Goal: Communication & Community: Answer question/provide support

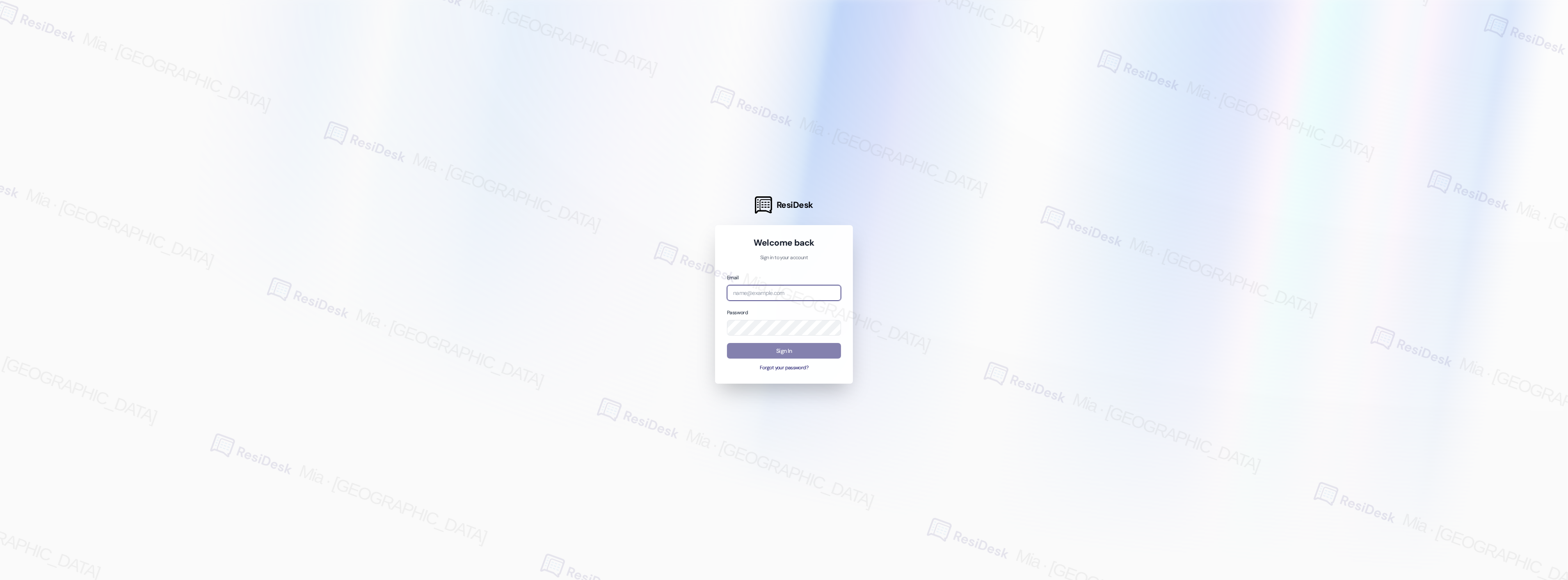
click at [798, 293] on input "email" at bounding box center [784, 293] width 114 height 16
click at [758, 295] on input "amprose" at bounding box center [784, 293] width 114 height 16
drag, startPoint x: 759, startPoint y: 294, endPoint x: 740, endPoint y: 294, distance: 19.0
click at [740, 294] on input "amprose" at bounding box center [784, 293] width 114 height 16
drag, startPoint x: 750, startPoint y: 294, endPoint x: 715, endPoint y: 294, distance: 35.0
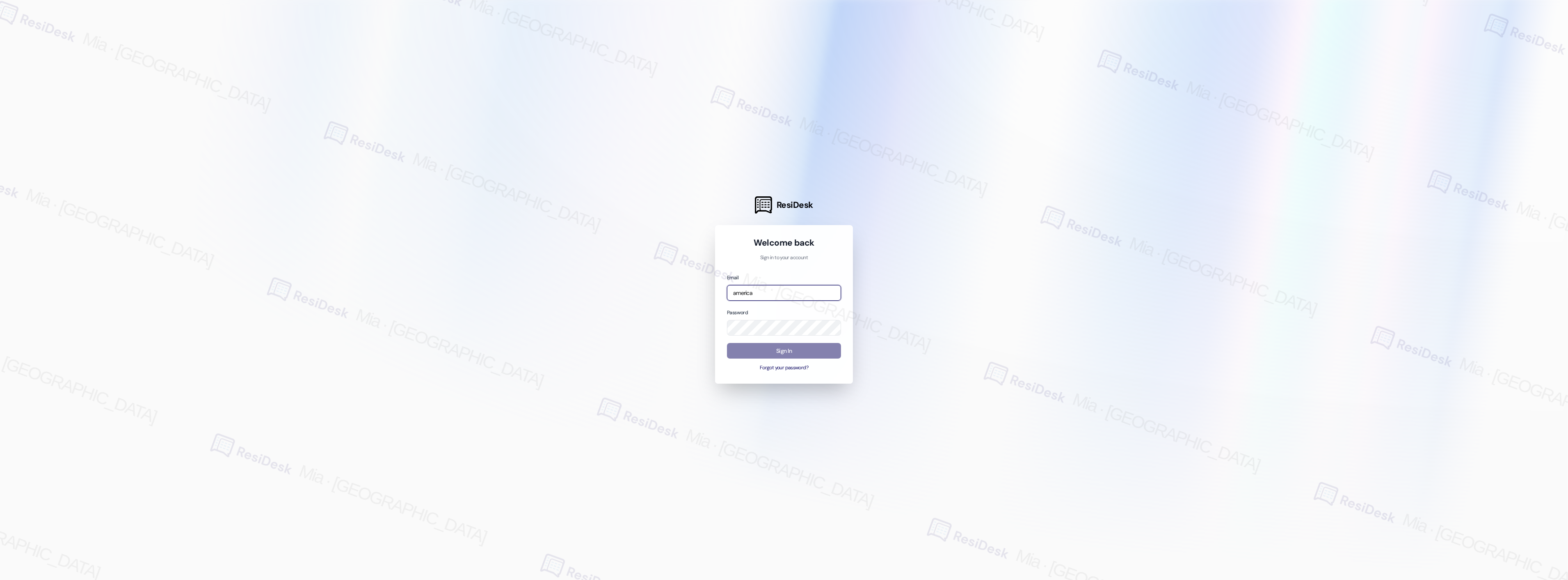
click at [715, 294] on div "Welcome back Sign in to your account Email america Password Sign In Forgot your…" at bounding box center [784, 305] width 138 height 159
click at [749, 294] on input "america" at bounding box center [784, 293] width 114 height 16
type input "automated-surveys-apartment_management_pros-mia.caampued@apartment_management_p…"
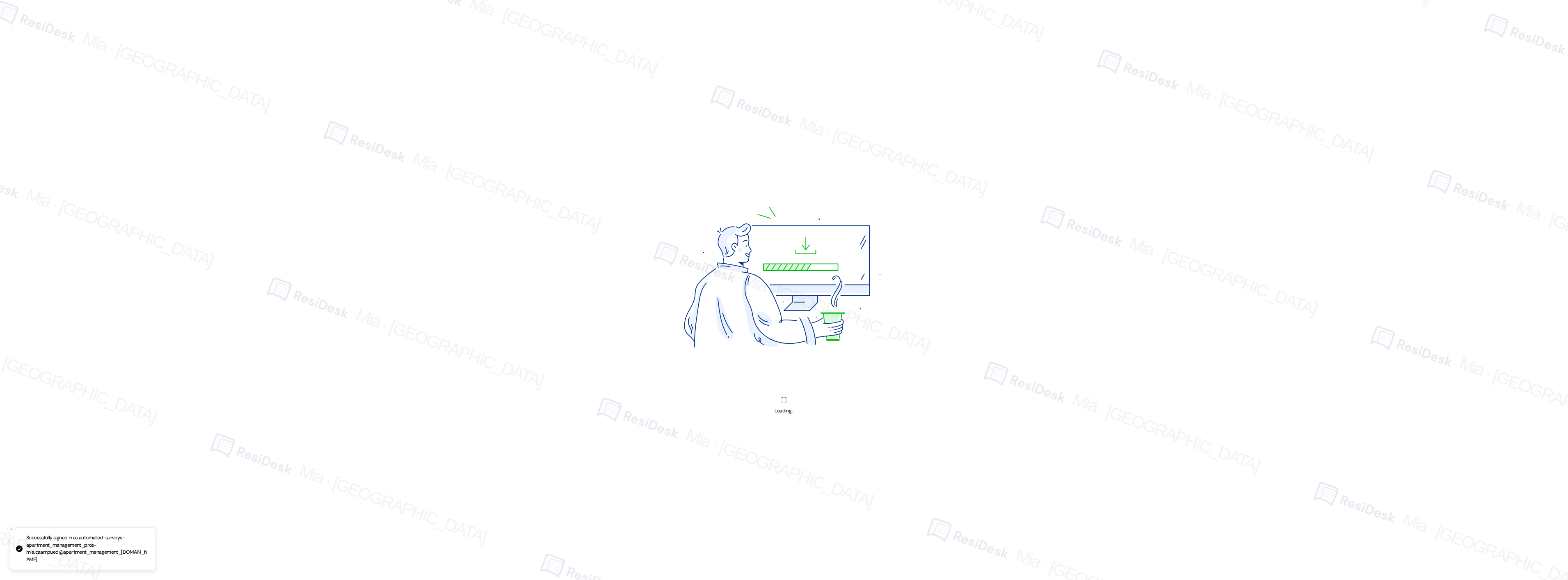
click at [786, 348] on div "Loading..." at bounding box center [784, 290] width 1568 height 580
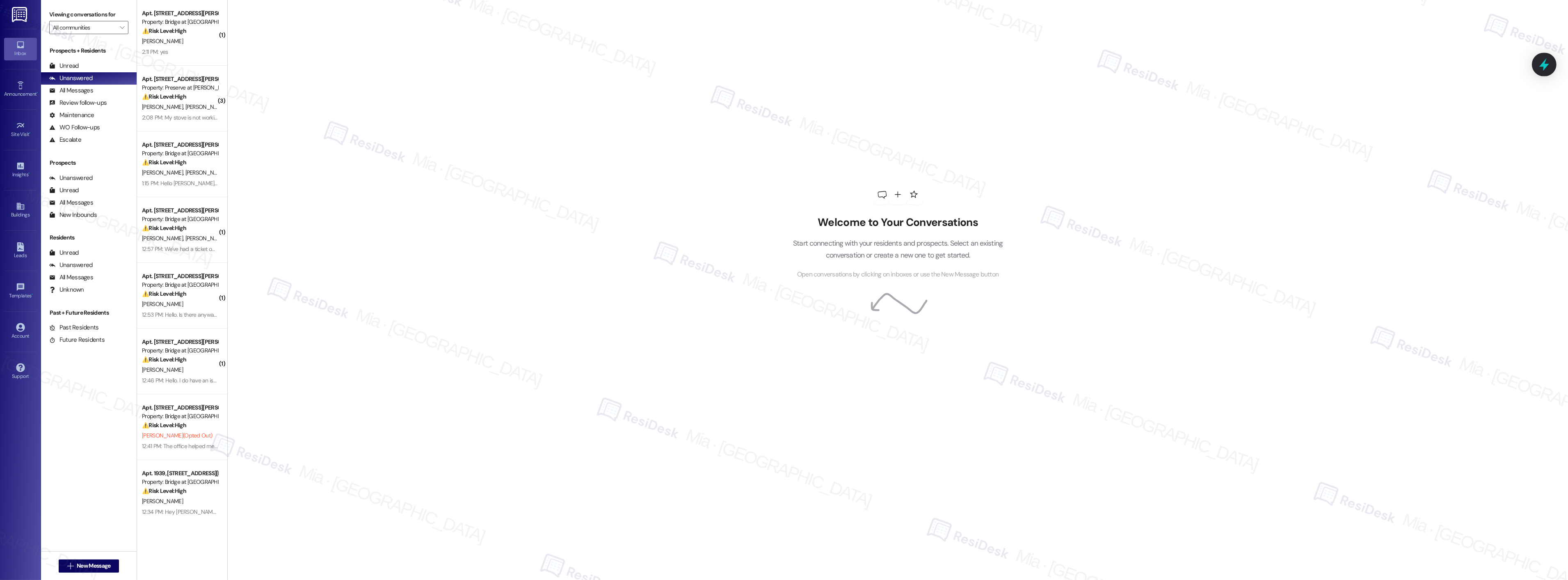
click at [1541, 66] on icon at bounding box center [1544, 64] width 10 height 13
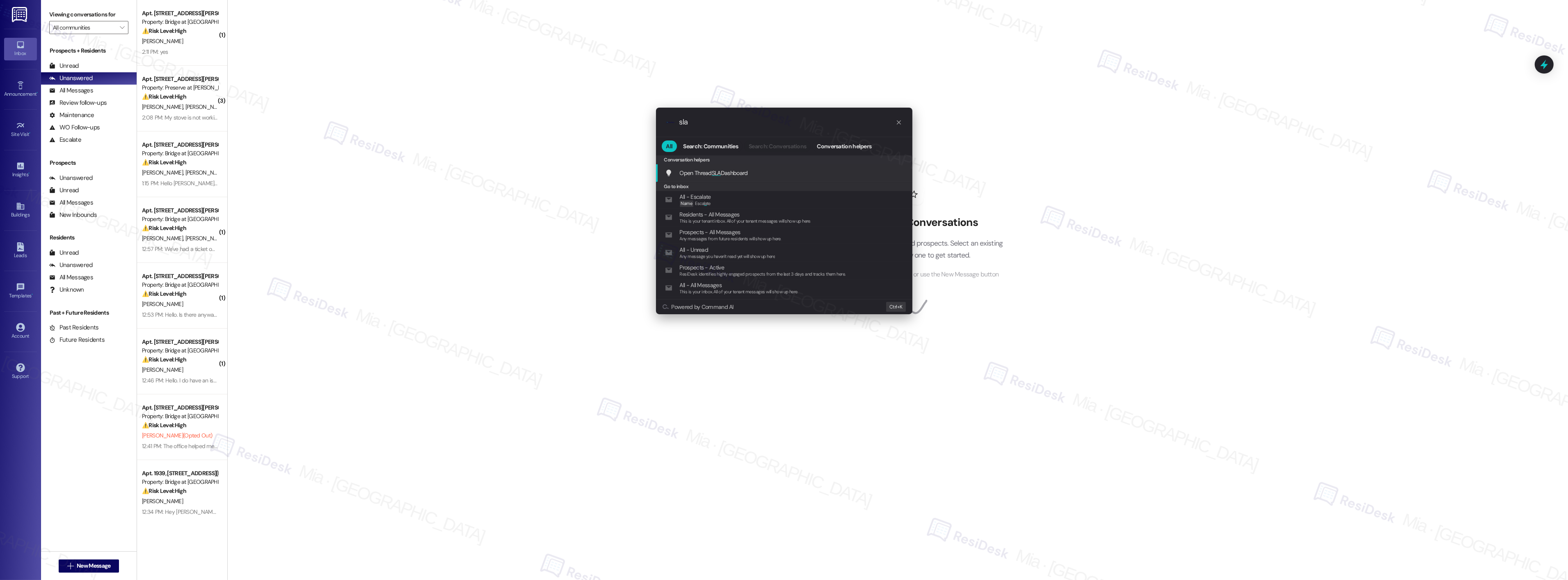
type input "sla"
click at [728, 171] on span "Open Thread SLA Dashboard" at bounding box center [714, 173] width 68 height 7
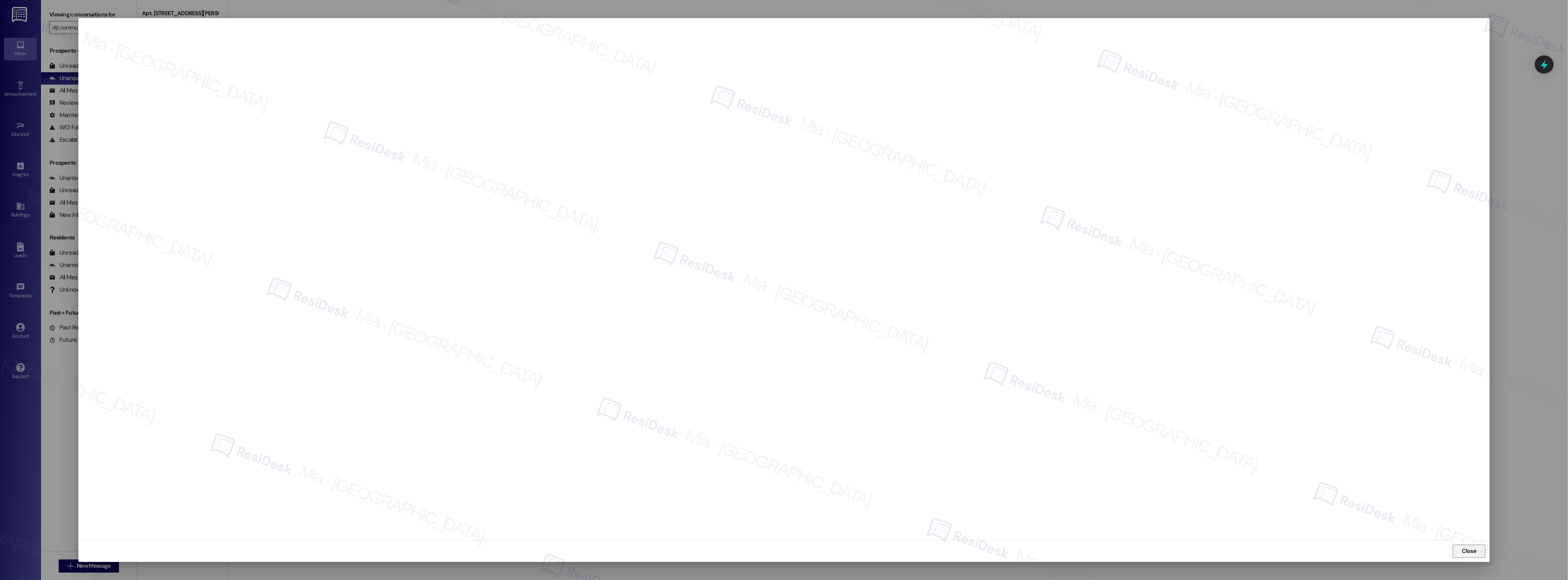
click at [1473, 551] on span "Close" at bounding box center [1469, 550] width 14 height 9
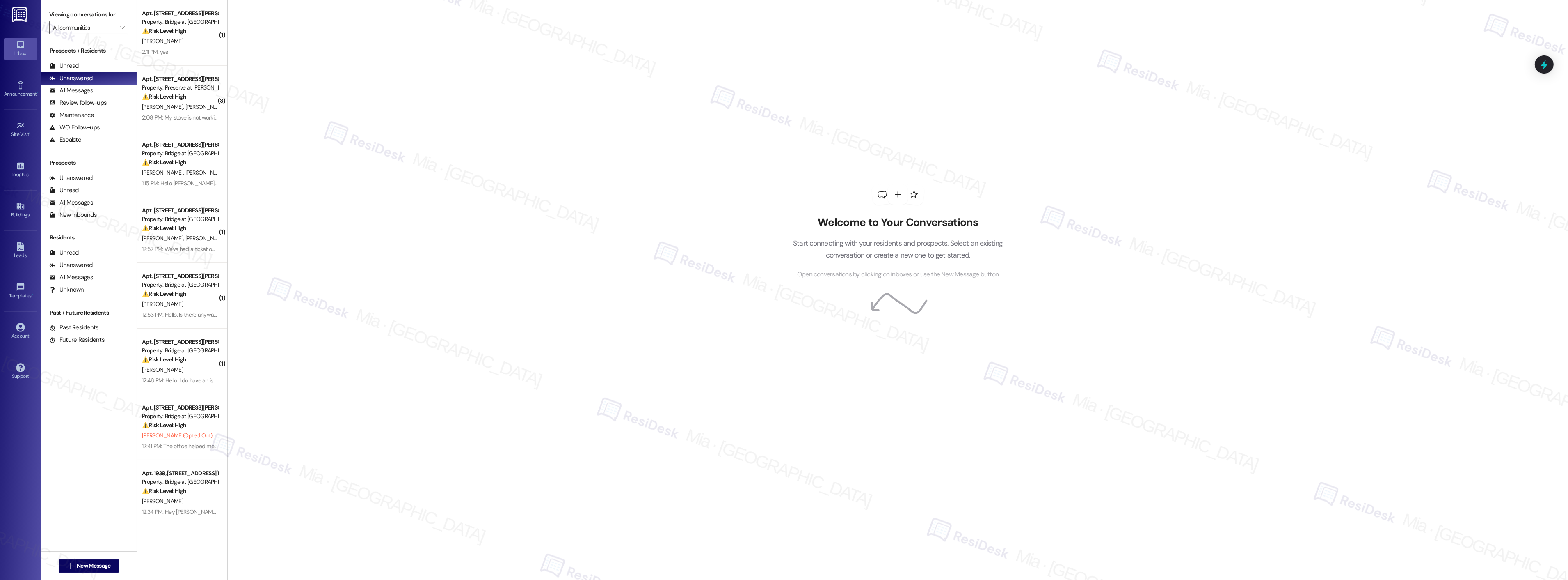
click at [174, 59] on div "Apt. 1349, 810 W St Johns Ave Property: Bridge at Midtown Commons ⚠️ Risk Level…" at bounding box center [182, 33] width 90 height 66
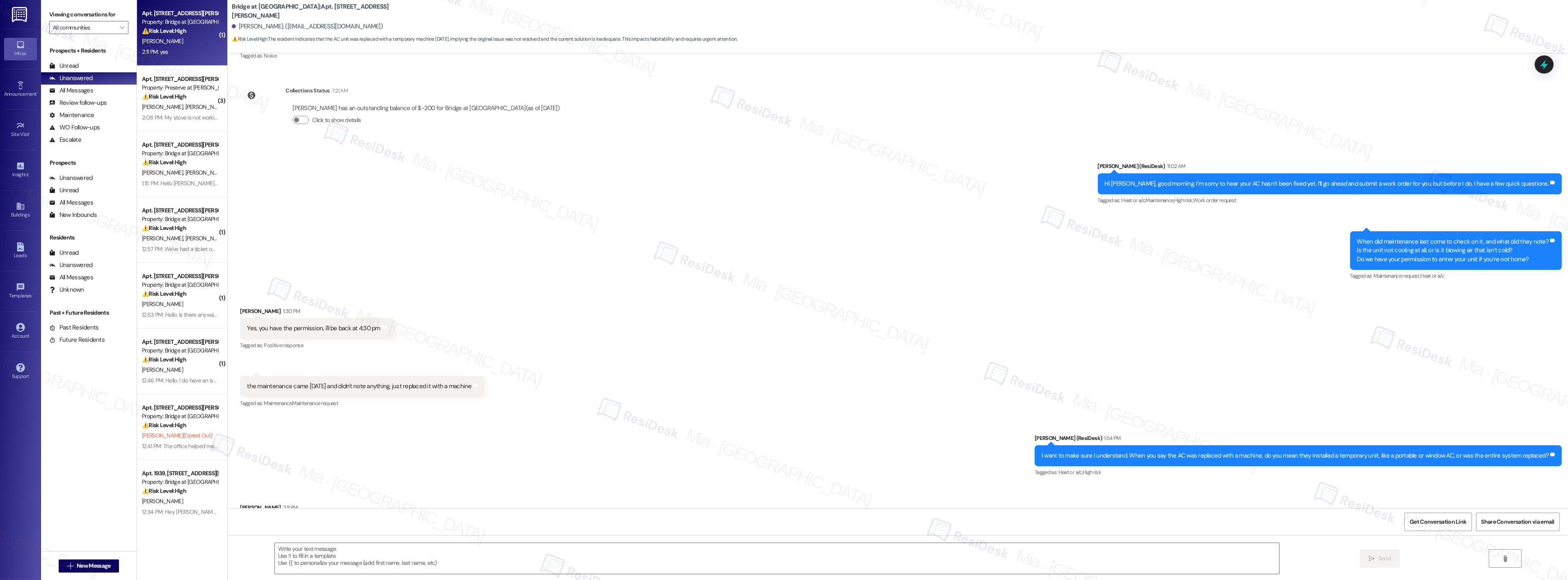
scroll to position [282, 0]
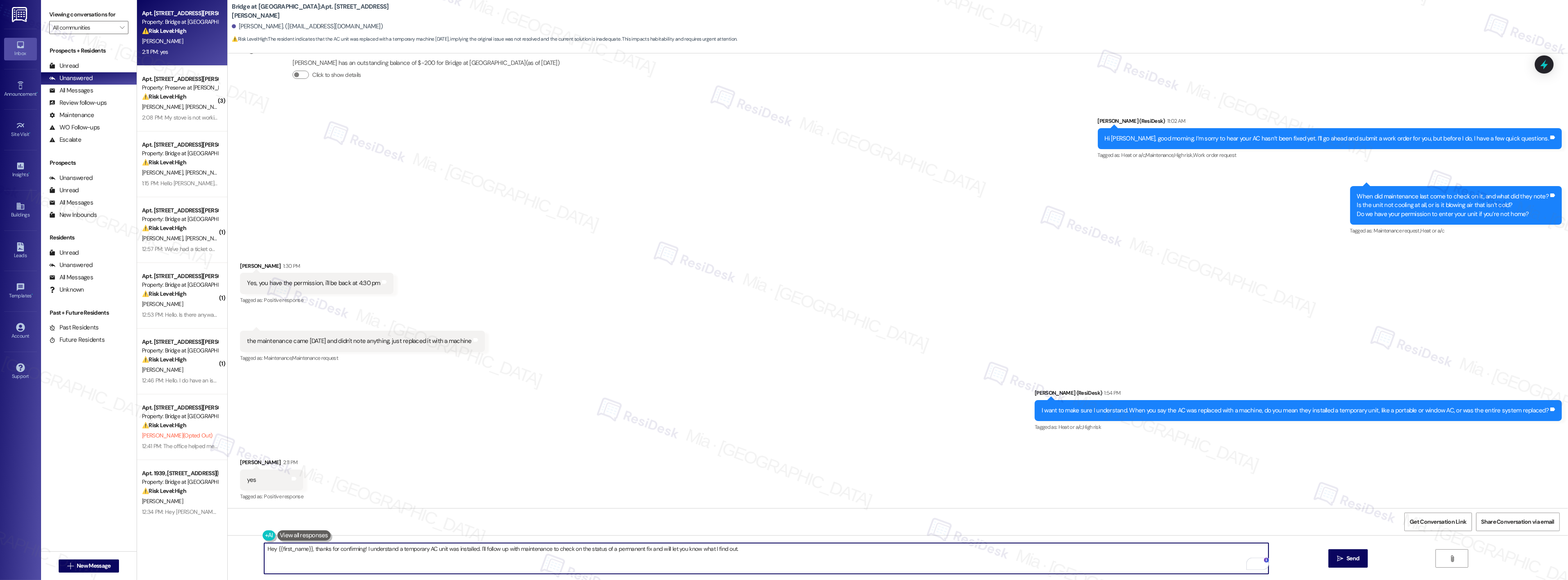
drag, startPoint x: 752, startPoint y: 548, endPoint x: 262, endPoint y: 551, distance: 490.0
click at [264, 551] on textarea "Hey {{first_name}}, thanks for confirming! I understand a temporary AC unit was…" at bounding box center [766, 558] width 1005 height 31
drag, startPoint x: 455, startPoint y: 544, endPoint x: 200, endPoint y: 545, distance: 255.0
click at [200, 545] on div "Apt. 1349, 810 W St Johns Ave Property: Bridge at Midtown Commons ⚠️ Risk Level…" at bounding box center [853, 290] width 1432 height 580
paste textarea "for the update. Is the replacement not functioning as it should, or is it makin…"
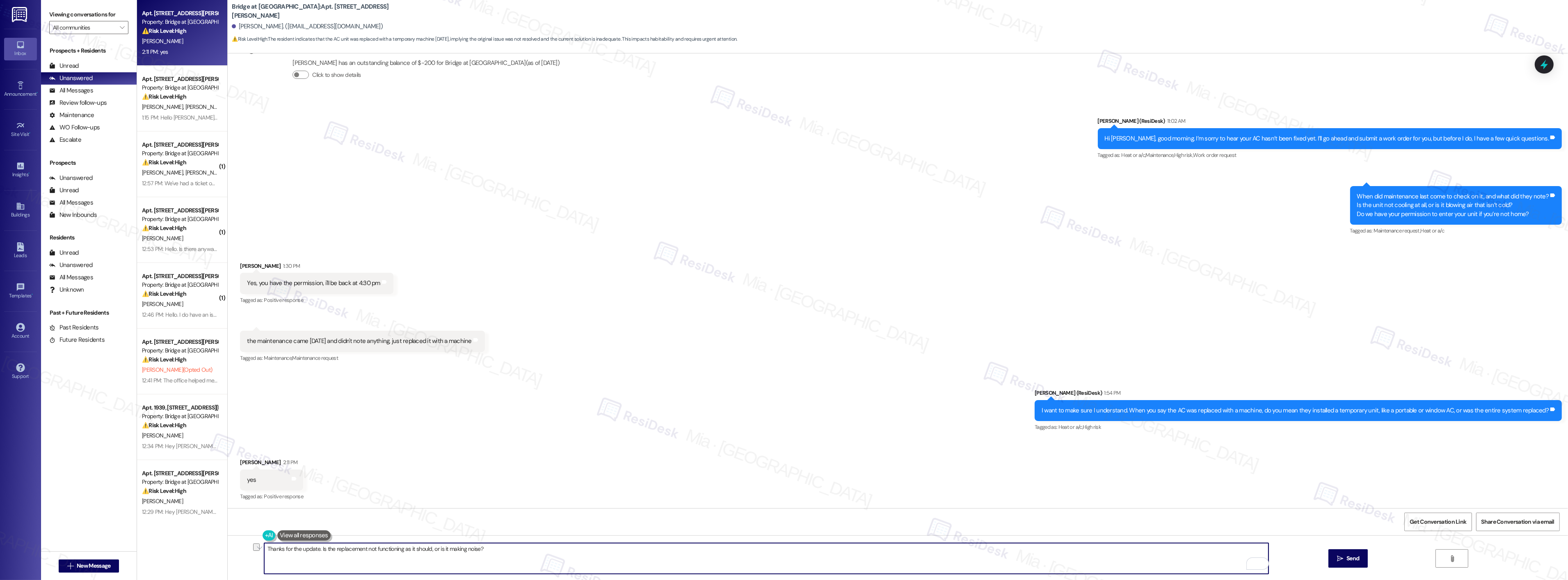
drag, startPoint x: 314, startPoint y: 552, endPoint x: 277, endPoint y: 553, distance: 37.0
click at [277, 553] on textarea "Thanks for the update. Is the replacement not functioning as it should, or is i…" at bounding box center [766, 558] width 1005 height 31
click at [471, 547] on textarea "Thanks. Is the replacement not functioning as it should, or is it making noise?" at bounding box center [766, 558] width 1005 height 31
click at [427, 550] on textarea "Thanks. Is the replacement not functioning as it should, or is it making noise?" at bounding box center [766, 558] width 1005 height 31
type textarea "Thanks. Is the replacement not functioning as it should, or is it making any no…"
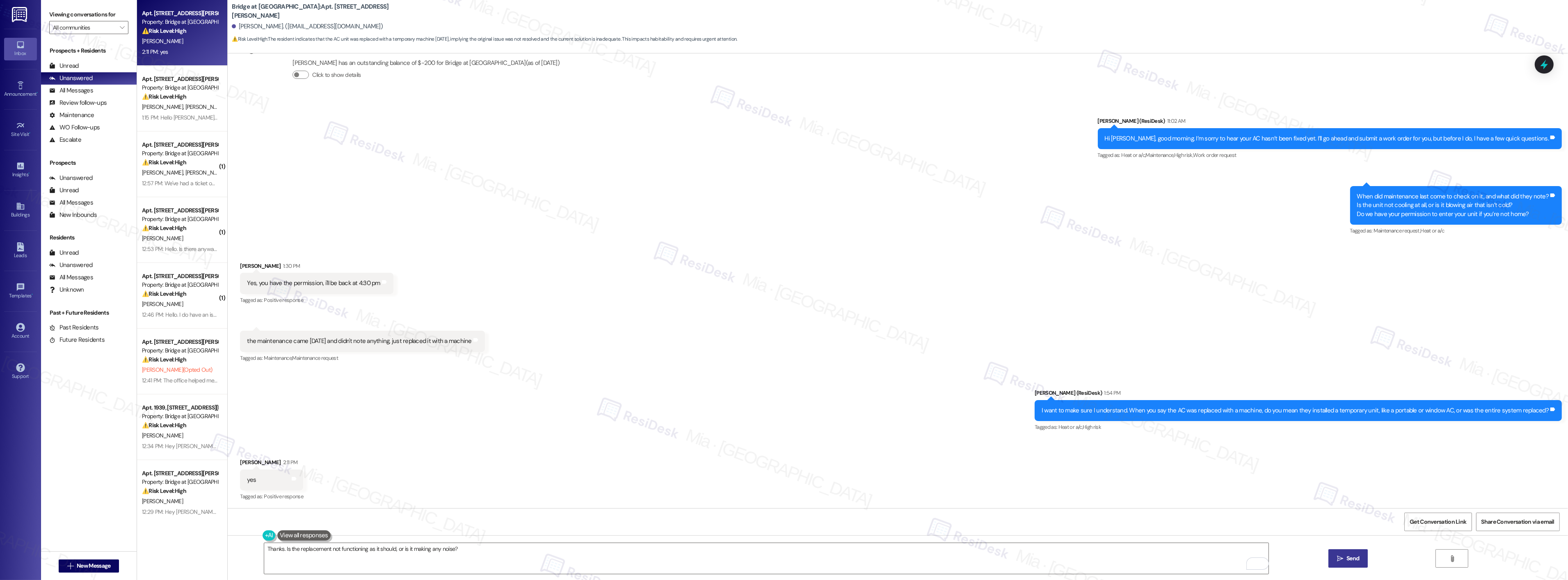
click at [1359, 556] on span "Send" at bounding box center [1353, 558] width 16 height 9
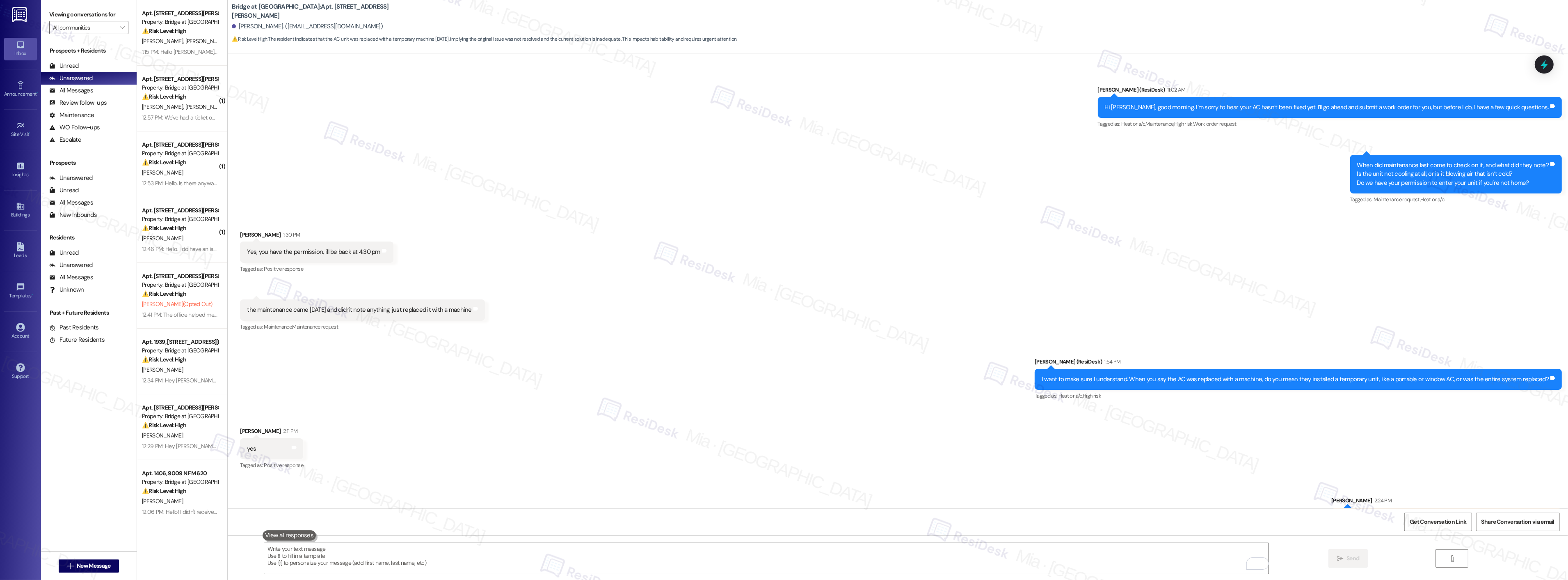
scroll to position [340, 0]
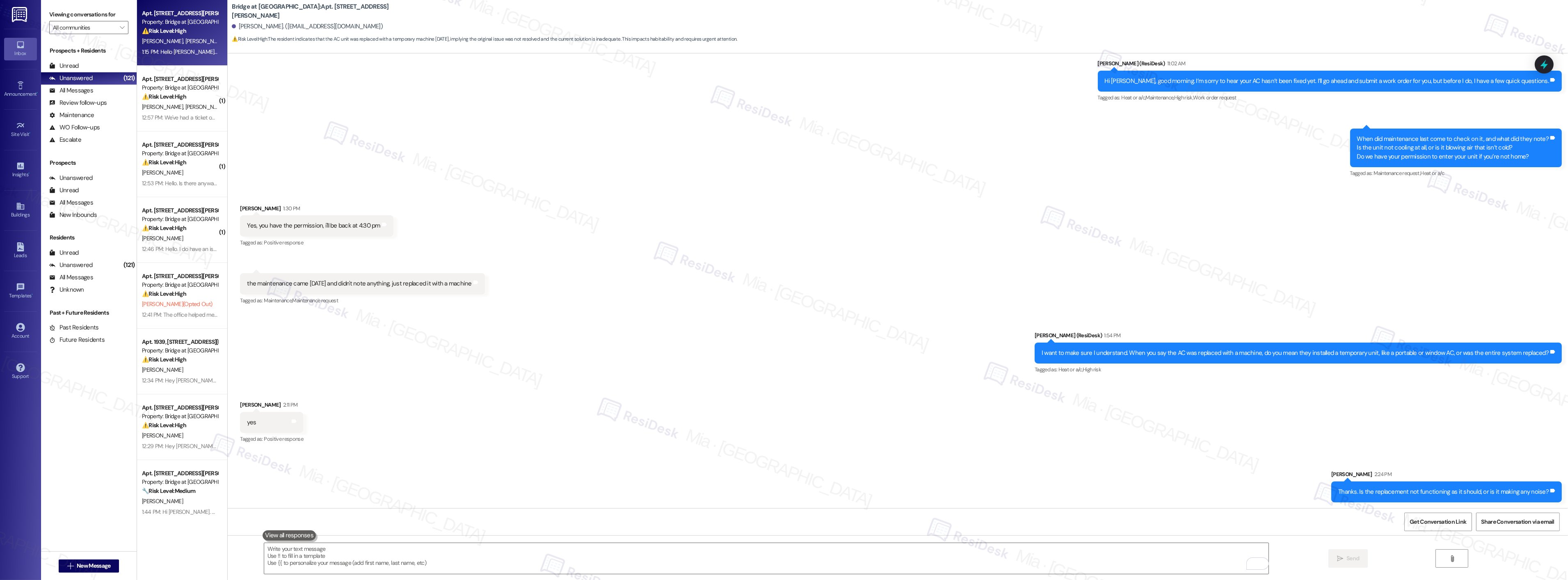
click at [183, 33] on div "⚠️ Risk Level: High The resident reports a kitchen drawer falling off and hitti…" at bounding box center [180, 31] width 76 height 9
type textarea "Fetching suggested responses. Please feel free to read through the conversation…"
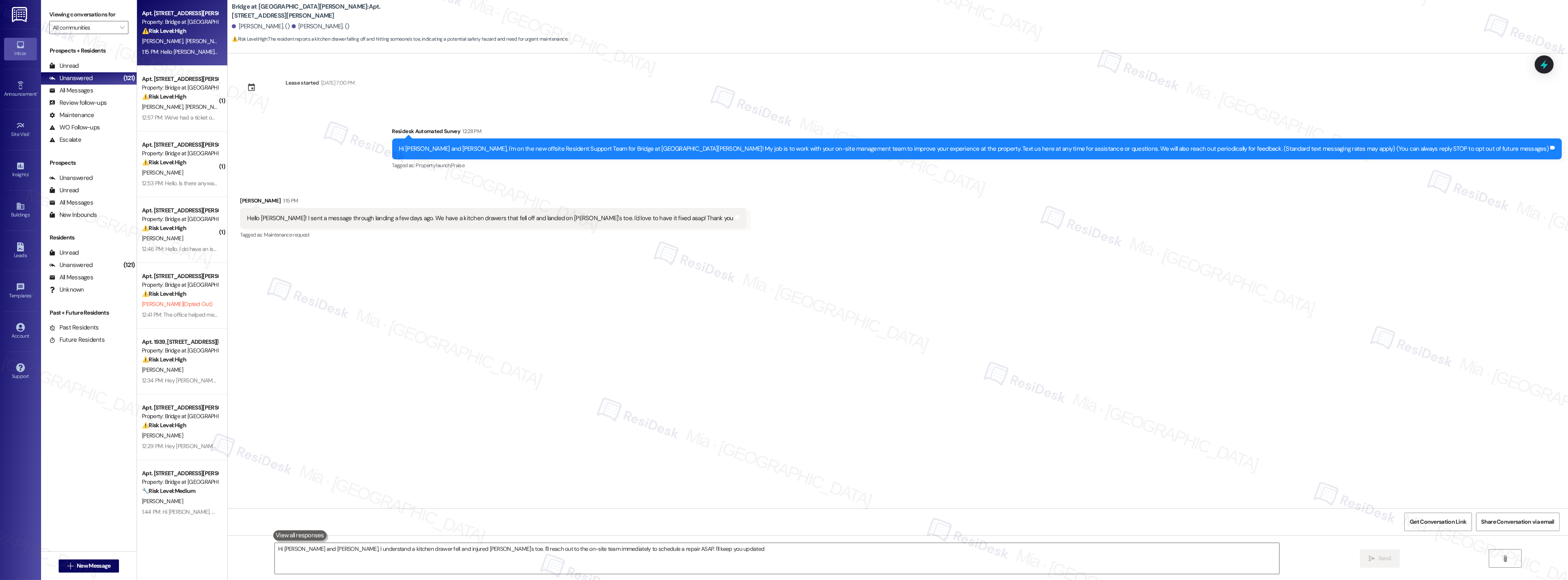
type textarea "Hi Nicolas and Melissa, I understand a kitchen drawer fell and injured Melissa'…"
click at [183, 97] on div "⚠️ Risk Level: High The resident reports a stove repair outstanding for several…" at bounding box center [180, 97] width 76 height 9
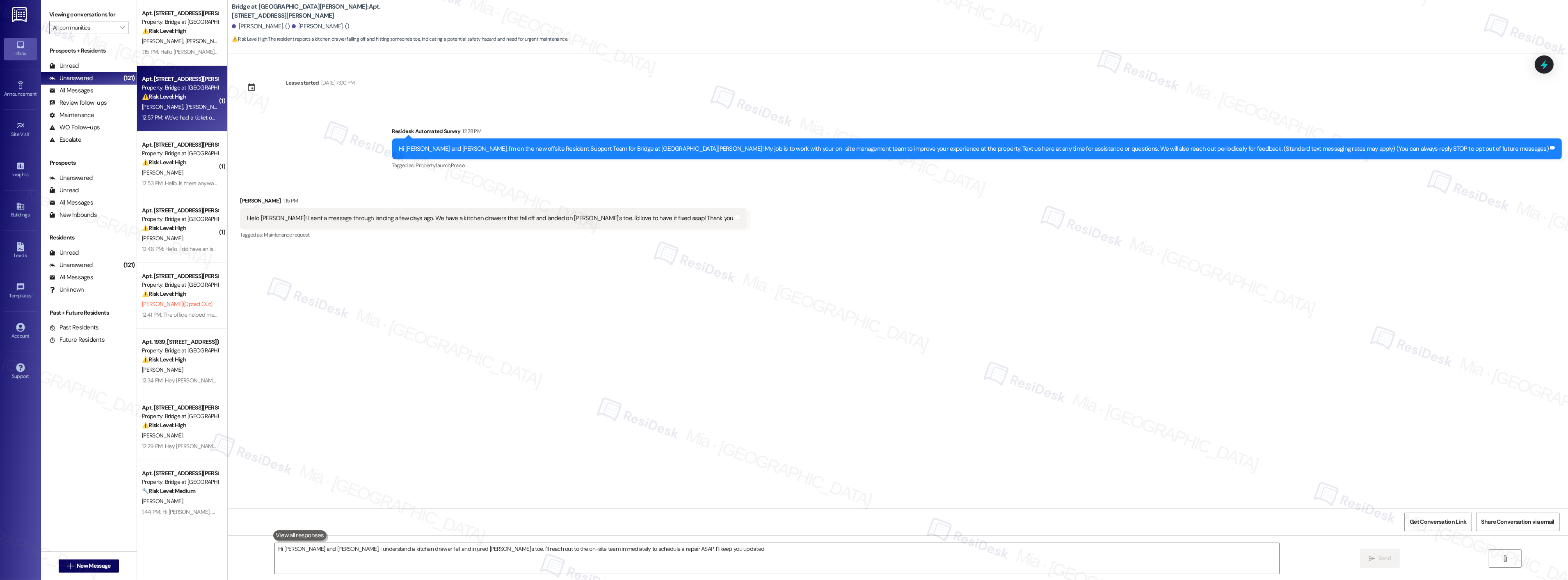
type textarea "Hi Nicolas and Melissa, I understand a kitchen drawer fell and injured Melissa'…"
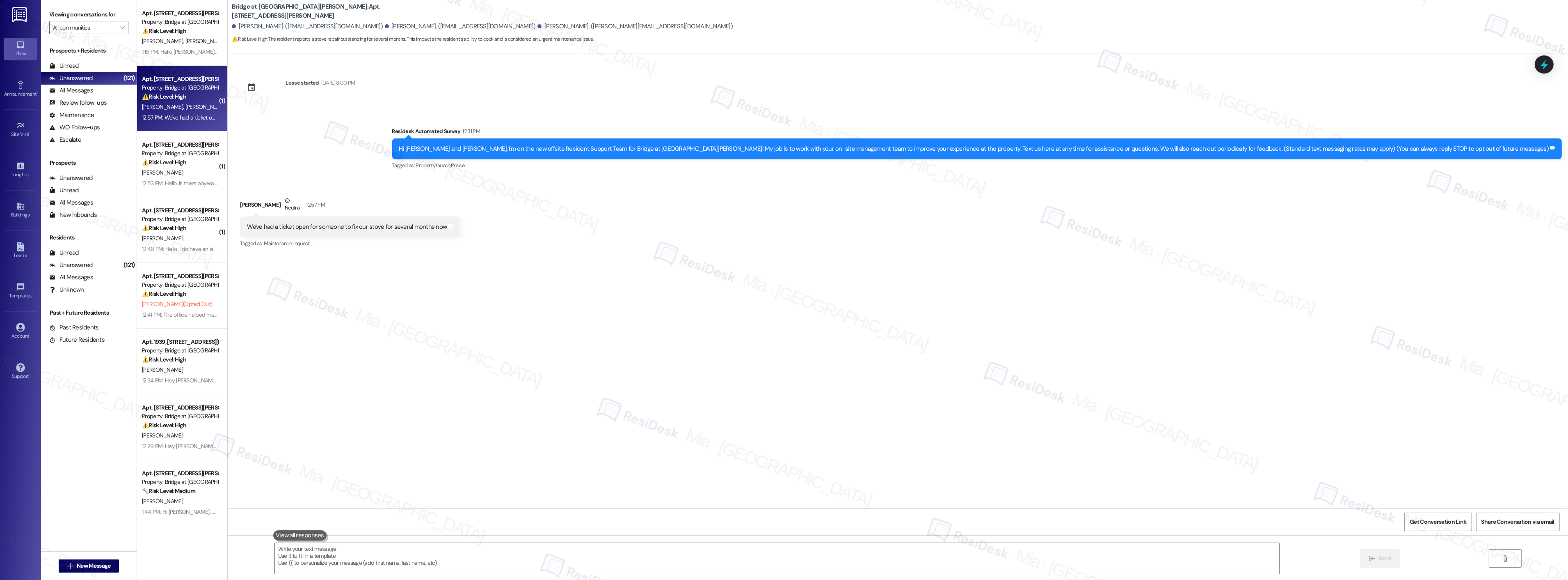
click at [182, 155] on div "Property: Bridge at Southpark Meadows" at bounding box center [180, 153] width 76 height 9
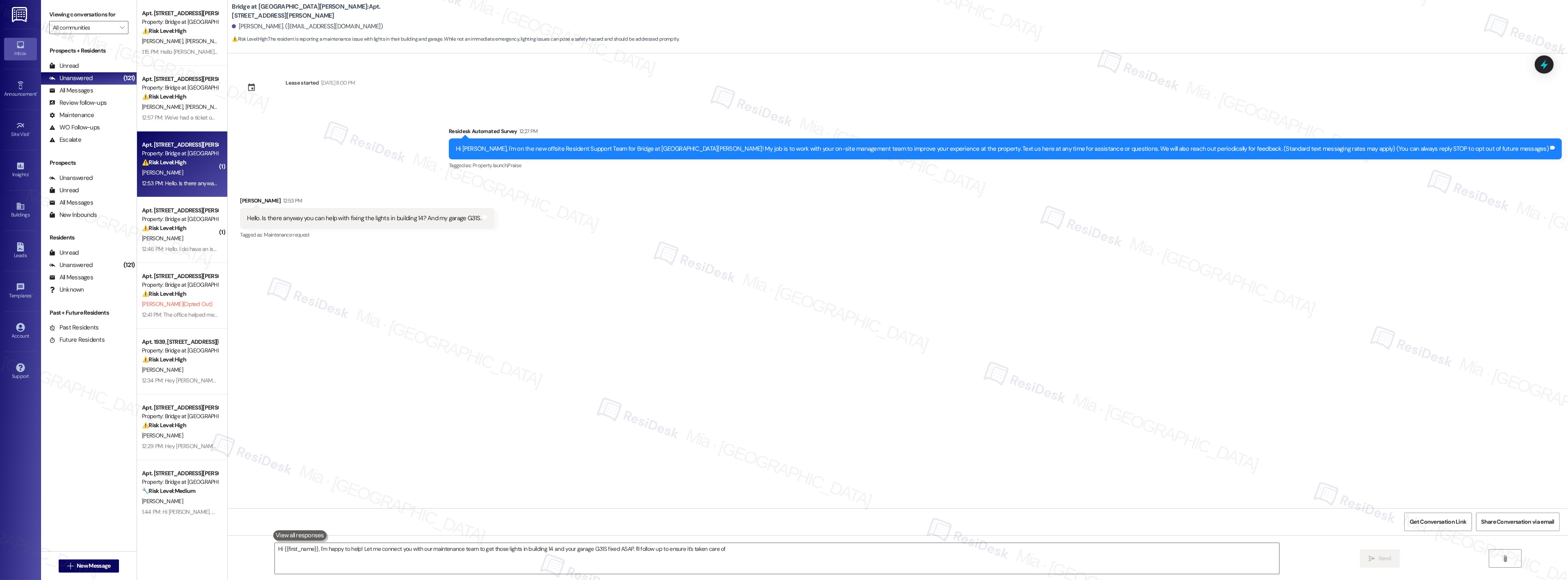
type textarea "Hi {{first_name}}, I'm happy to help! Let me connect you with our maintenance t…"
click at [181, 226] on strong "⚠️ Risk Level: High" at bounding box center [164, 228] width 44 height 7
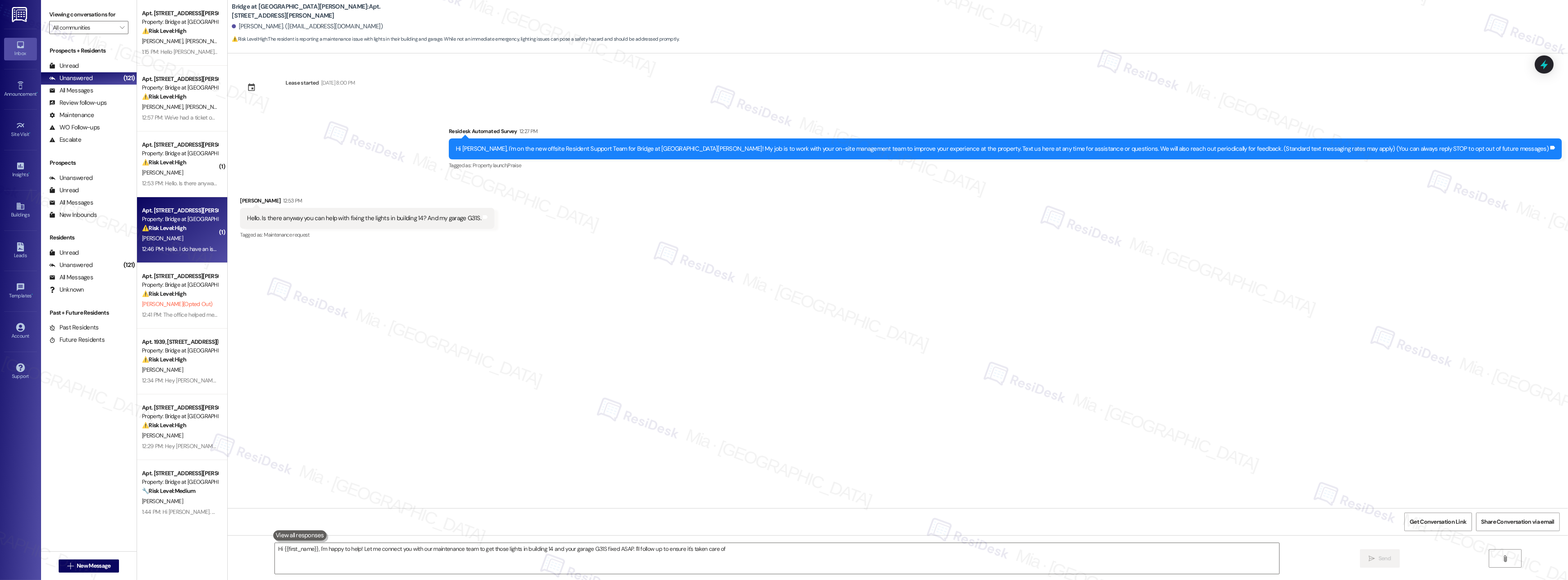
type textarea "Hi {{first_name}}, I'm happy to help! Let me connect you with our maintenance t…"
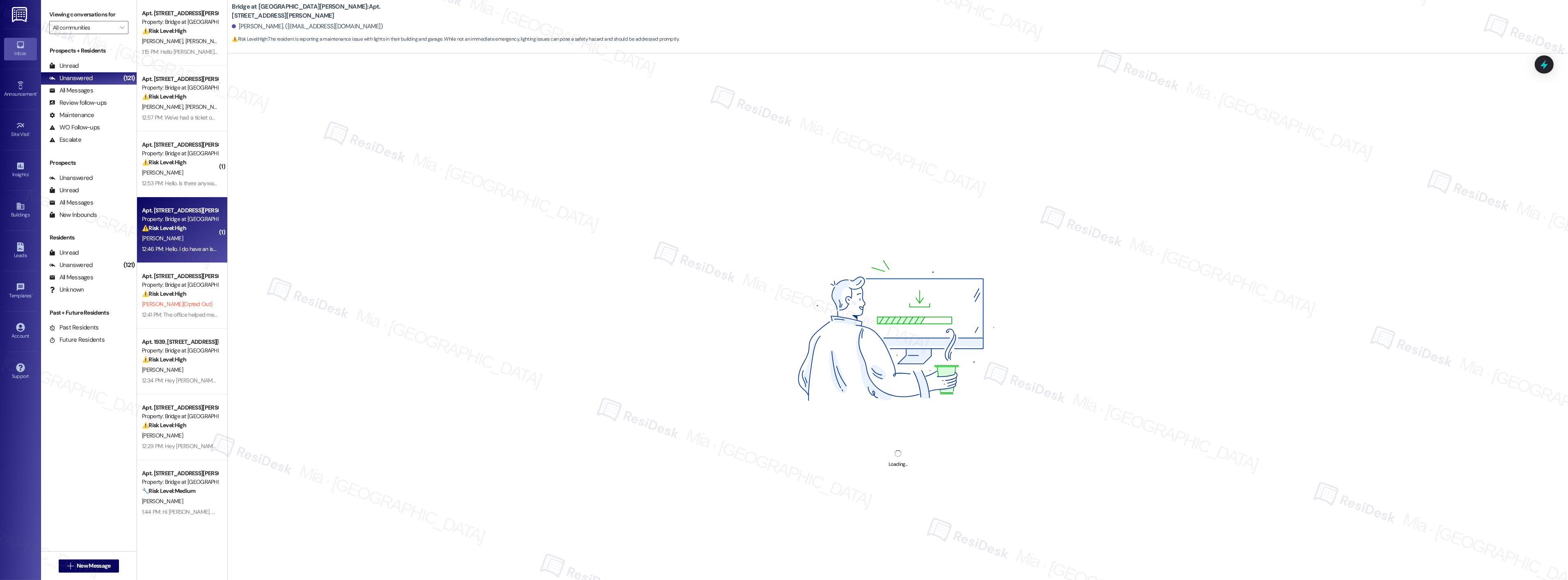
click at [190, 282] on div "Property: Bridge at Southpark Meadows" at bounding box center [180, 284] width 76 height 9
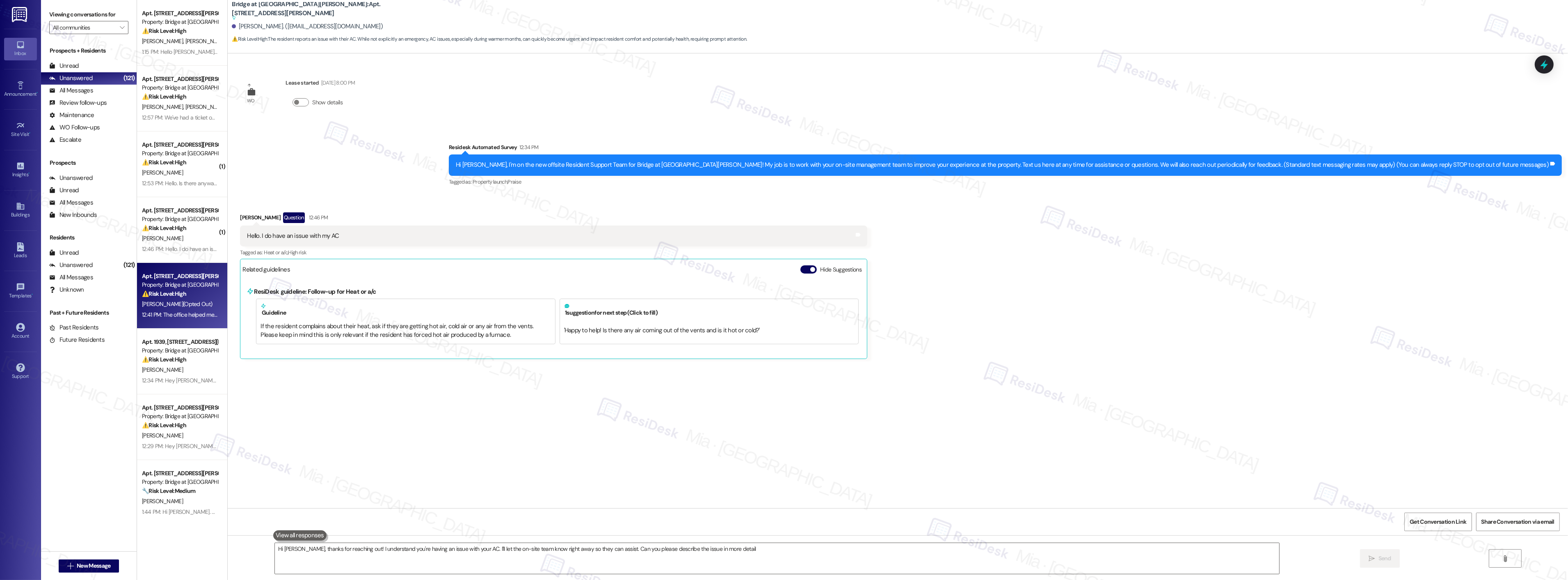
type textarea "Hi Matthew, thanks for reaching out! I understand you're having an issue with y…"
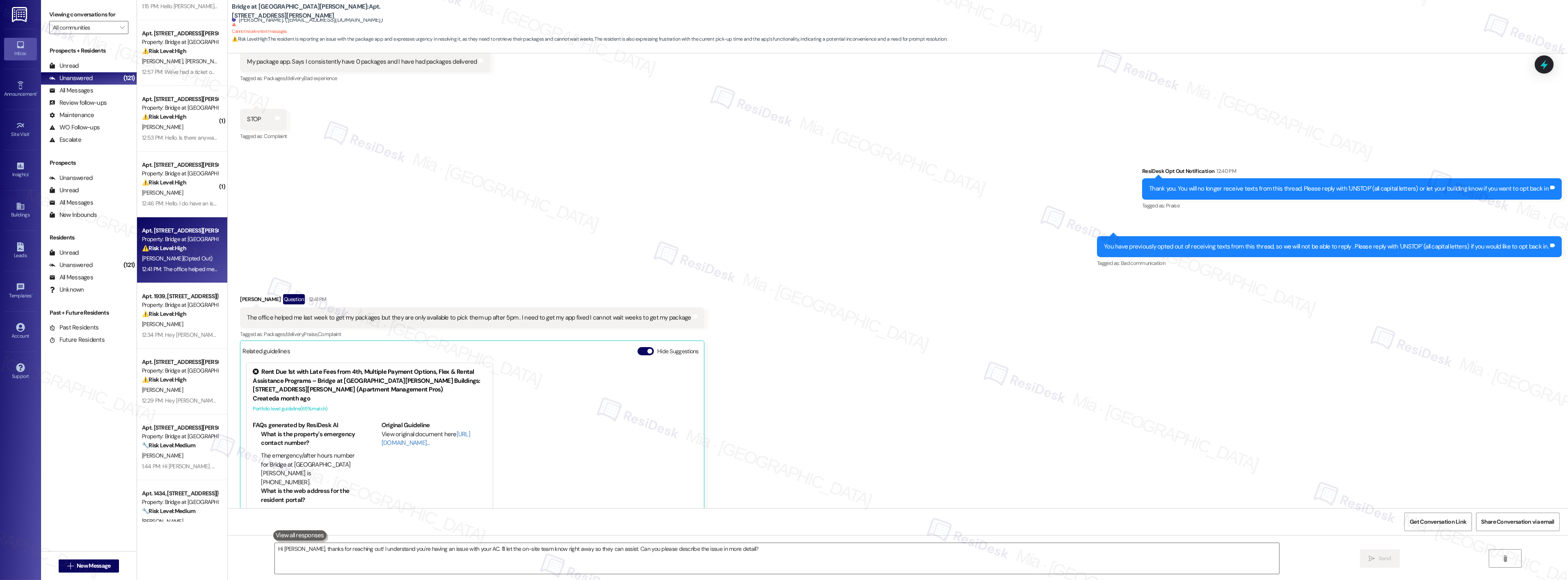
scroll to position [207, 0]
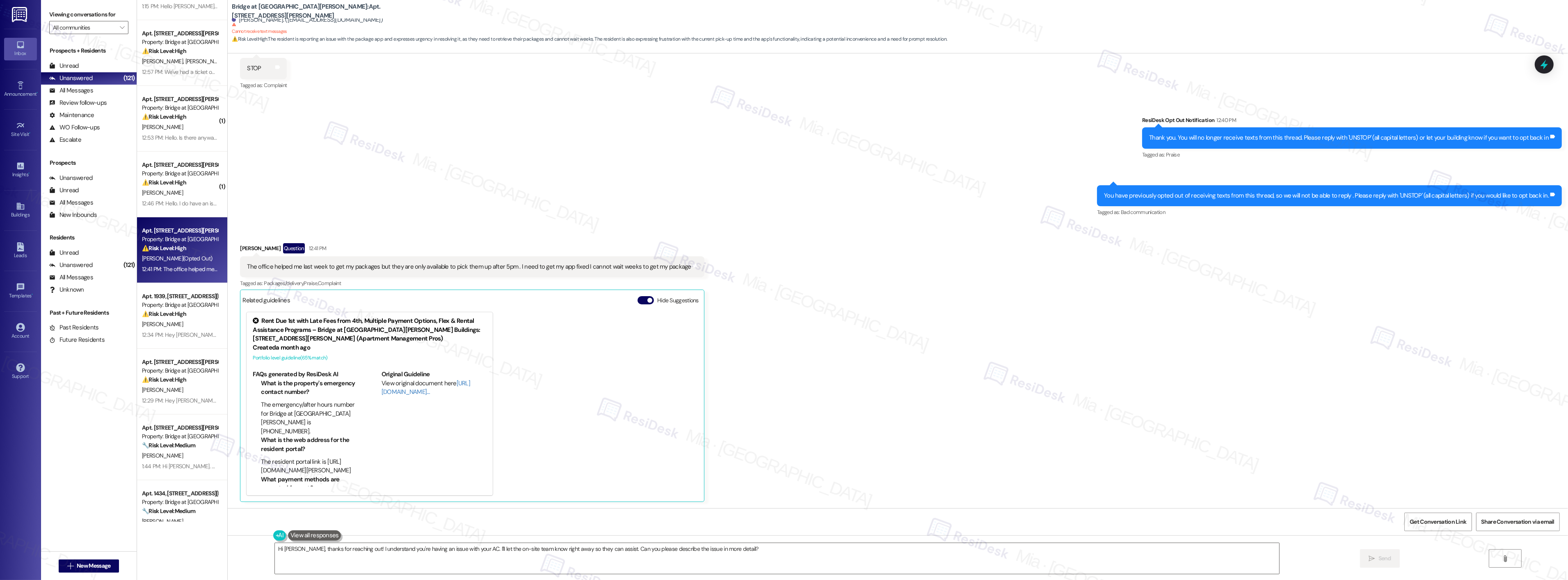
click at [526, 159] on div "Sent via SMS ResiDesk Opt Out Notification 12:40 PM Thank you. You will no long…" at bounding box center [897, 161] width 1341 height 127
click at [115, 27] on button "" at bounding box center [122, 27] width 13 height 13
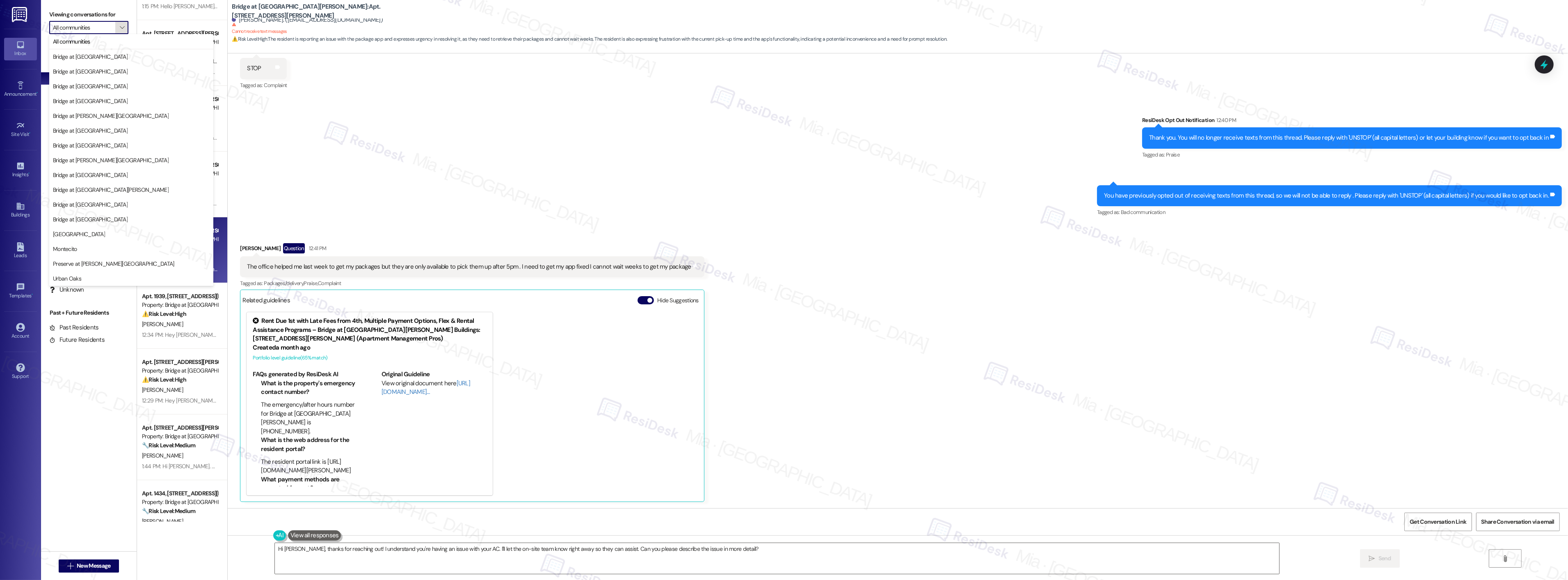
click at [120, 27] on icon "" at bounding box center [122, 27] width 5 height 6
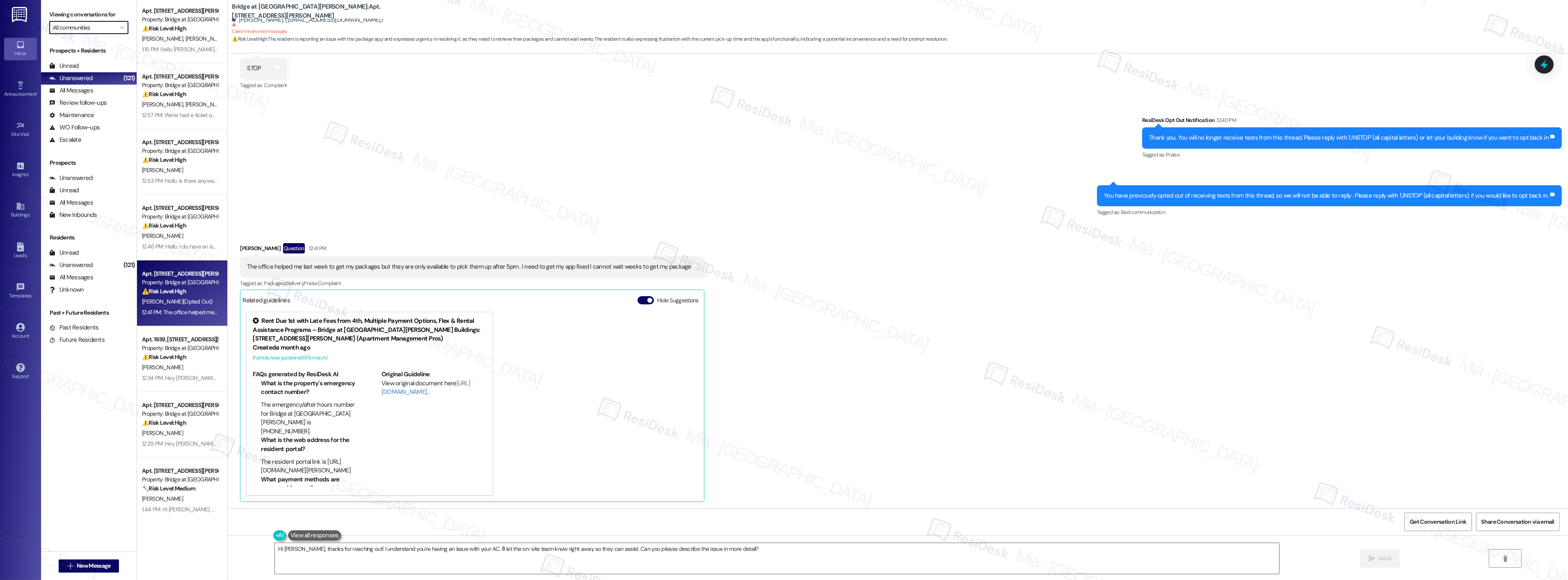
scroll to position [0, 0]
click at [120, 27] on icon "" at bounding box center [122, 27] width 5 height 6
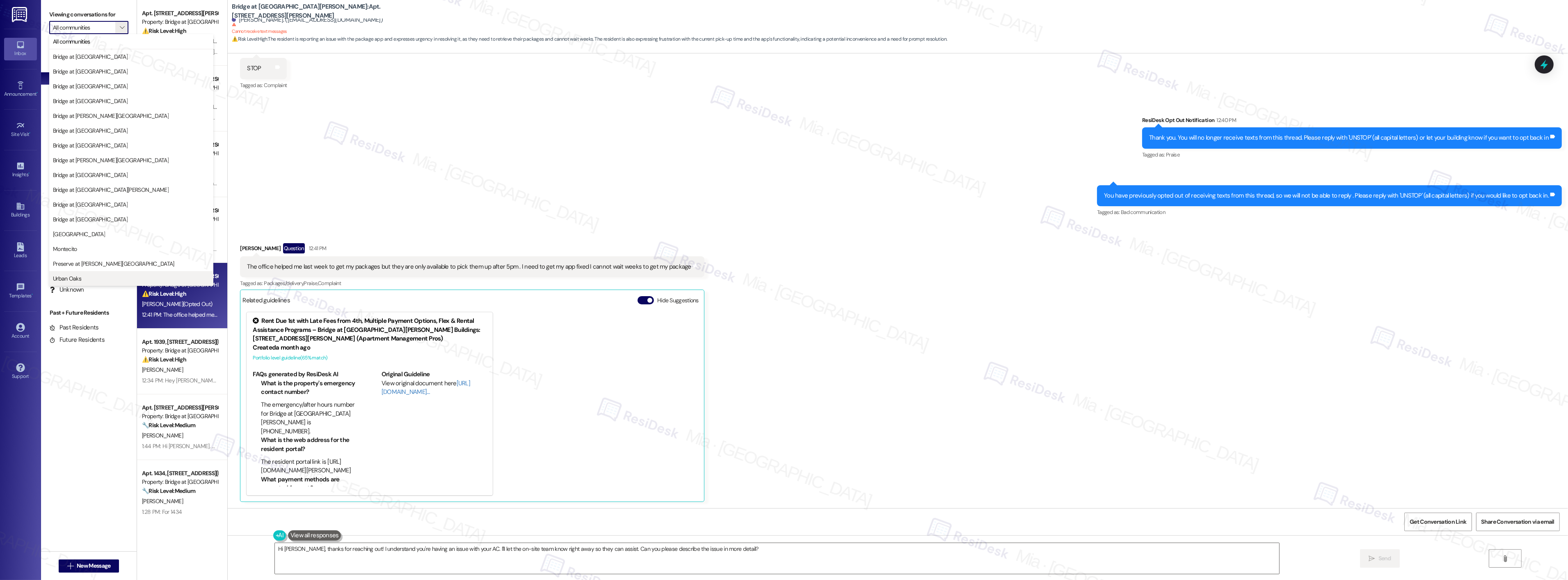
click at [125, 279] on span "Urban Oaks" at bounding box center [131, 278] width 157 height 8
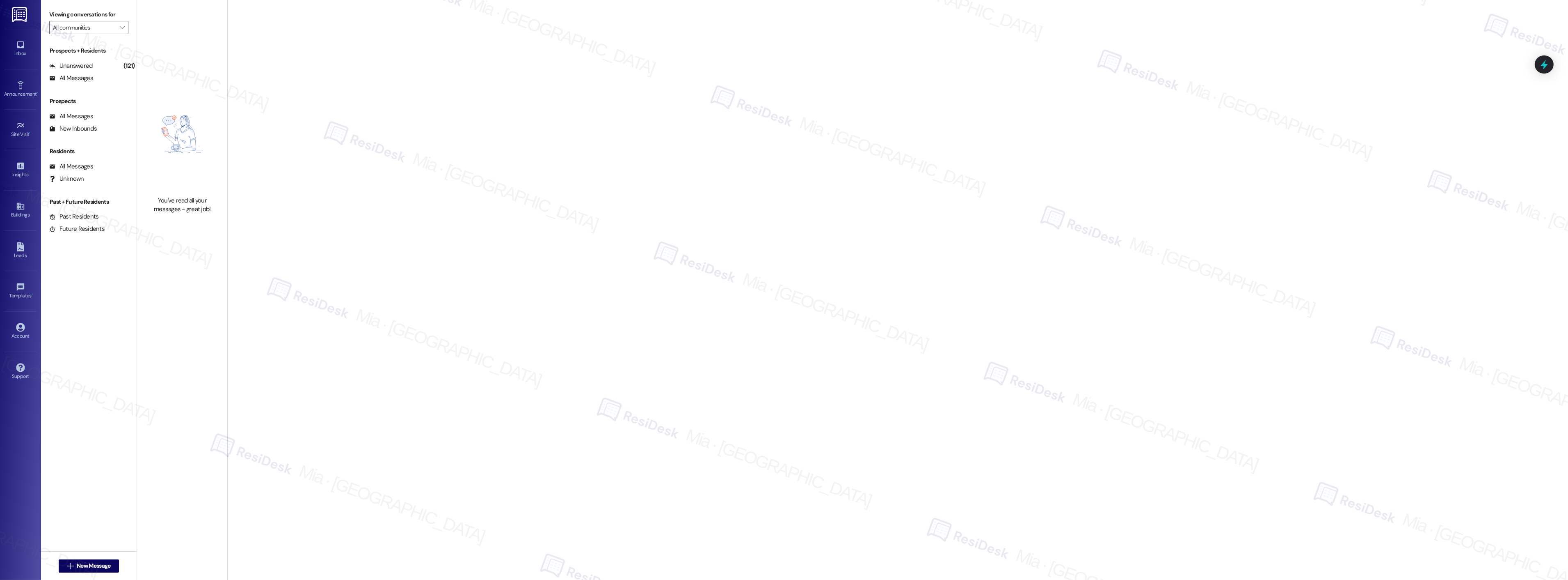
type input "Urban Oaks"
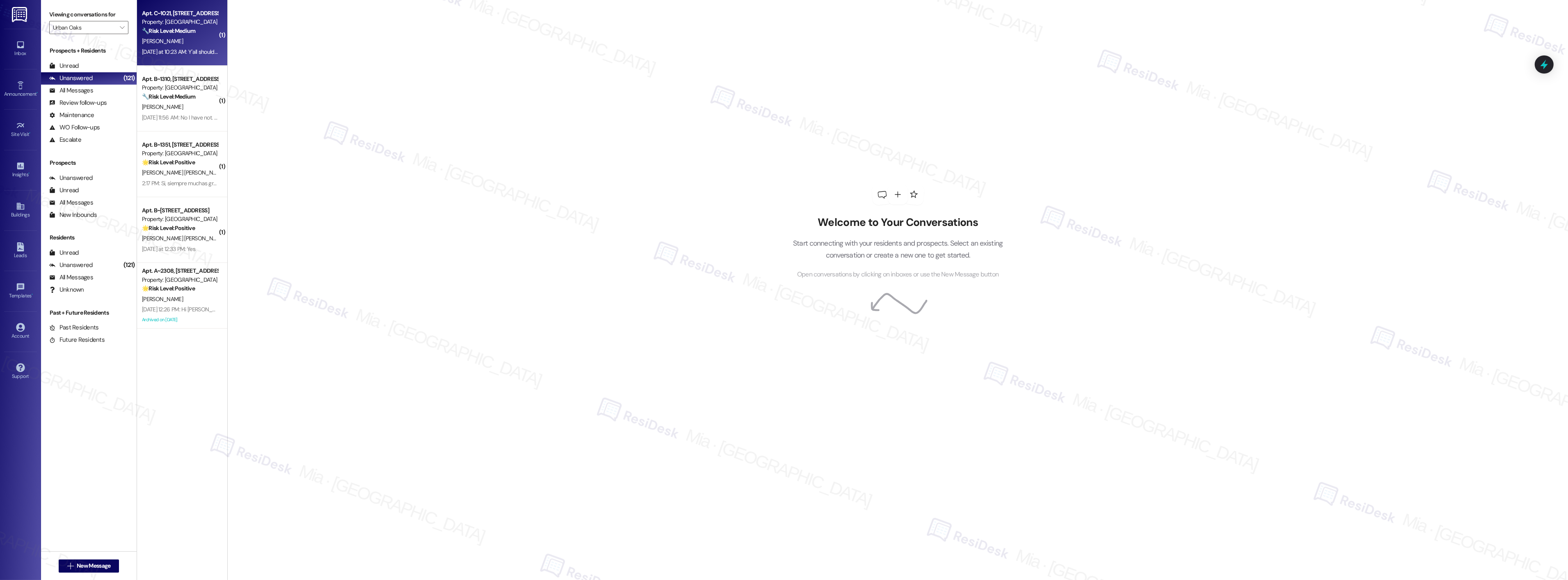
click at [194, 57] on div "Yesterday at 10:23 AM: Y'all should know if carpet is removed from bedrooms and…" at bounding box center [180, 52] width 78 height 10
click at [187, 46] on div "R. Deleon" at bounding box center [180, 41] width 78 height 10
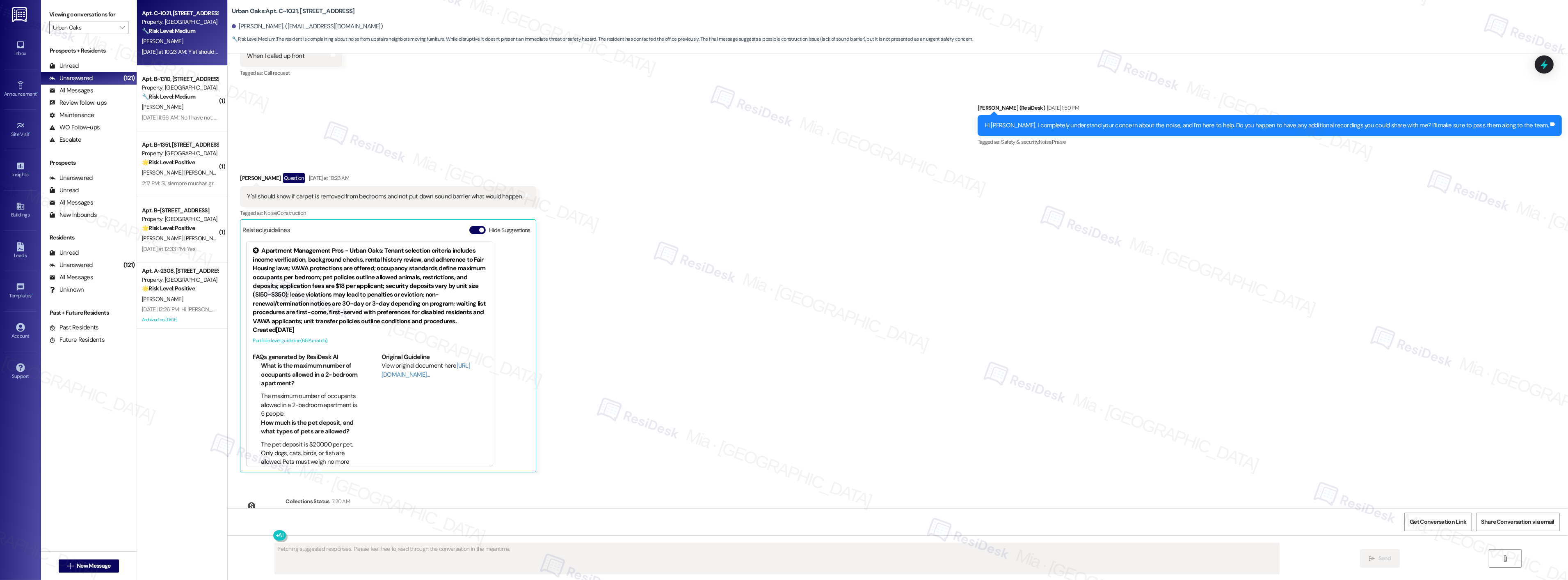
scroll to position [3008, 0]
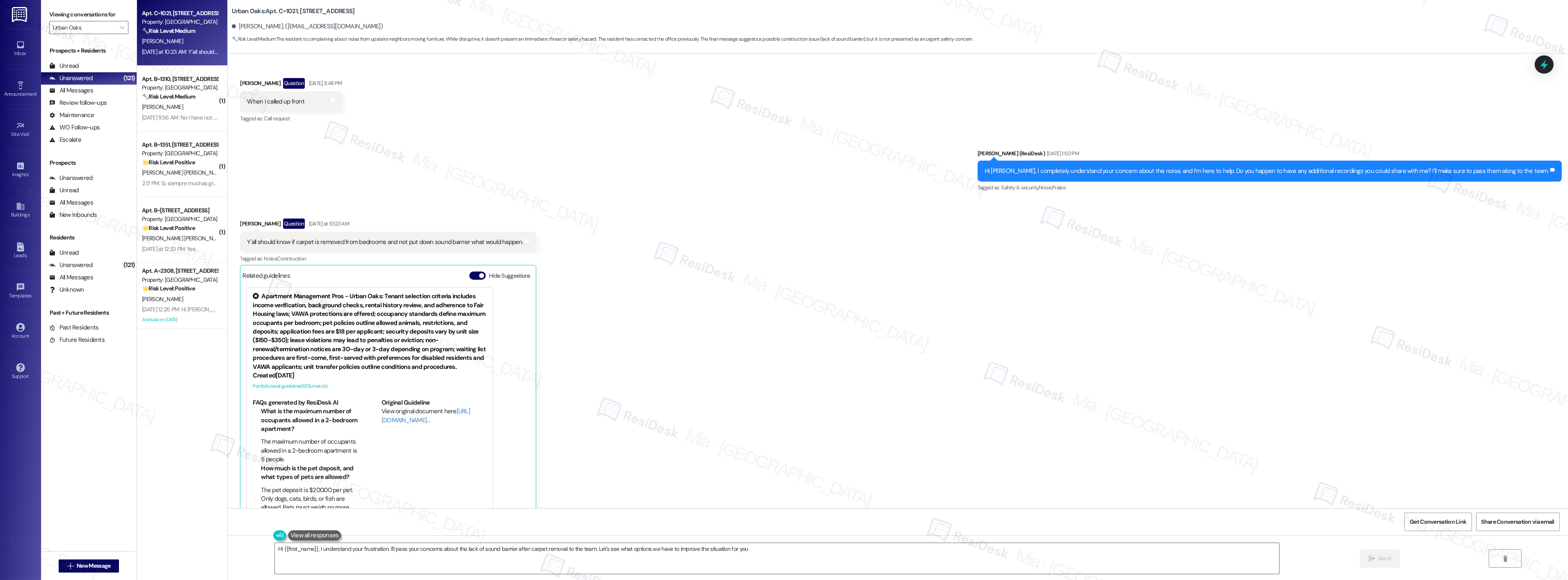
type textarea "Hi {{first_name}}, I understand your frustration. I'll pass your concerns about…"
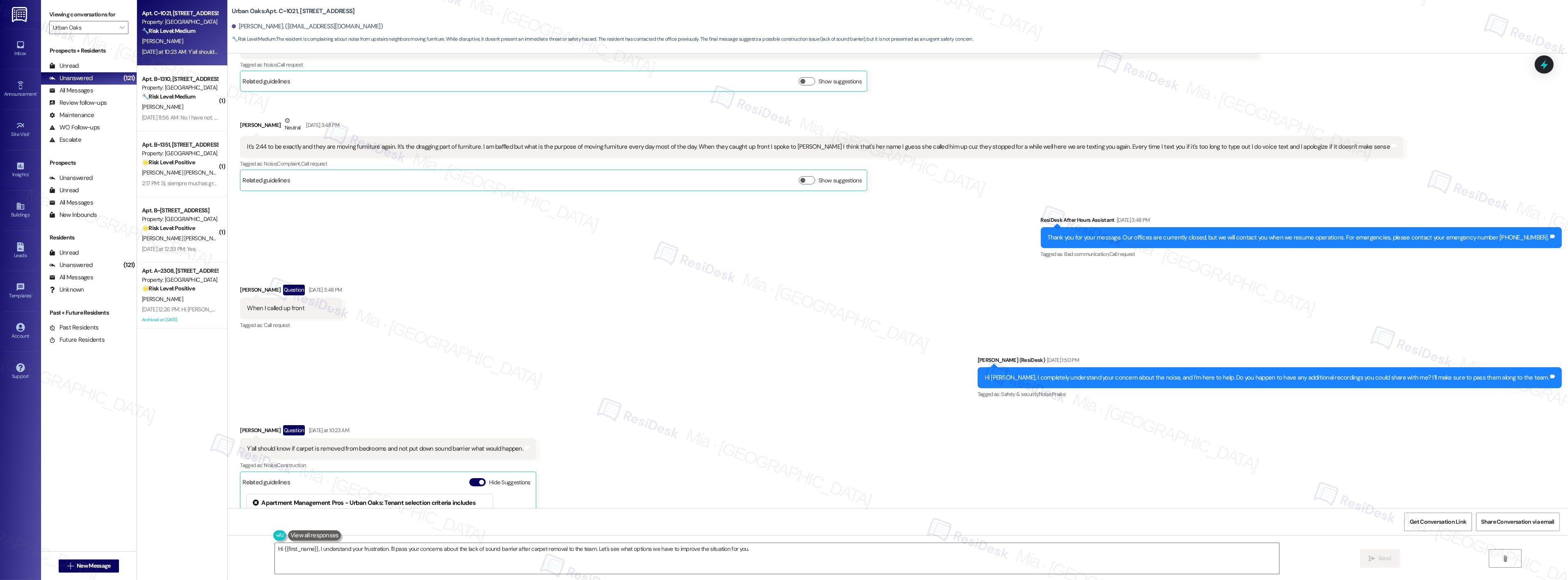
scroll to position [2781, 0]
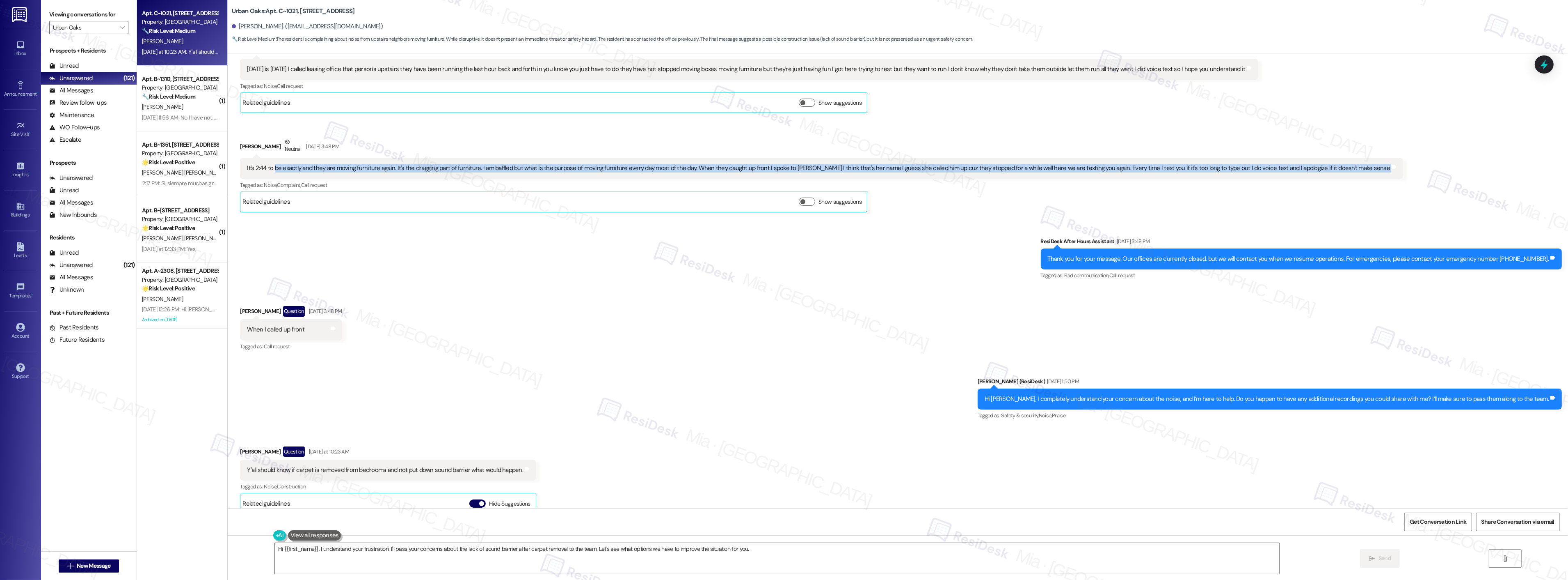
drag, startPoint x: 268, startPoint y: 170, endPoint x: 1344, endPoint y: 168, distance: 1076.0
click at [1344, 168] on div "It's 2:44 to be exactly and they are moving furniture again. It's the dragging …" at bounding box center [821, 168] width 1163 height 21
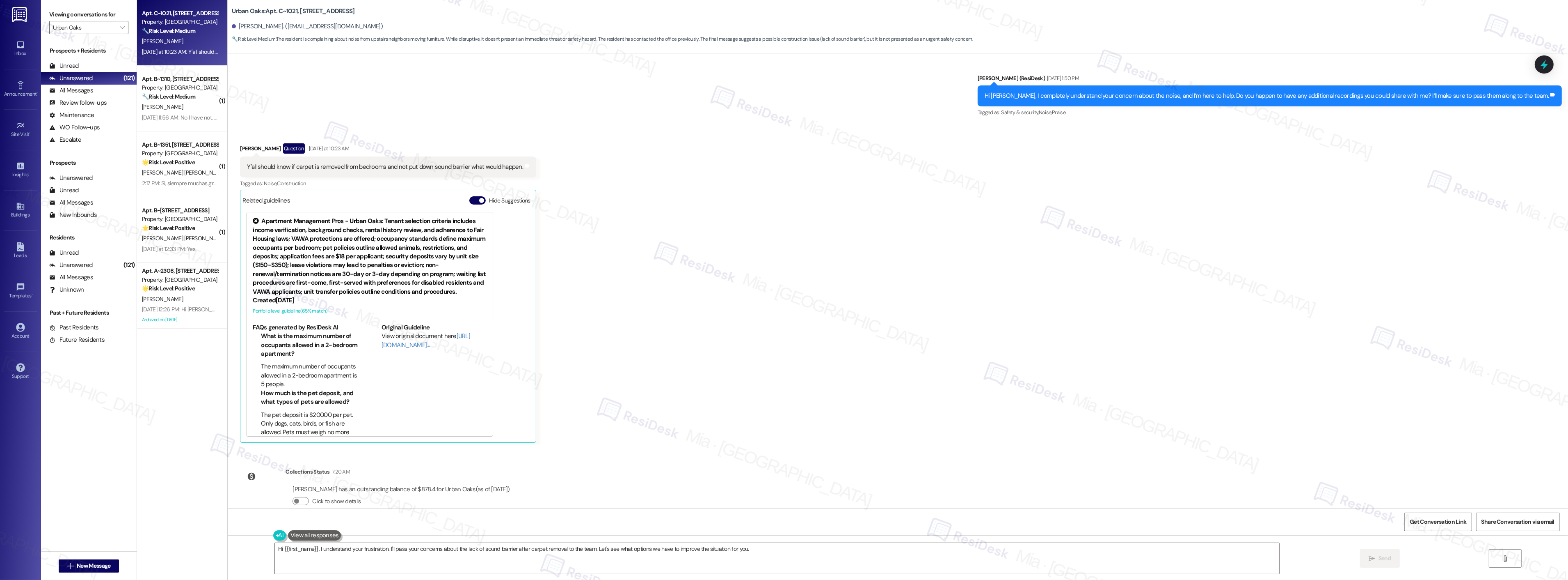
scroll to position [3100, 0]
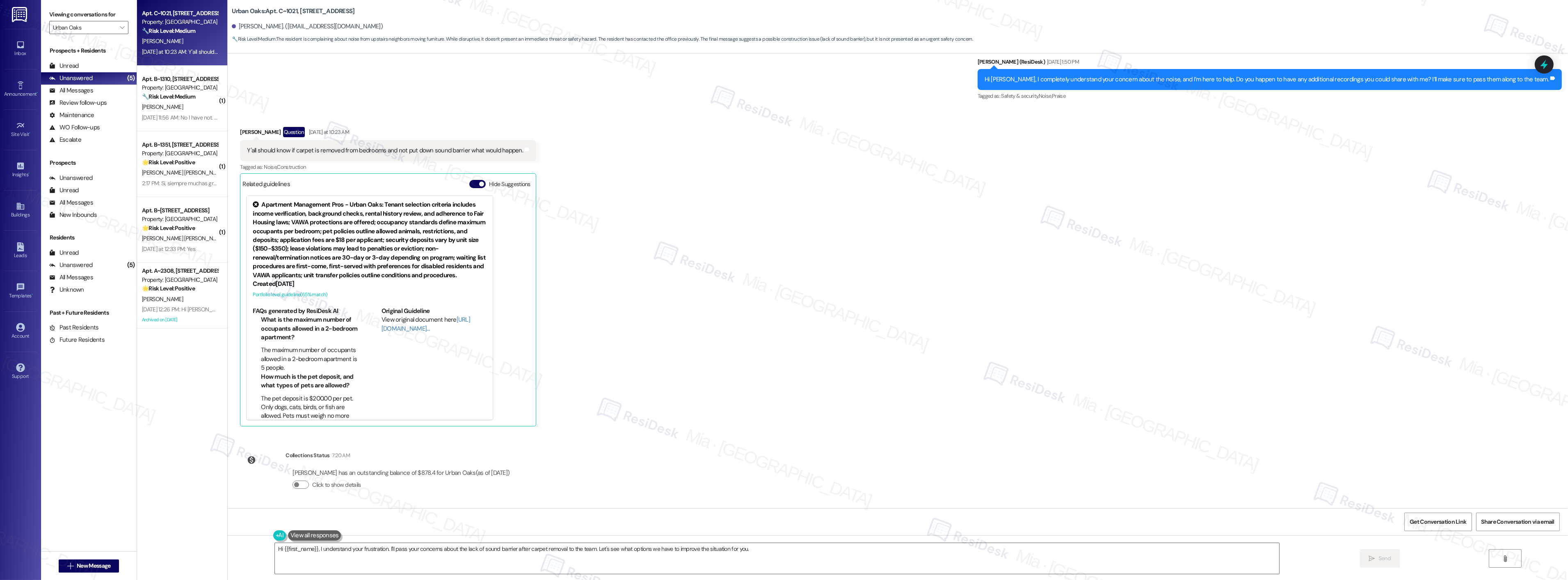
click at [178, 287] on strong "🌟 Risk Level: Positive" at bounding box center [168, 288] width 53 height 7
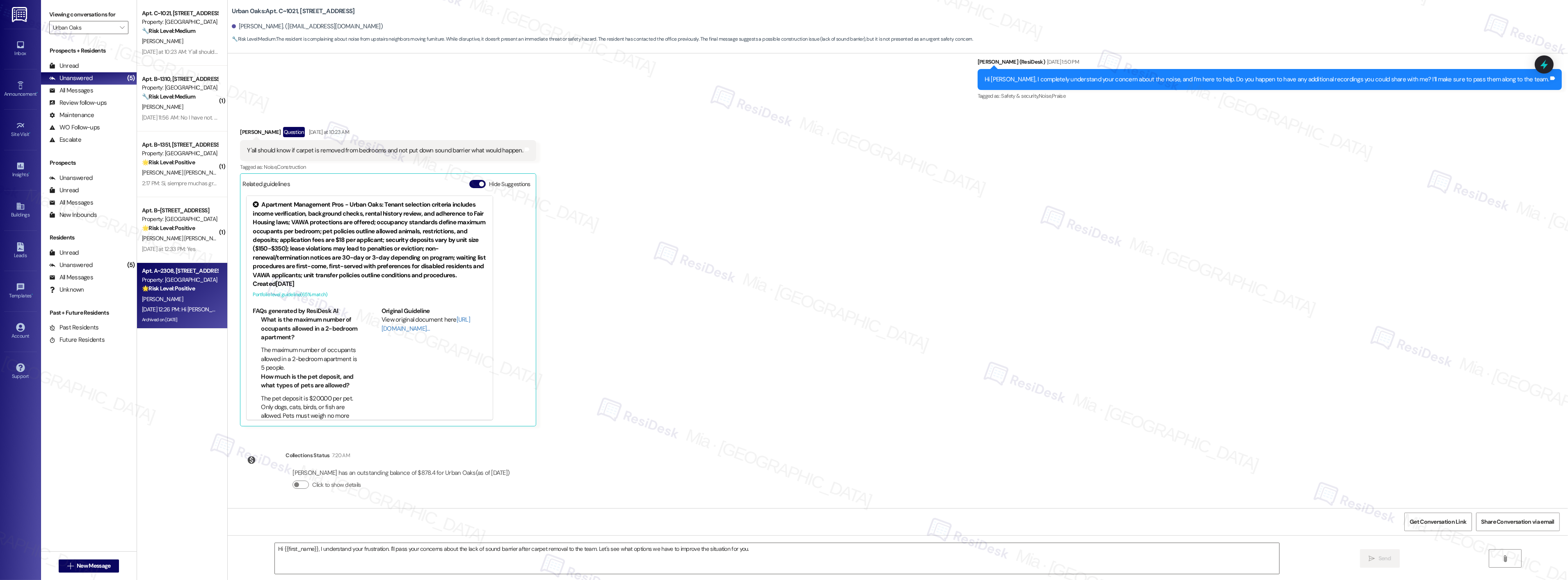
type textarea "Fetching suggested responses. Please feel free to read through the conversation…"
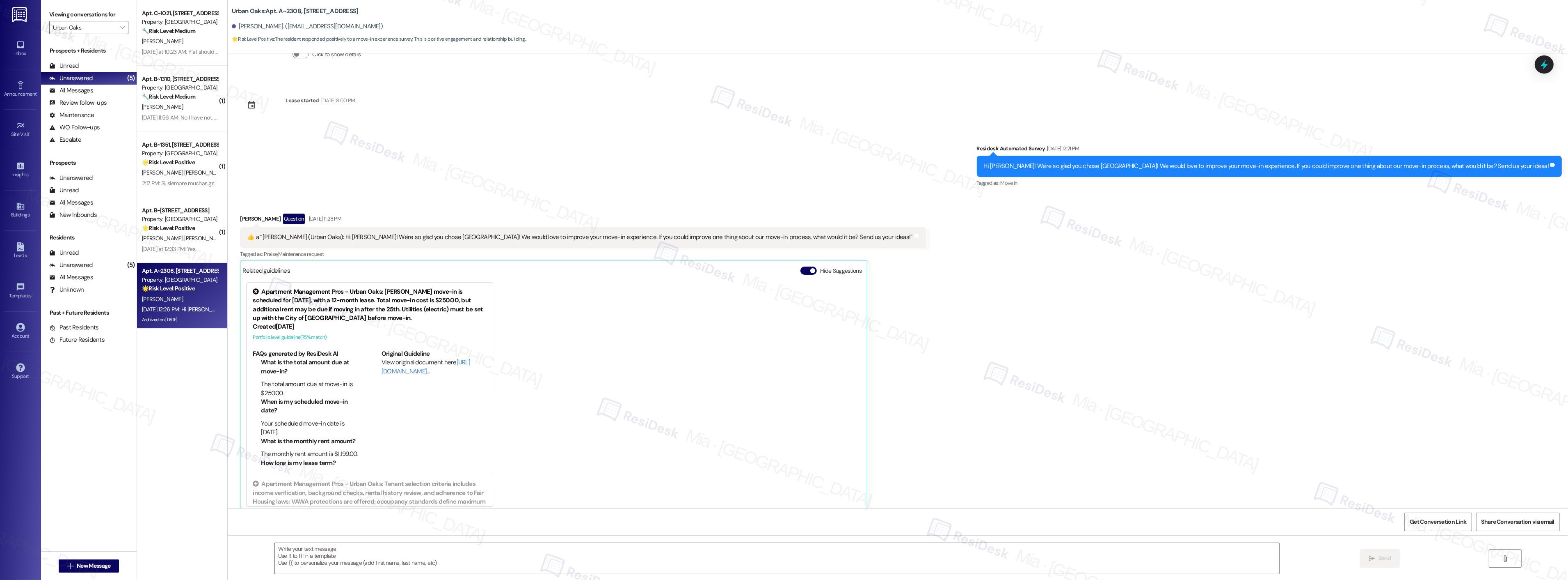
scroll to position [138, 0]
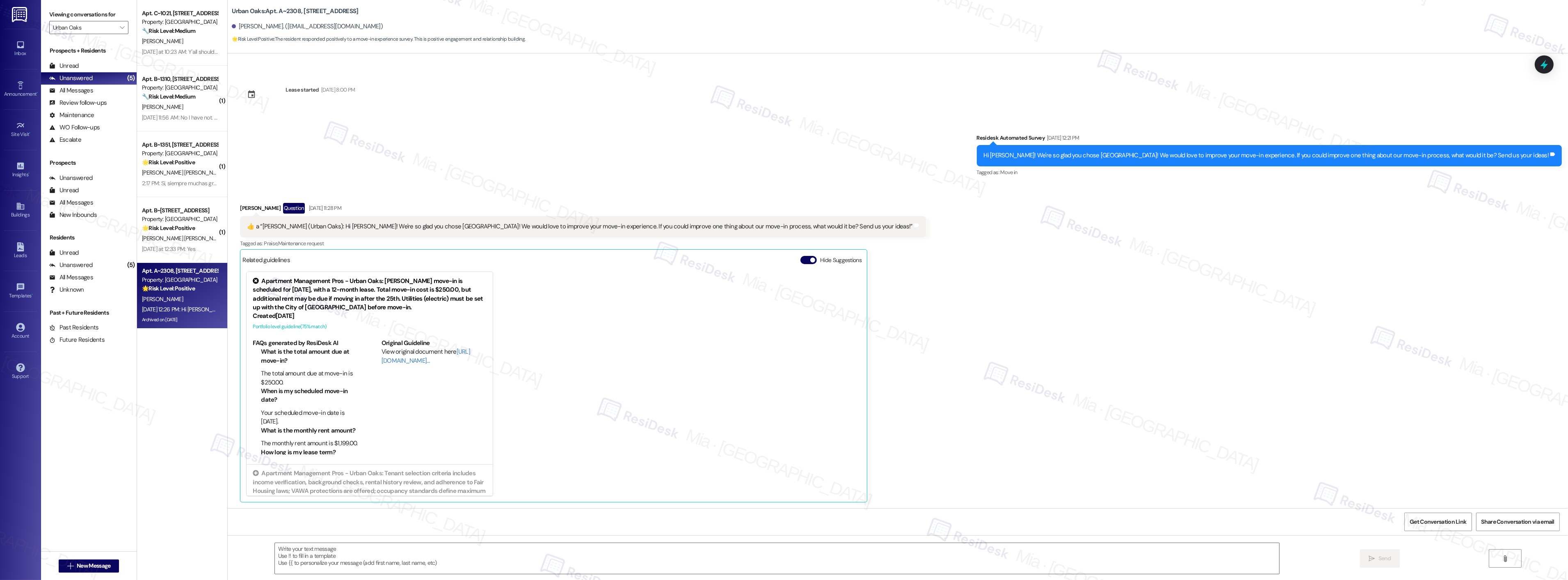
type textarea "Fetching suggested responses. Please feel free to read through the conversation…"
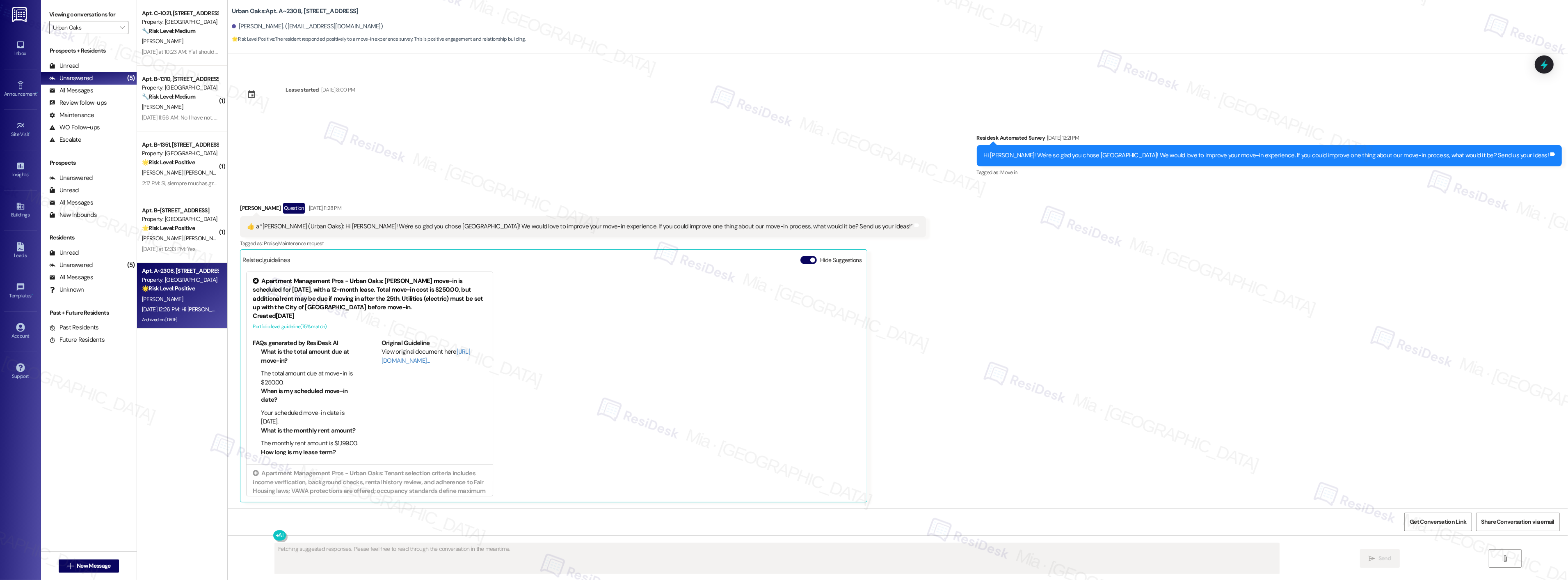
click at [166, 57] on div "Apt. C~1021, 6725 Circle S Dr Property: Urban Oaks 🔧 Risk Level: Medium The res…" at bounding box center [182, 33] width 90 height 66
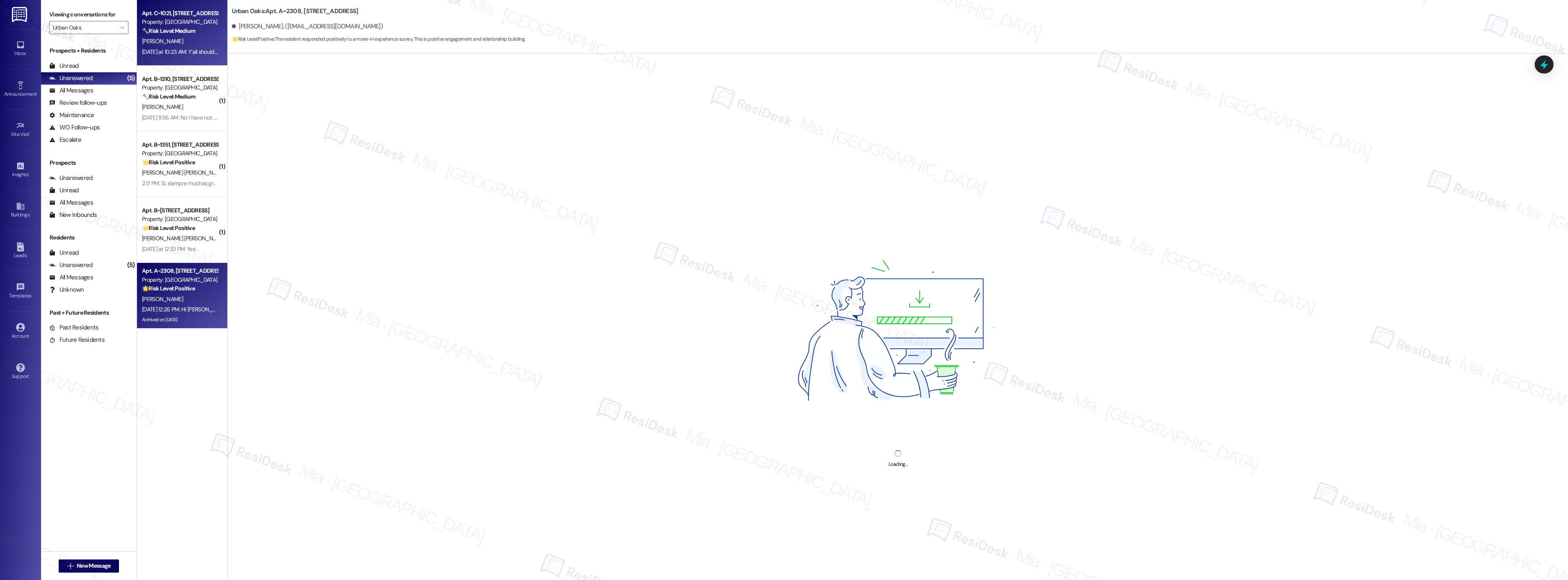
click at [198, 297] on div "G. Duderstadt" at bounding box center [180, 299] width 78 height 10
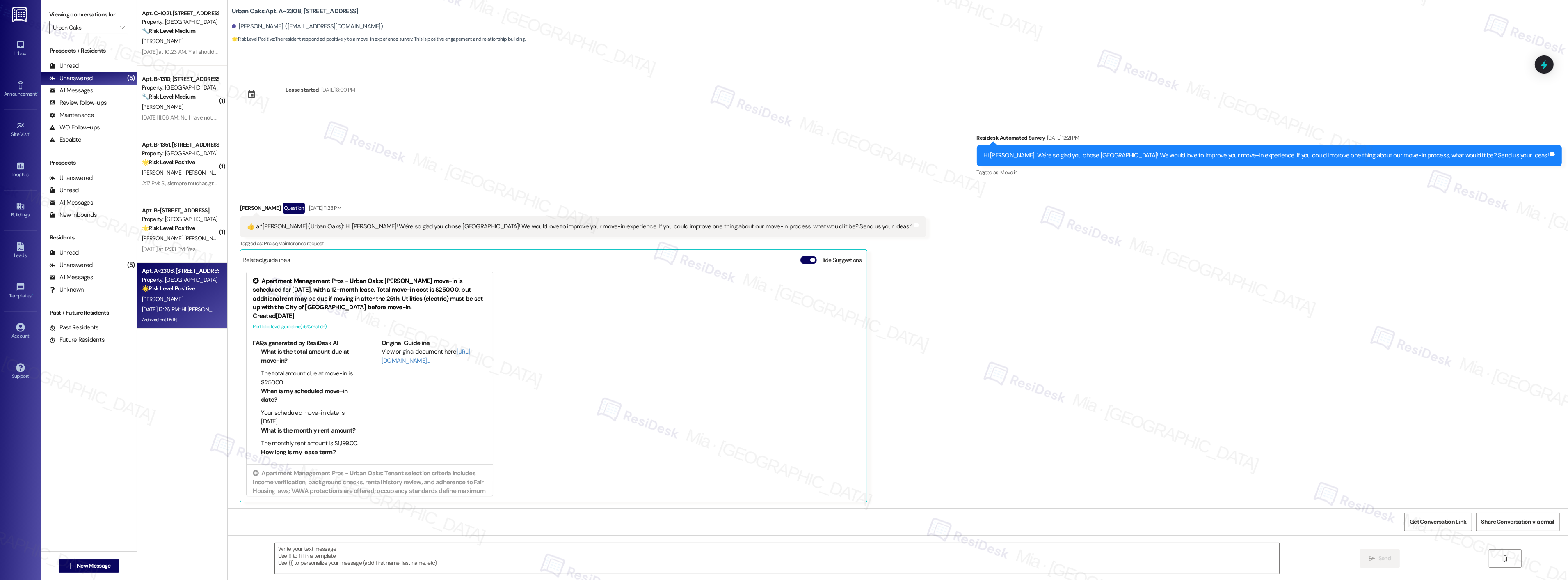
type textarea "Fetching suggested responses. Please feel free to read through the conversation…"
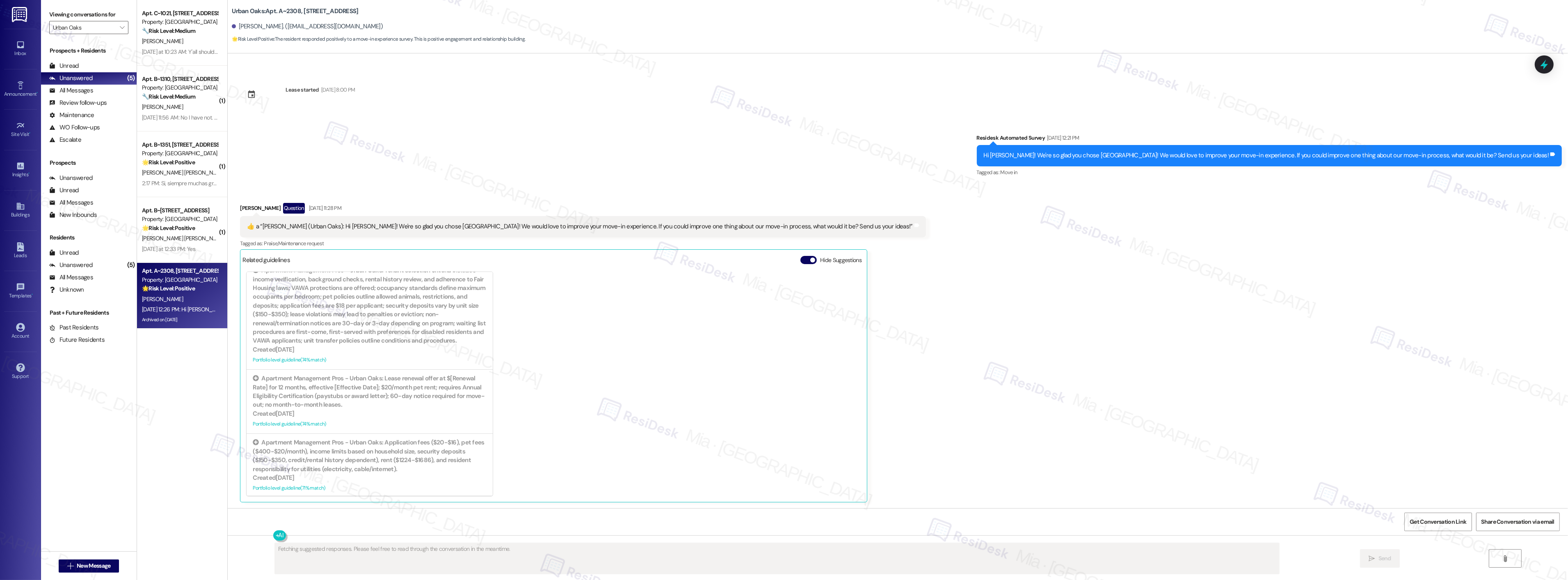
scroll to position [204, 0]
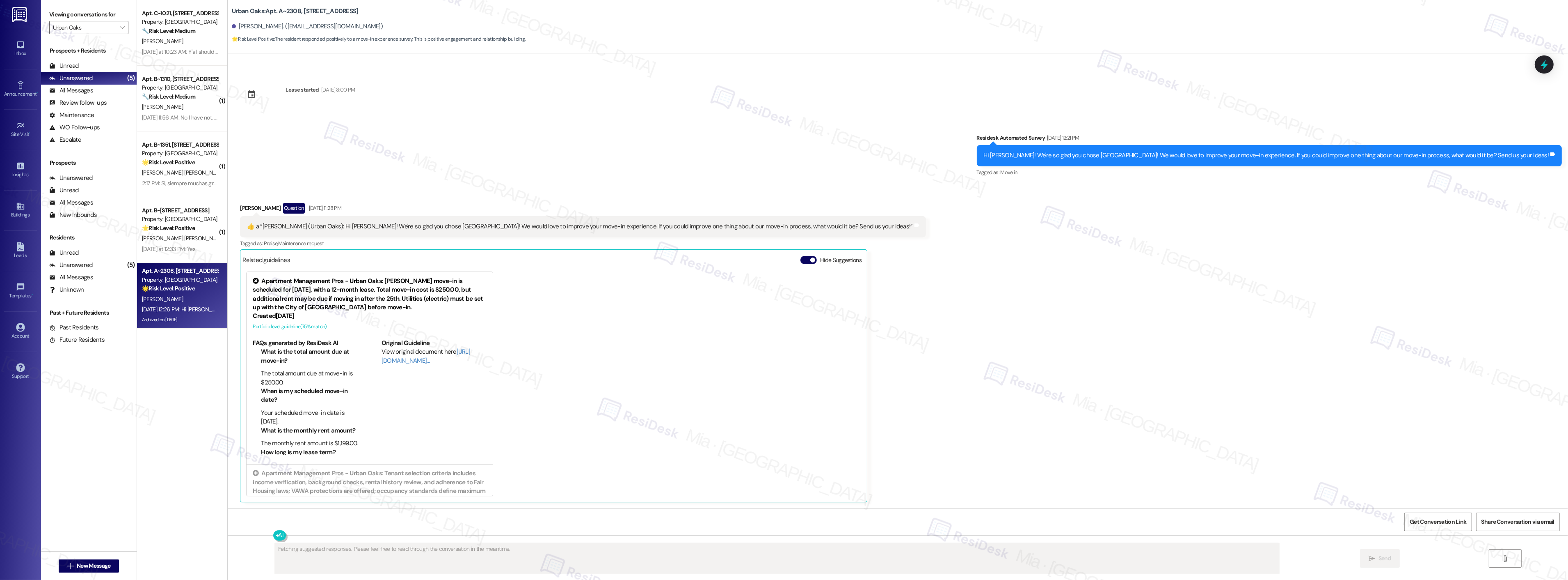
click at [191, 235] on div "A. Monreal Luna" at bounding box center [180, 238] width 78 height 10
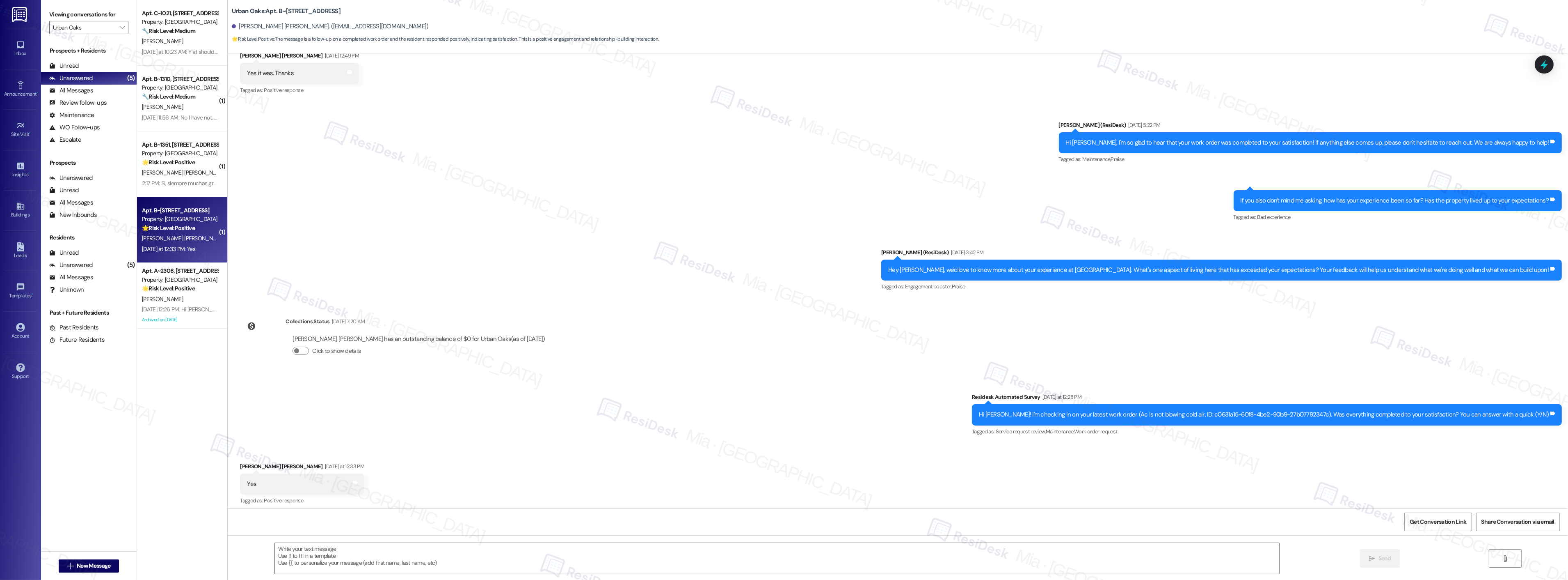
type textarea "Fetching suggested responses. Please feel free to read through the conversation…"
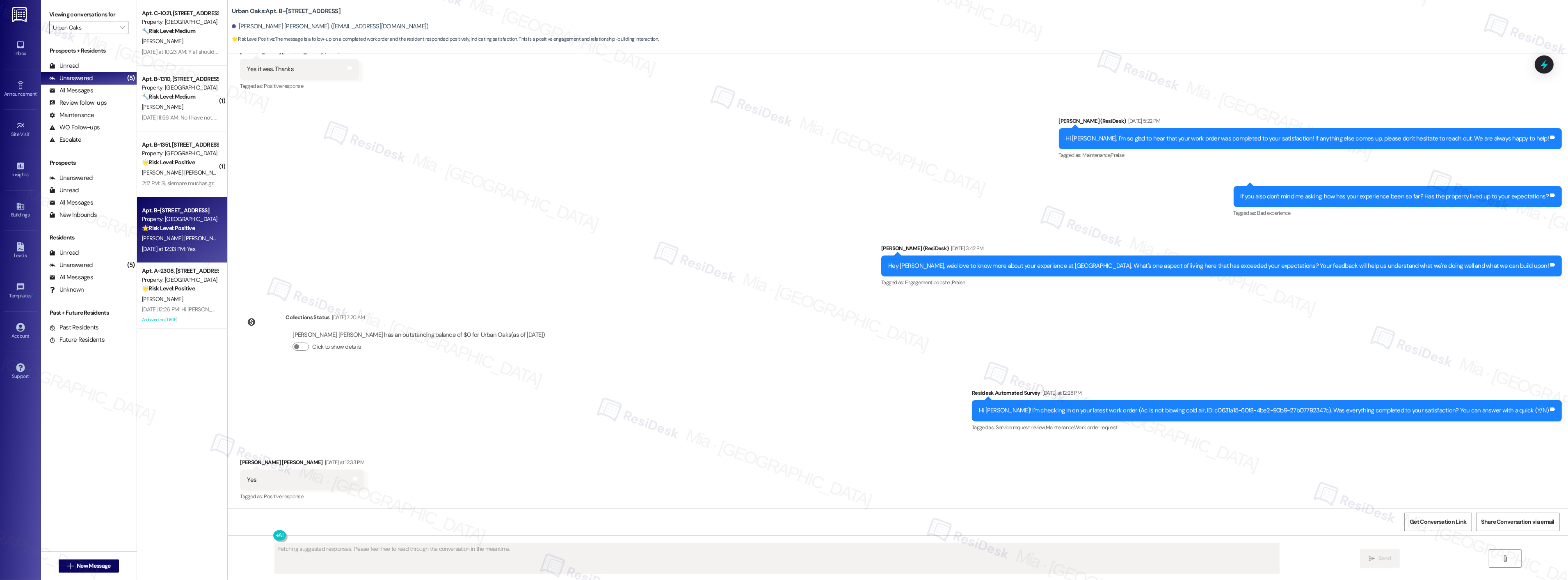
scroll to position [414, 0]
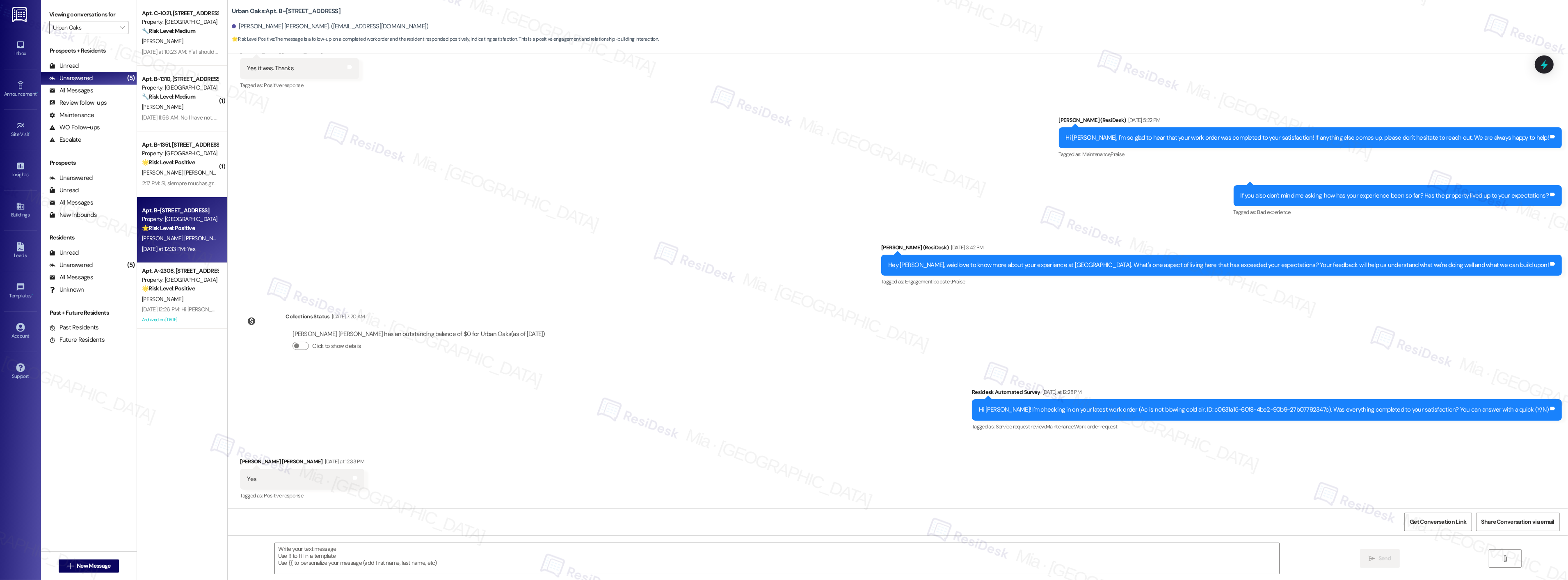
click at [769, 226] on div "Sent via SMS Sarah (ResiDesk) Jul 10, 2025 at 5:22 PM Hi Abdiel, I'm so glad to…" at bounding box center [897, 195] width 1341 height 196
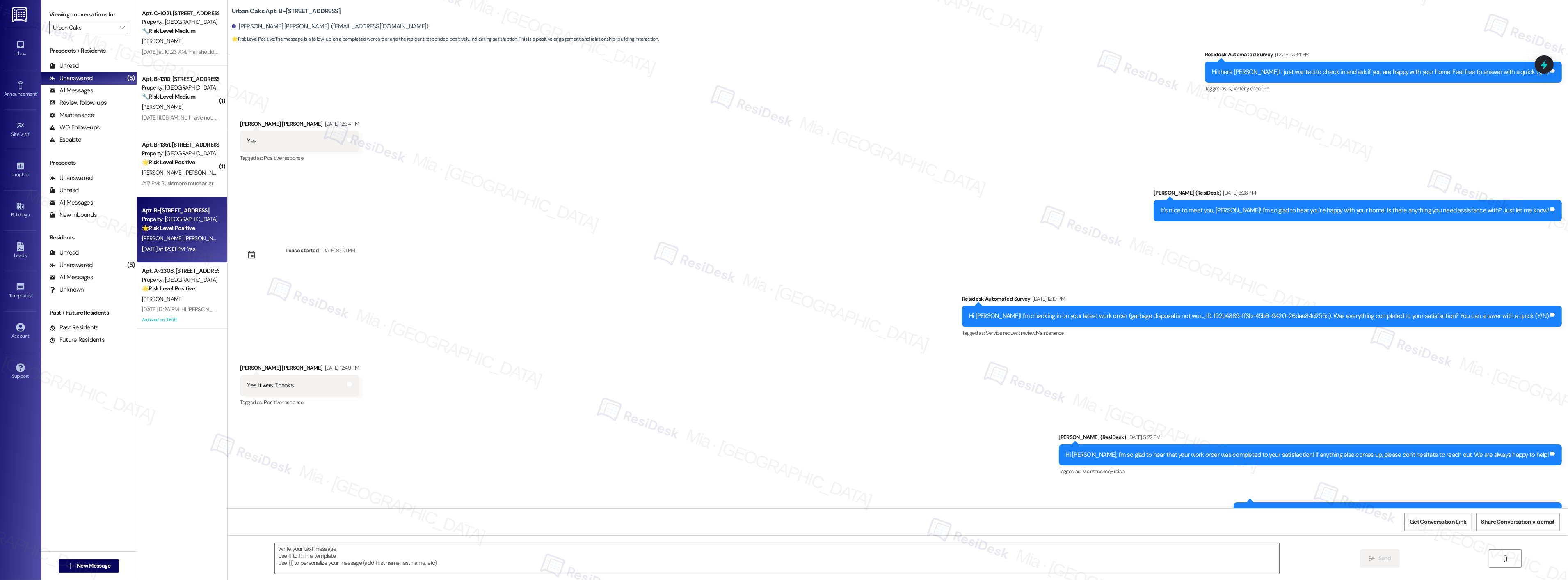
scroll to position [95, 0]
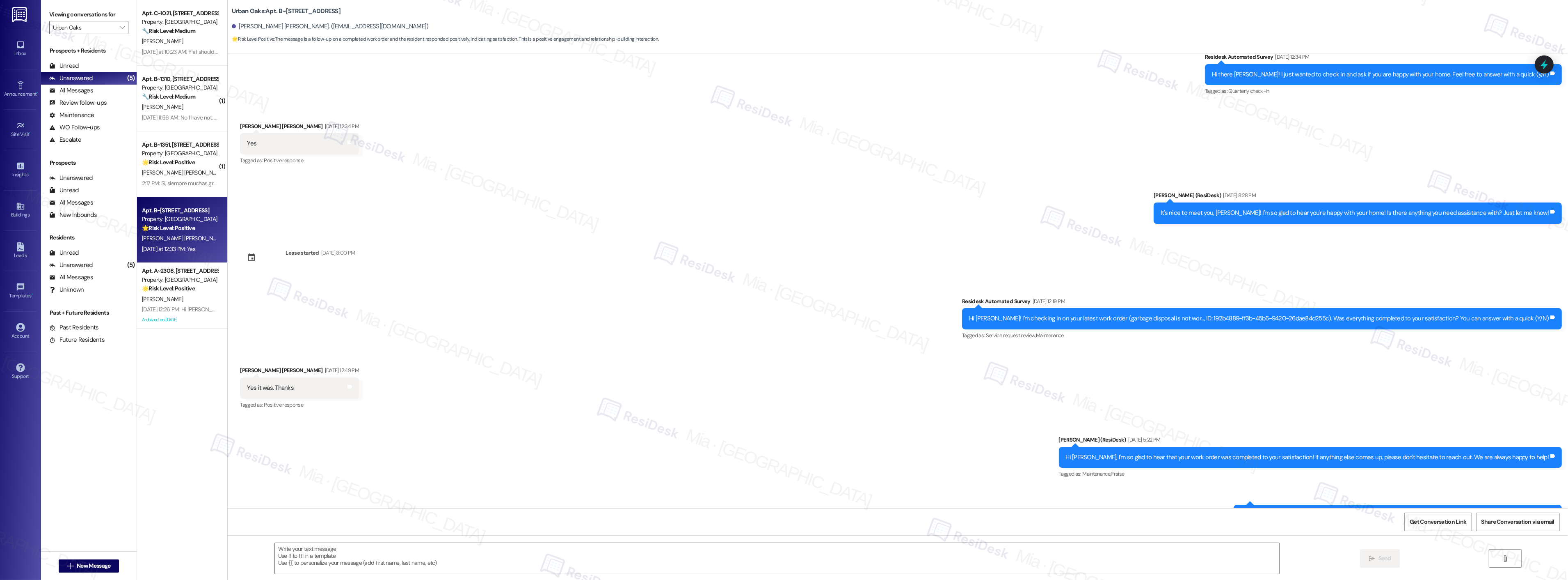
click at [460, 432] on div "Sent via SMS Sarah (ResiDesk) Jul 10, 2025 at 5:22 PM Hi Abdiel, I'm so glad to…" at bounding box center [897, 515] width 1341 height 196
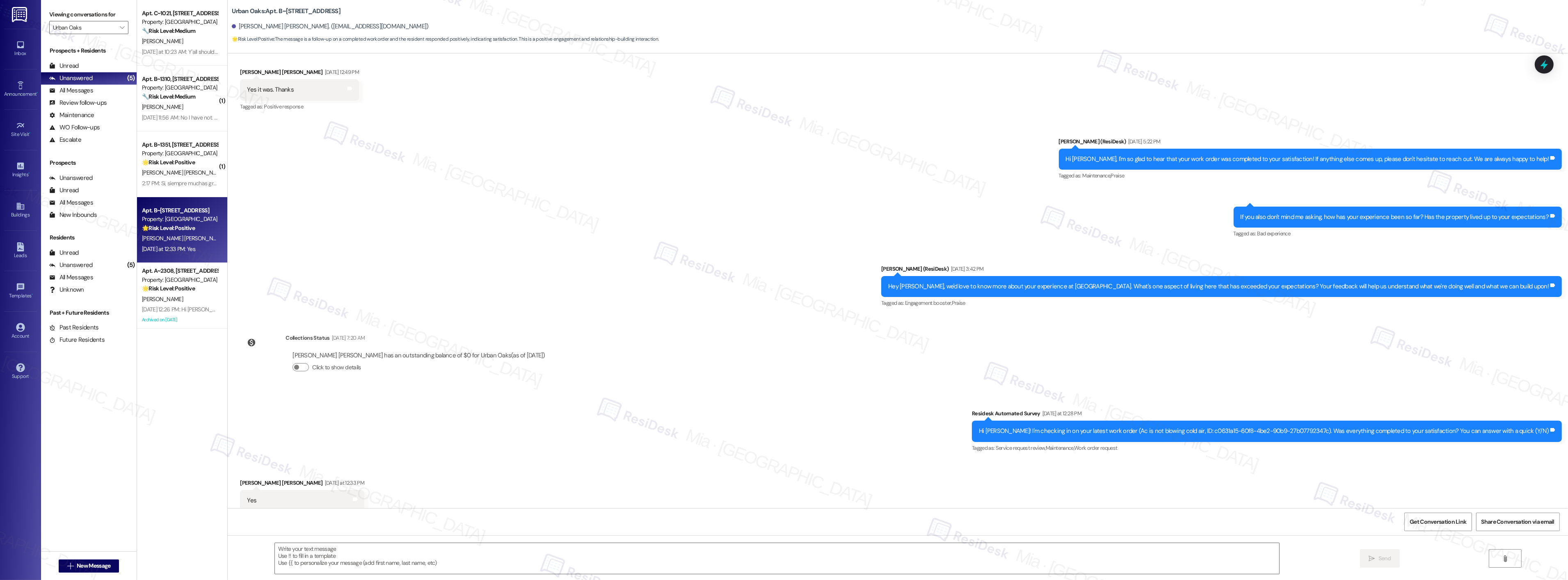
scroll to position [414, 0]
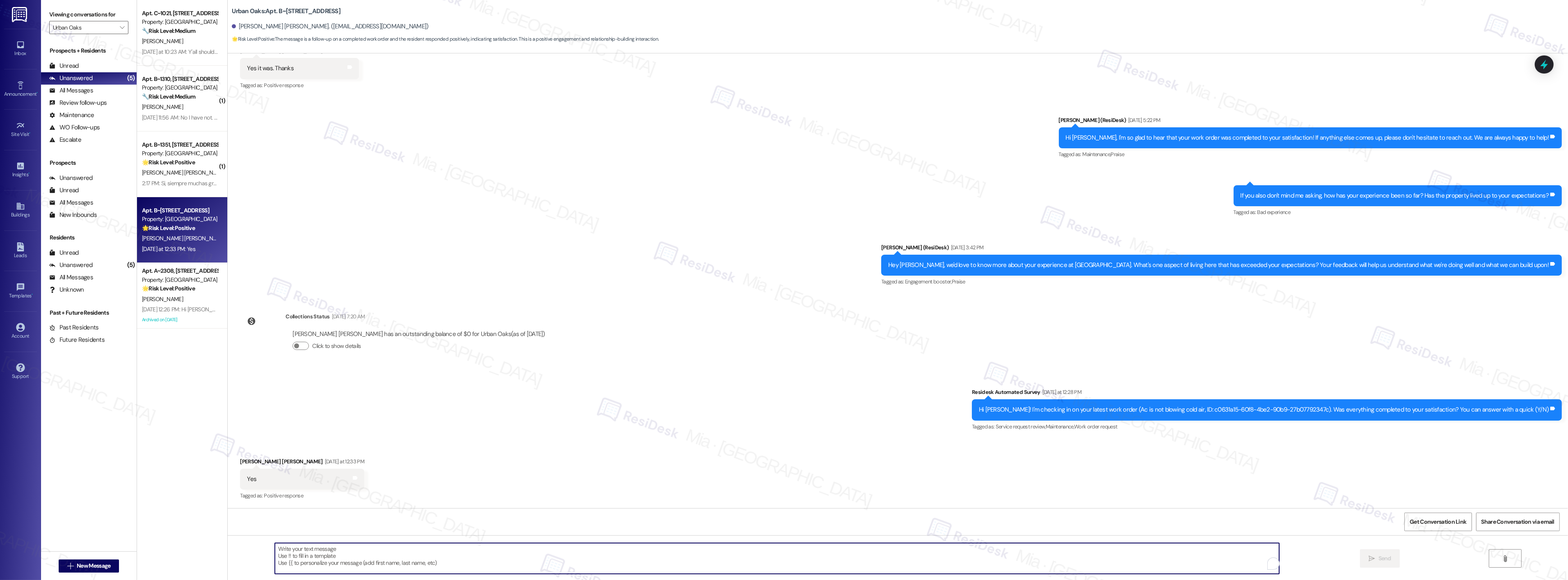
click at [307, 556] on textarea "To enrich screen reader interactions, please activate Accessibility in Grammarl…" at bounding box center [777, 558] width 1005 height 31
paste textarea "Thank you,, for your feedback. I'm so glad to hear you're satisfied with the re…"
click at [286, 552] on textarea "Thank you,, for your feedback. I'm so glad to hear you're satisfied with the re…" at bounding box center [766, 558] width 1005 height 31
type textarea "Thank you, Abdiel, for your feedback. I'm so glad to hear you're satisfied with…"
click at [1343, 560] on span " Send" at bounding box center [1348, 558] width 26 height 9
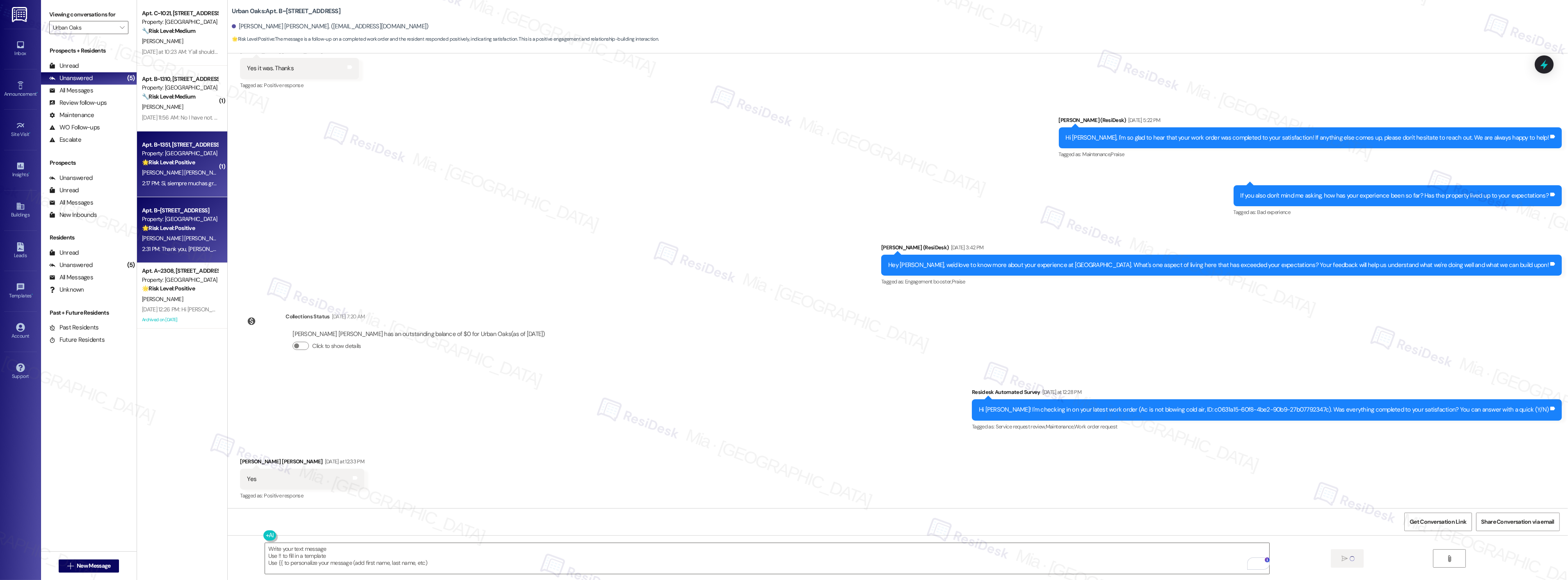
scroll to position [414, 0]
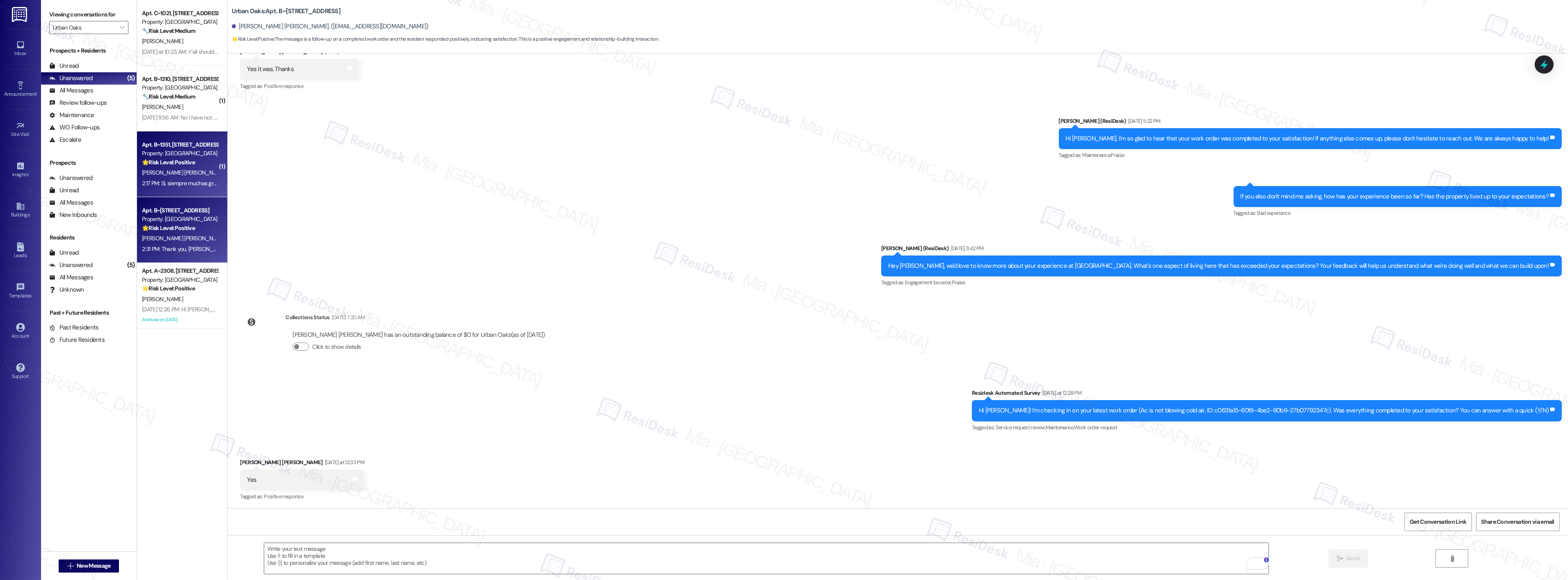
click at [193, 152] on div "Property: Urban Oaks" at bounding box center [180, 153] width 76 height 9
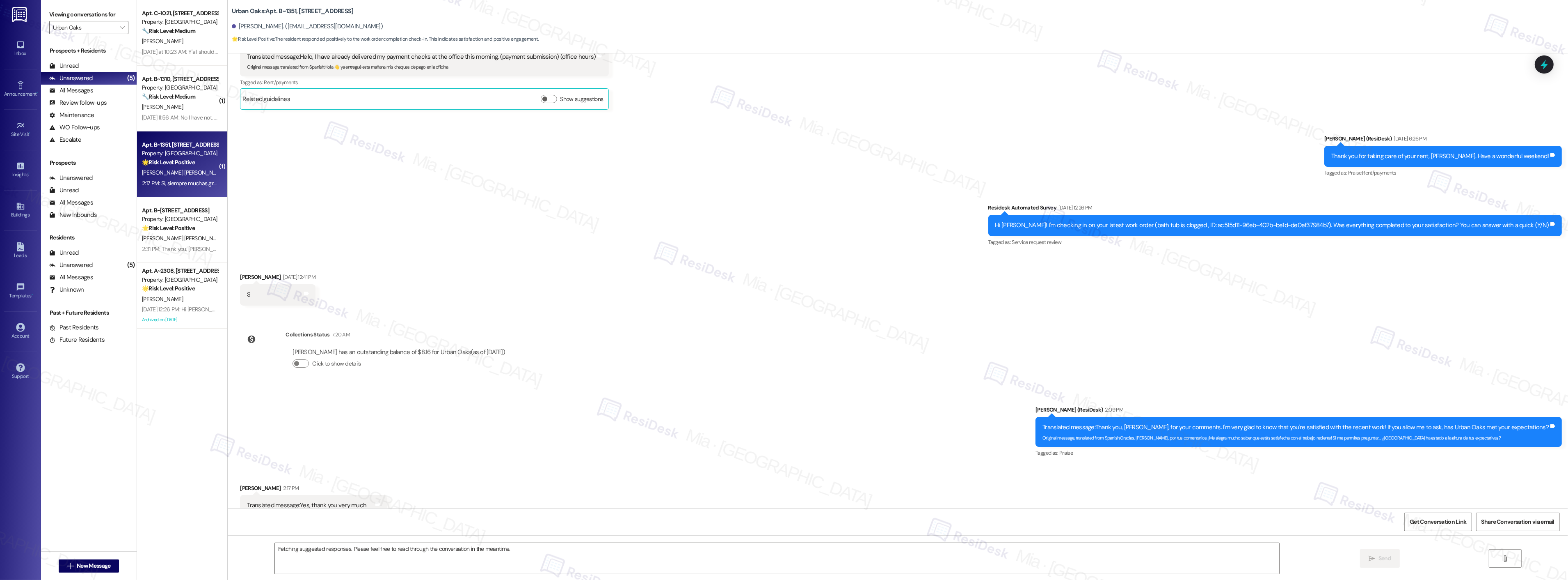
scroll to position [531, 0]
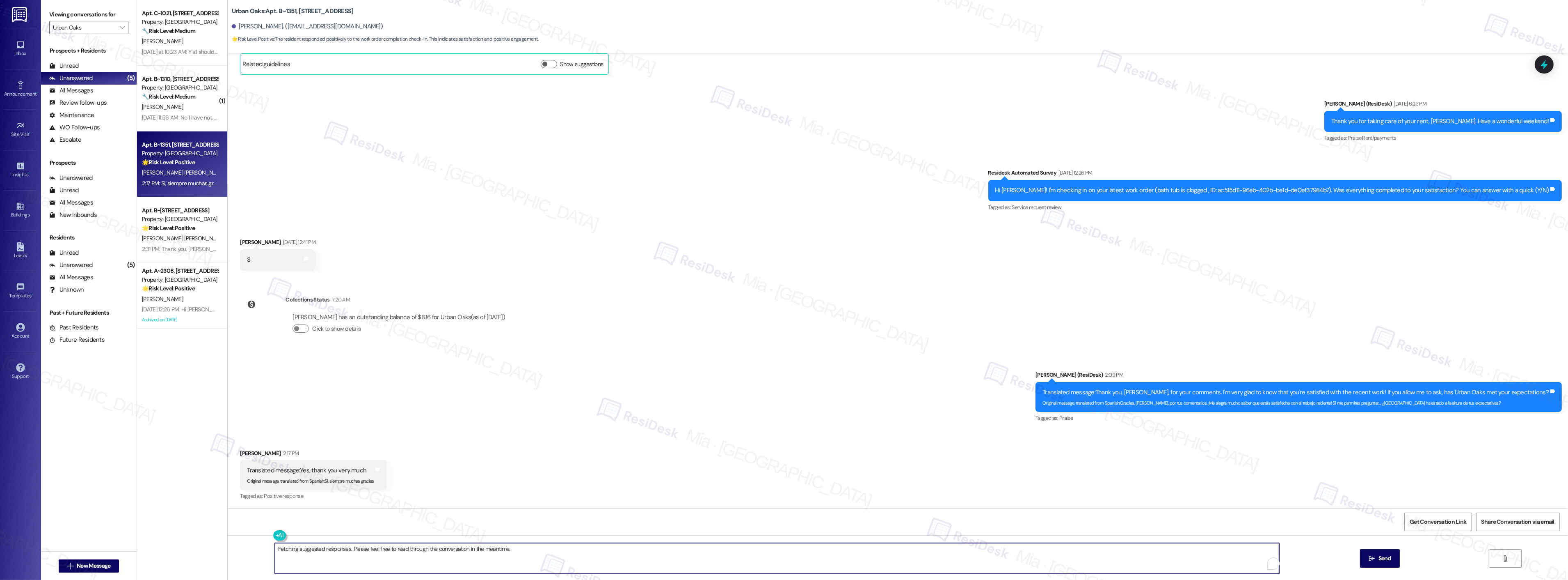
click at [311, 549] on textarea "Fetching suggested responses. Please feel free to read through the conversation…" at bounding box center [777, 558] width 1005 height 31
drag, startPoint x: 497, startPoint y: 549, endPoint x: 238, endPoint y: 549, distance: 259.0
click at [238, 549] on div "Fetching suggested responses. Please feel free to read through the conversation…" at bounding box center [897, 566] width 1341 height 61
type textarea "C"
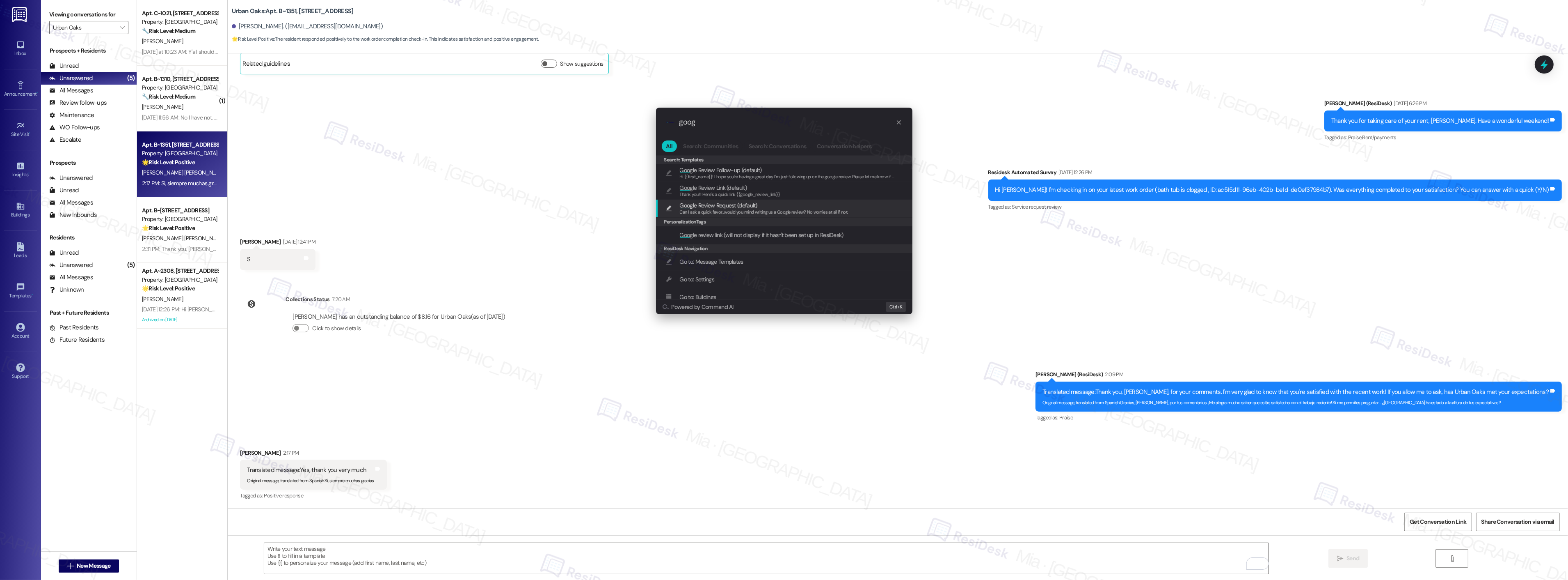
type input "goog"
click at [729, 203] on span "Goog le Review Request (default)" at bounding box center [719, 206] width 78 height 9
type textarea "Can I ask a quick favor...would you mind writing us a Google review? No worries…"
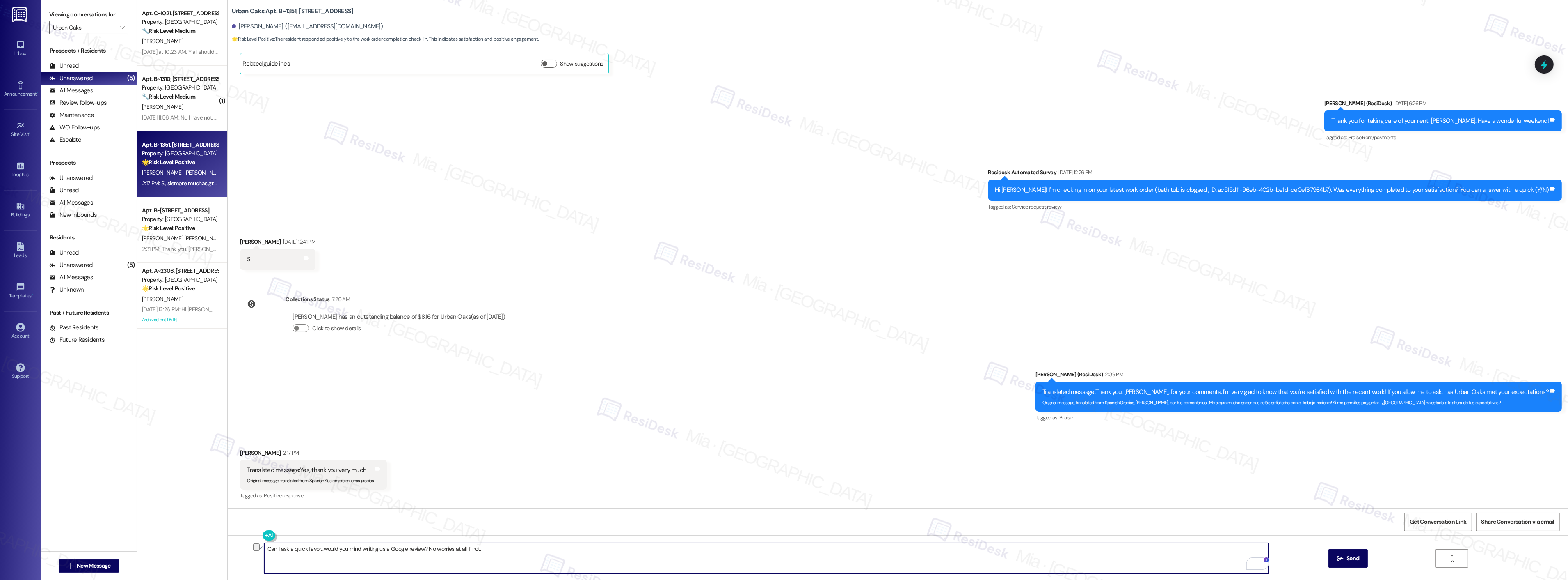
drag, startPoint x: 481, startPoint y: 549, endPoint x: 260, endPoint y: 553, distance: 221.0
click at [264, 553] on textarea "Can I ask a quick favor...would you mind writing us a Google review? No worries…" at bounding box center [766, 558] width 1005 height 31
click at [497, 556] on textarea "Can I ask a quick favor...would you mind writing us a Google review? No worries…" at bounding box center [766, 558] width 1005 height 31
drag, startPoint x: 489, startPoint y: 552, endPoint x: 247, endPoint y: 552, distance: 242.0
click at [247, 552] on div "Can I ask a quick favor...would you mind writing us a Google review? No worries…" at bounding box center [897, 566] width 1341 height 61
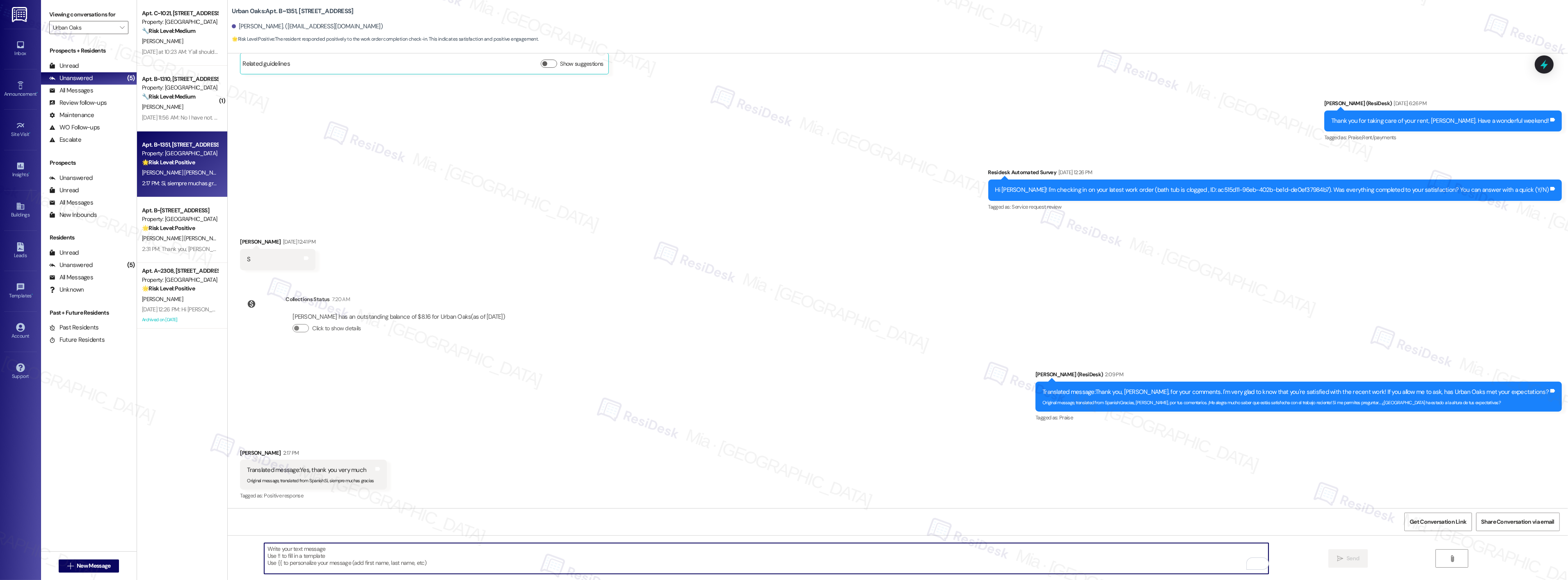
click at [405, 549] on textarea "To enrich screen reader interactions, please activate Accessibility in Grammarl…" at bounding box center [766, 558] width 1005 height 31
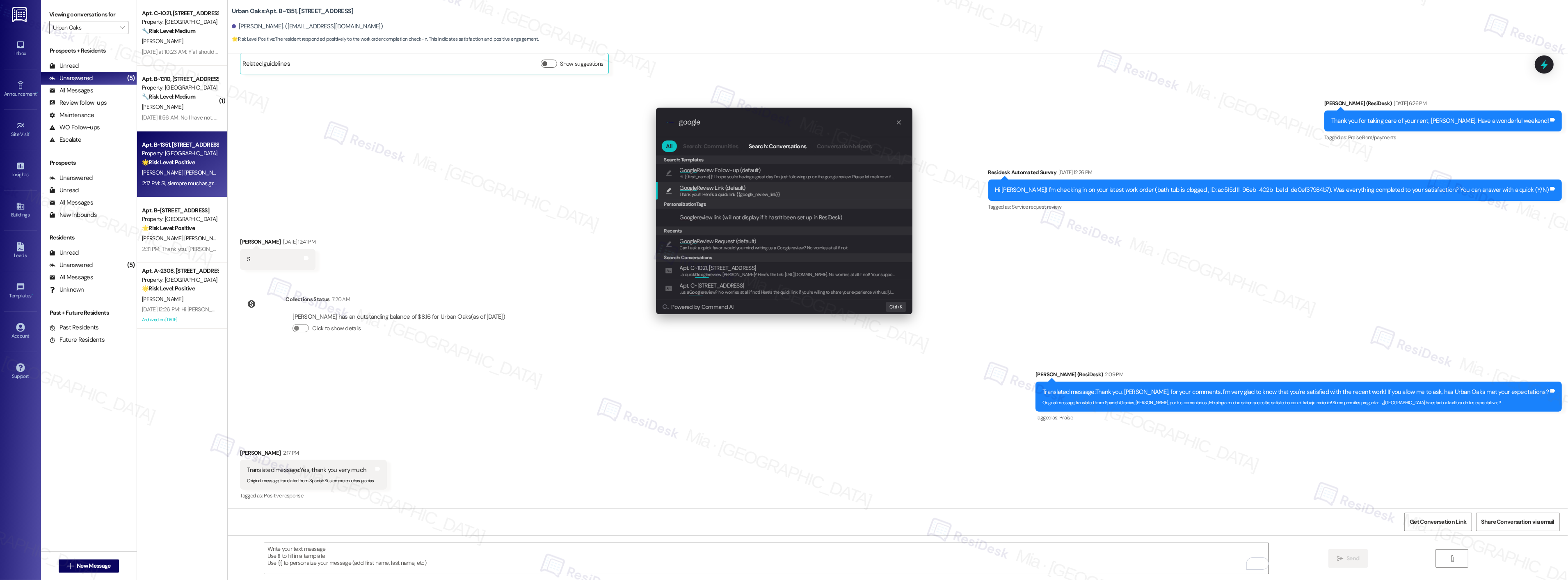
type input "google"
click at [734, 189] on span "Google Review Link (default)" at bounding box center [713, 188] width 66 height 9
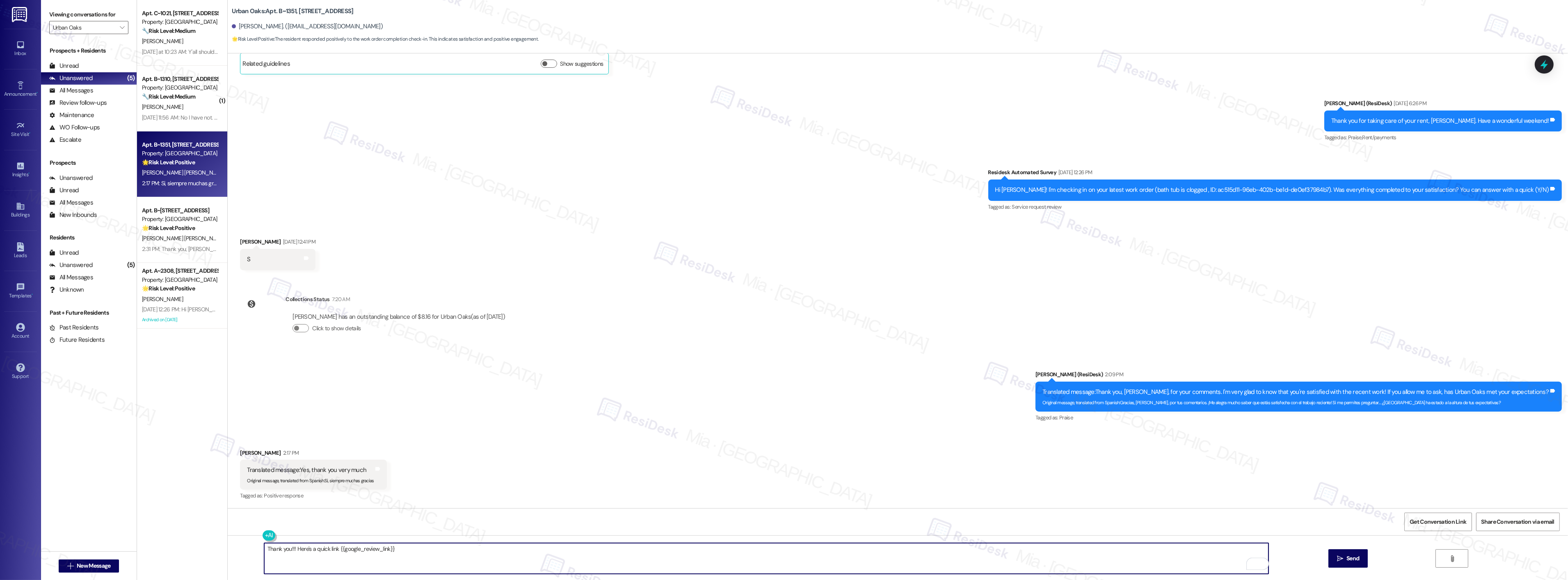
click at [264, 547] on textarea "Thank you!!! Here's a quick link {{google_review_link}}" at bounding box center [766, 558] width 1005 height 31
paste textarea "Can I ask a quick favor...would you mind writing us a Google review? No worries…"
drag, startPoint x: 501, startPoint y: 548, endPoint x: 474, endPoint y: 548, distance: 27.0
click at [474, 548] on textarea "Can I ask a quick favor...would you mind writing us a Google review? No worries…" at bounding box center [766, 558] width 1005 height 31
drag, startPoint x: 594, startPoint y: 551, endPoint x: 260, endPoint y: 551, distance: 334.0
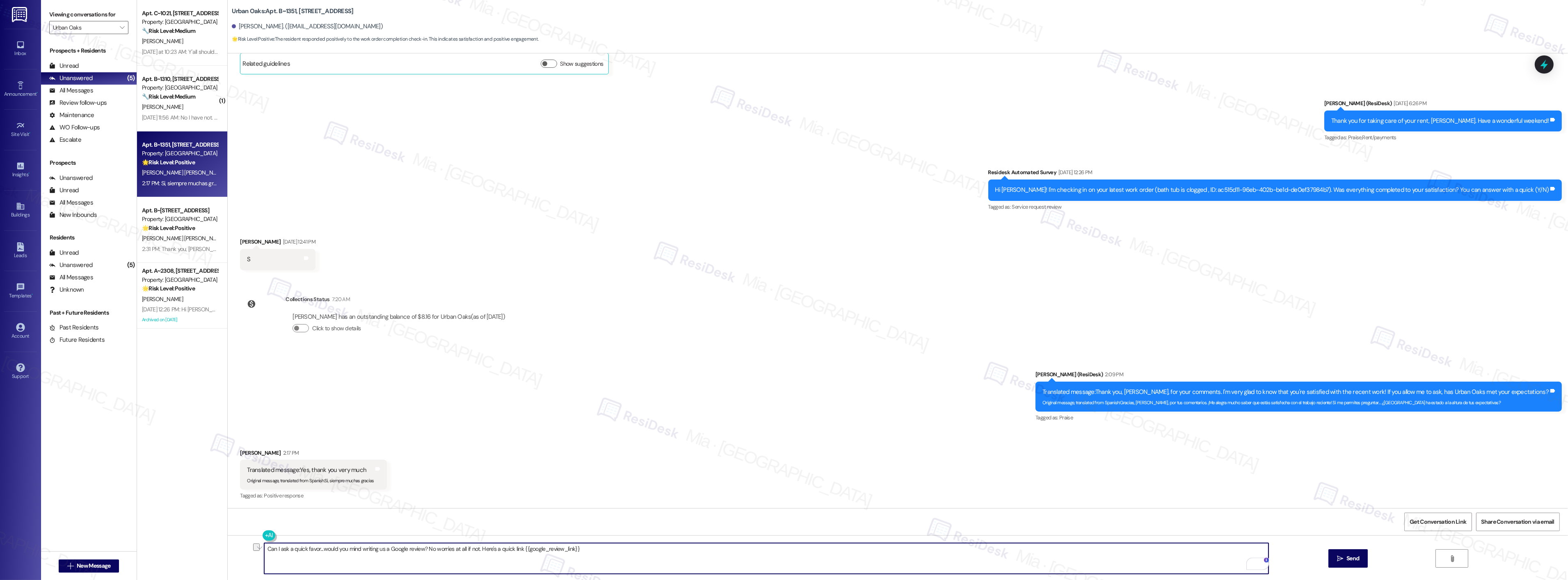
click at [260, 551] on div "Can I ask a quick favor...would you mind writing us a Google review? No worries…" at bounding box center [897, 566] width 1341 height 61
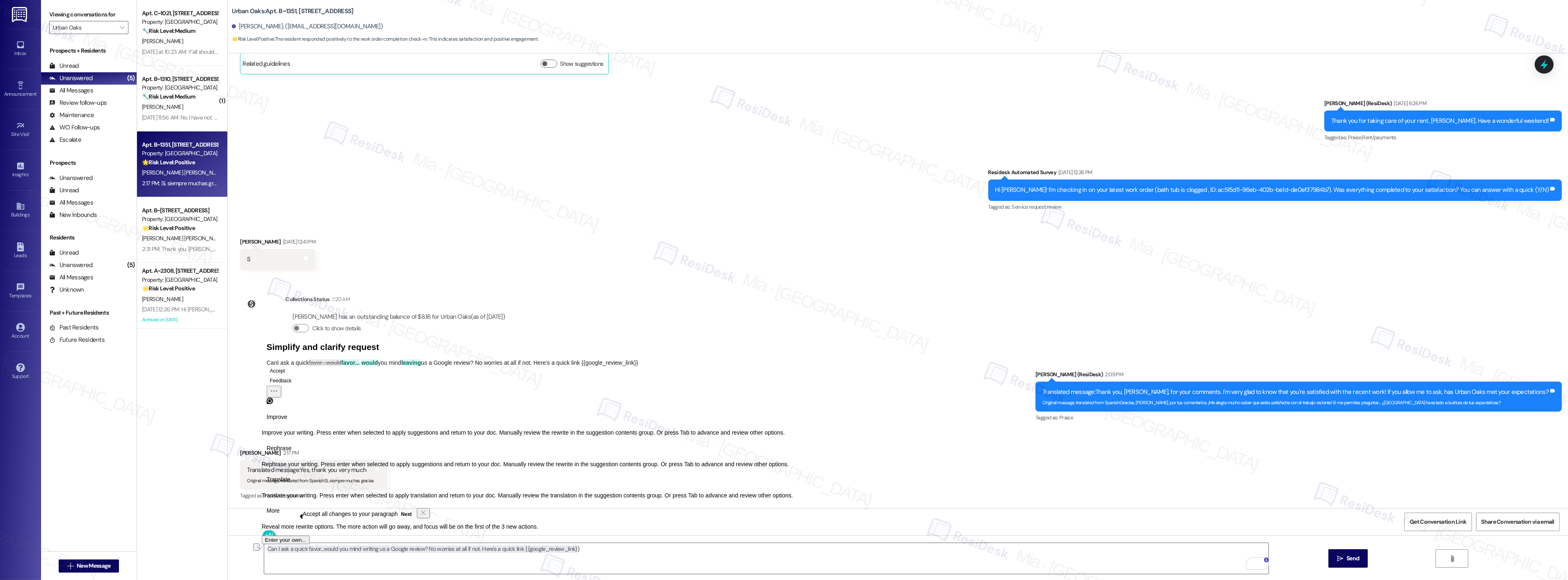
click at [572, 433] on div "Received via SMS Maria Paredes Rodriguez 2:17 PM Translated message: Yes, thank…" at bounding box center [897, 469] width 1341 height 78
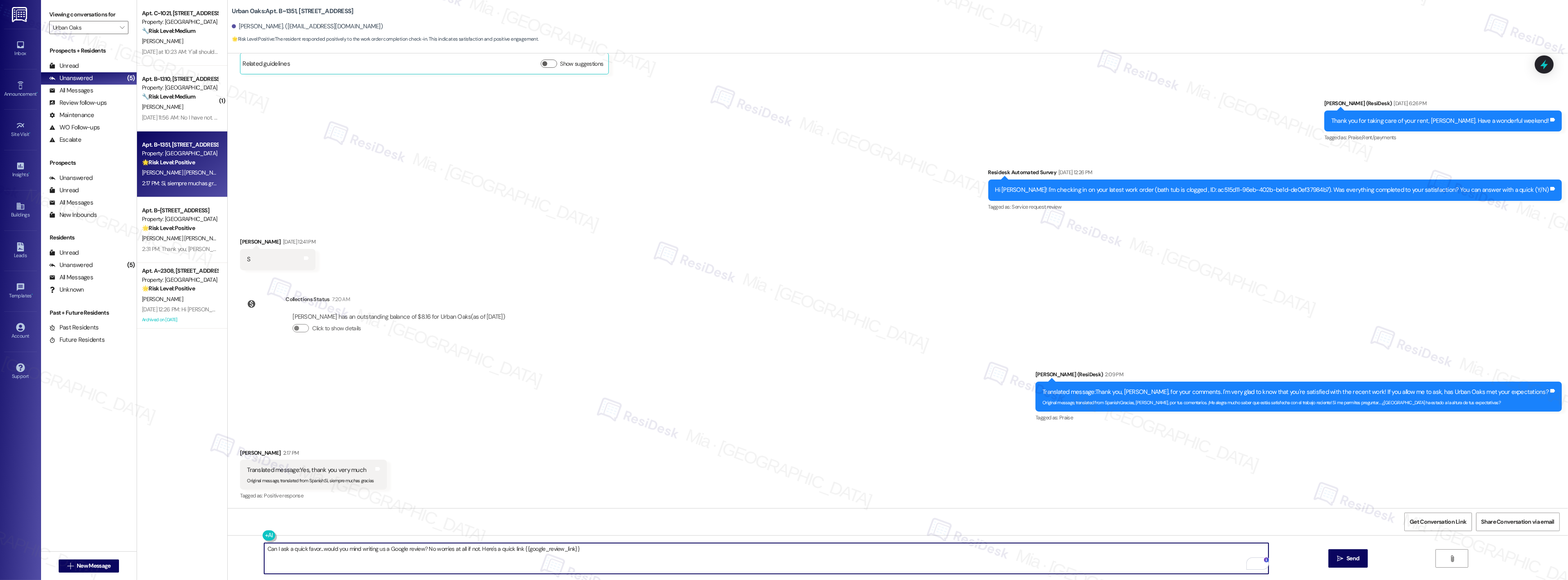
drag, startPoint x: 584, startPoint y: 546, endPoint x: 249, endPoint y: 552, distance: 335.1
click at [249, 552] on div "Can I ask a quick favor...would you mind writing us a Google review? No worries…" at bounding box center [897, 566] width 1341 height 61
paste textarea "Puedo pedirte un pequeño favor? ¿Te importaría dejarnos una reseña en Google? N…"
type textarea "Puedo pedirte un pequeño favor? ¿Te importaría dejarnos una reseña en Google? N…"
click at [1348, 556] on span "Send" at bounding box center [1353, 558] width 13 height 9
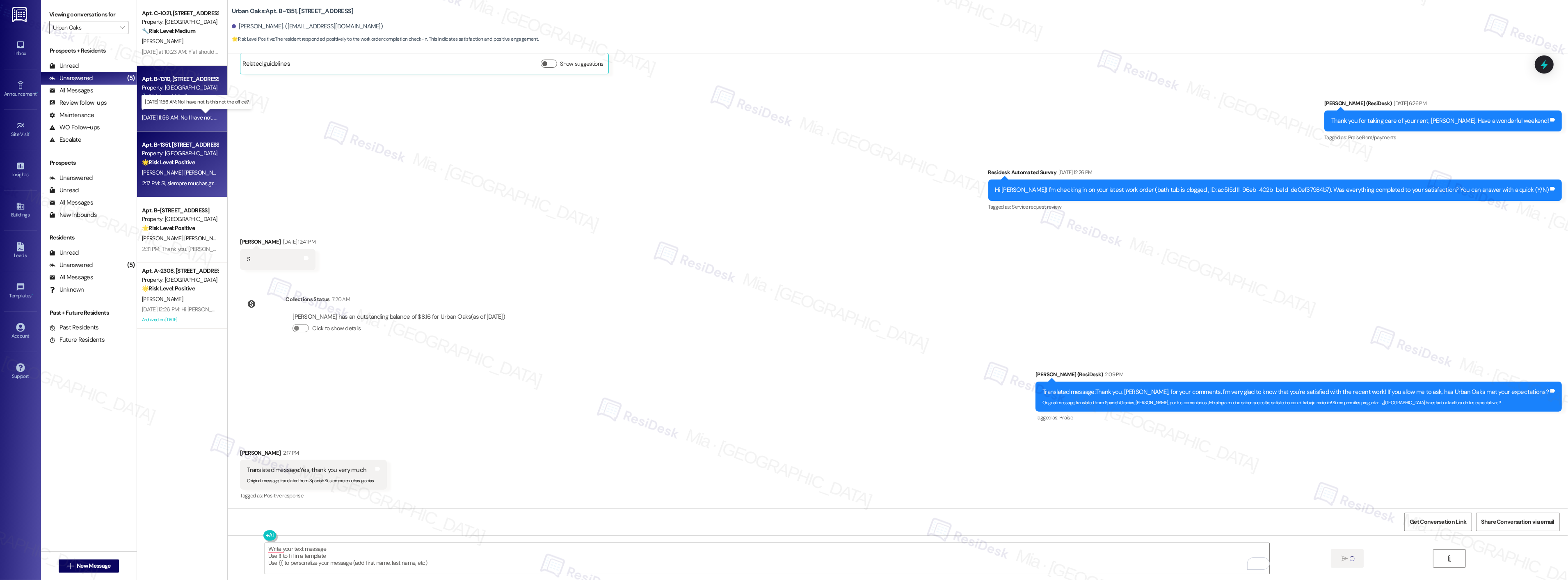
scroll to position [531, 0]
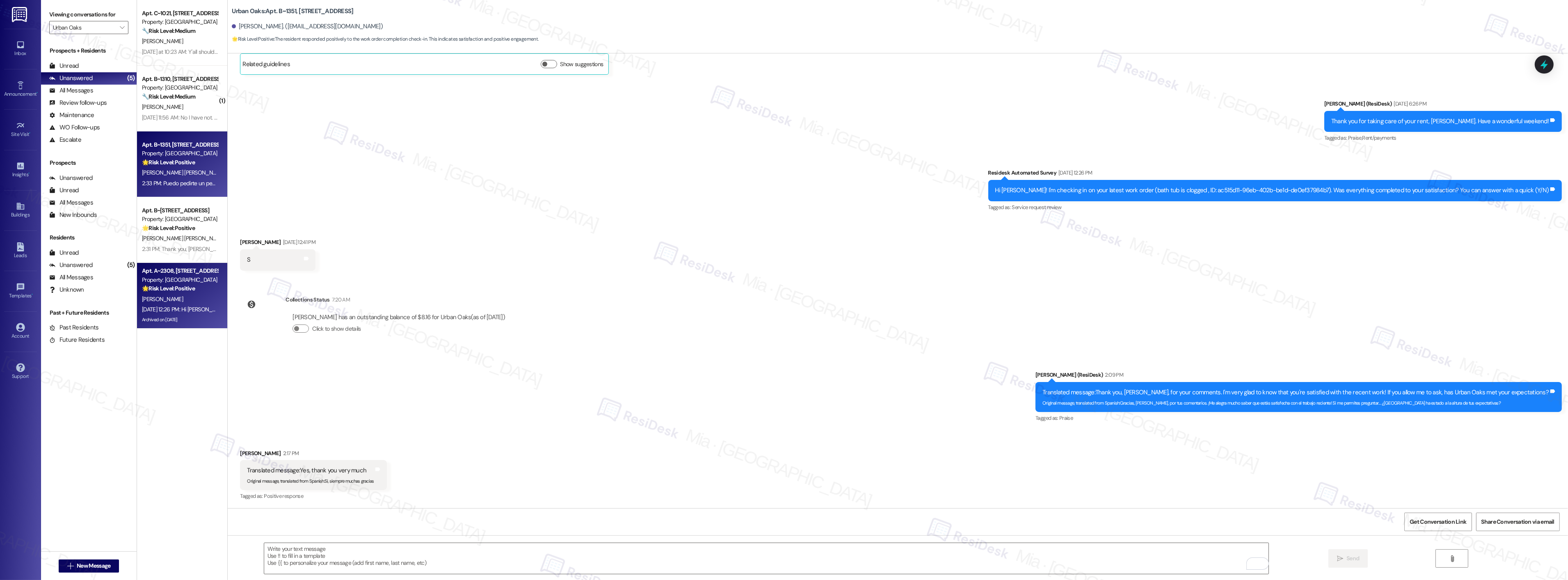
click at [182, 286] on strong "🌟 Risk Level: Positive" at bounding box center [168, 288] width 53 height 7
type textarea "Fetching suggested responses. Please feel free to read through the conversation…"
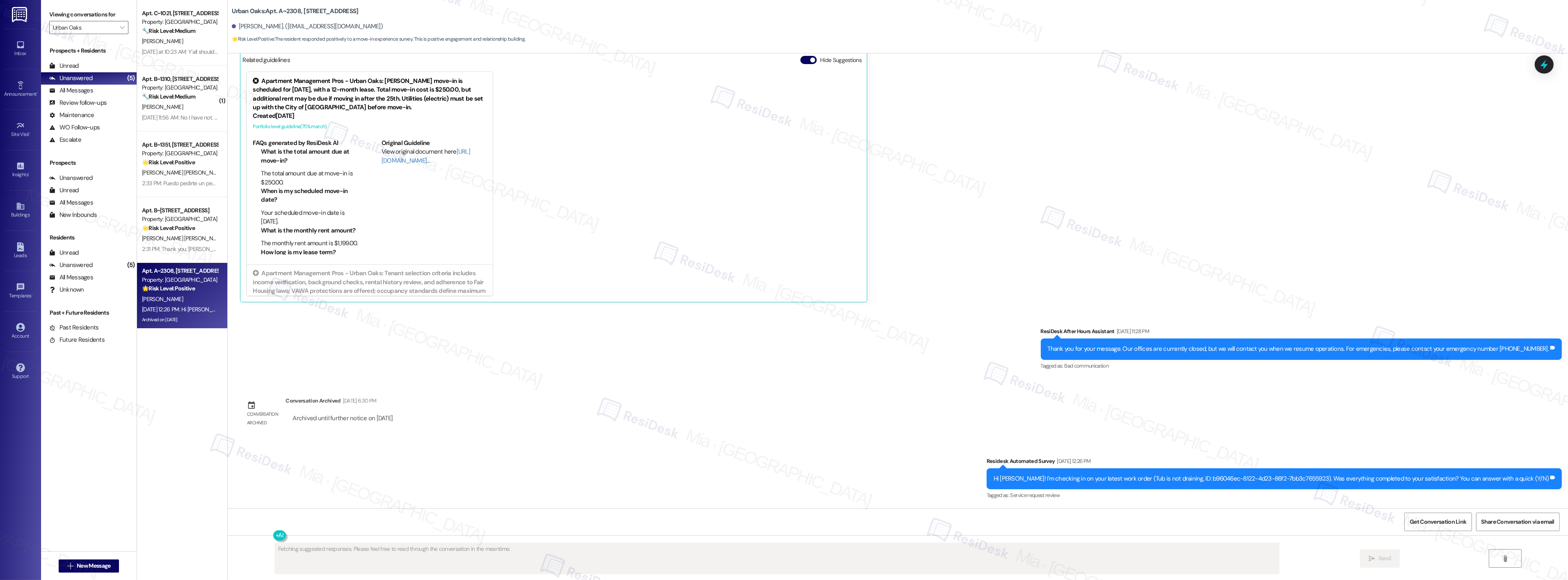
scroll to position [337, 0]
click at [194, 105] on div "C. Rosales" at bounding box center [180, 107] width 78 height 10
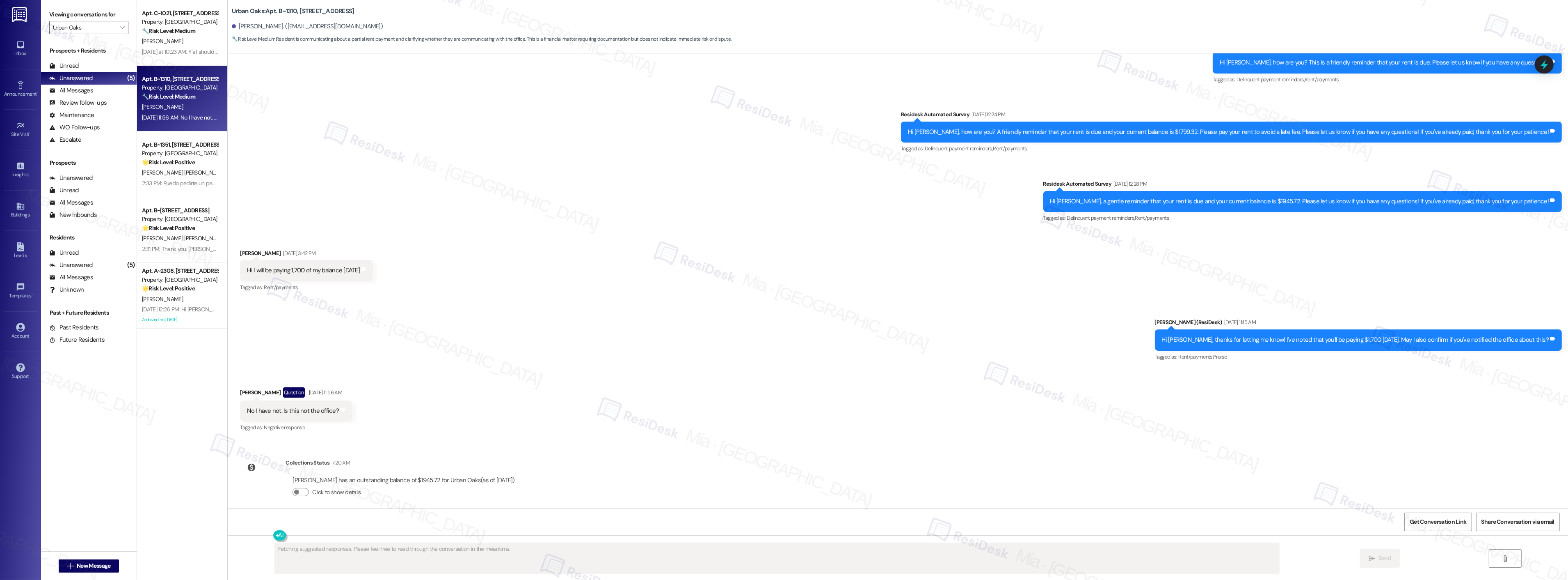
scroll to position [301, 0]
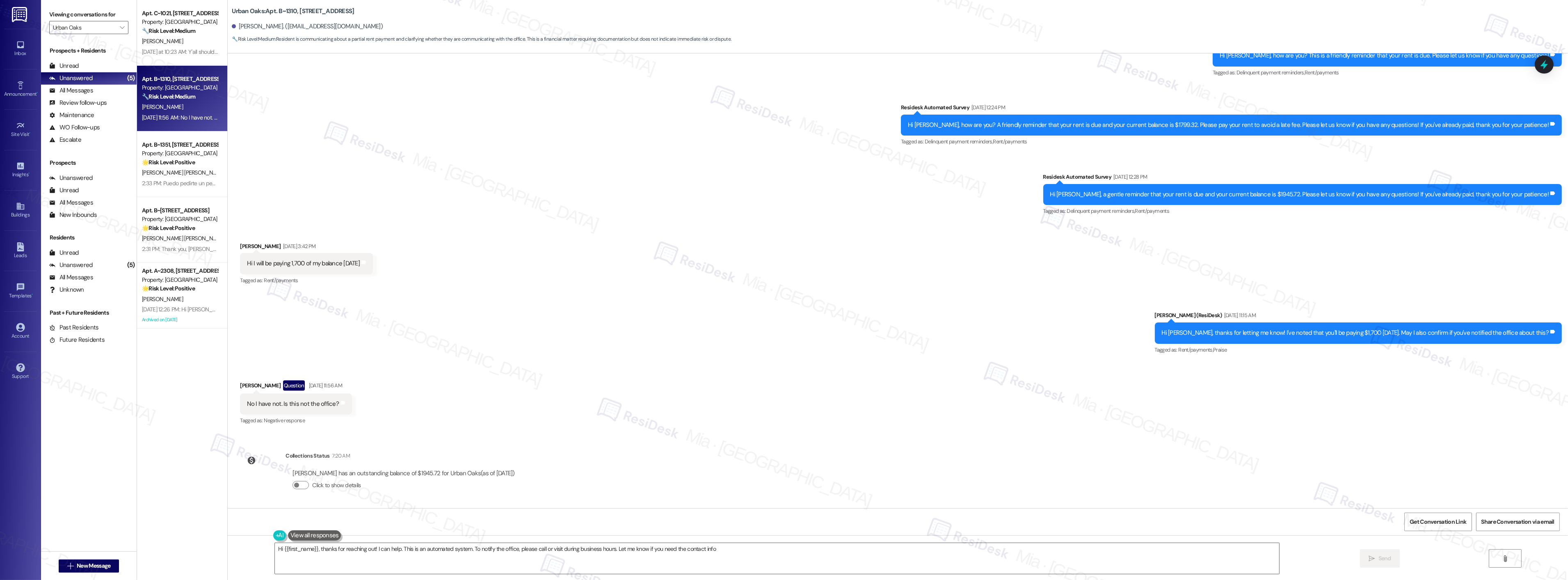
type textarea "Hi {{first_name}}, thanks for reaching out! I can help. This is an automated sy…"
drag, startPoint x: 240, startPoint y: 404, endPoint x: 330, endPoint y: 404, distance: 90.0
click at [330, 404] on div "No I have not. Is this not the office? Tags and notes" at bounding box center [296, 403] width 112 height 21
click at [1552, 64] on div at bounding box center [1544, 64] width 24 height 24
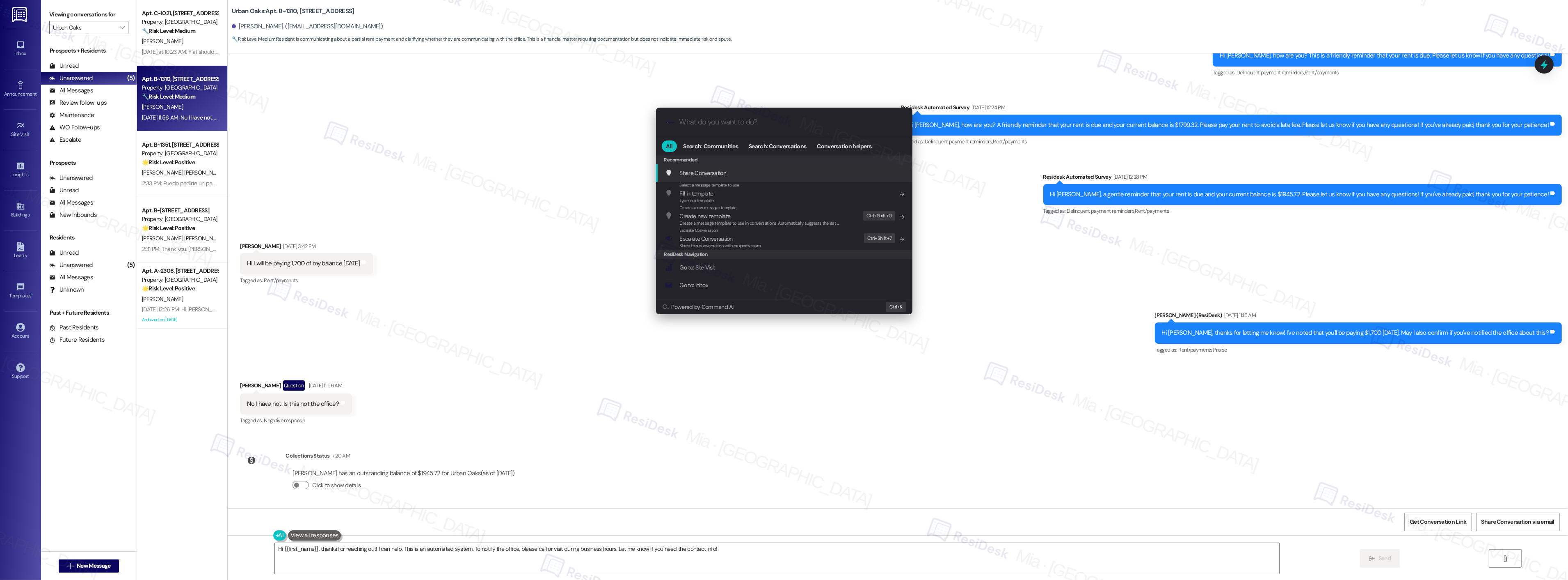
click at [521, 415] on div ".cls-1{fill:#0a055f;}.cls-2{fill:#0cc4c4;} resideskLogoBlueOrange All Search: C…" at bounding box center [784, 290] width 1568 height 580
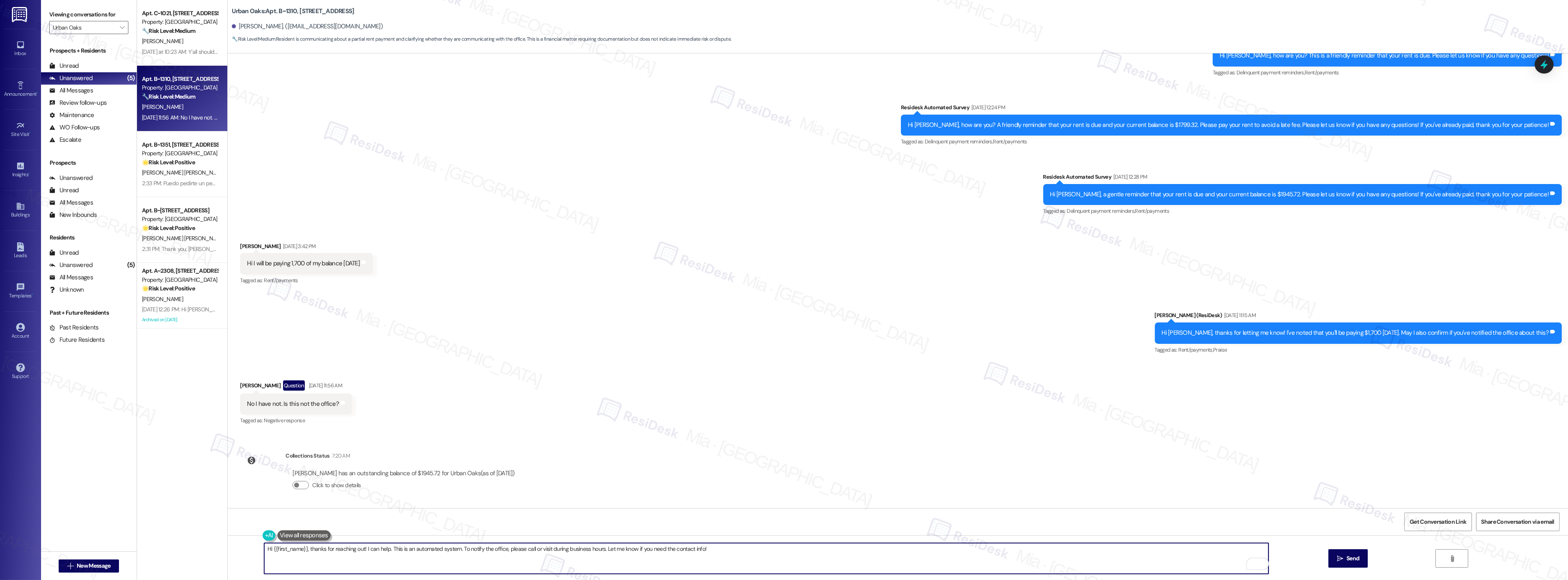
drag, startPoint x: 719, startPoint y: 551, endPoint x: 275, endPoint y: 551, distance: 444.0
click at [275, 551] on textarea "Hi {{first_name}}, thanks for reaching out! I can help. This is an automated sy…" at bounding box center [766, 558] width 1005 height 31
click at [708, 549] on textarea "Hi {{first_name}}, thanks for reaching out! I can help. This is an automated sy…" at bounding box center [766, 558] width 1005 height 31
drag, startPoint x: 709, startPoint y: 549, endPoint x: 244, endPoint y: 549, distance: 465.0
click at [244, 549] on div "Hi {{first_name}}, thanks for reaching out! I can help. This is an automated sy…" at bounding box center [897, 566] width 1341 height 61
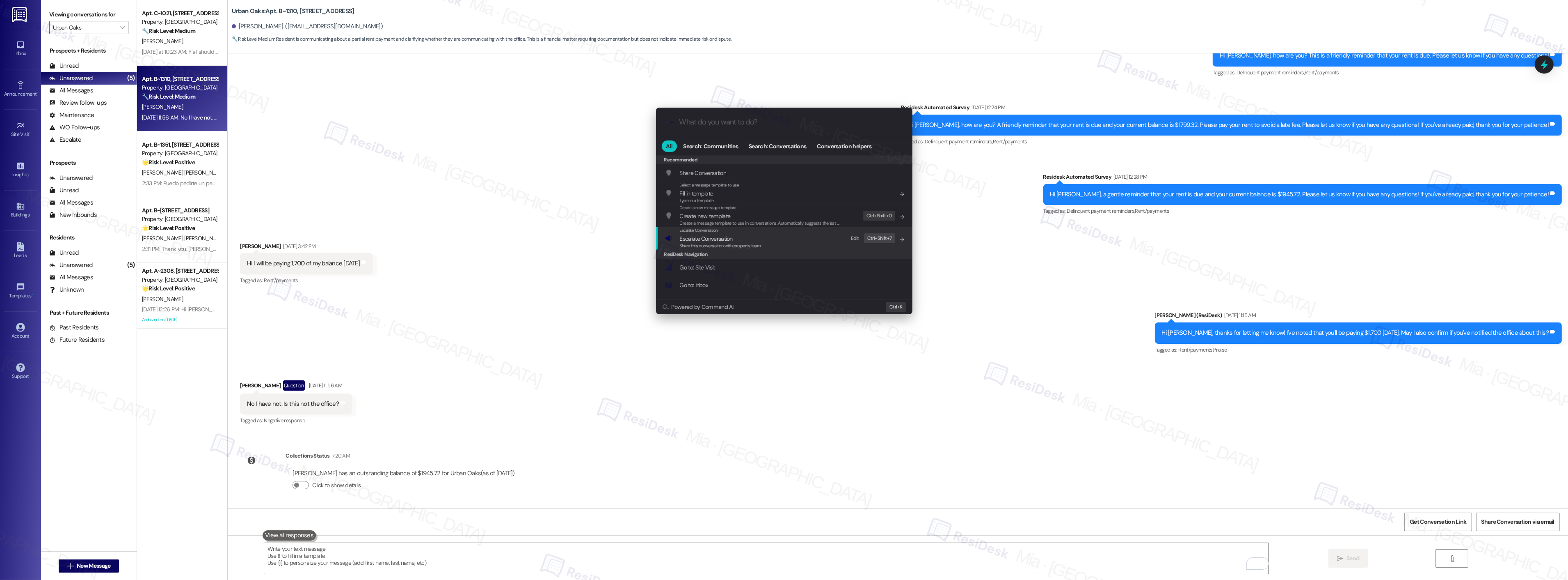
click at [715, 248] on span "Share this conversation with property team" at bounding box center [721, 245] width 82 height 5
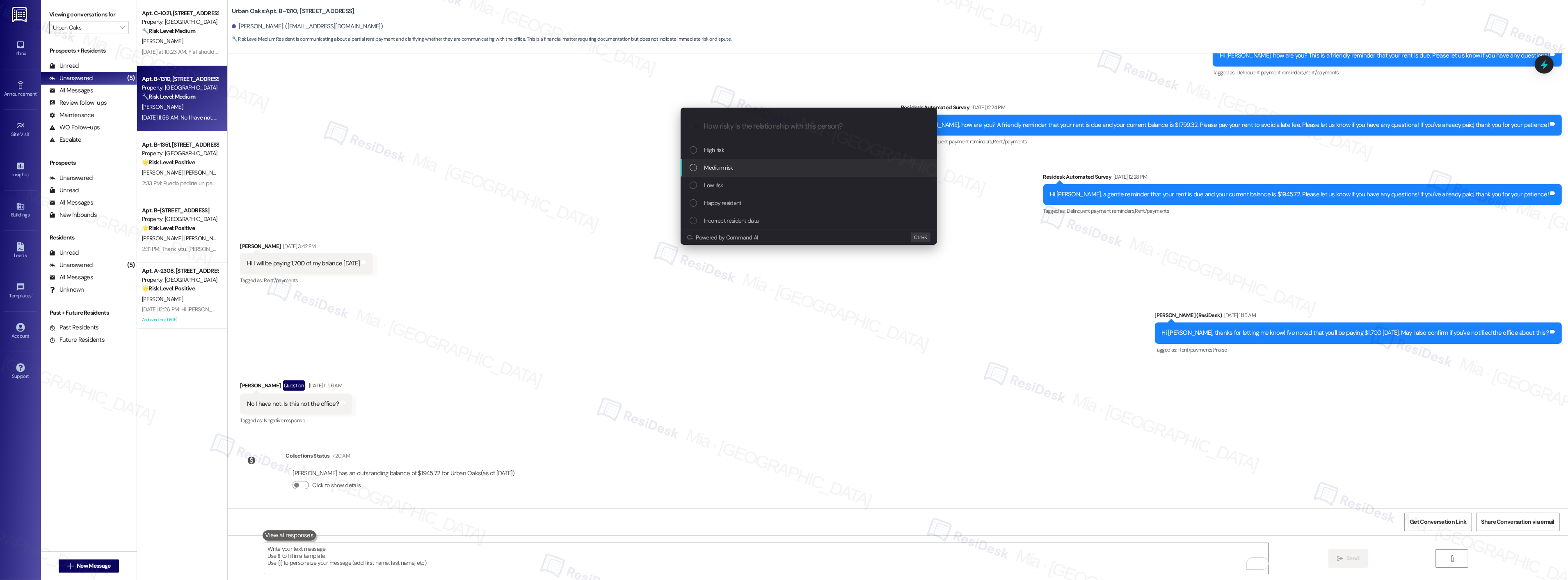
click at [712, 169] on span "Medium risk" at bounding box center [719, 168] width 29 height 9
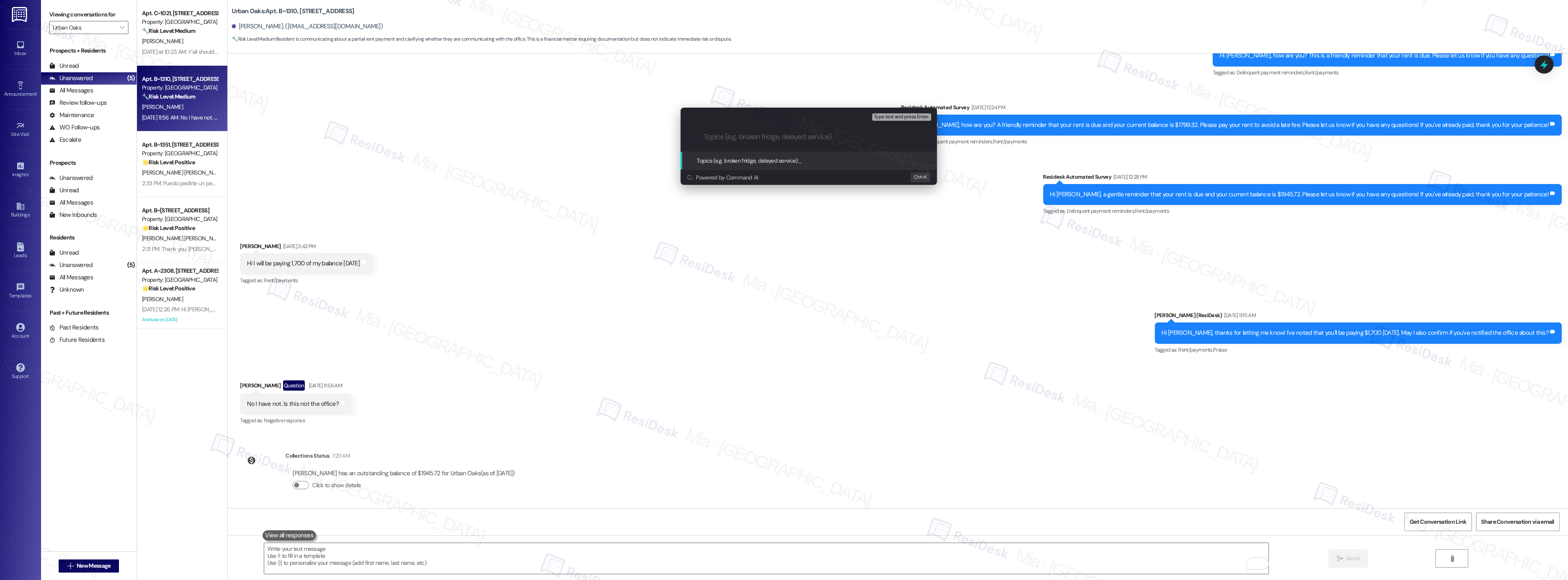
click at [719, 135] on input "Topics (e.g. broken fridge, delayed service)" at bounding box center [816, 137] width 223 height 9
type input "Promise to pay rent on September 19th"
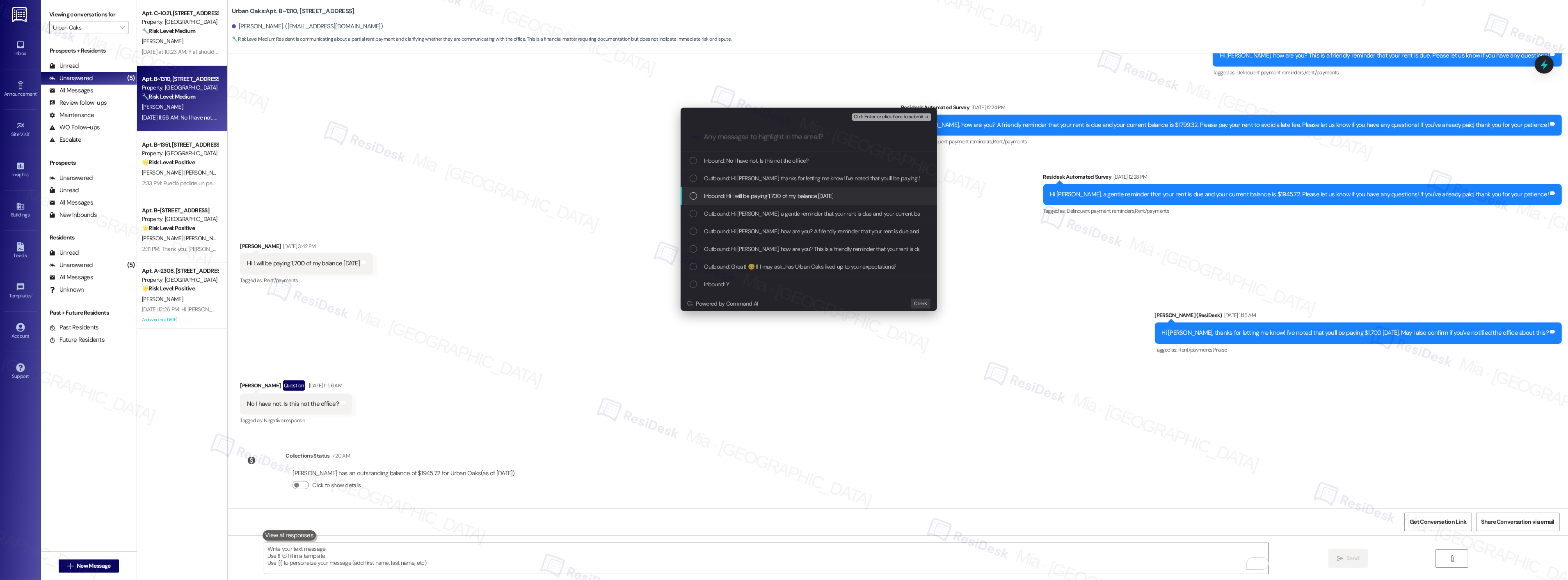
click at [695, 192] on div "Inbound: Hi I will be paying 1,700 of my balance Next Friday" at bounding box center [809, 196] width 240 height 9
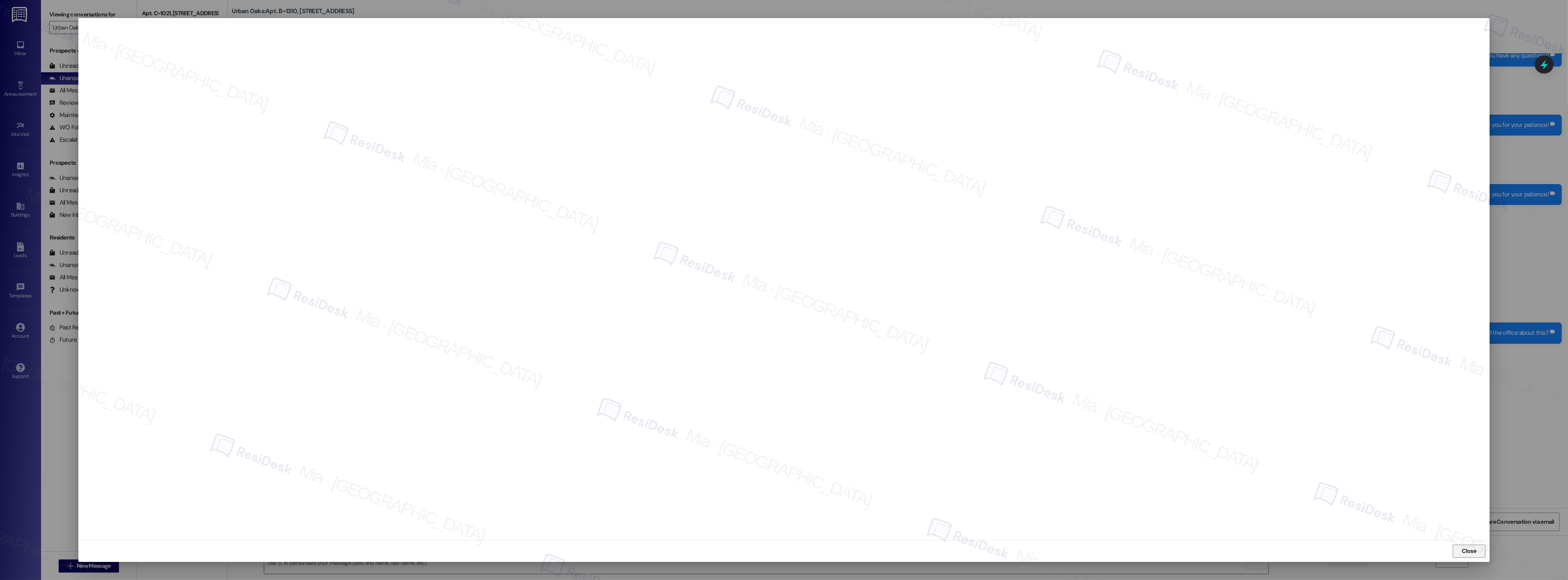
click at [1476, 553] on span "Close" at bounding box center [1469, 550] width 14 height 9
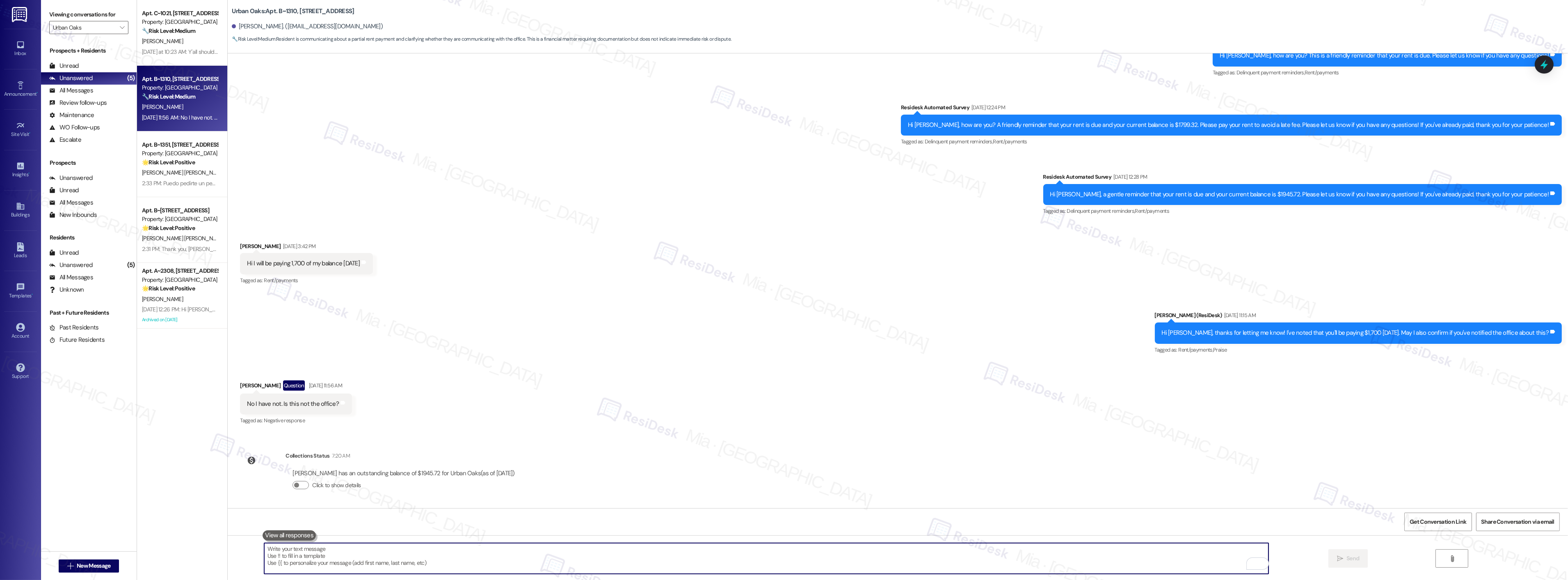
click at [1548, 67] on icon at bounding box center [1544, 64] width 11 height 11
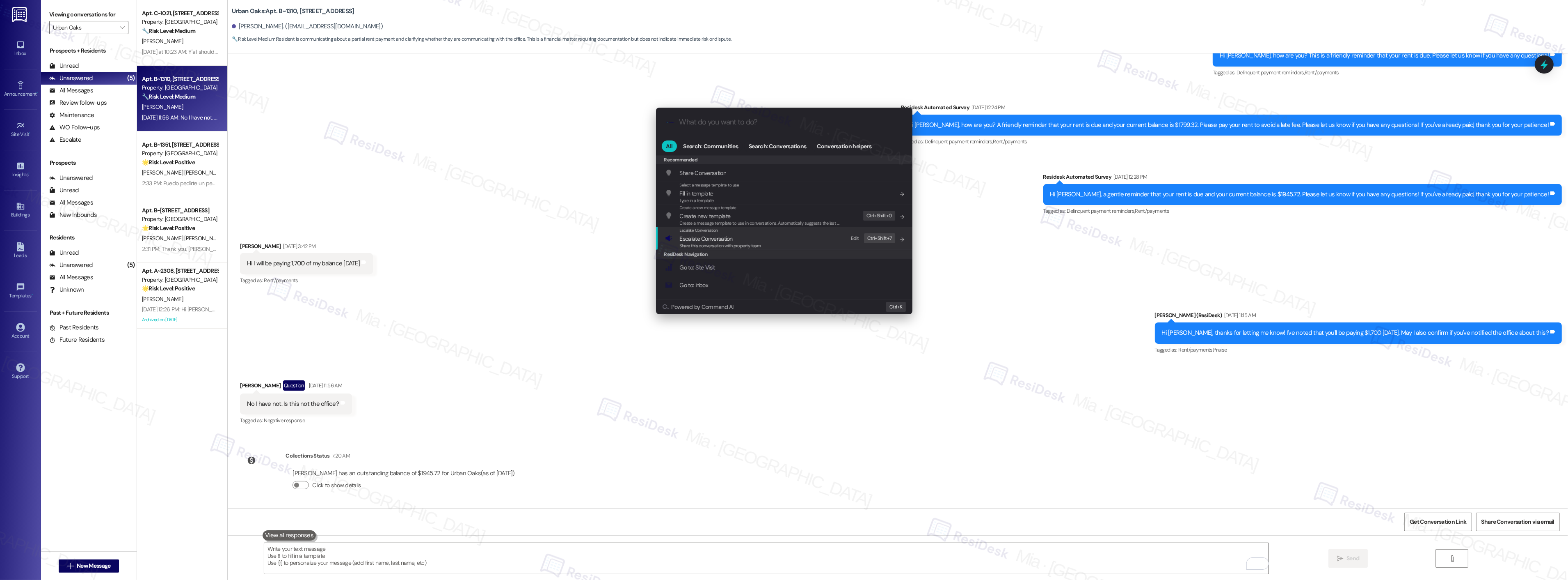
click at [740, 236] on span "Escalate Conversation" at bounding box center [721, 239] width 82 height 9
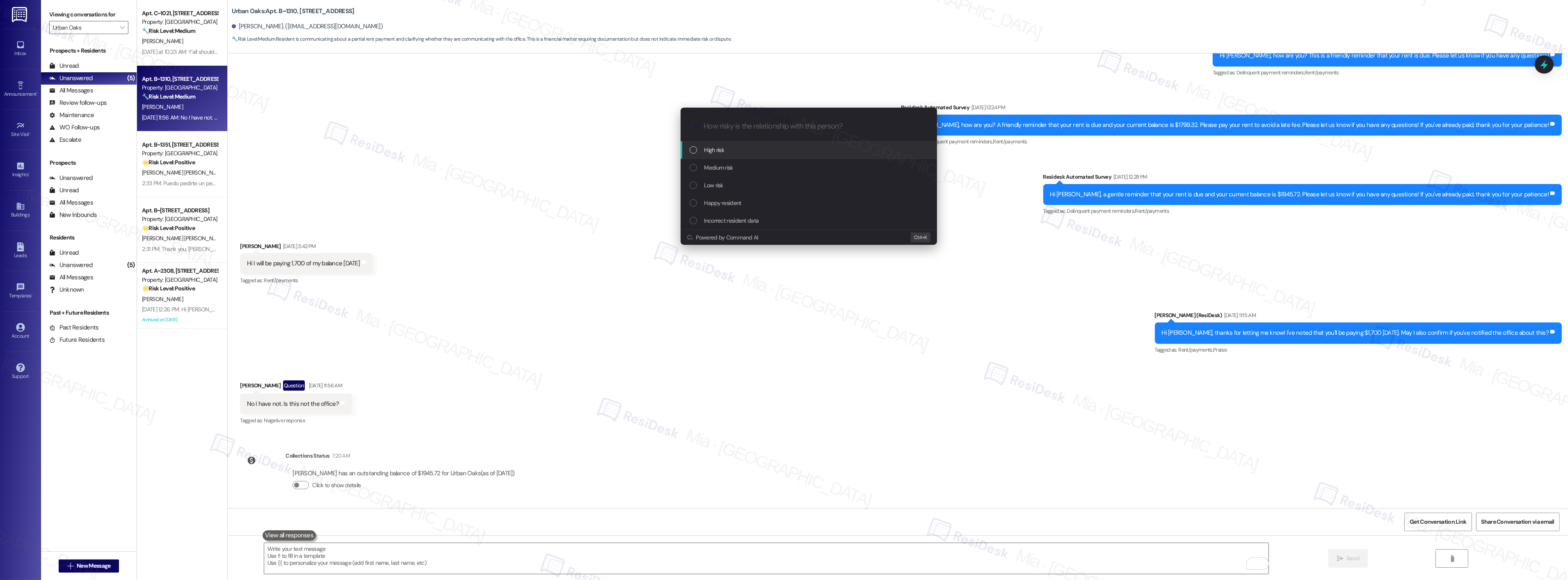
paste input "Promise to pay rent on September 19th"
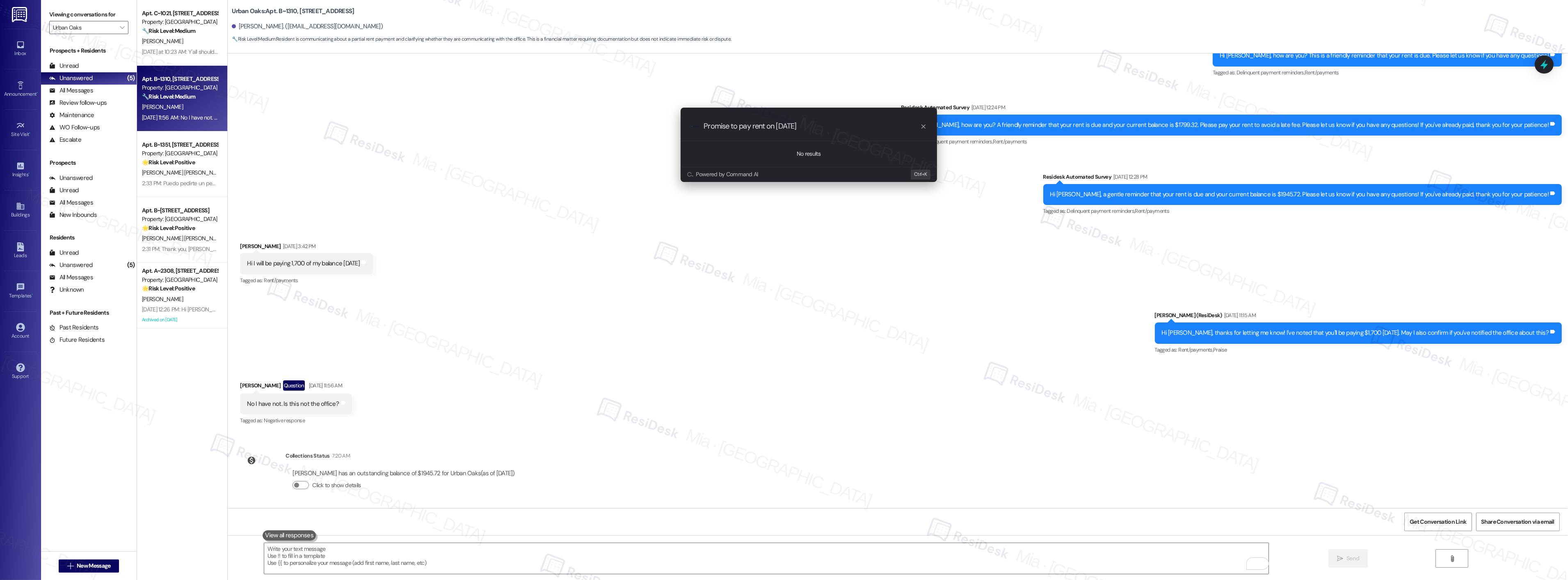
type input "Promise to pay rent on September 19th"
click at [920, 125] on icon "progress bar" at bounding box center [923, 126] width 6 height 6
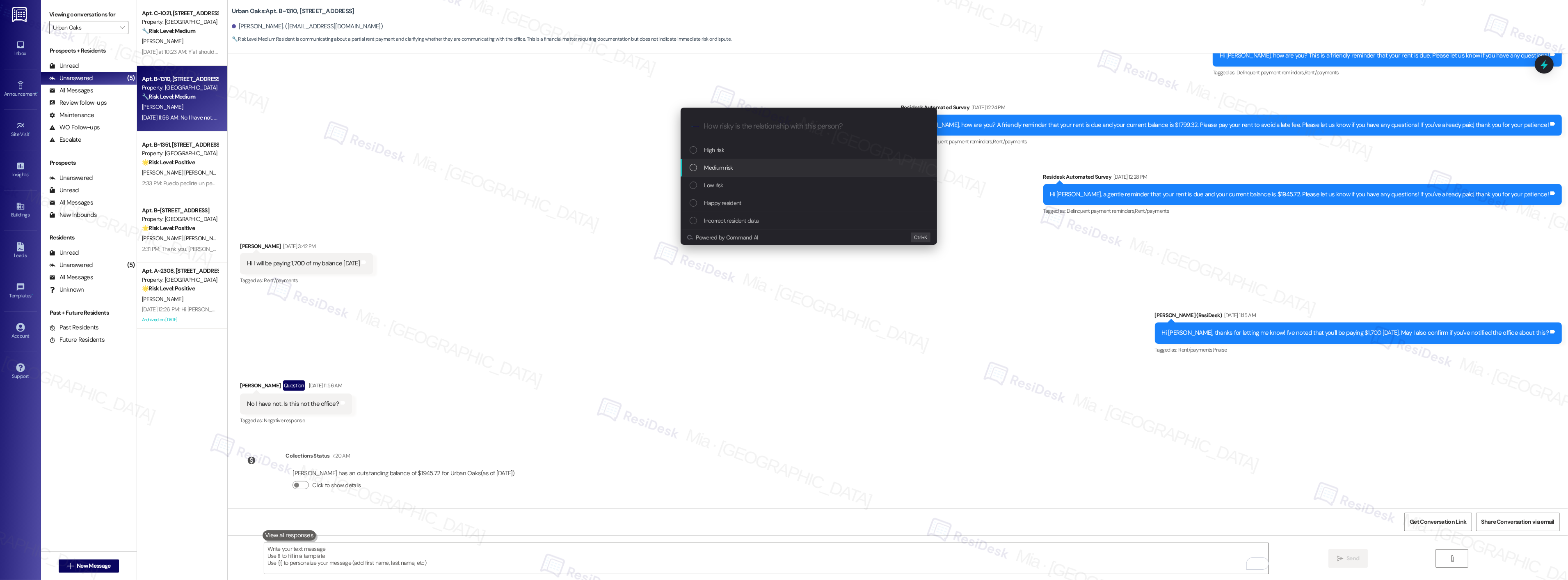
click at [720, 166] on span "Medium risk" at bounding box center [719, 168] width 29 height 9
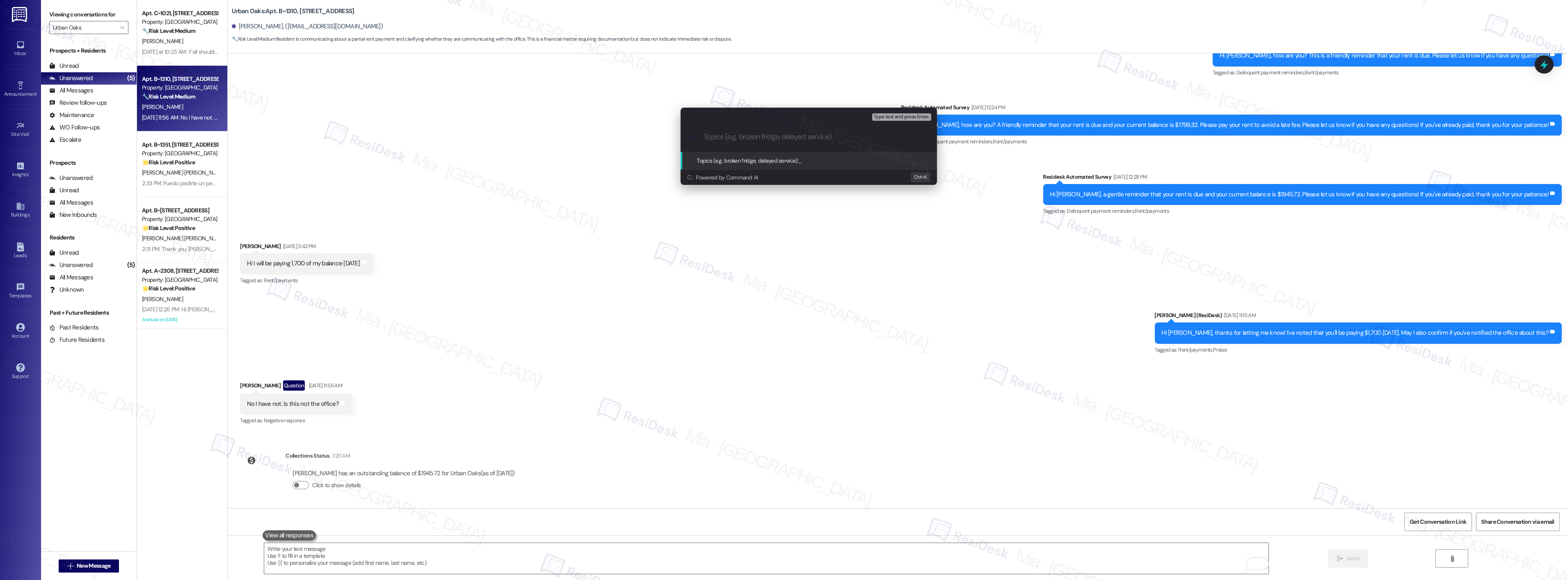
click at [748, 134] on input "Topics (e.g. broken fridge, delayed service)" at bounding box center [816, 137] width 223 height 9
paste input "Promise to pay rent on September 19th"
type input "Promise to pay rent on September 19th"
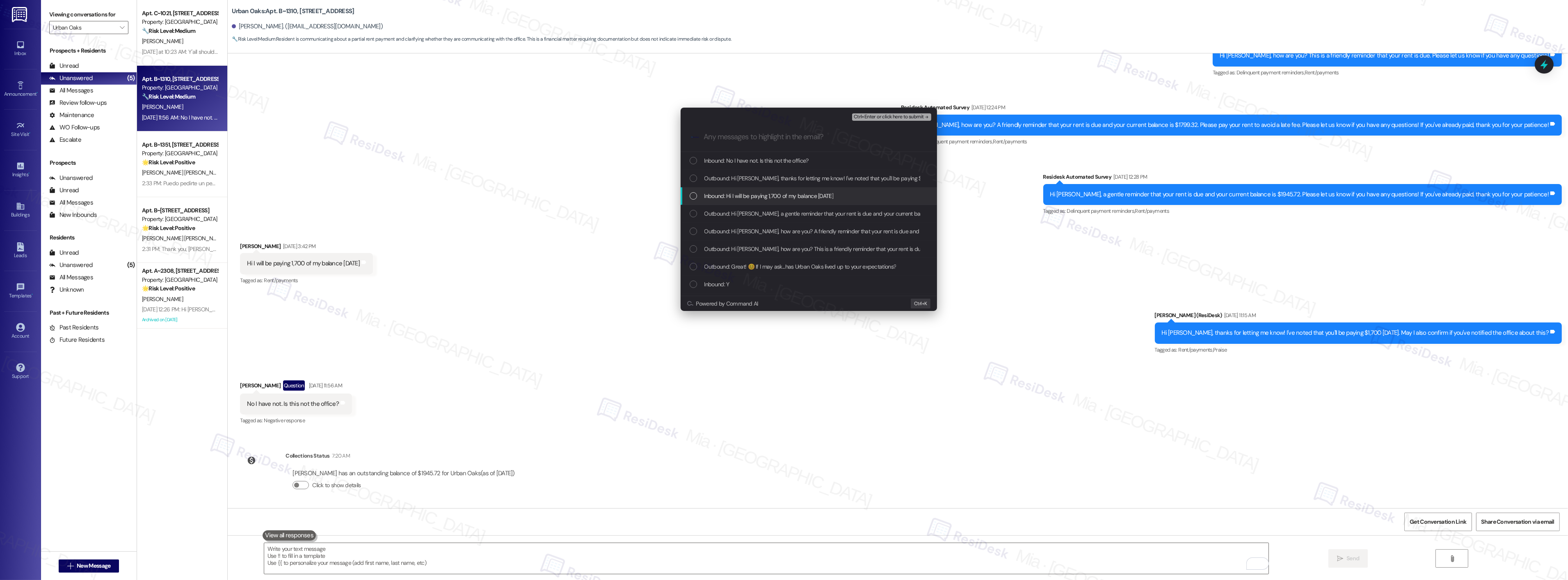
click at [754, 192] on span "Inbound: Hi I will be paying 1,700 of my balance Next Friday" at bounding box center [769, 196] width 129 height 9
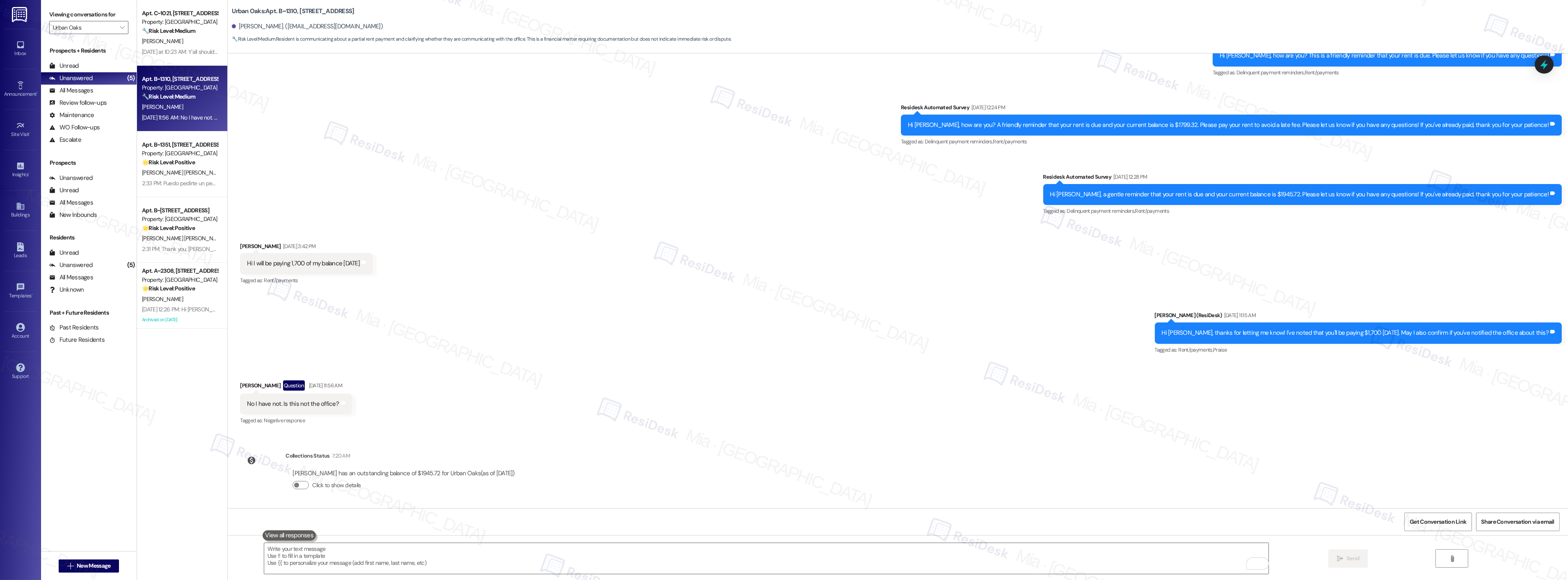
scroll to position [225, 0]
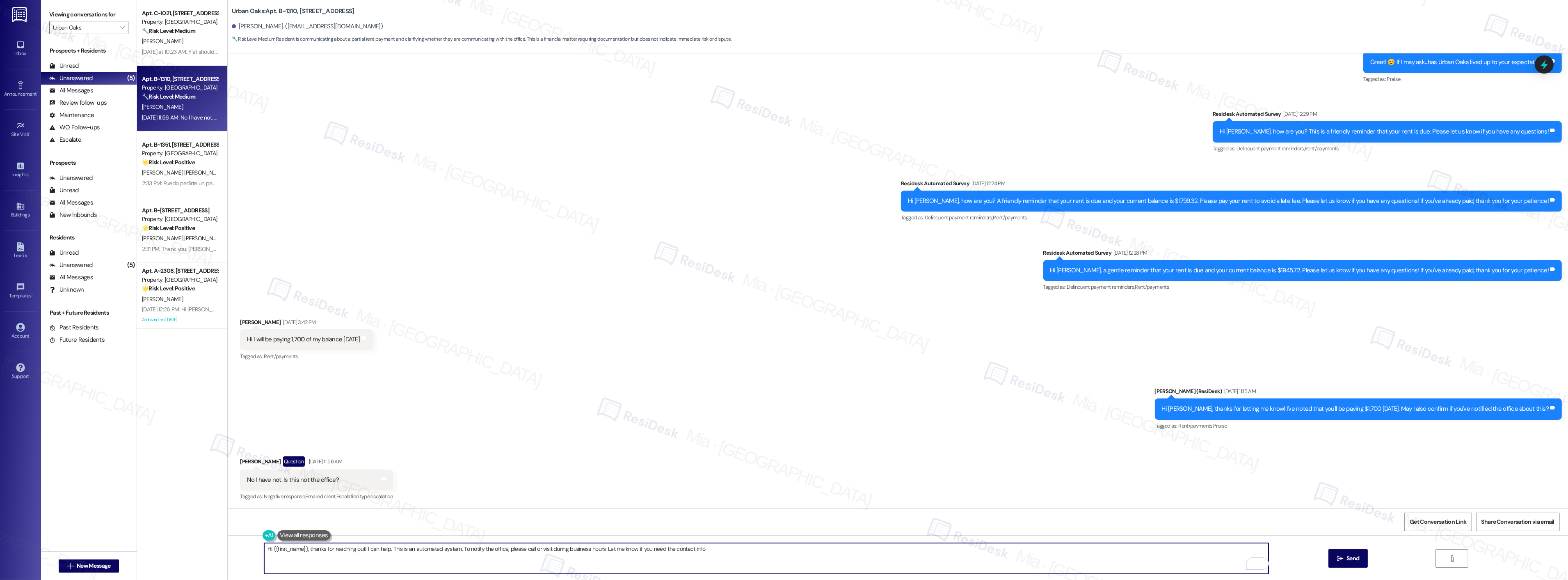
type textarea "Hi {{first_name}}, thanks for reaching out! I can help. This is an automated sy…"
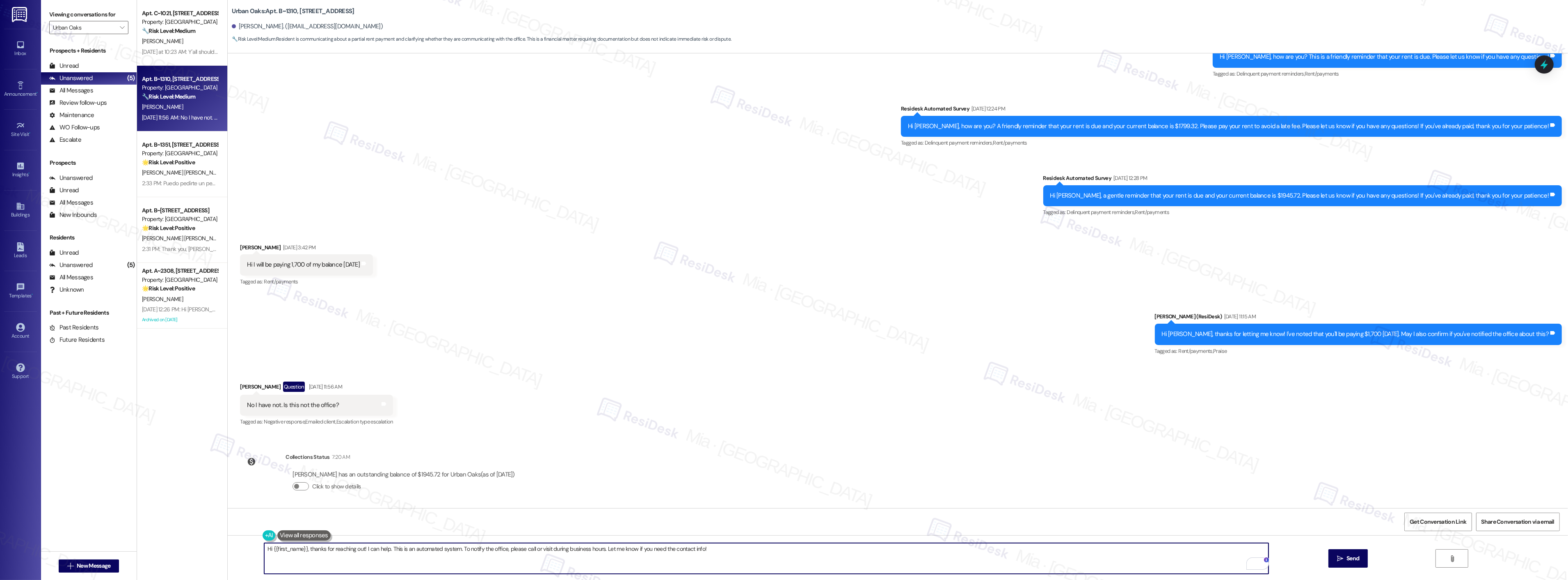
scroll to position [301, 0]
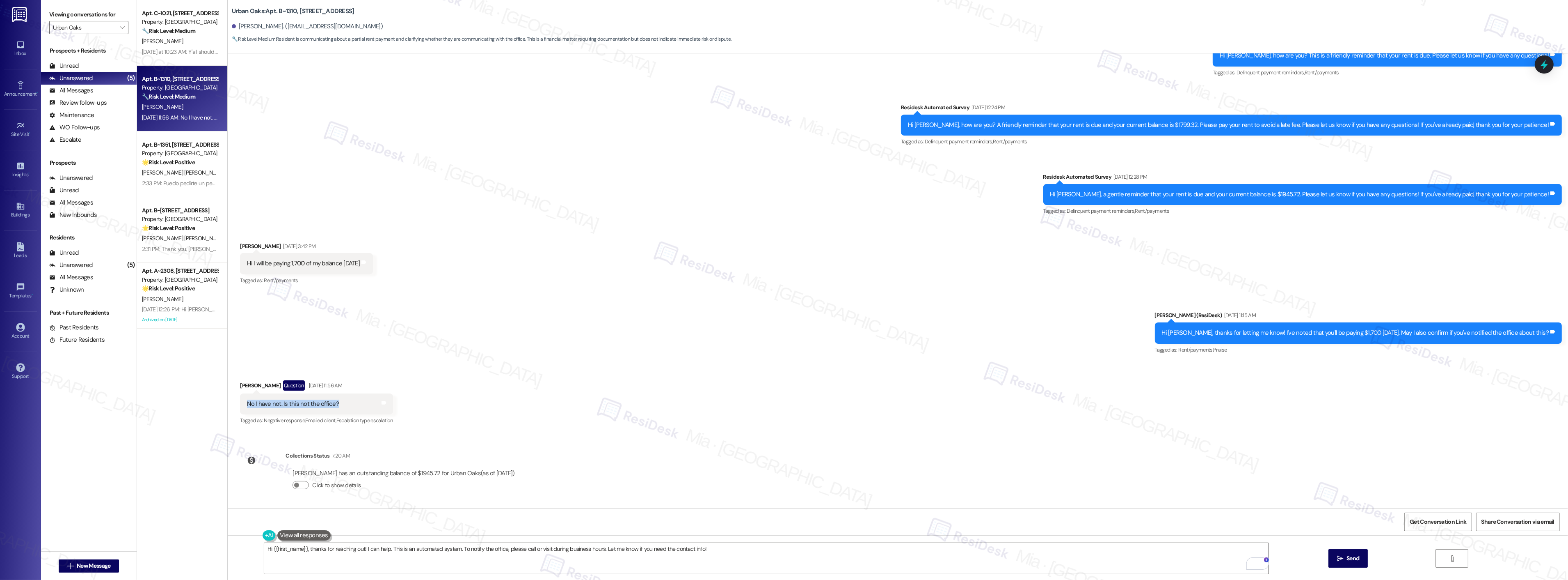
drag, startPoint x: 241, startPoint y: 404, endPoint x: 329, endPoint y: 403, distance: 88.0
click at [329, 403] on div "No I have not. Is this not the office?" at bounding box center [293, 403] width 93 height 9
copy div "No I have not. Is this not the office?"
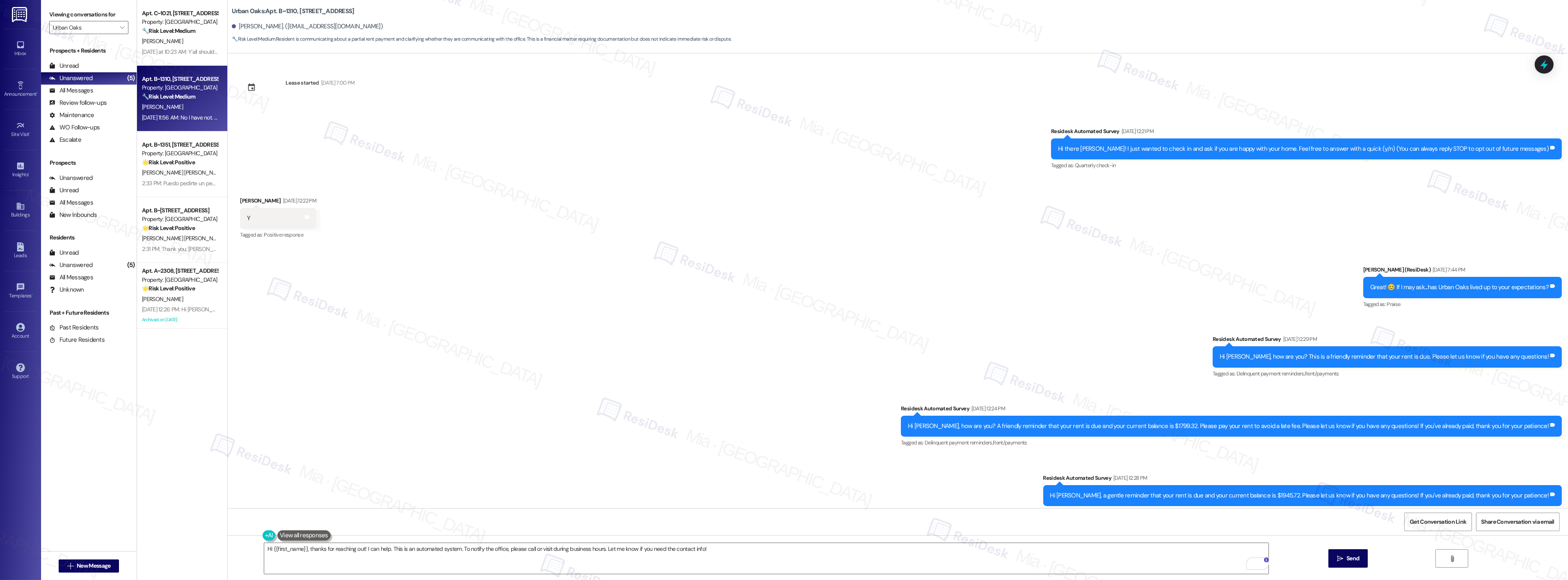
scroll to position [301, 0]
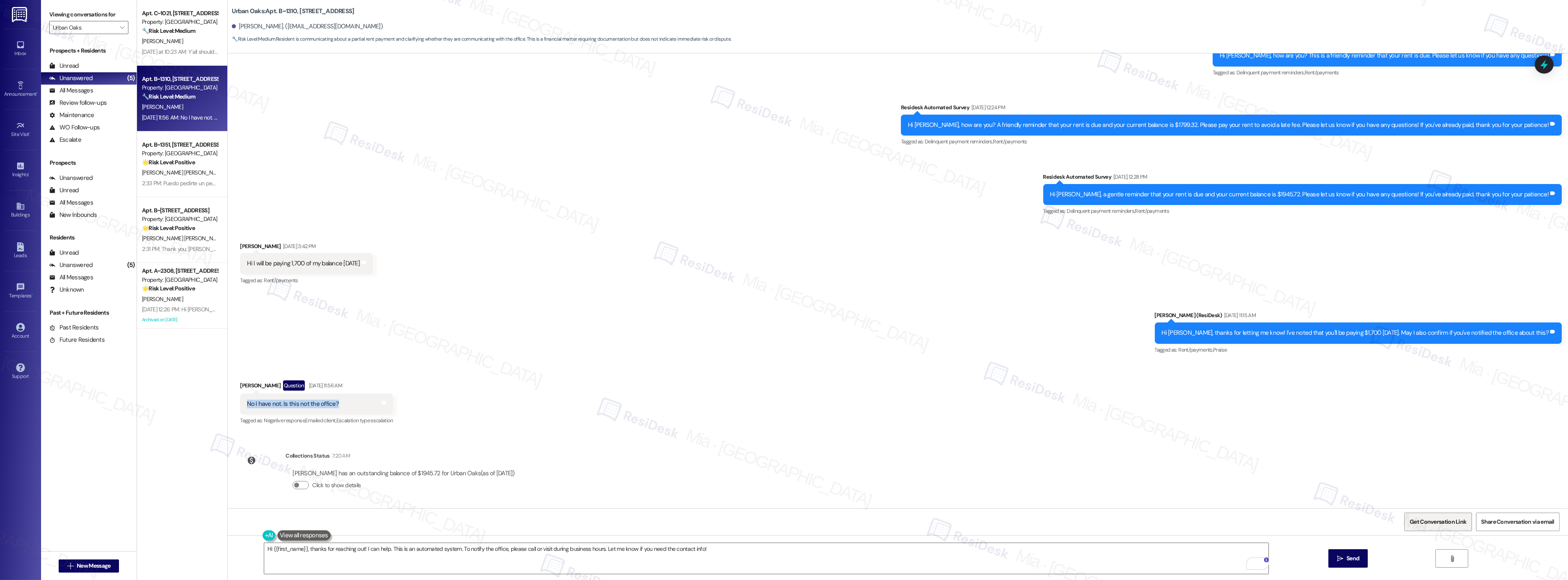
click at [1430, 518] on span "Get Conversation Link" at bounding box center [1438, 521] width 56 height 9
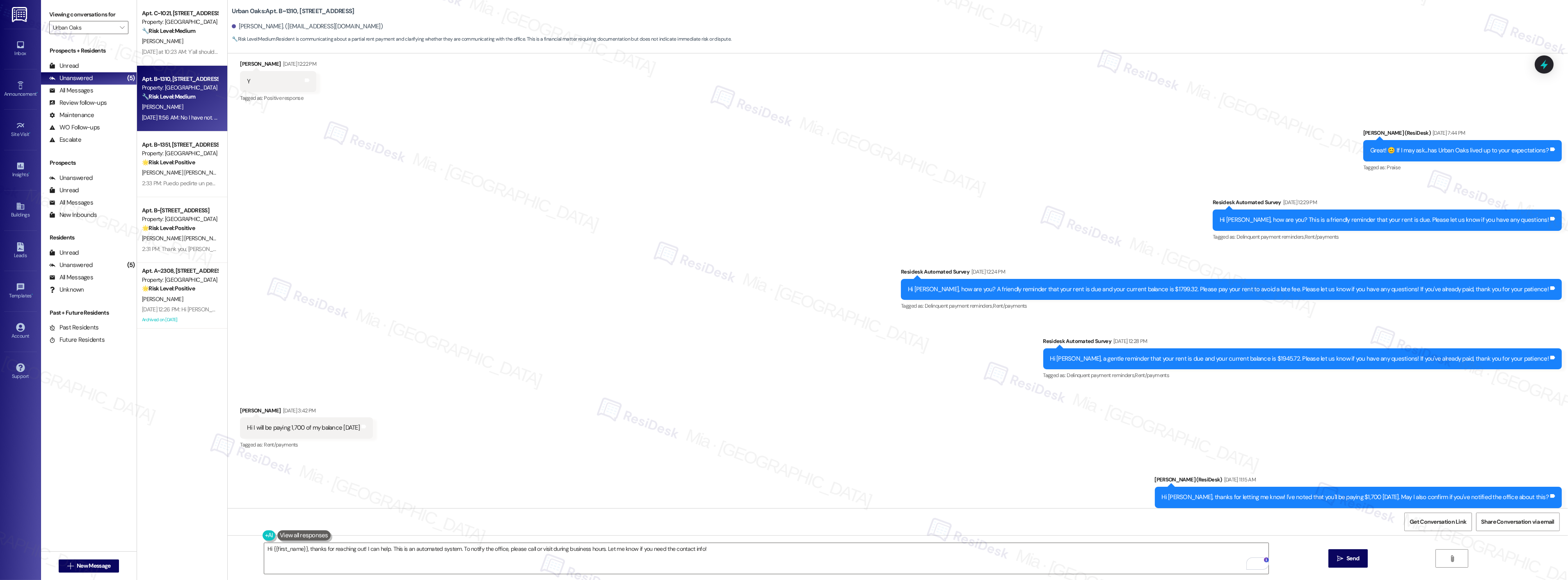
scroll to position [27, 0]
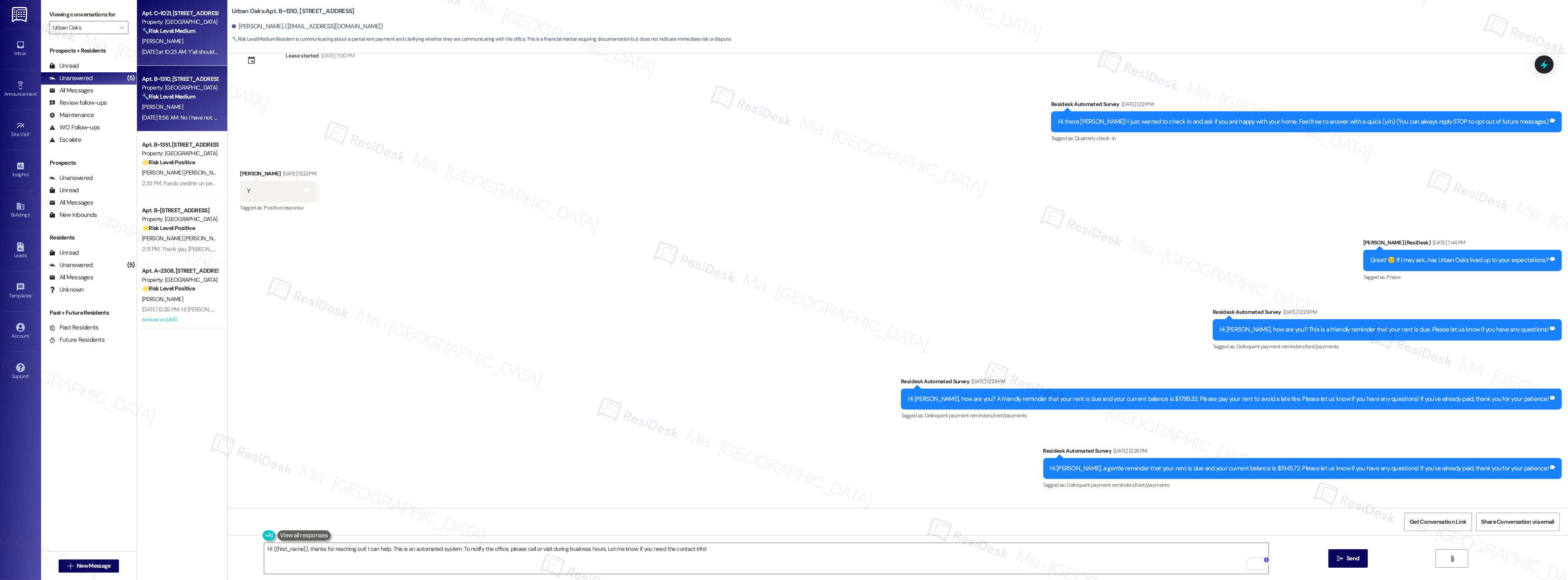
click at [176, 50] on div "Yesterday at 10:23 AM: Y'all should know if carpet is removed from bedrooms and…" at bounding box center [293, 51] width 303 height 7
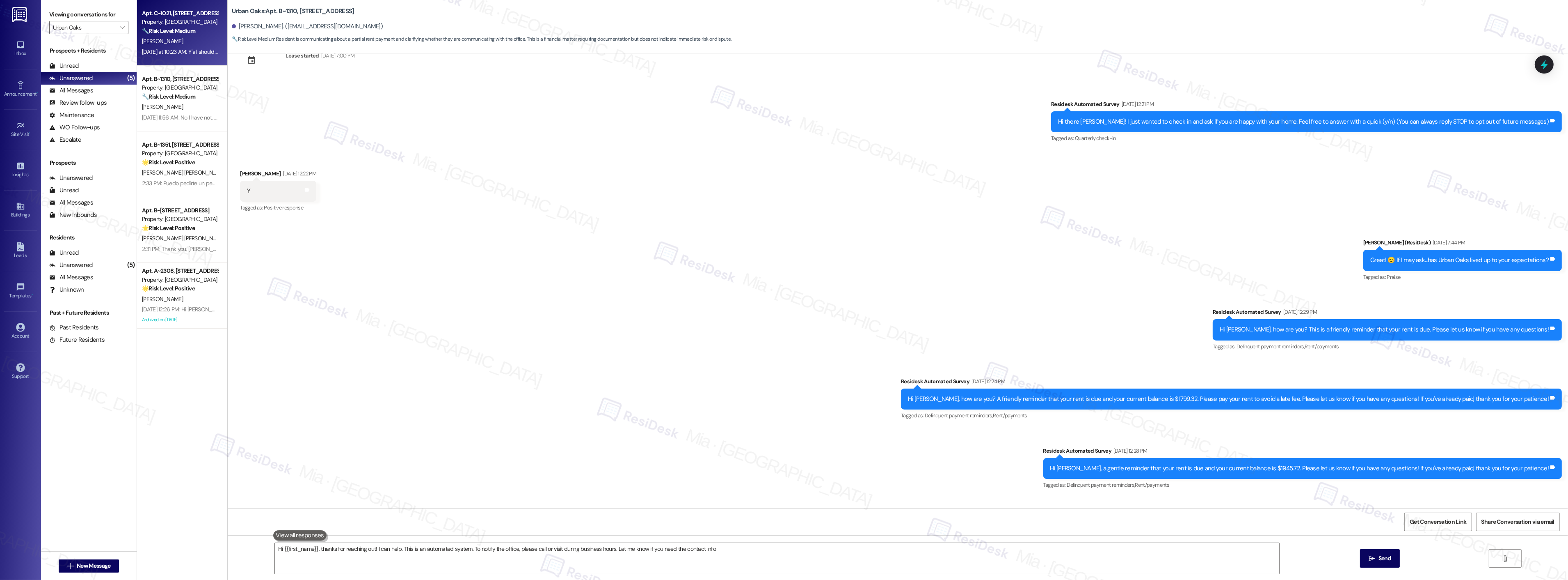
type textarea "Hi {{first_name}}, thanks for reaching out! I can help. This is an automated sy…"
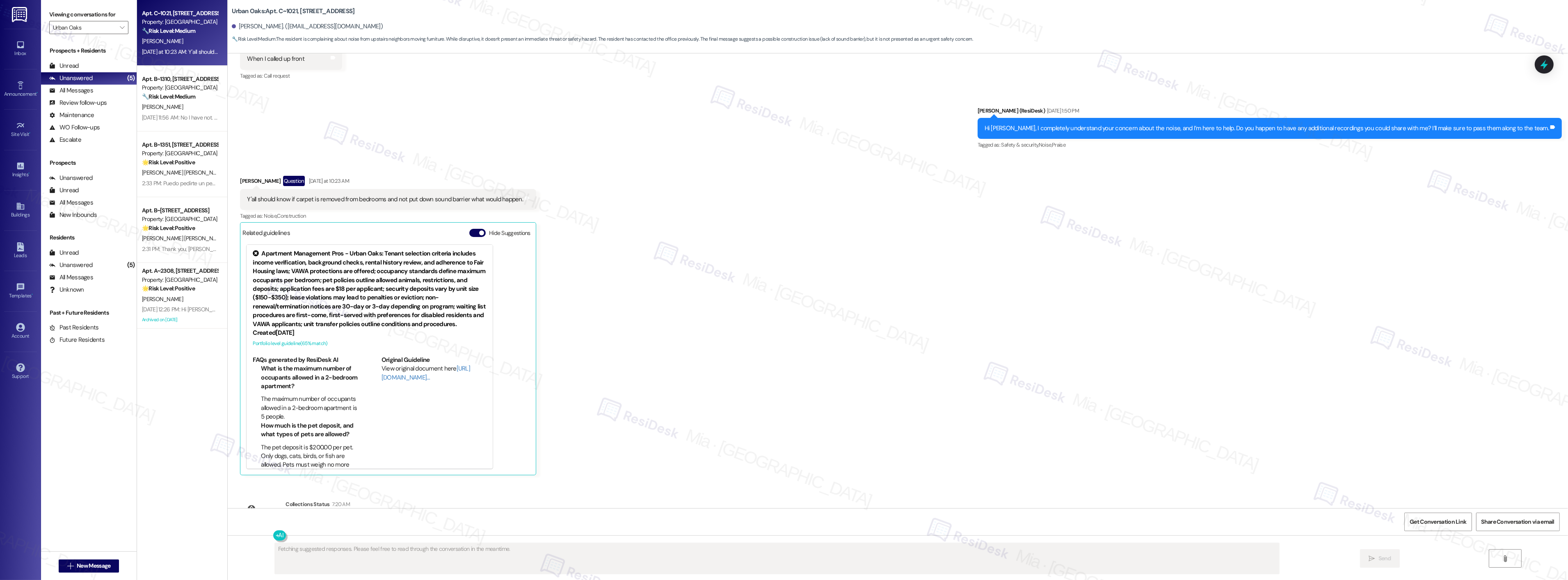
scroll to position [2917, 0]
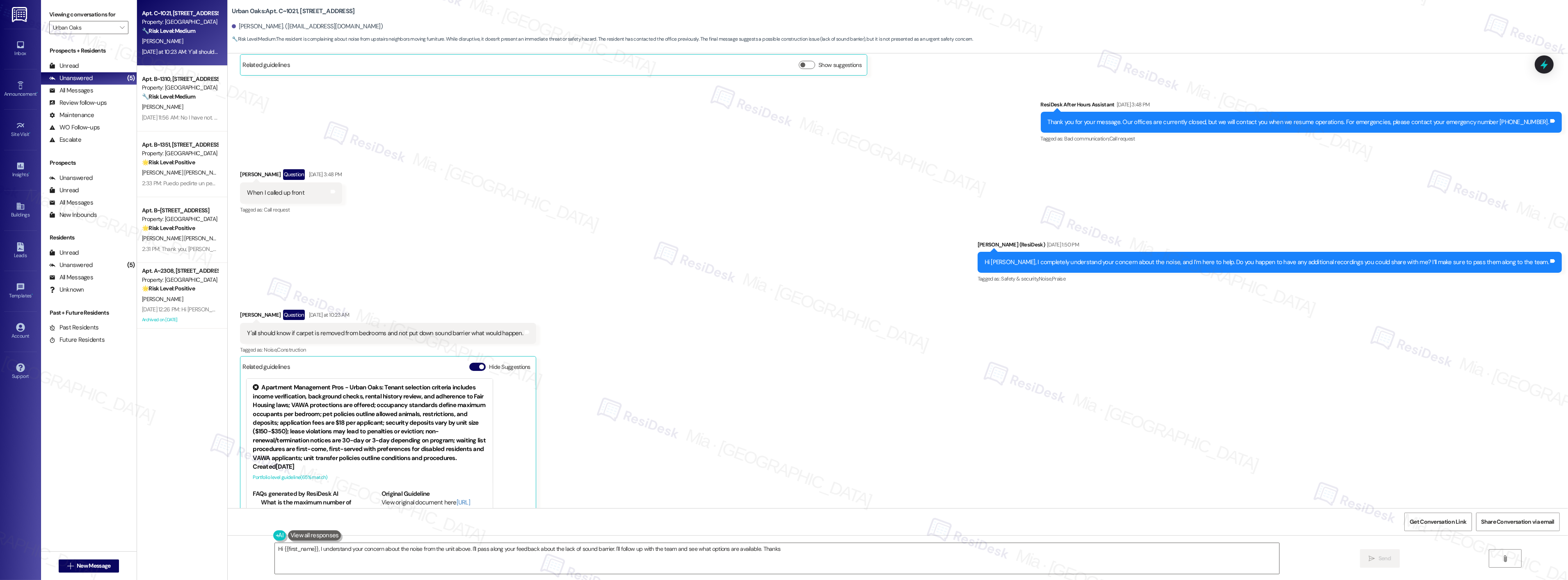
type textarea "Hi {{first_name}}, I understand your concern about the noise from the unit abov…"
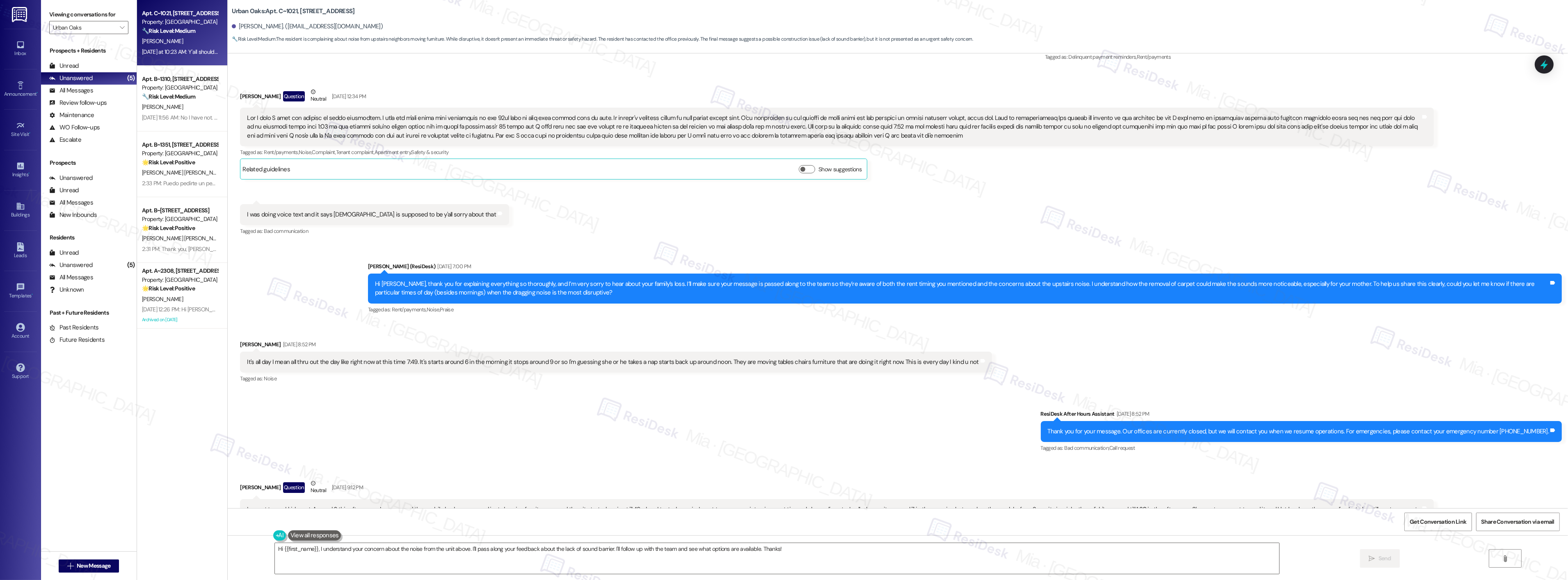
scroll to position [2004, 0]
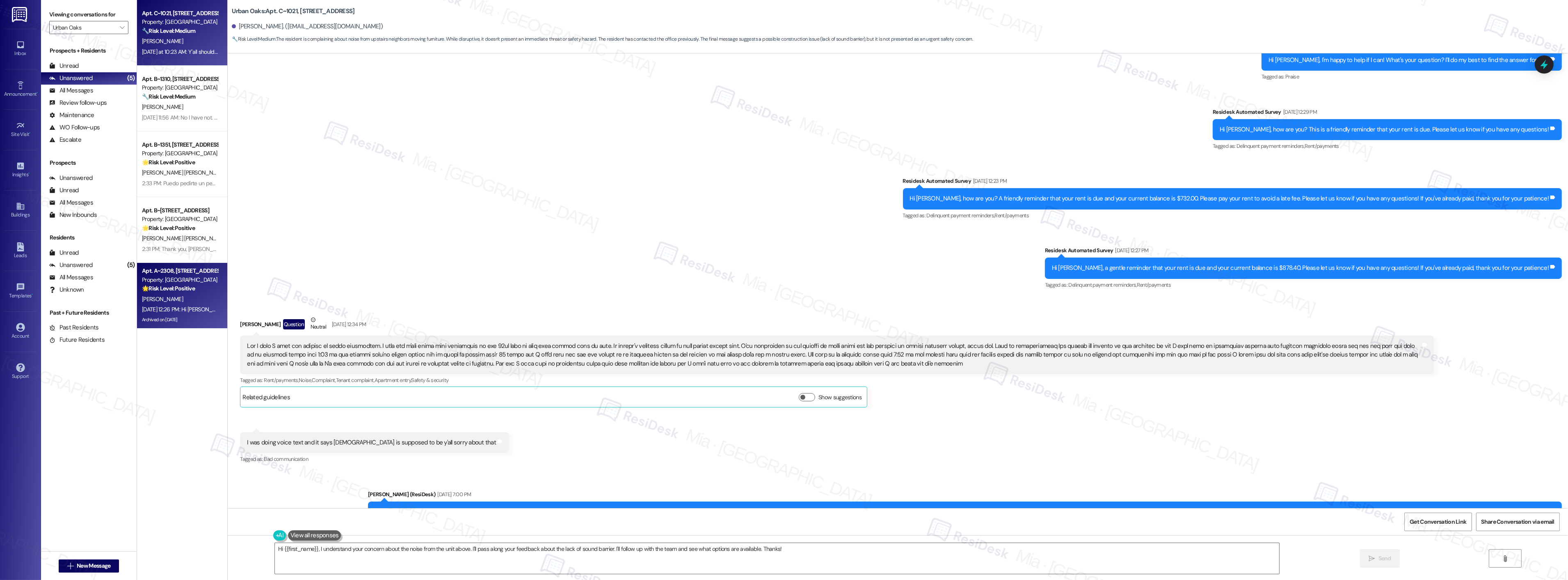
click at [170, 312] on div "Sep 15, 2025 at 12:26 PM: Hi Greta! I'm checking in on your latest work order (…" at bounding box center [417, 308] width 551 height 7
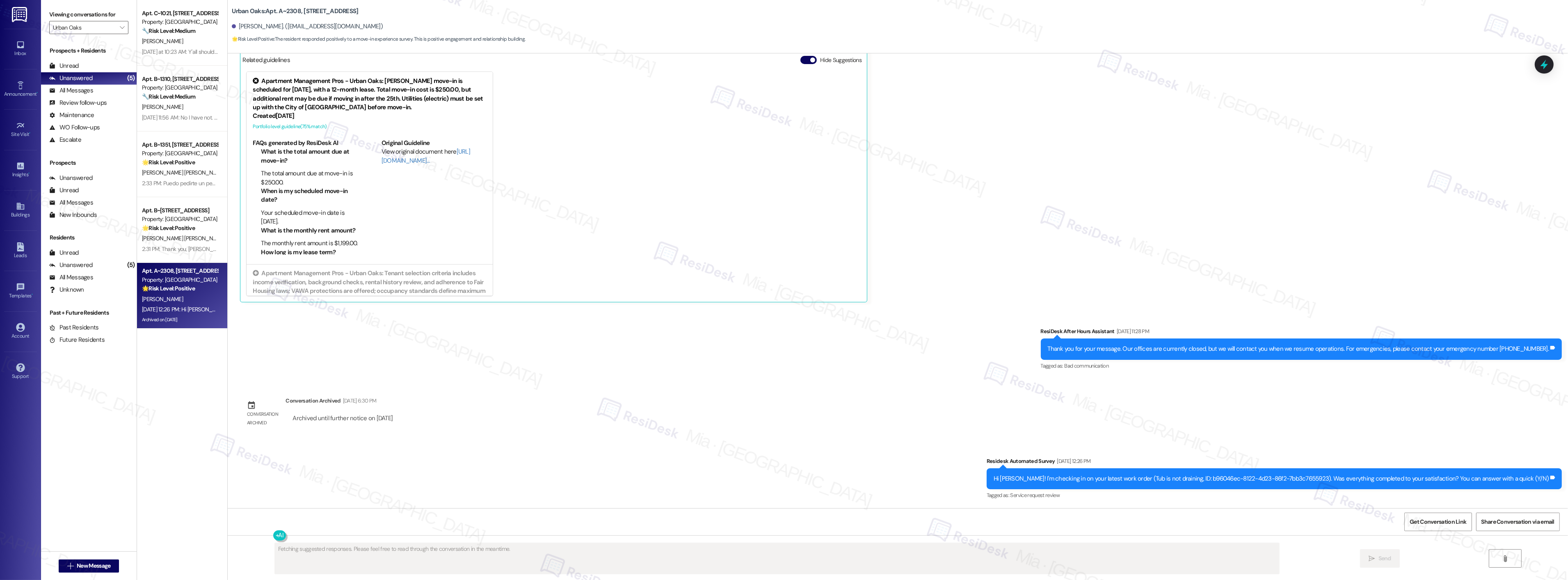
scroll to position [337, 0]
type textarea "{{first_name}}, I see you received a follow-up about work order b96046ec-8122-4…"
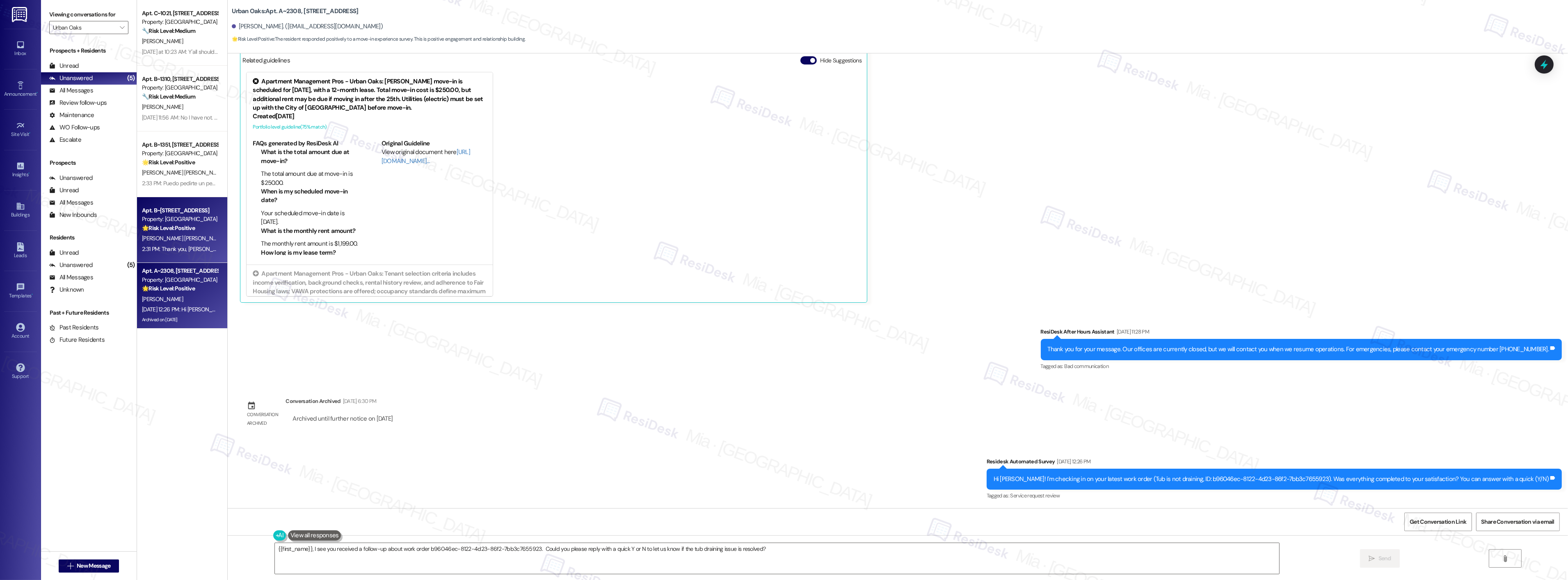
click at [191, 237] on div "A. Monreal Luna" at bounding box center [180, 238] width 78 height 10
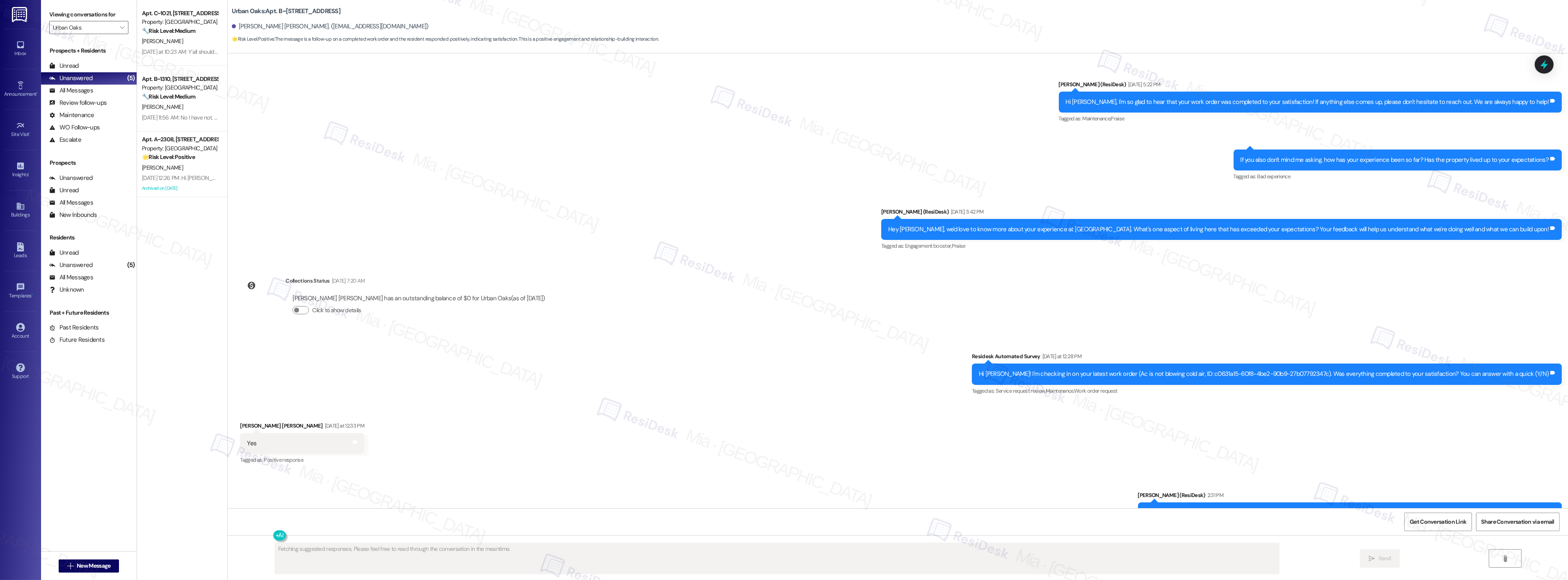
scroll to position [483, 0]
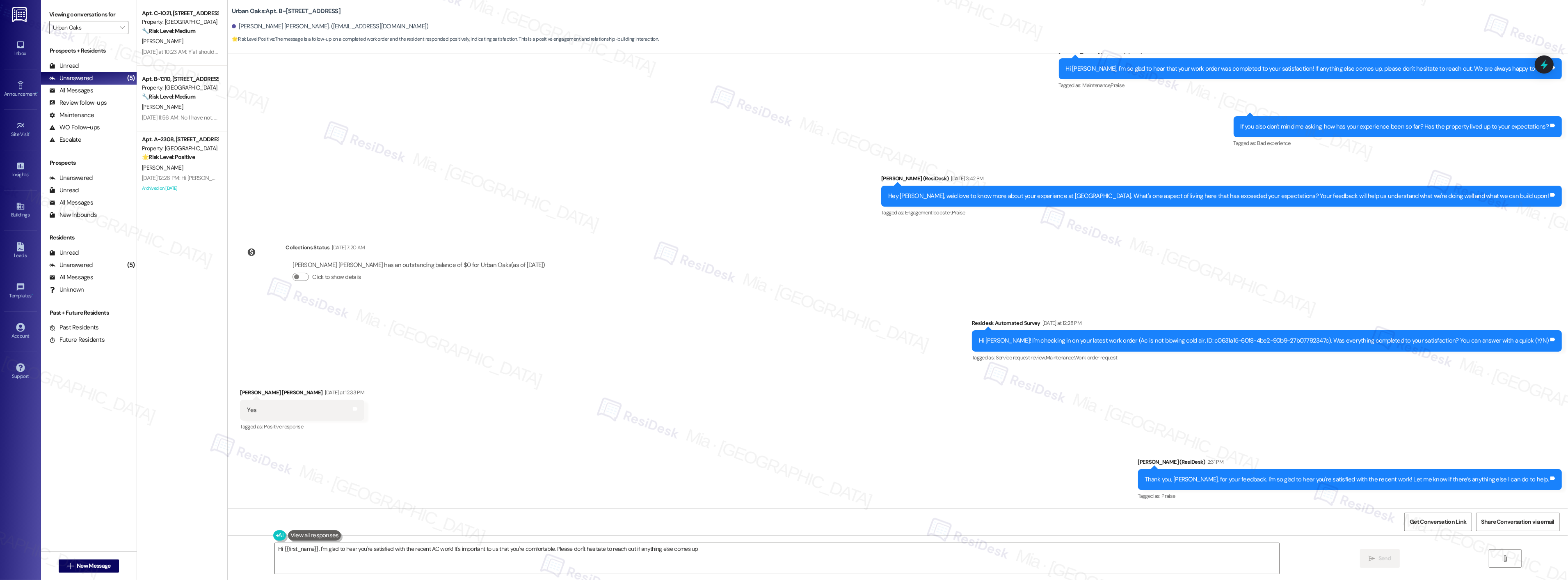
type textarea "Hi {{first_name}}, I'm glad to hear you're satisfied with the recent AC work! I…"
click at [195, 109] on div "C. Rosales" at bounding box center [180, 107] width 78 height 10
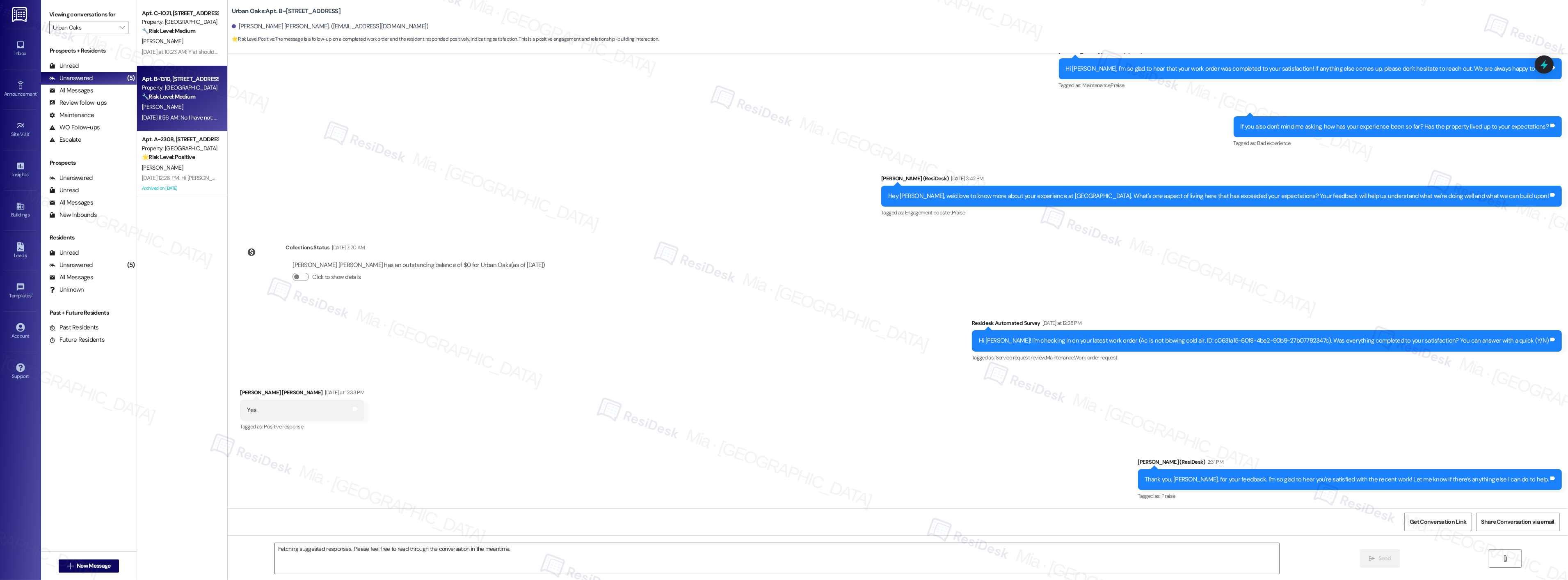
scroll to position [393, 0]
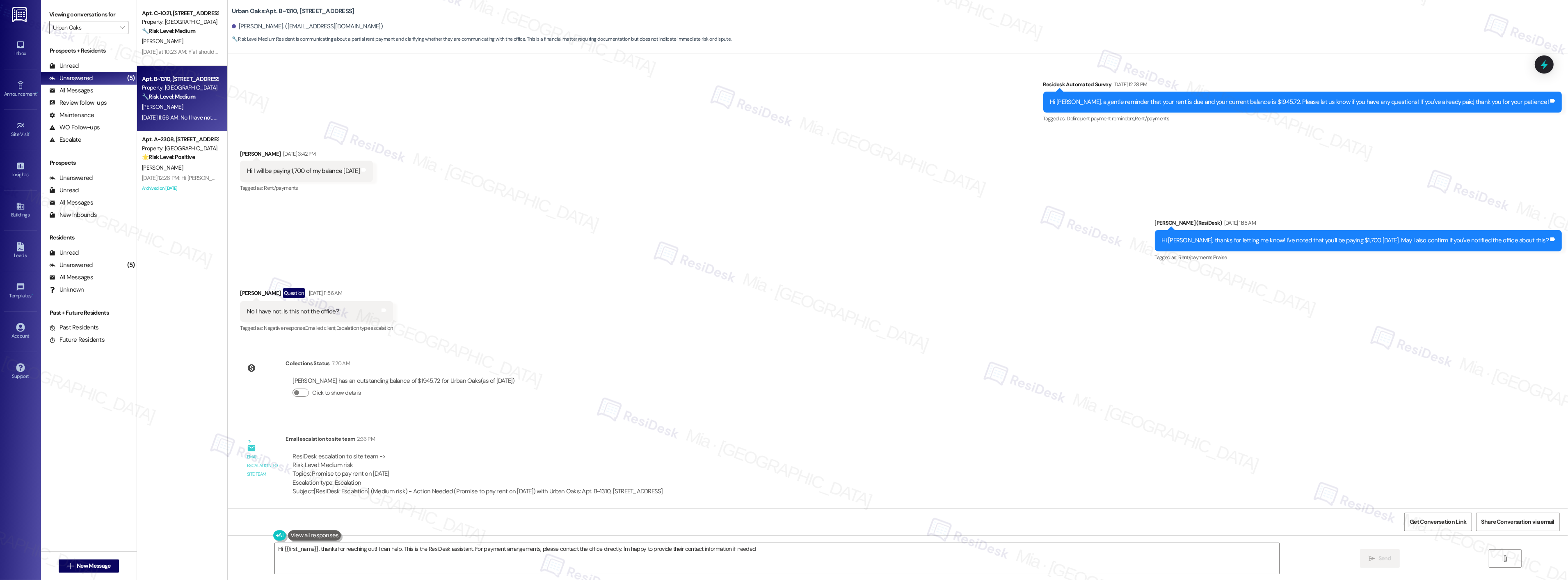
type textarea "Hi {{first_name}}, thanks for reaching out! I can help. This is the ResiDesk as…"
click at [174, 54] on div "Yesterday at 10:23 AM: Y'all should know if carpet is removed from bedrooms and…" at bounding box center [293, 51] width 303 height 7
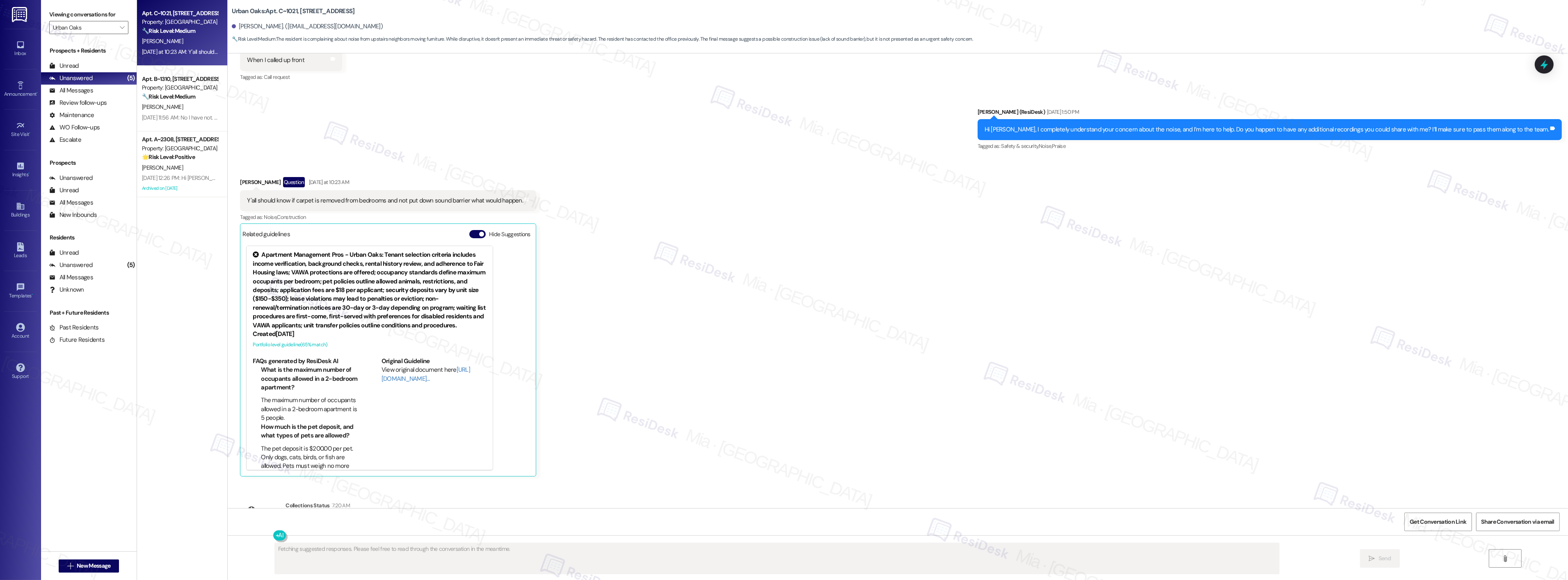
scroll to position [3081, 0]
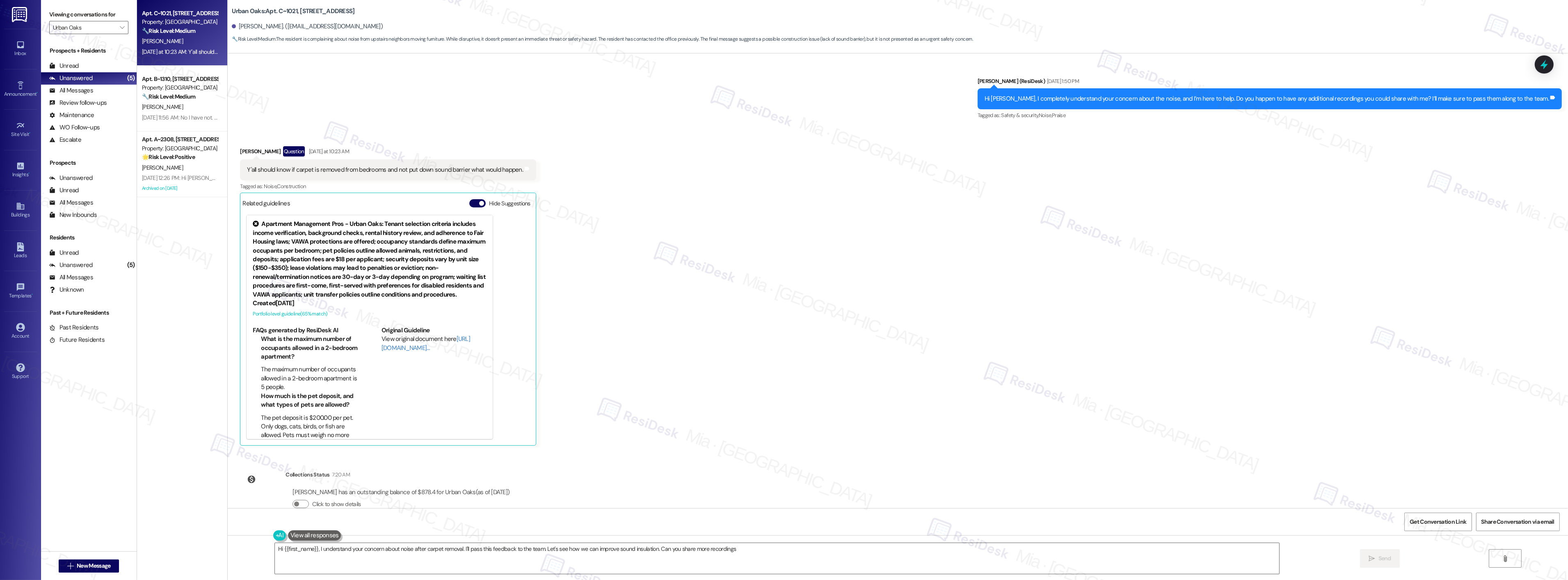
type textarea "Hi {{first_name}}, I understand your concern about noise after carpet removal. …"
click at [170, 86] on div "Property: Urban Oaks" at bounding box center [180, 87] width 76 height 9
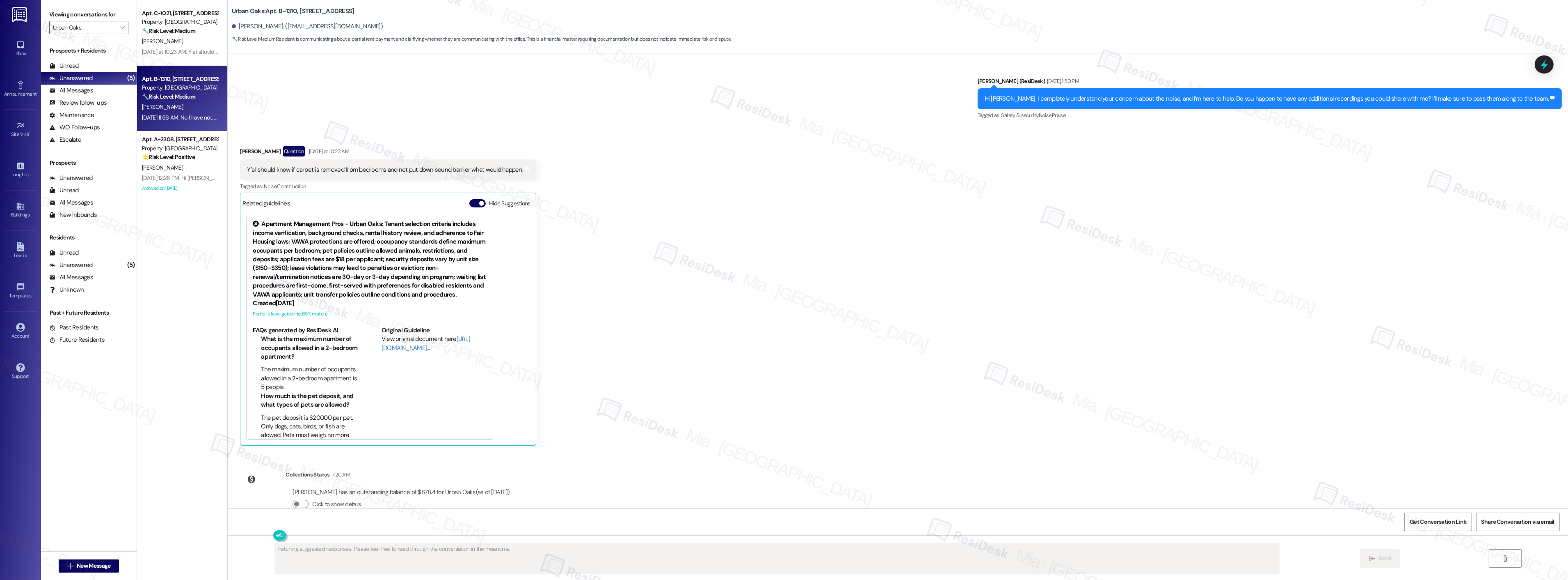
scroll to position [393, 0]
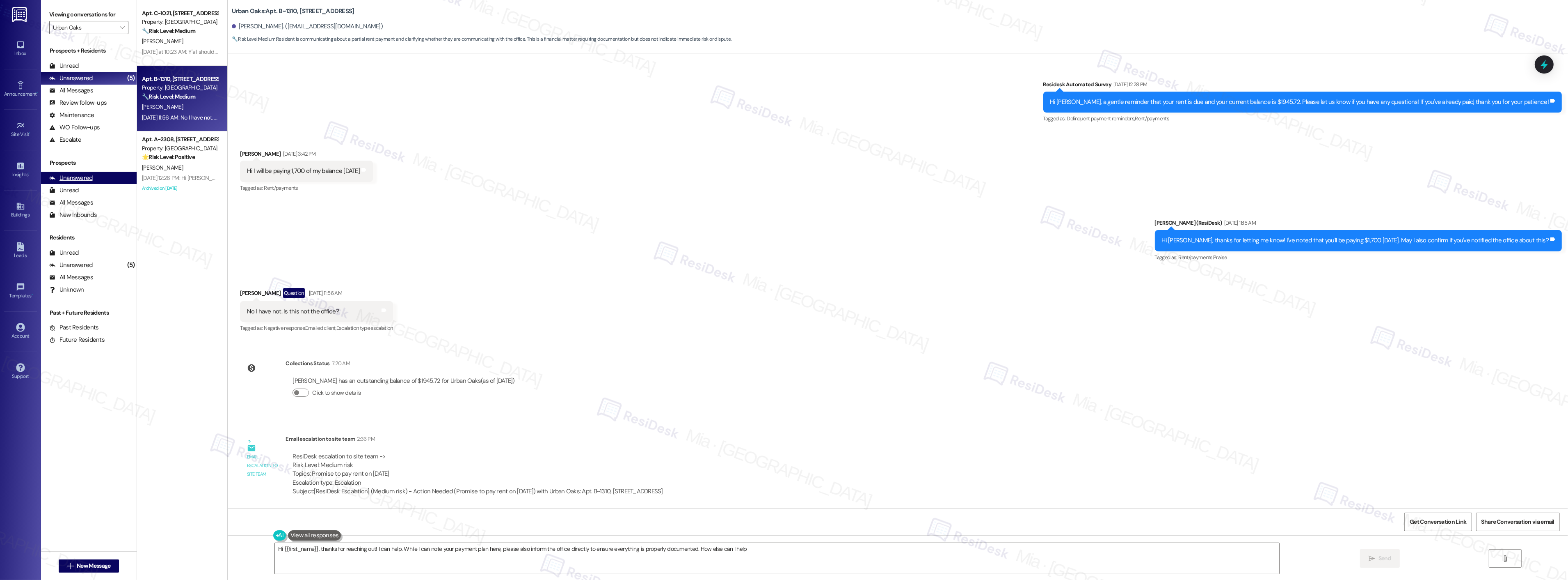
type textarea "Hi {{first_name}}, thanks for reaching out! I can help. While I can note your p…"
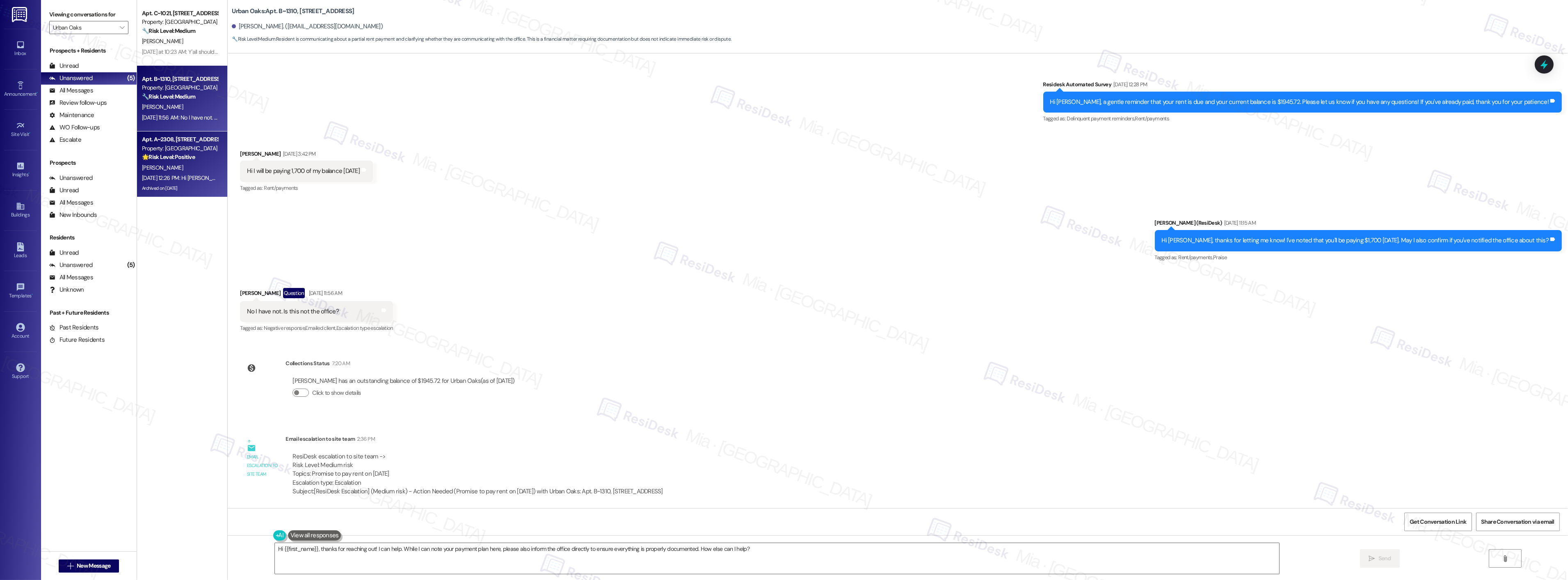
click at [145, 164] on span "G. Duderstadt" at bounding box center [162, 167] width 41 height 7
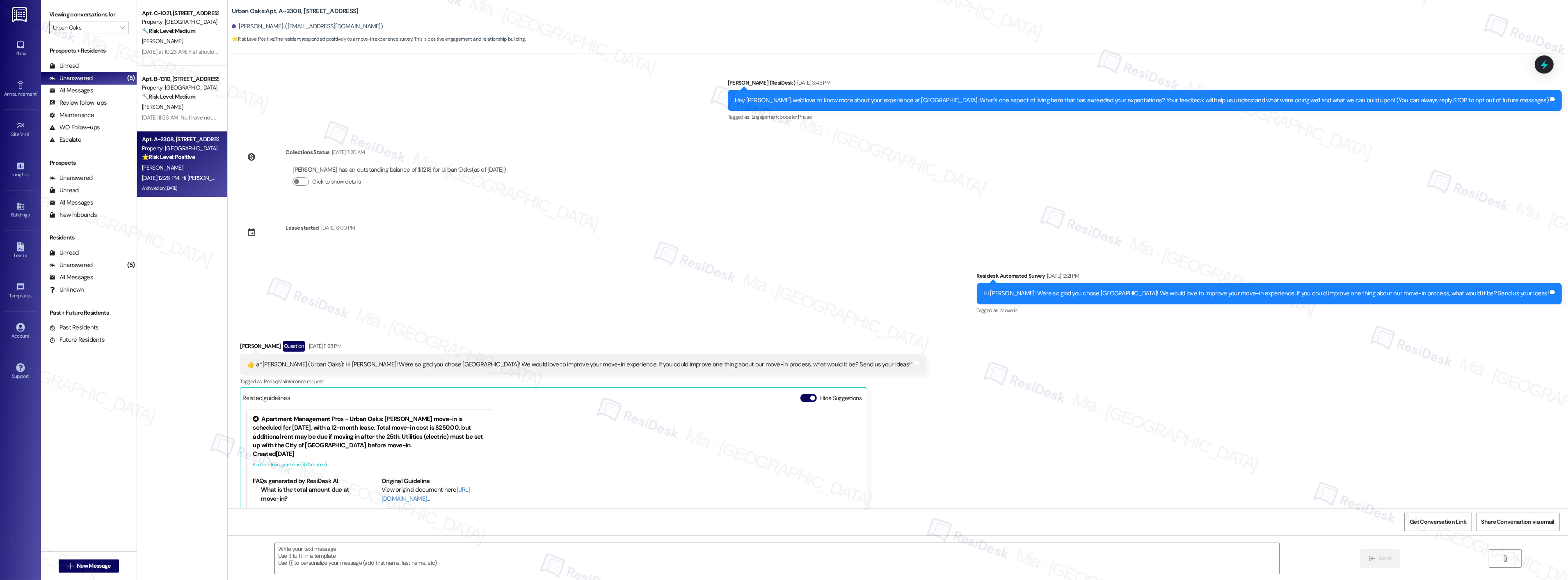
scroll to position [138, 0]
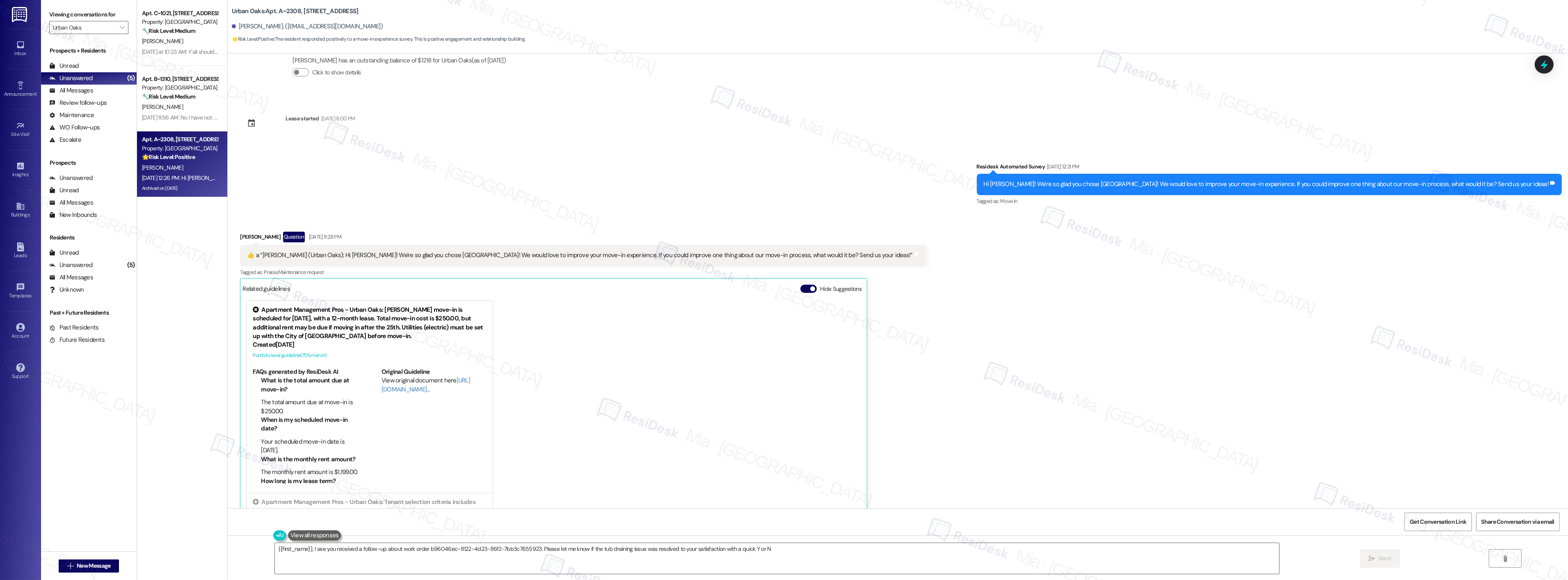
type textarea "{{first_name}}, I see you received a follow-up about work order b96046ec-8122-4…"
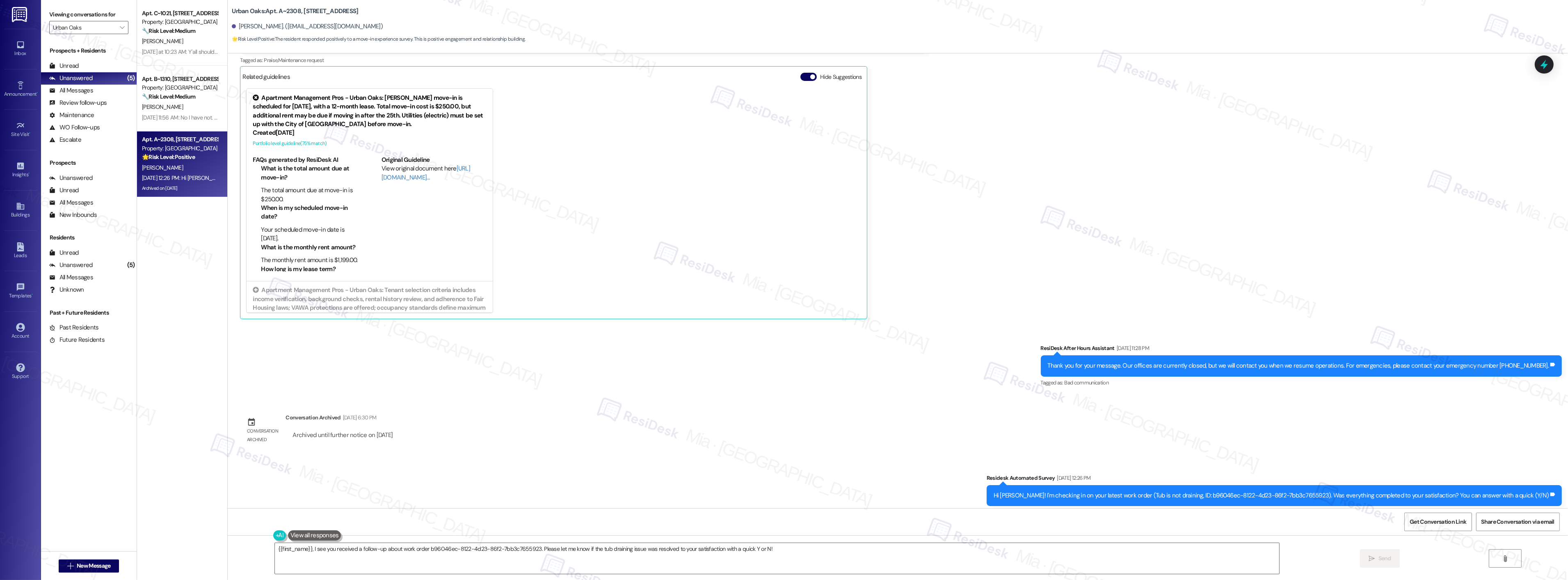
scroll to position [337, 0]
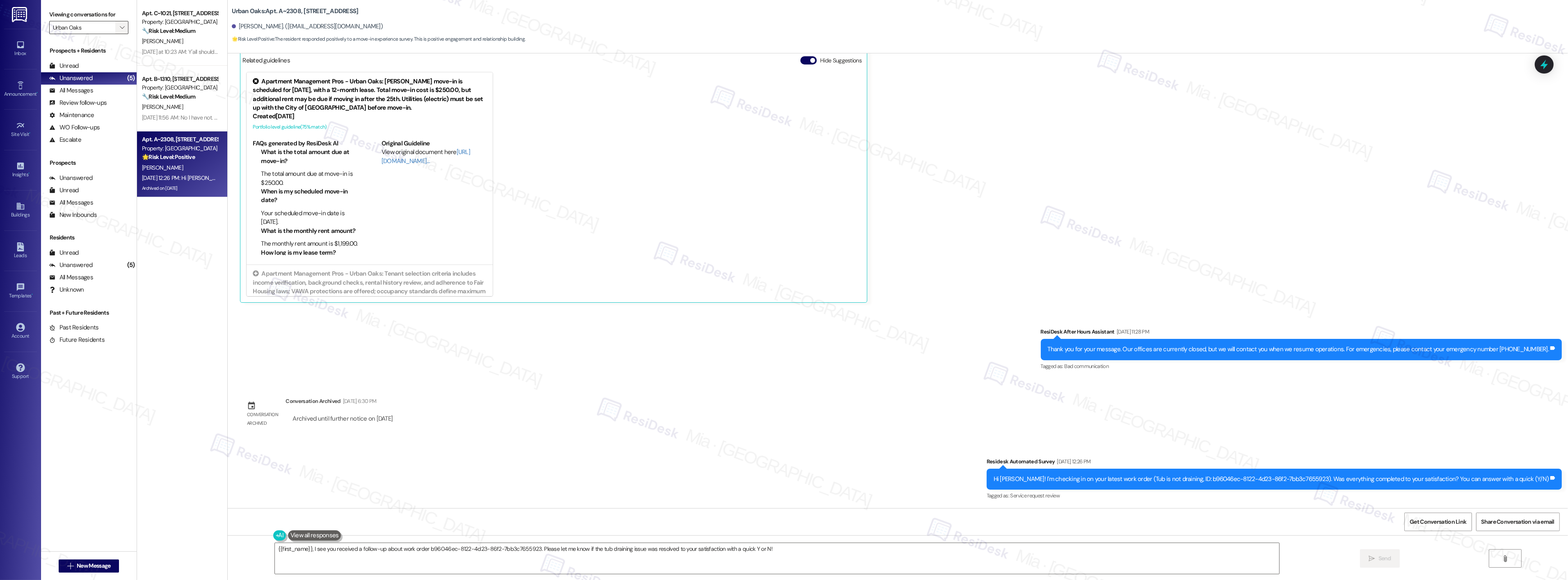
click at [115, 30] on button "" at bounding box center [122, 27] width 13 height 13
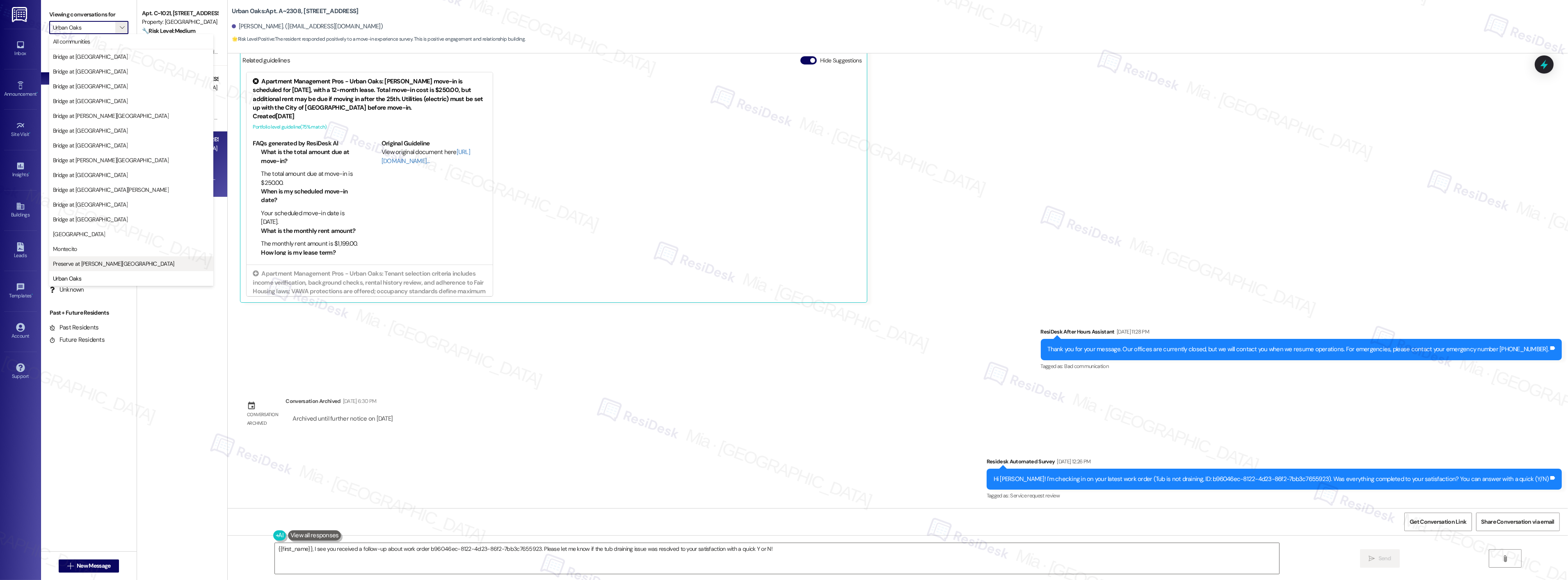
click at [123, 261] on span "Preserve at [PERSON_NAME][GEOGRAPHIC_DATA]" at bounding box center [131, 264] width 157 height 8
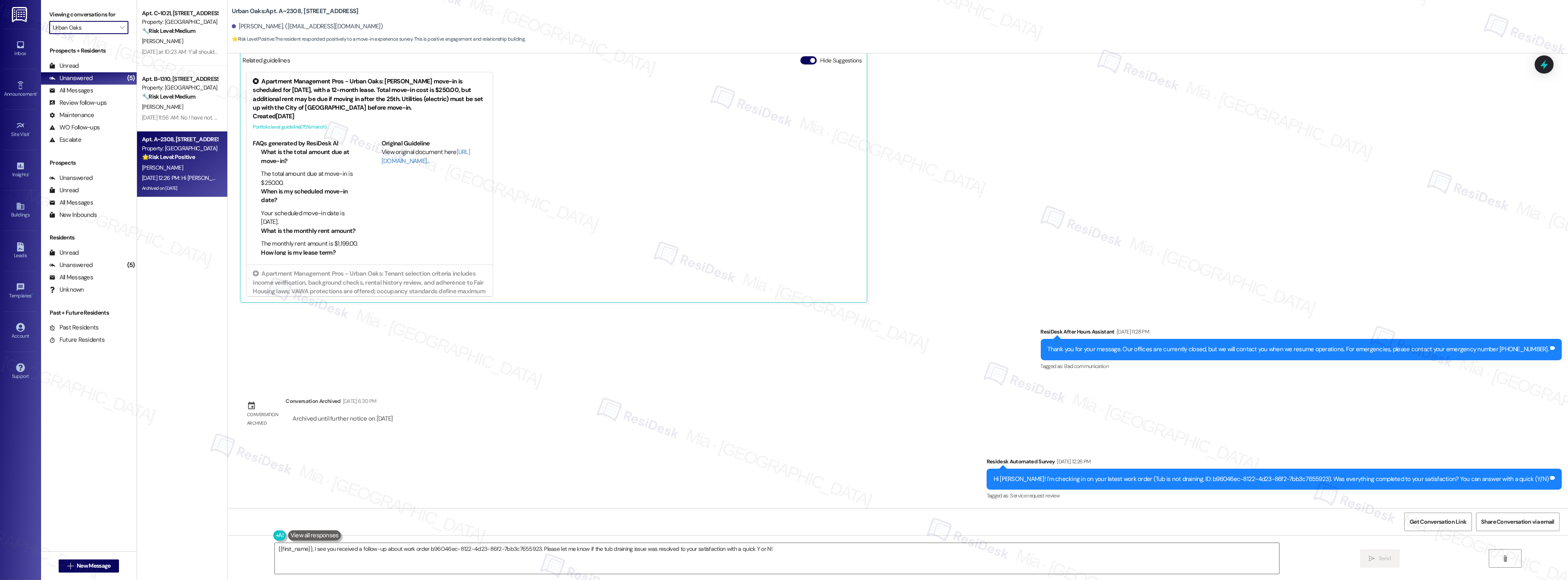
type input "Preserve at [PERSON_NAME][GEOGRAPHIC_DATA]"
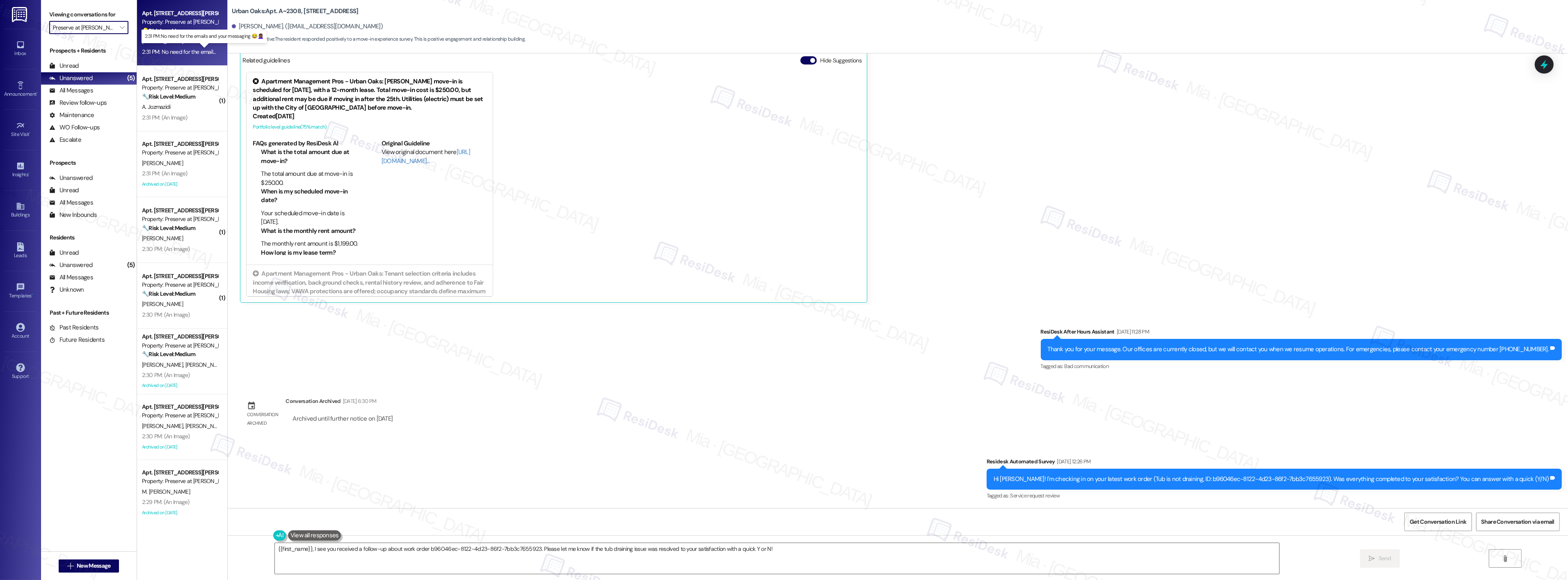
click at [192, 51] on div "2:31 PM: No need for the emails and your messaging 😂🤦🏾‍♀️ 2:31 PM: No need for …" at bounding box center [211, 51] width 138 height 7
type textarea "Fetching suggested responses. Please feel free to read through the conversation…"
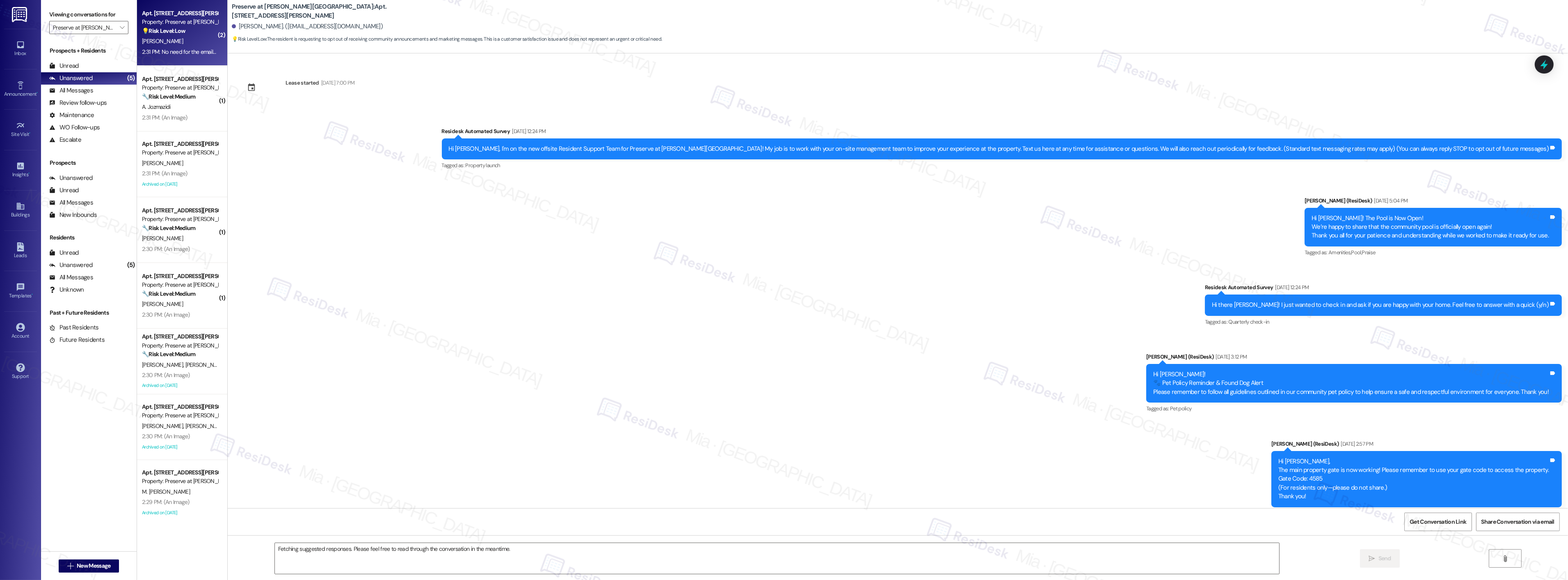
scroll to position [6469, 0]
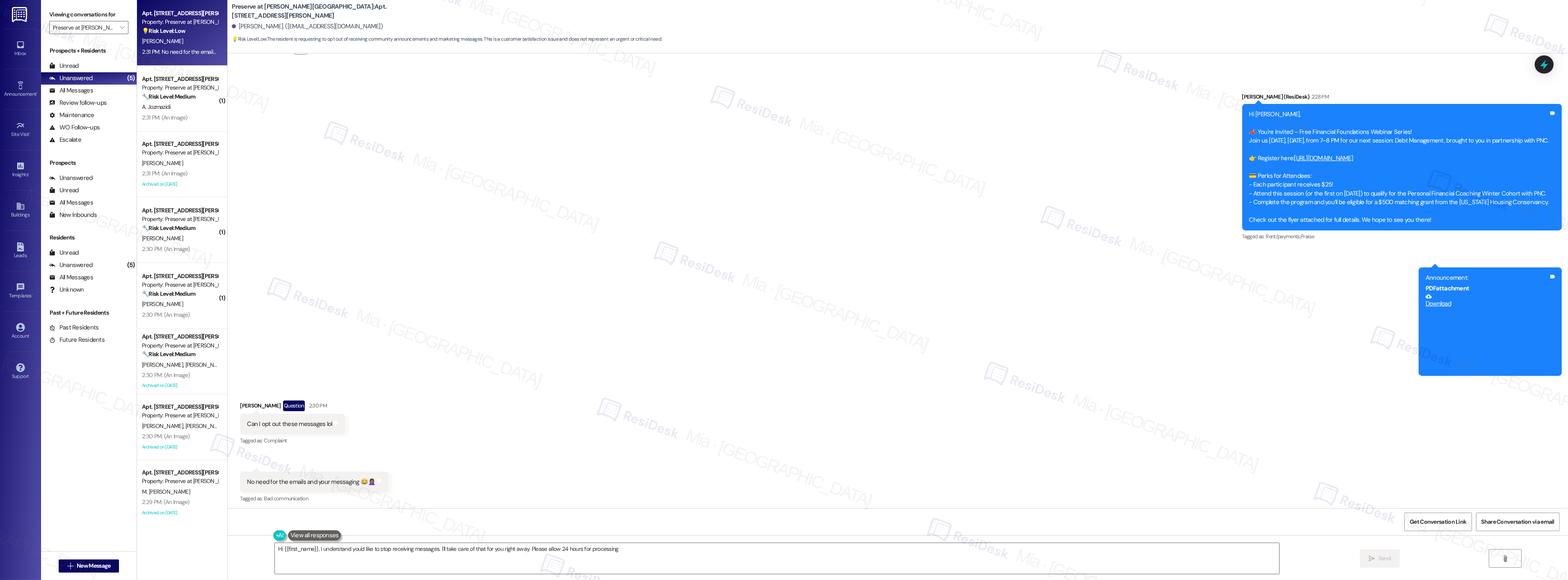
type textarea "Hi {{first_name}}, I understand you'd like to stop receiving messages. I'll tak…"
drag, startPoint x: 625, startPoint y: 552, endPoint x: 255, endPoint y: 553, distance: 370.0
click at [255, 553] on div "Hi {{first_name}}, I understand you'd like to stop receiving messages. I'll tak…" at bounding box center [897, 566] width 1341 height 61
click at [836, 342] on div "Announcement, sent via SMS Sarah (ResiDesk) 2:28 PM Hi Karree, 📣 You're Invited…" at bounding box center [897, 228] width 1341 height 308
drag, startPoint x: 522, startPoint y: 549, endPoint x: 252, endPoint y: 552, distance: 270.0
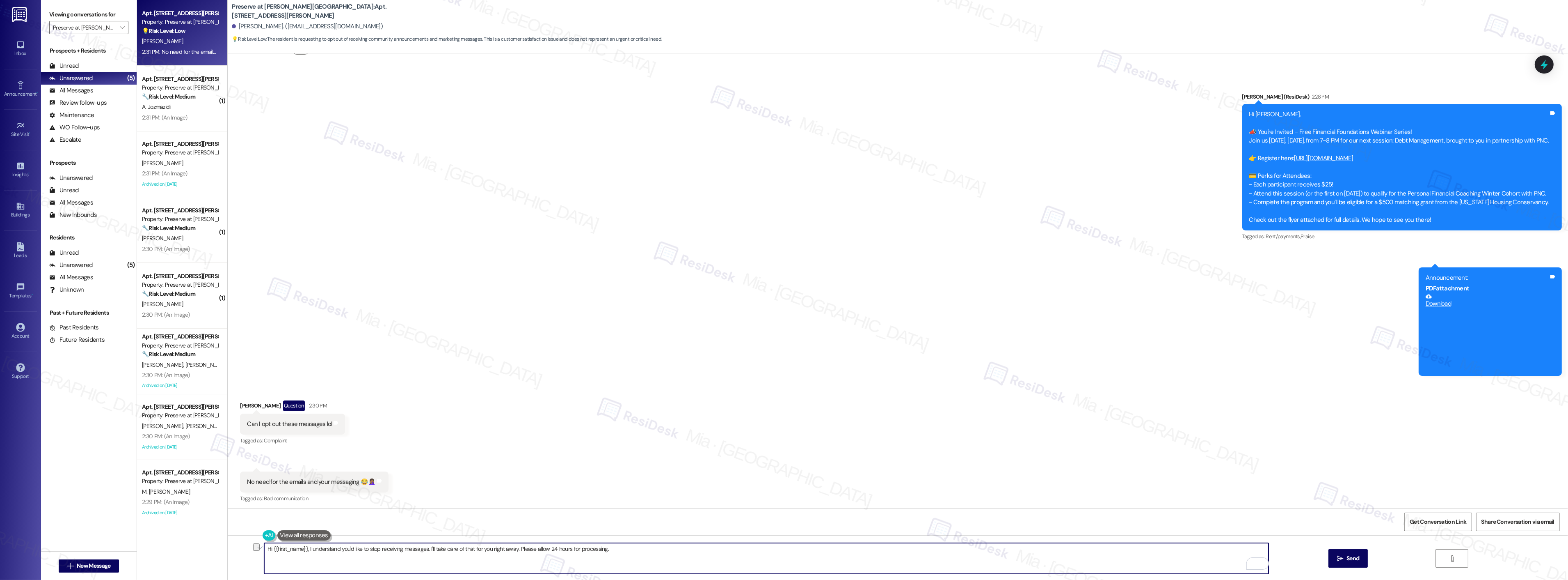
click at [252, 552] on div "Hi {{first_name}}, I understand you'd like to stop receiving messages. I'll tak…" at bounding box center [897, 566] width 1341 height 61
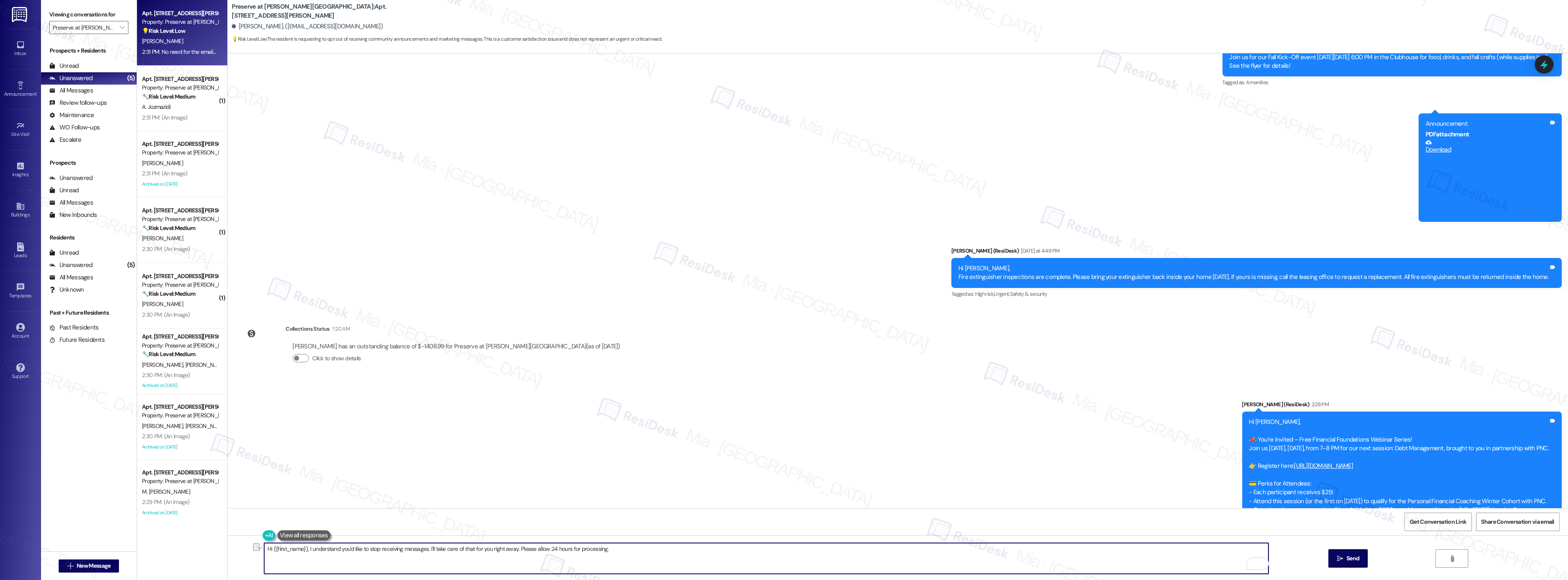
scroll to position [6149, 0]
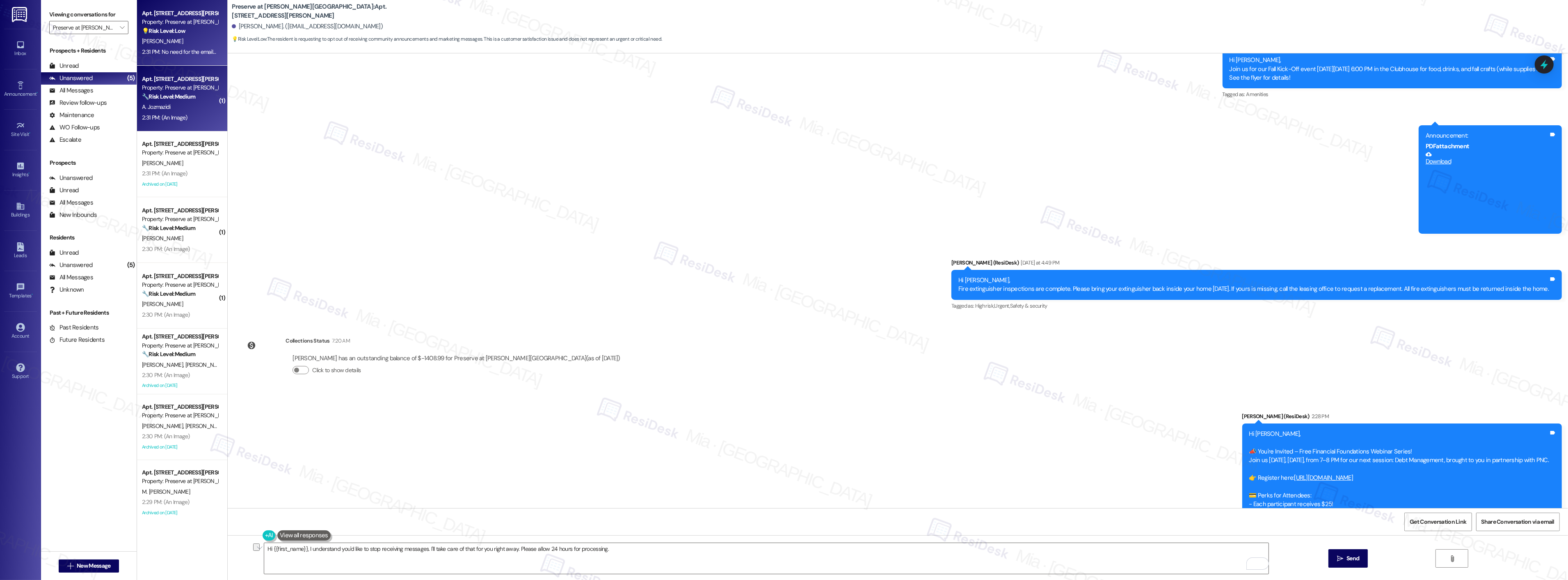
click at [180, 104] on div "A. Jozmazidi" at bounding box center [180, 107] width 78 height 10
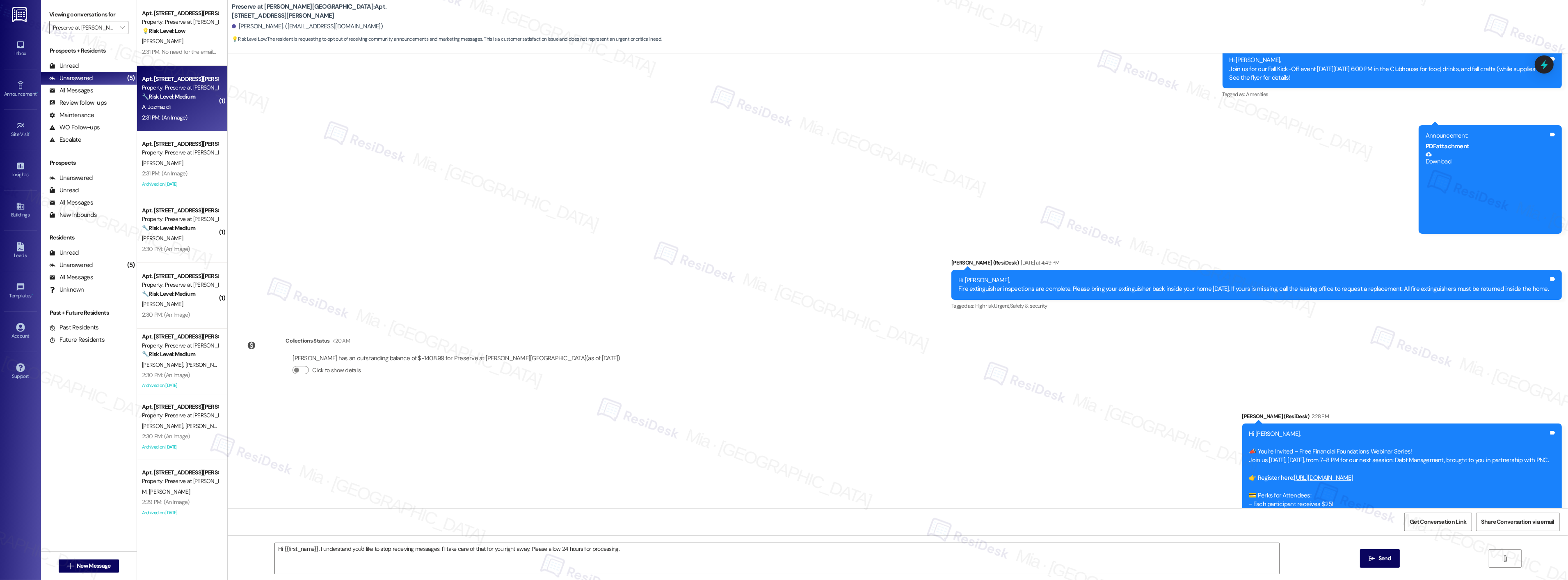
type textarea "Fetching suggested responses. Please feel free to read through the conversation…"
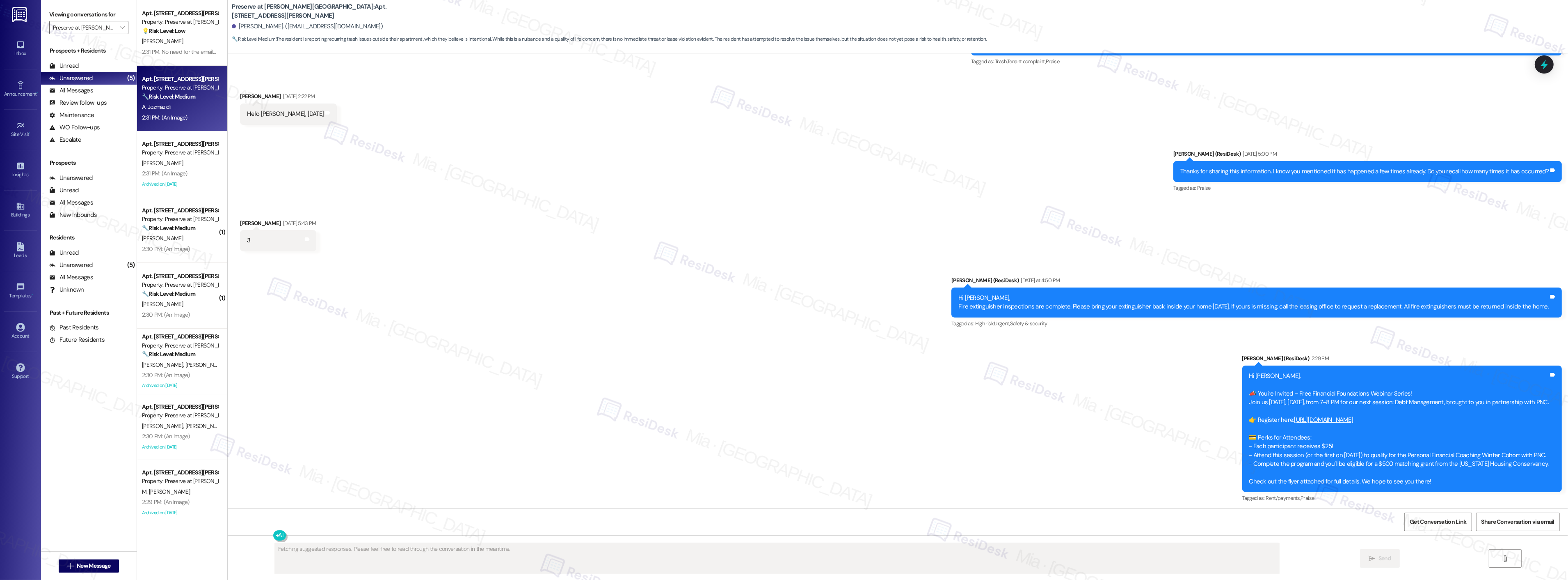
scroll to position [7959, 0]
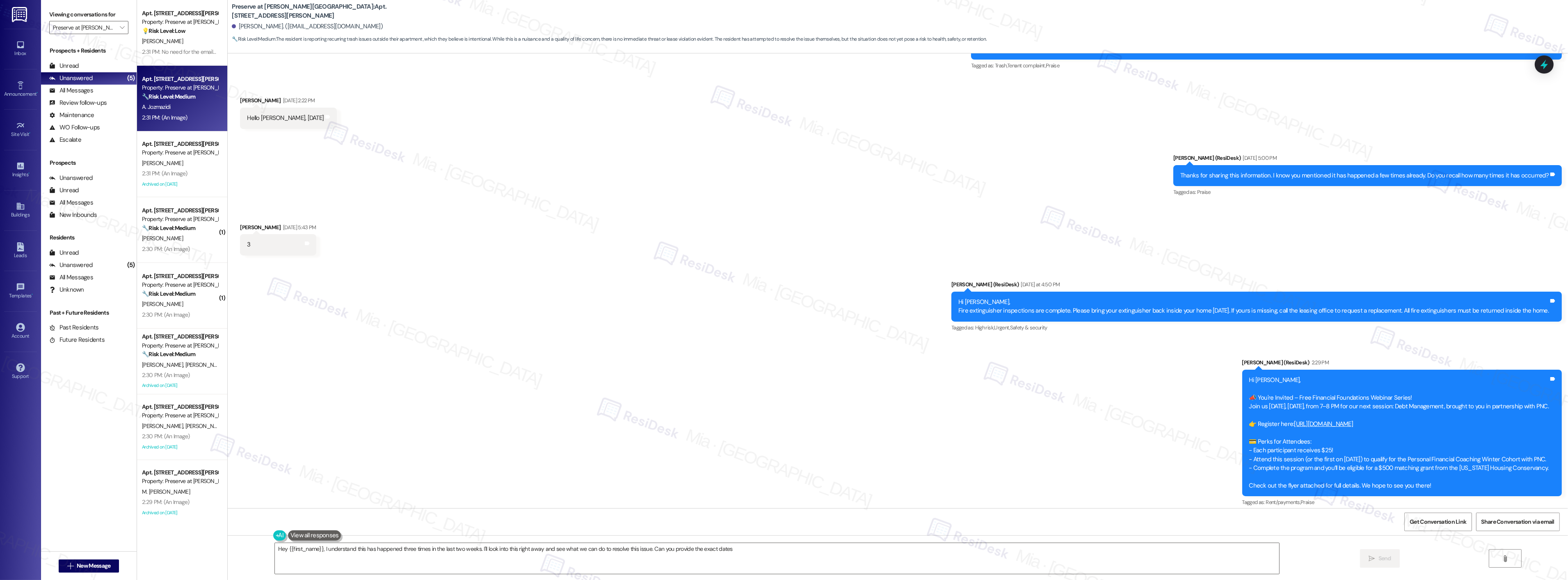
type textarea "Hey {{first_name}}, I understand this has happened three times in the last two …"
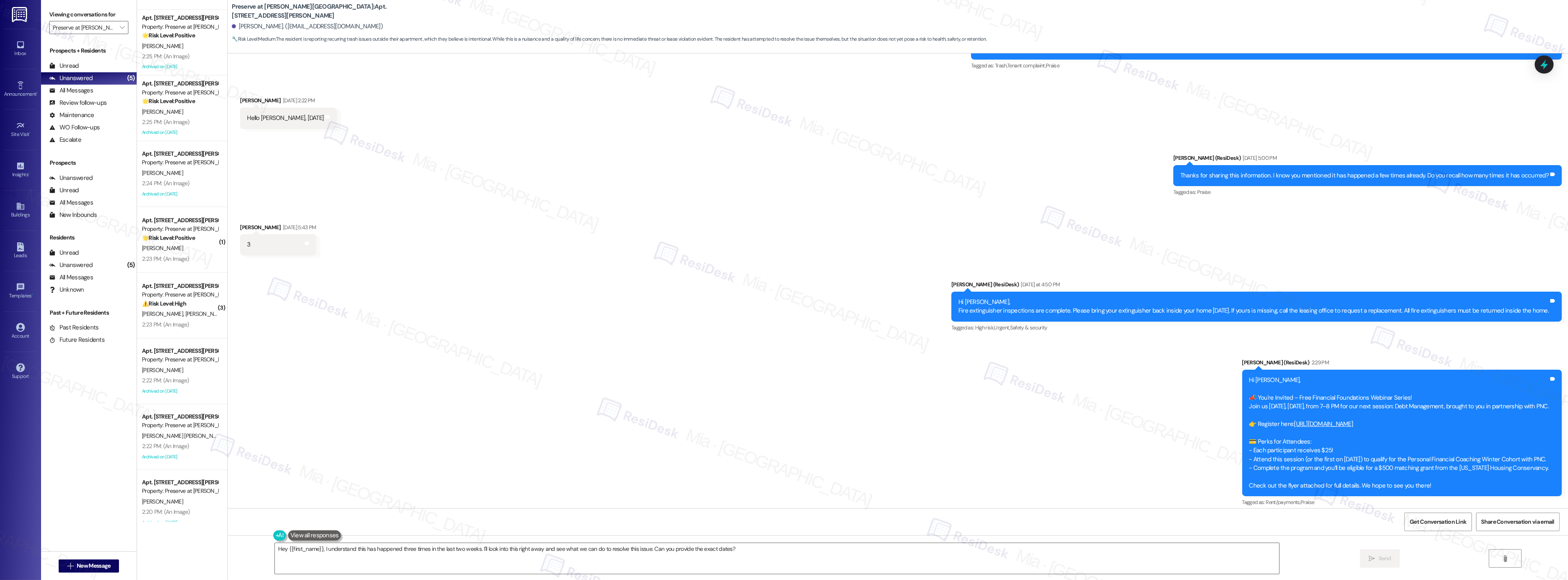
scroll to position [661, 0]
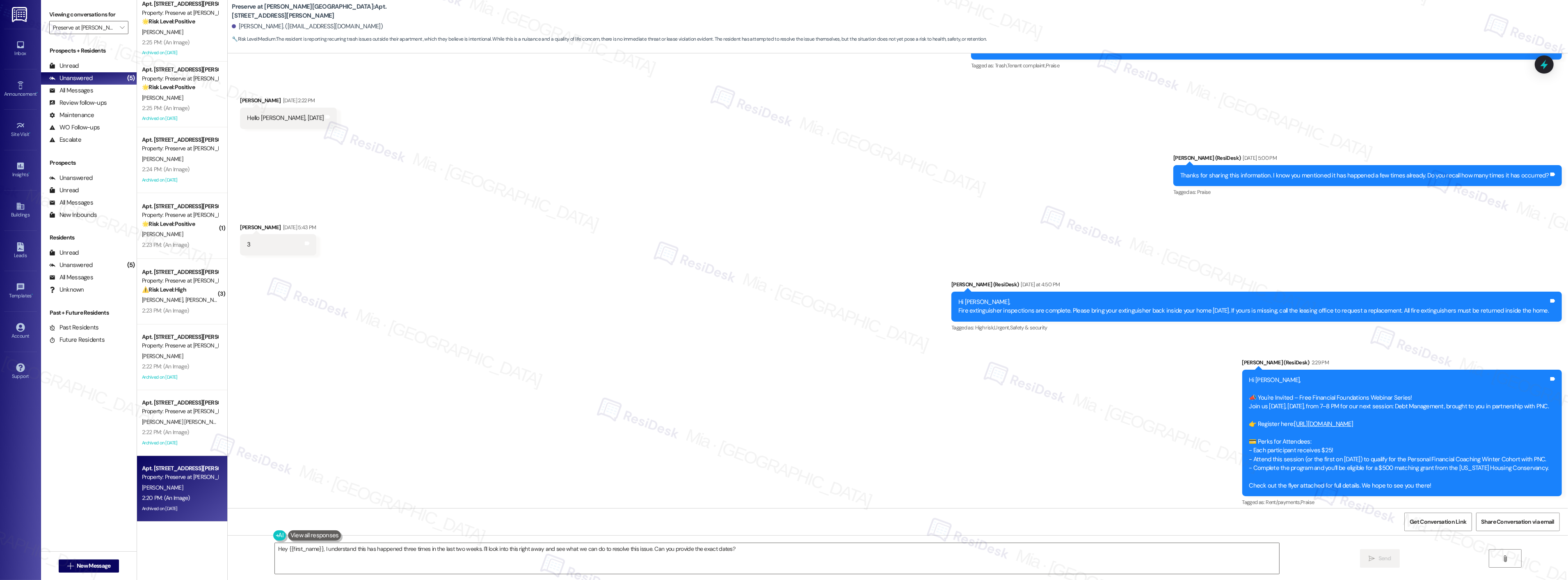
click at [170, 493] on div "2:20 PM: (An Image) 2:20 PM: (An Image)" at bounding box center [180, 498] width 78 height 10
type textarea "Fetching suggested responses. Please feel free to read through the conversation…"
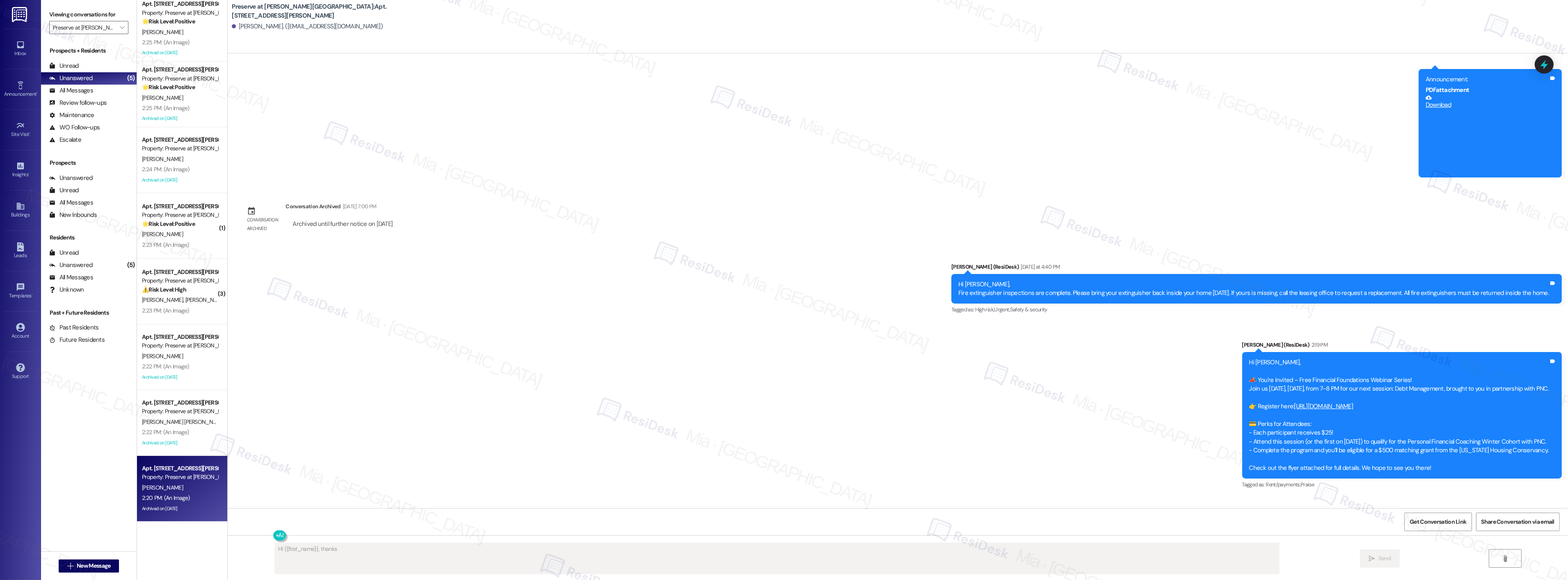
scroll to position [8220, 0]
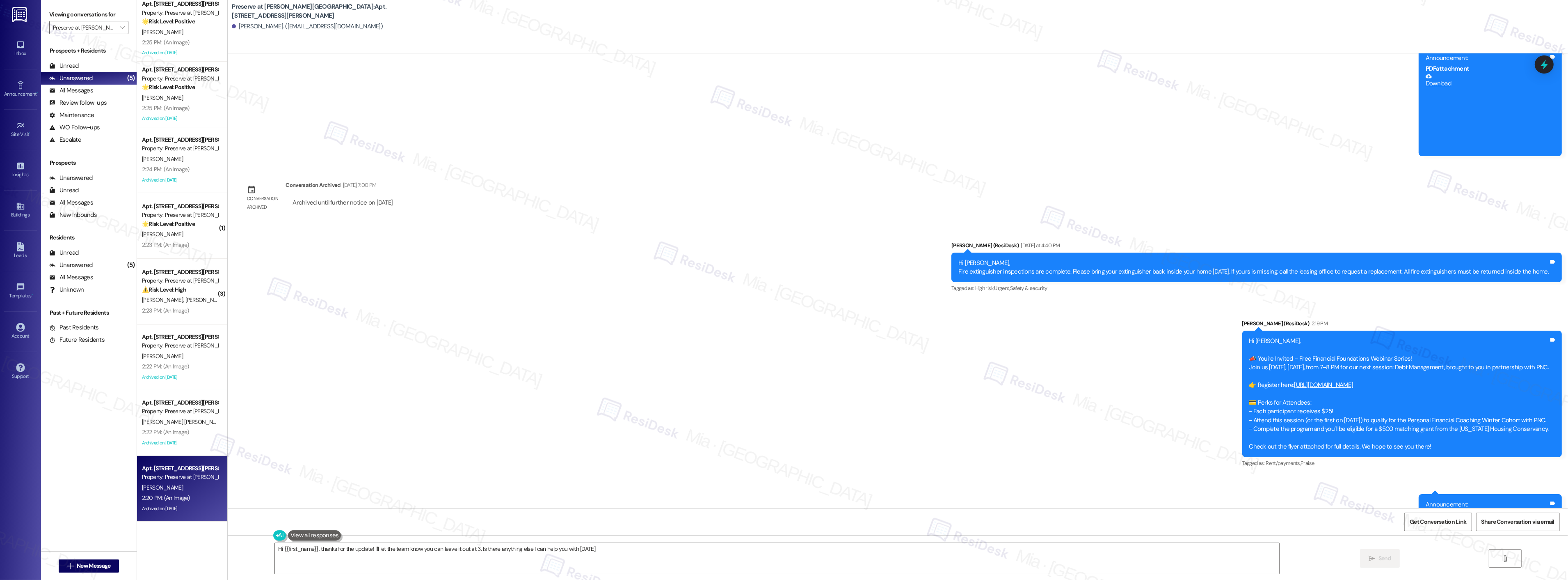
type textarea "Hi {{first_name}}, thanks for the update! I'll let the team know you can leave …"
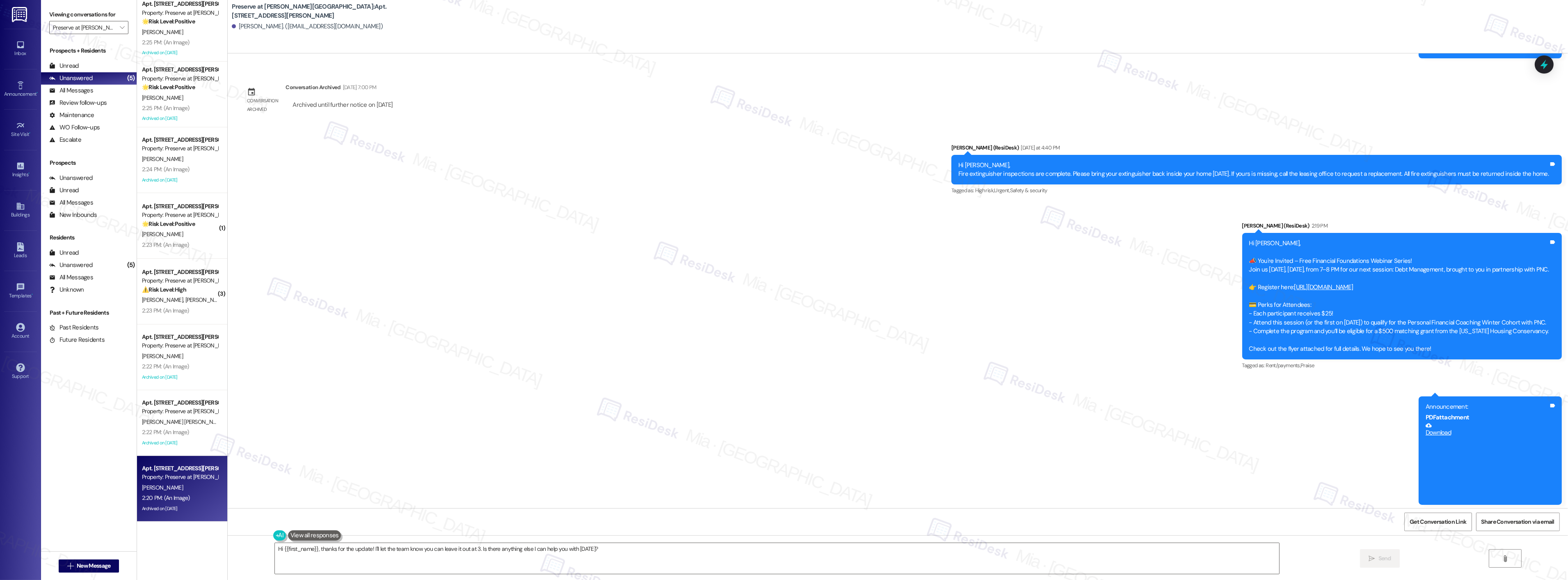
scroll to position [8271, 0]
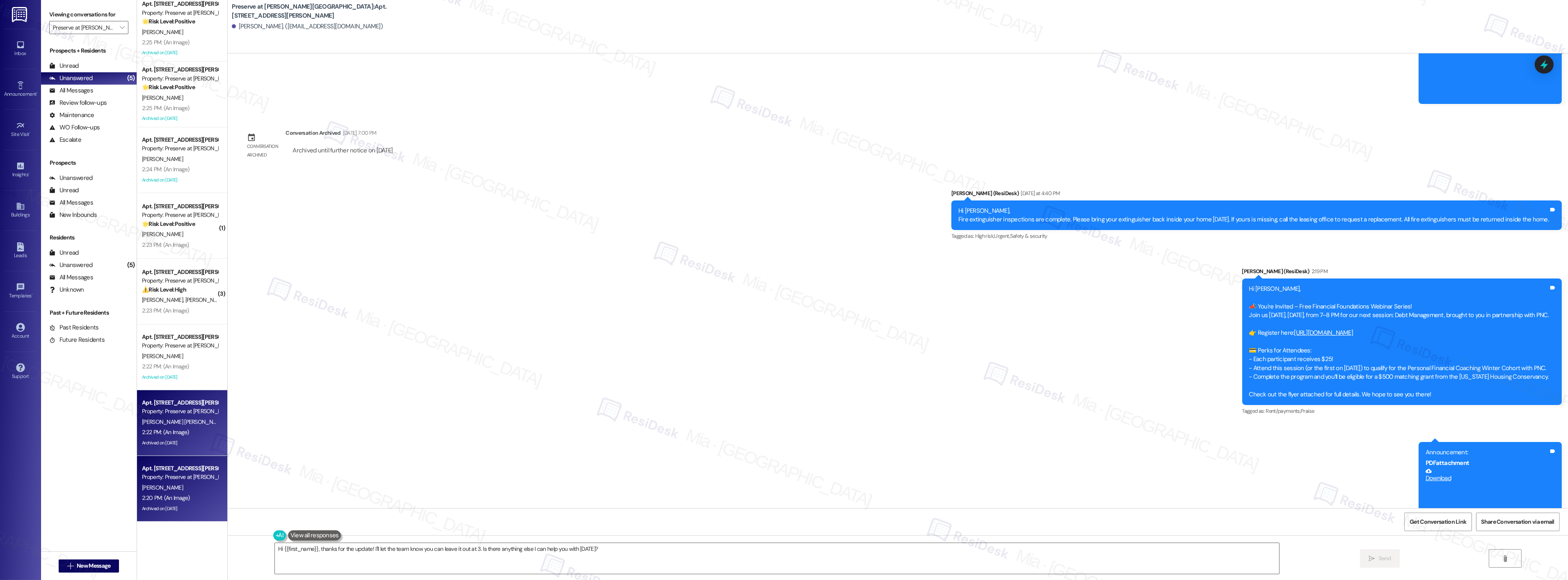
click at [191, 417] on div "M. Aparicio Tejada M. Aparicio" at bounding box center [180, 421] width 78 height 10
type textarea "Fetching suggested responses. Please feel free to read through the conversation…"
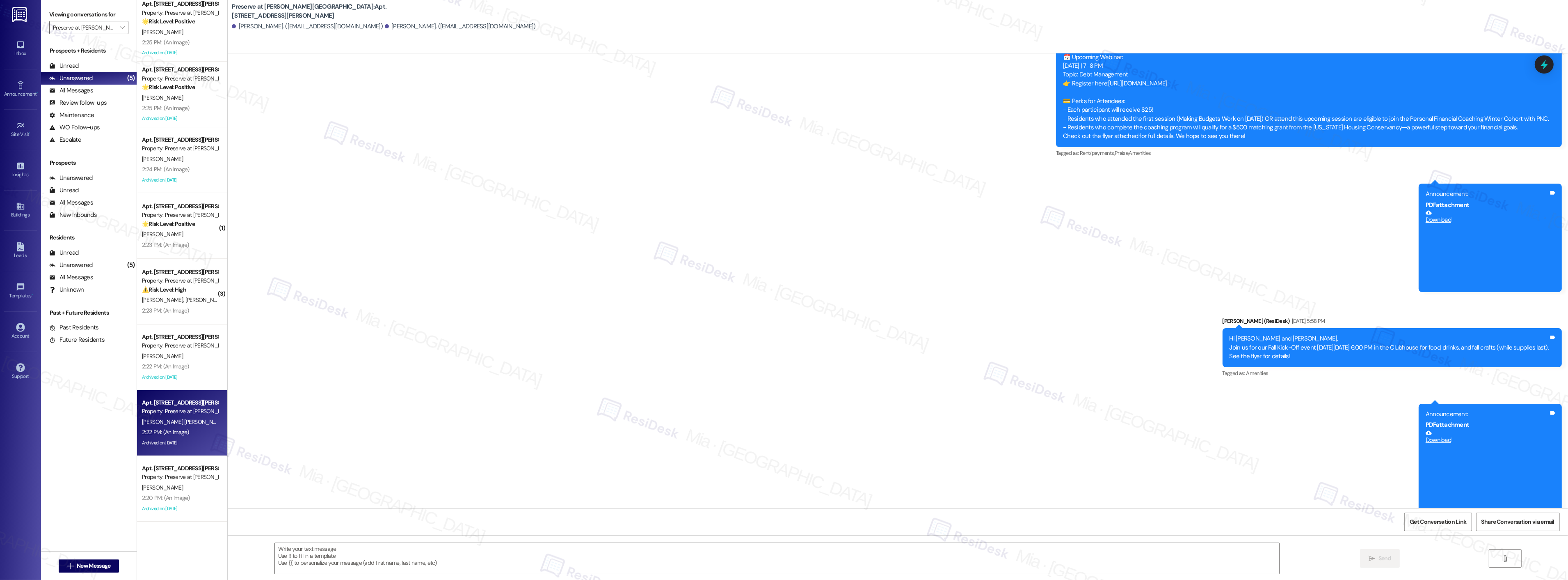
type textarea "Fetching suggested responses. Please feel free to read through the conversation…"
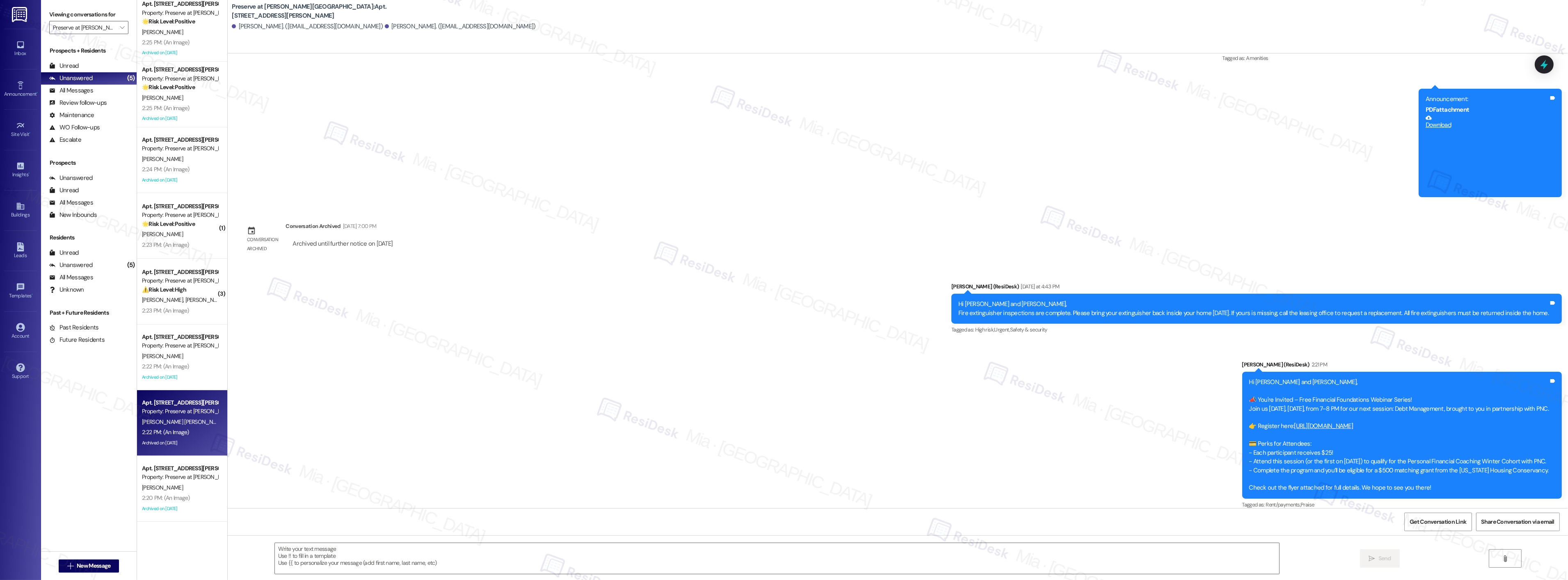
scroll to position [2673, 0]
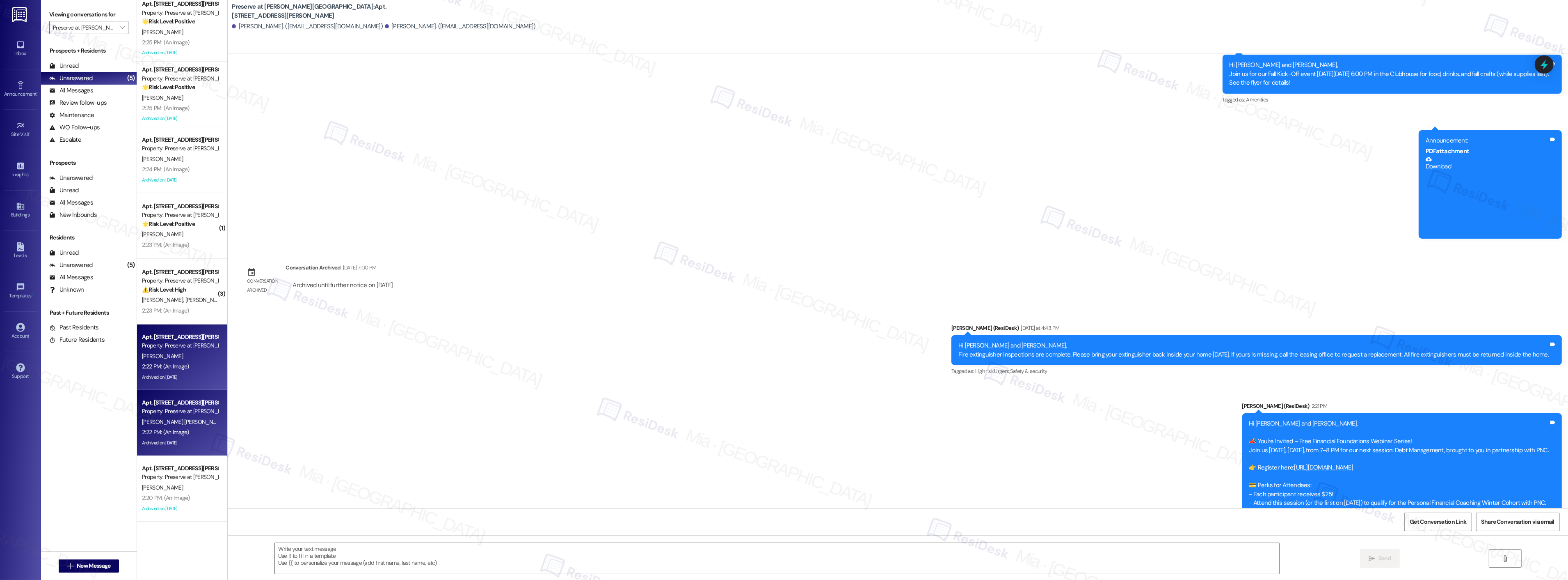
click at [156, 342] on div "Property: Preserve at [PERSON_NAME][GEOGRAPHIC_DATA]" at bounding box center [180, 345] width 76 height 9
type textarea "Fetching suggested responses. Please feel free to read through the conversation…"
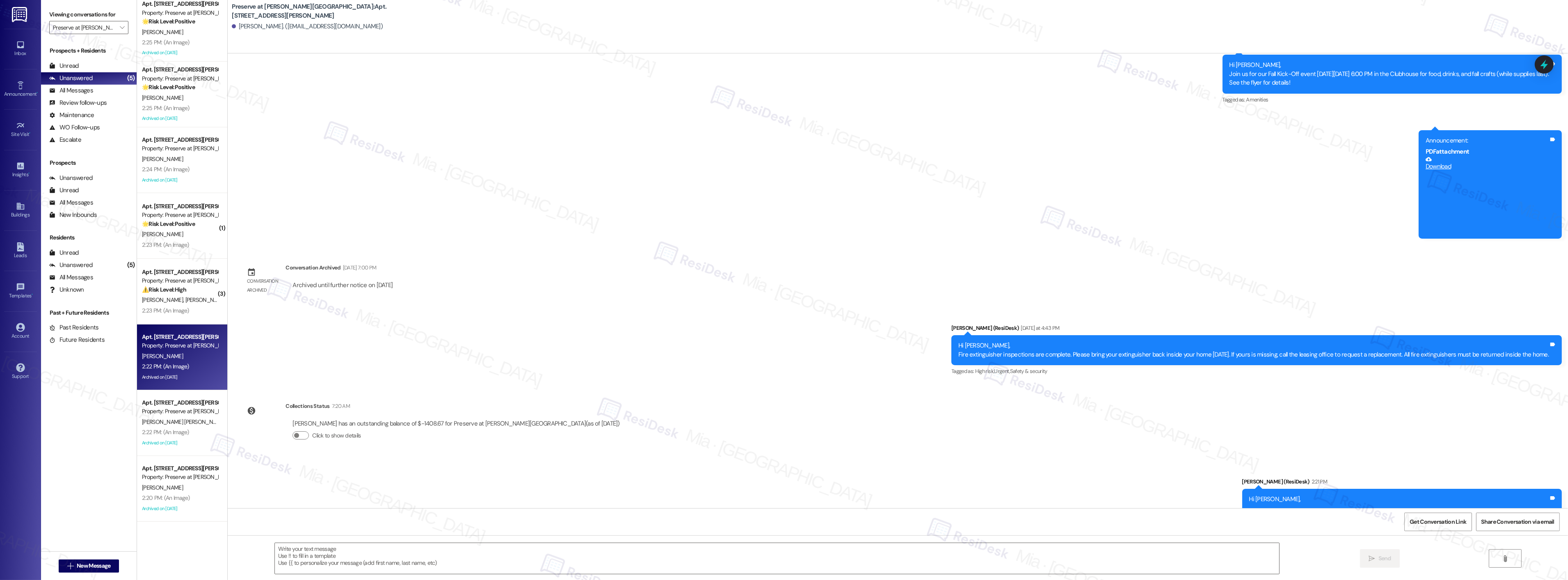
type textarea "Fetching suggested responses. Please feel free to read through the conversation…"
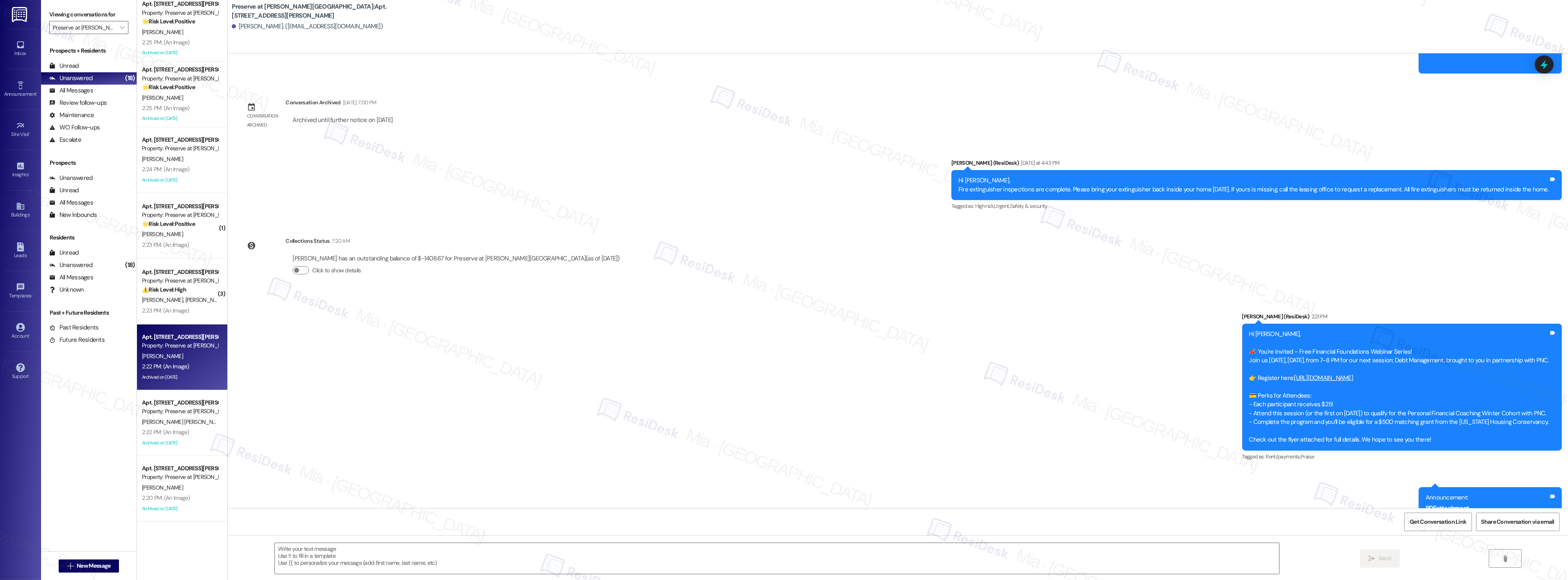
scroll to position [7421, 0]
click at [149, 275] on div "Apt. 1110, 1773 Wells Branch Pkwy Property: Preserve at Wells Branch ⚠️ Risk Le…" at bounding box center [180, 281] width 78 height 28
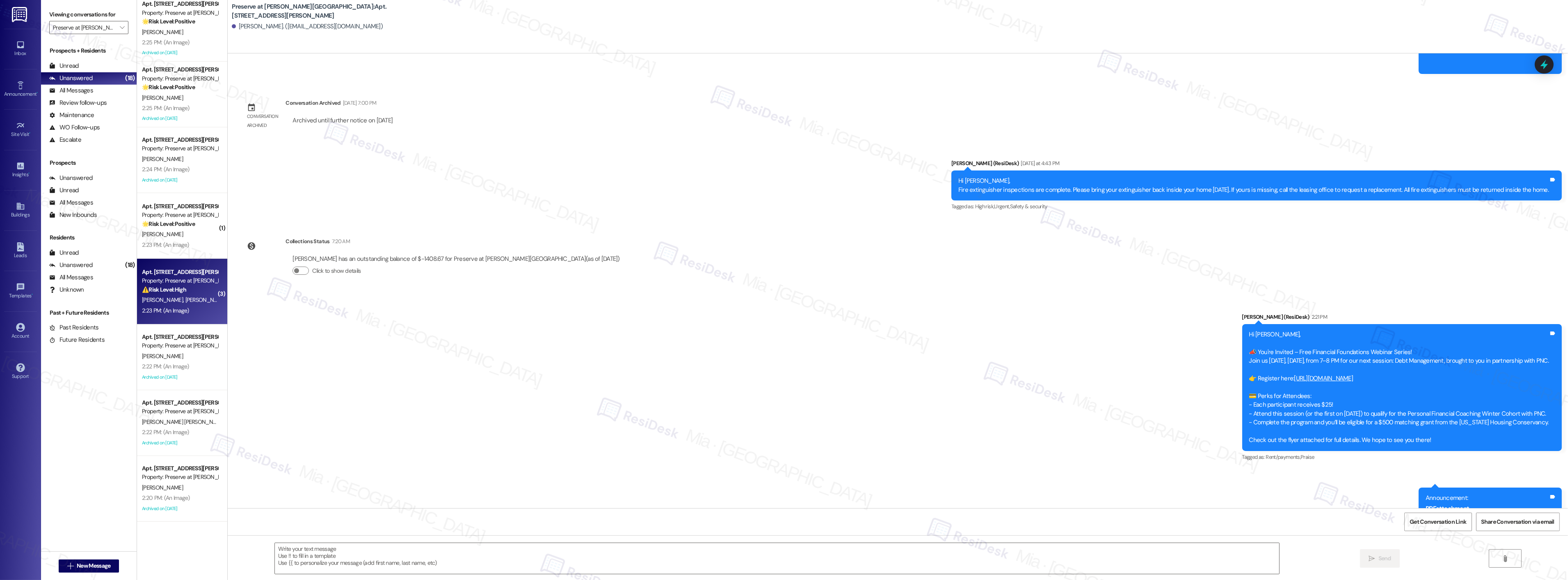
type textarea "Fetching suggested responses. Please feel free to read through the conversation…"
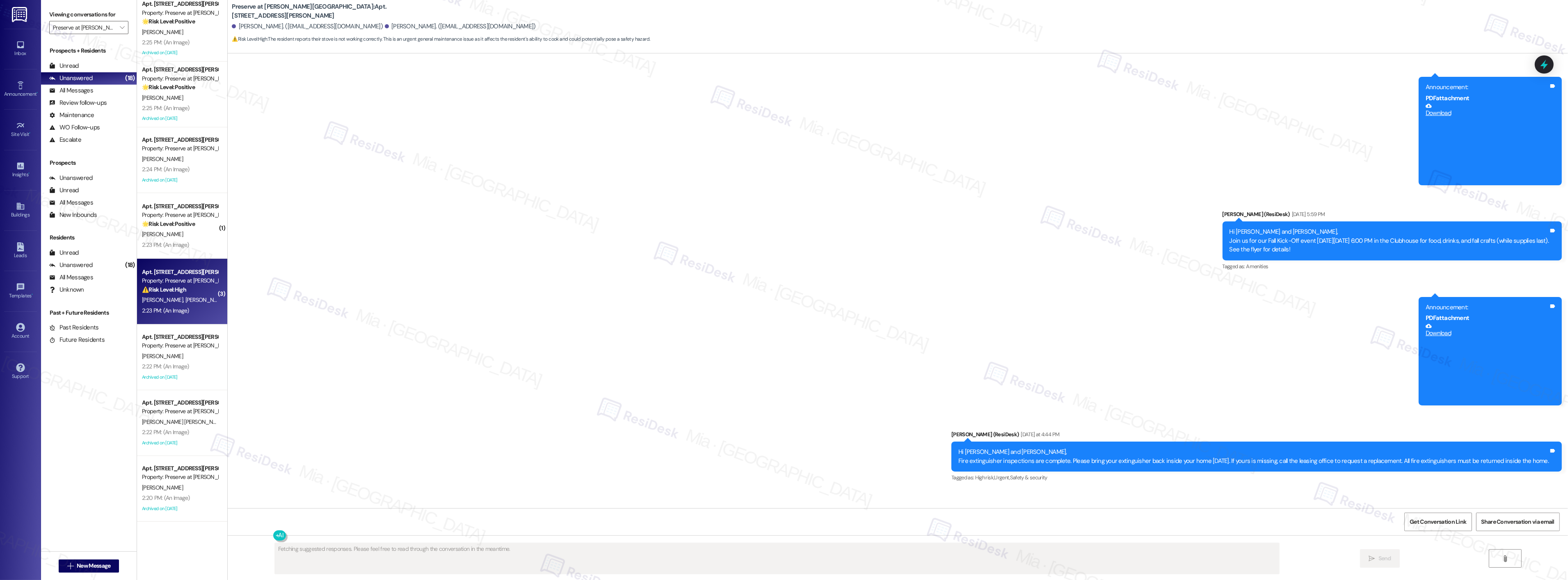
scroll to position [8229, 0]
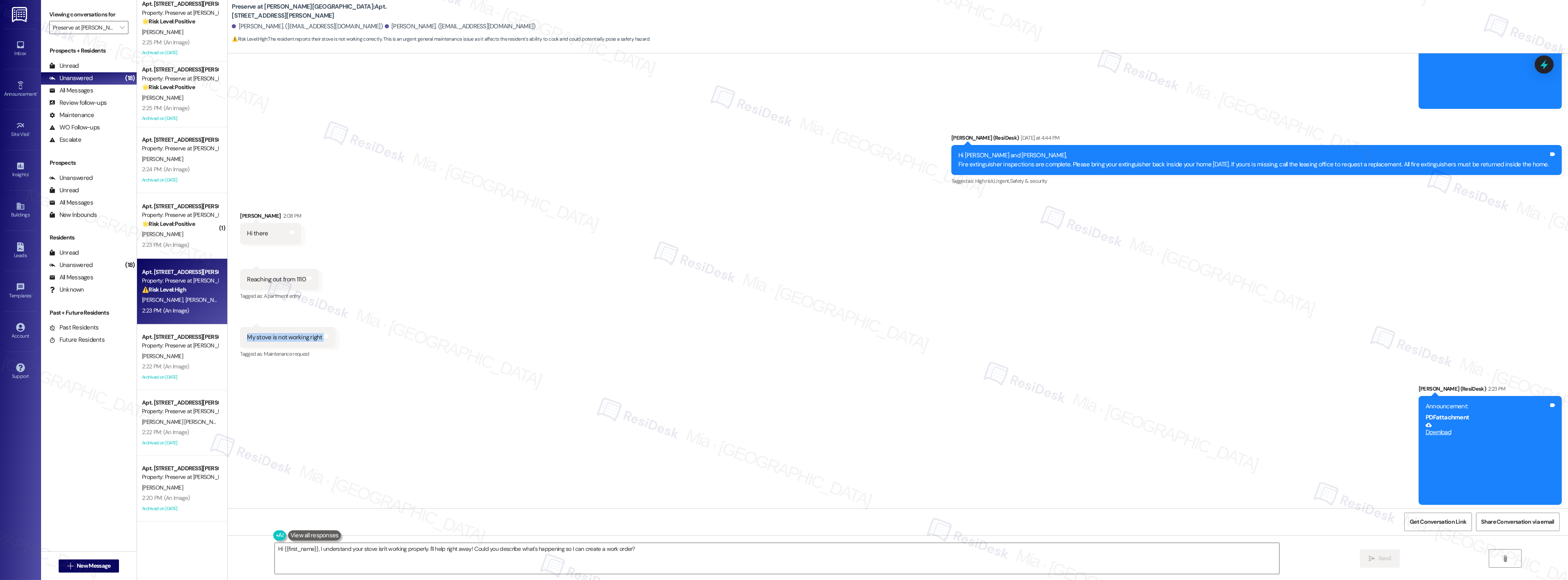
drag, startPoint x: 240, startPoint y: 334, endPoint x: 330, endPoint y: 334, distance: 90.0
click at [330, 334] on div "Received via SMS 2:08 PM Yuleyda Mojica Neutral 2:08 PM My stove is not working…" at bounding box center [287, 344] width 107 height 46
copy div "My stove is not working right Tags and notes"
drag, startPoint x: 642, startPoint y: 549, endPoint x: 264, endPoint y: 549, distance: 378.0
click at [271, 549] on div "Hi {{first_name}}, I understand your stove isn't working properly. I'll help ri…" at bounding box center [773, 558] width 1006 height 31
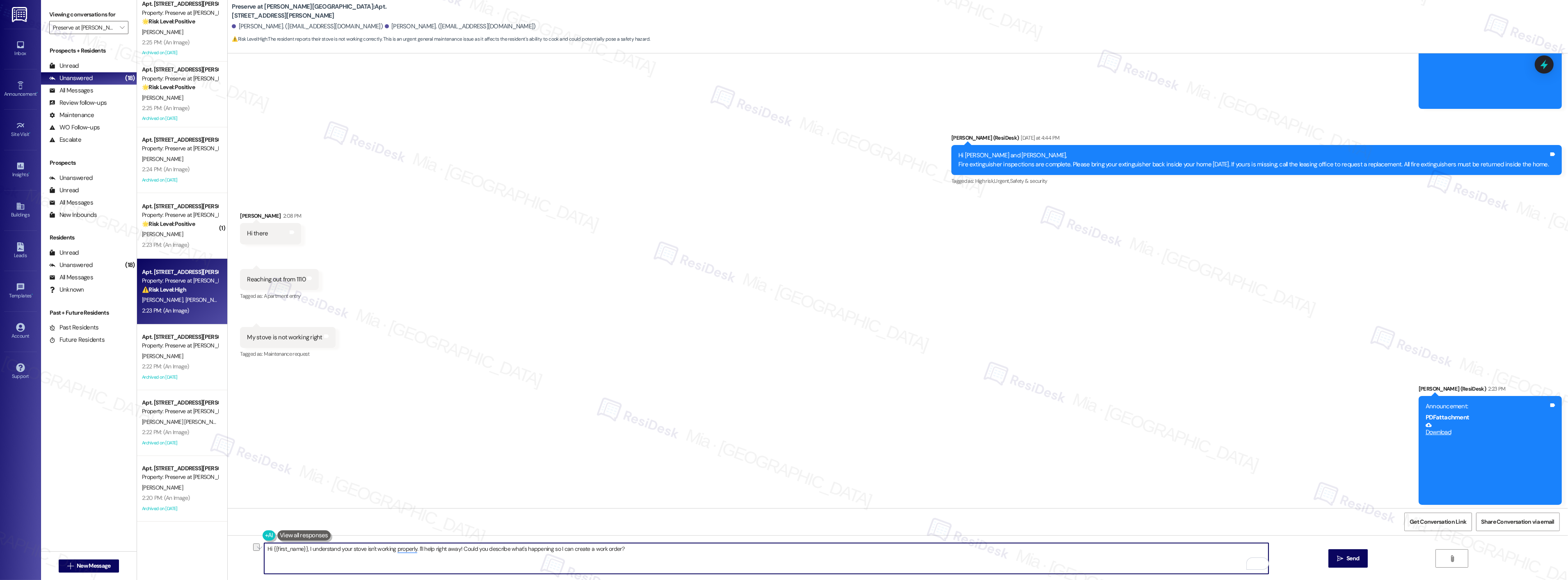
paste textarea "Thank you for reaching out, and I’m sorry to hear your stove isn’t working prop…"
click at [286, 551] on textarea "Thank you for reaching out, and I’m sorry to hear your stove isn’t working prop…" at bounding box center [766, 558] width 1005 height 31
click at [661, 549] on textarea "Thank you, Yuleyda, for reaching out. I’m sorry to hear your stove isn’t workin…" at bounding box center [766, 558] width 1005 height 31
click at [969, 424] on div "Announcement, sent via SMS Sarah (ResiDesk) 2:23 PM Announcement: PDF attachmen…" at bounding box center [897, 438] width 1341 height 144
click at [1258, 560] on div "2" at bounding box center [1263, 564] width 9 height 9
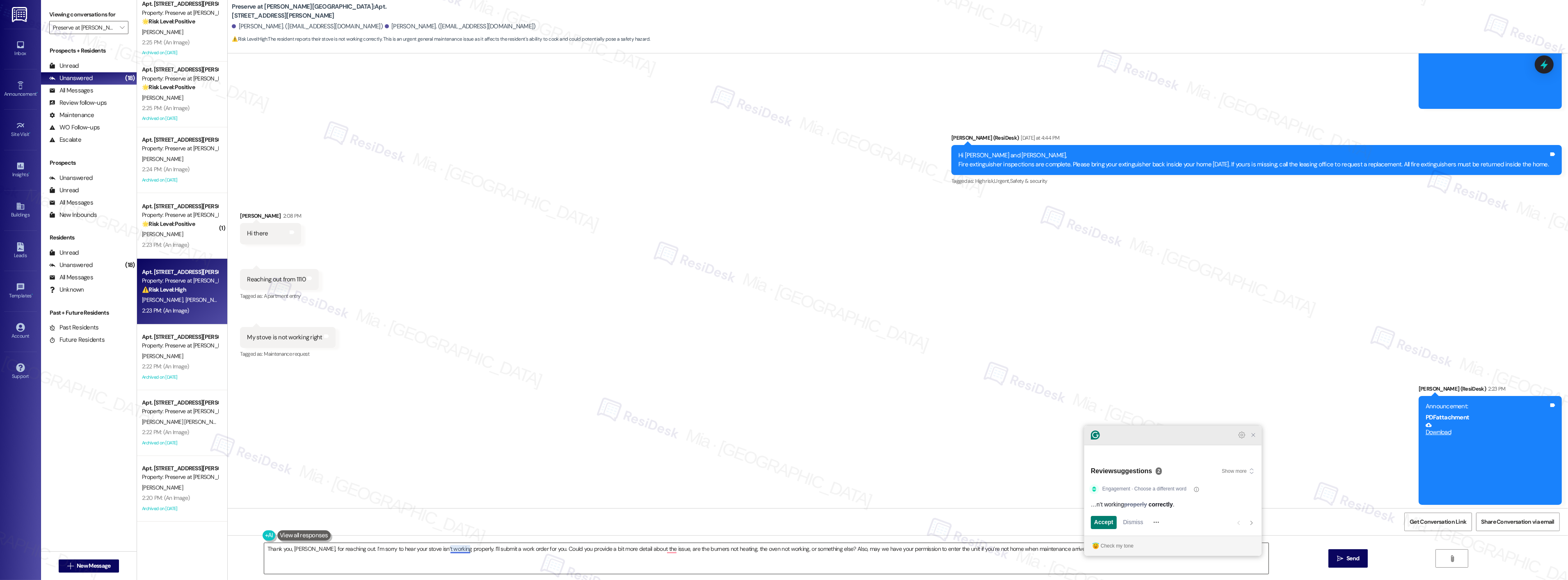
click at [1253, 438] on icon "Close Grammarly Assistant" at bounding box center [1253, 435] width 6 height 6
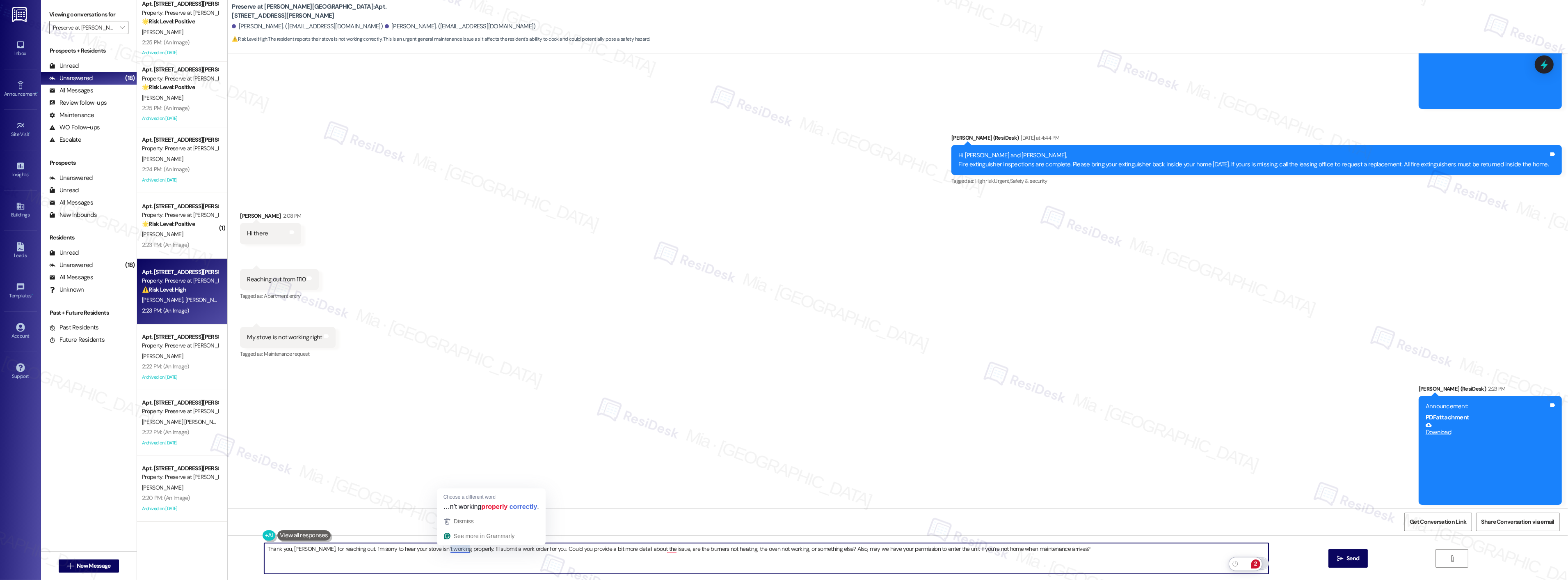
click at [450, 549] on textarea "Thank you, Yuleyda, for reaching out. I’m sorry to hear your stove isn’t workin…" at bounding box center [766, 558] width 1005 height 31
click at [649, 523] on span "? Are" at bounding box center [647, 523] width 16 height 7
type textarea "Thank you, Yuleyda, for reaching out. I’m sorry to hear your stove isn’t workin…"
click at [1347, 553] on button " Send" at bounding box center [1348, 558] width 40 height 19
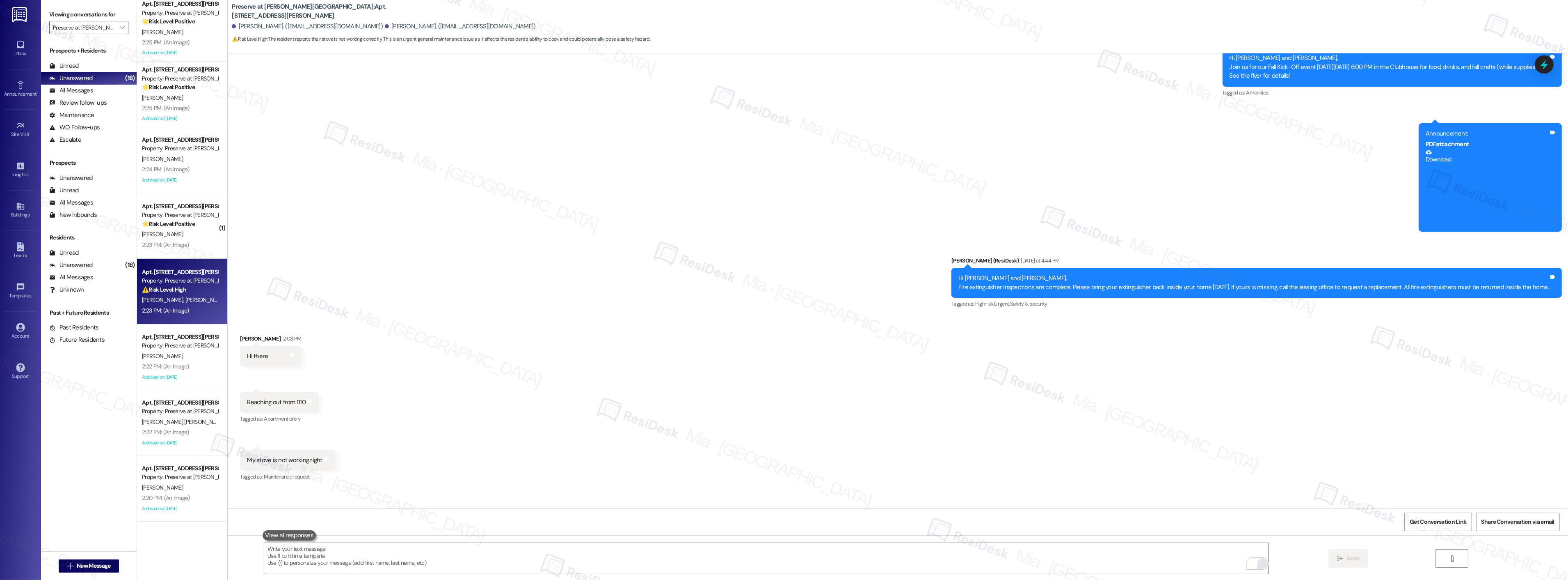
scroll to position [8084, 0]
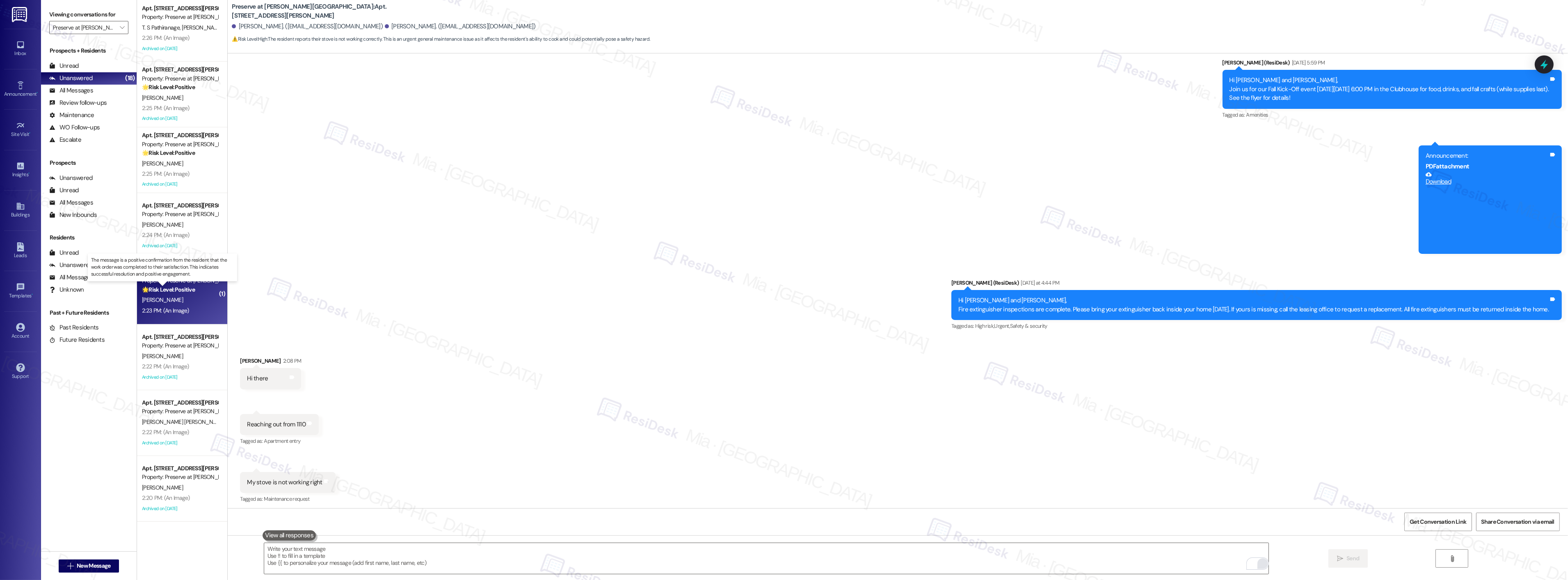
click at [182, 288] on strong "🌟 Risk Level: Positive" at bounding box center [168, 289] width 53 height 7
type textarea "Fetching suggested responses. Please feel free to read through the conversation…"
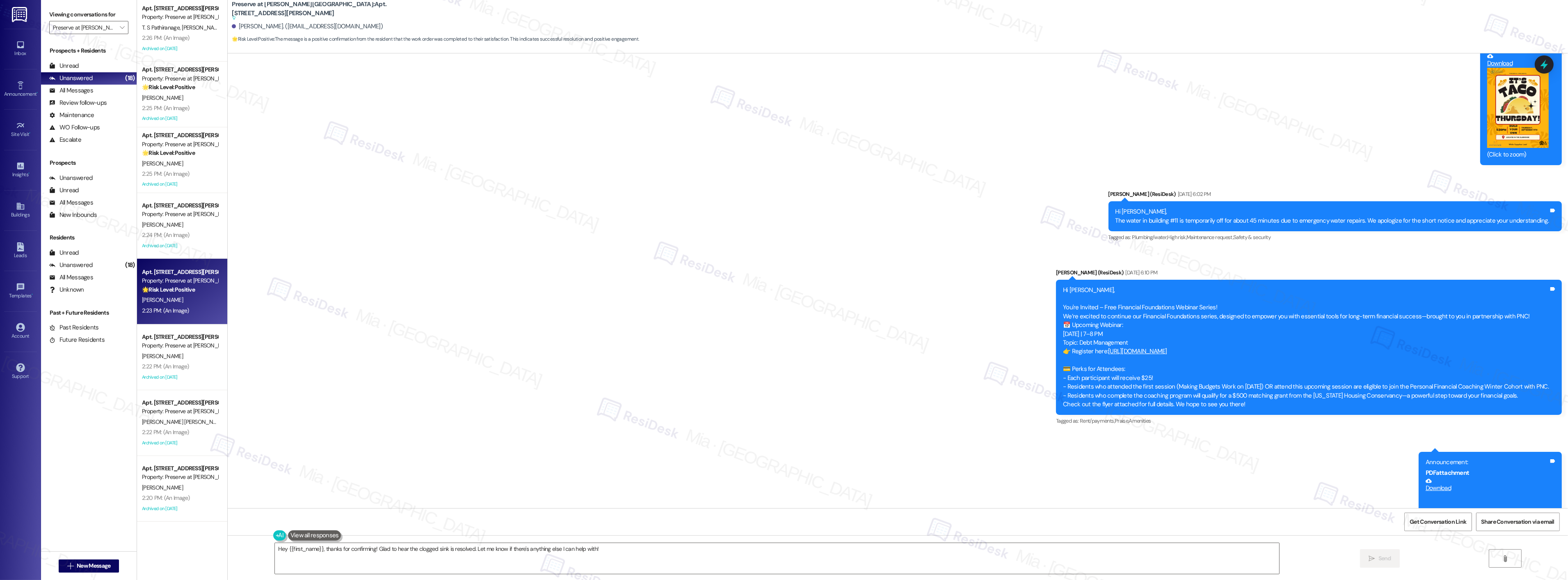
scroll to position [6203, 0]
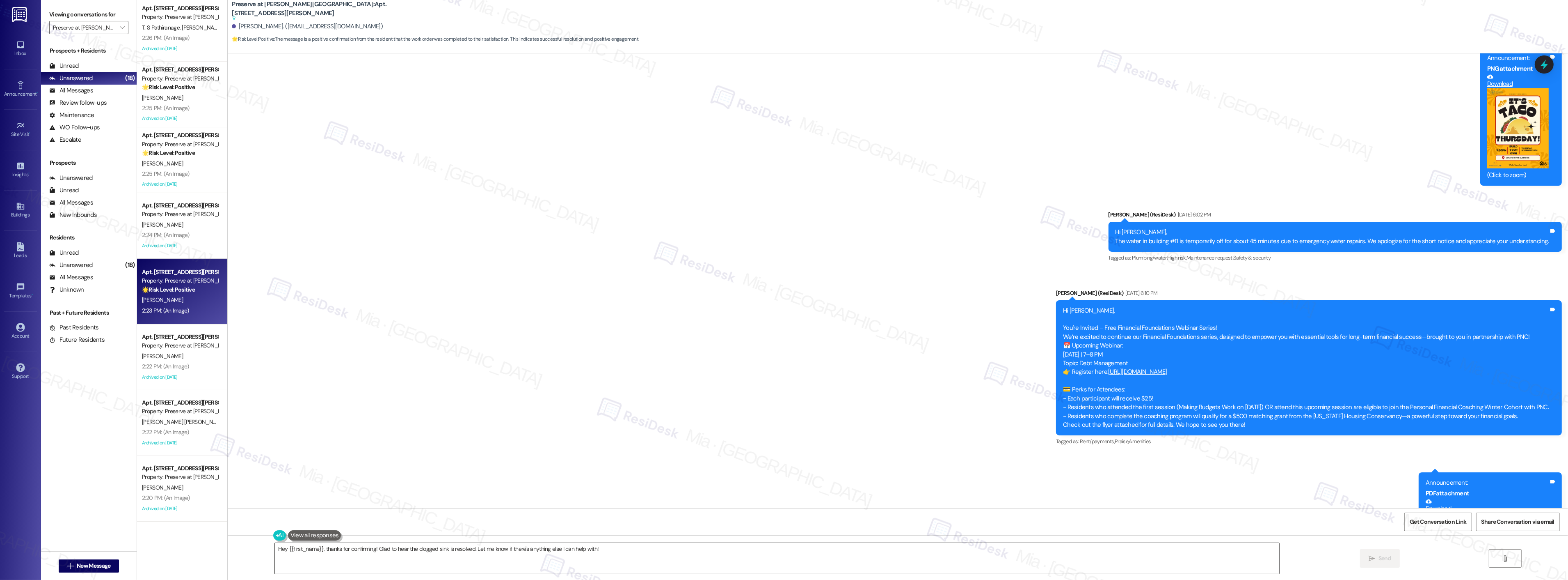
click at [604, 548] on textarea "Hey {{first_name}}, thanks for confirming! Glad to hear the clogged sink is res…" at bounding box center [777, 558] width 1005 height 31
drag, startPoint x: 604, startPoint y: 549, endPoint x: 248, endPoint y: 549, distance: 356.0
click at [248, 549] on div "Hey {{first_name}}, thanks for confirming! Glad to hear the clogged sink is res…" at bounding box center [897, 566] width 1341 height 61
paste textarea "Thank you,, for your feedback. I'm so glad to hear you're satisfied with the re…"
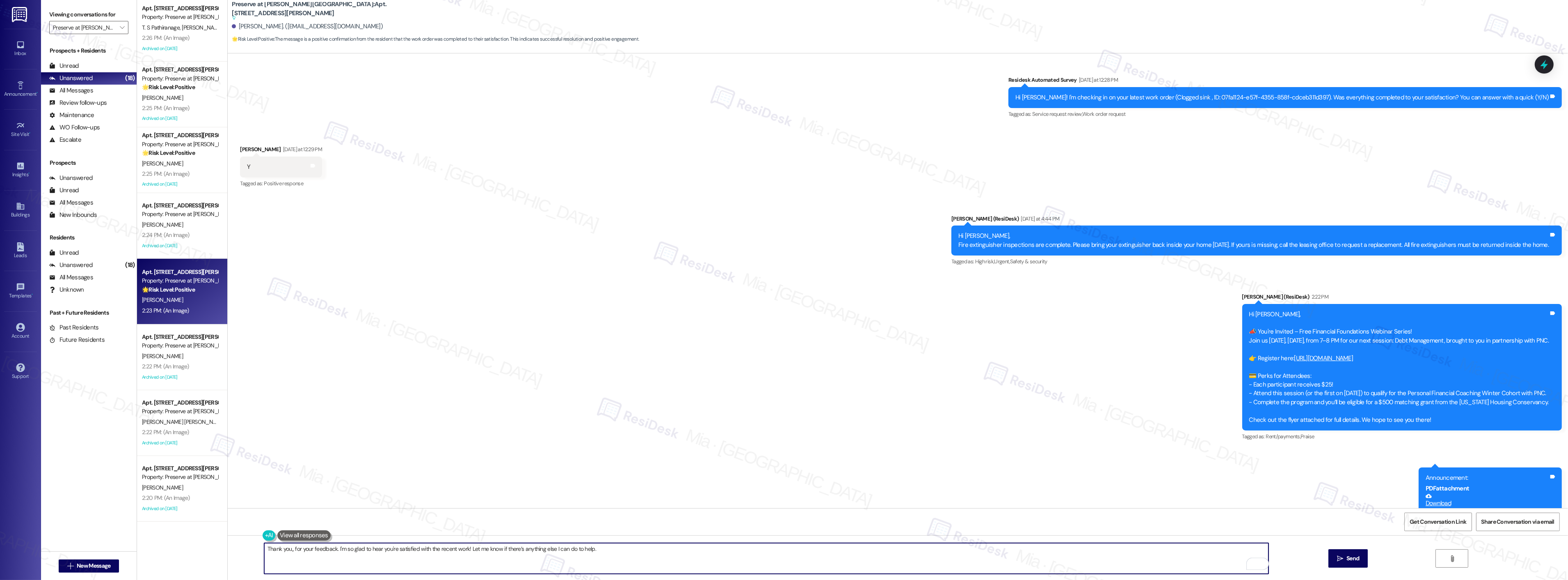
scroll to position [7025, 0]
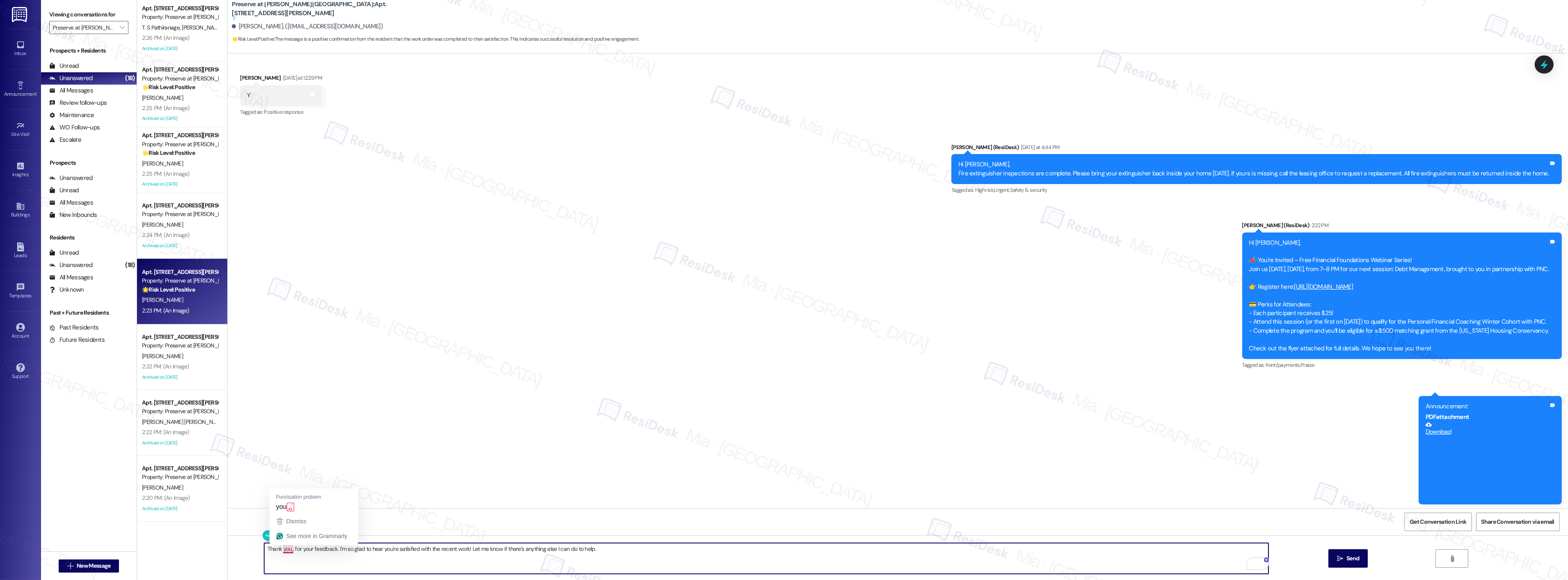
click at [286, 551] on textarea "Thank you,, for your feedback. I'm so glad to hear you're satisfied with the re…" at bounding box center [766, 558] width 1005 height 31
type textarea "Thank you, Nathaniel, for your feedback. I'm so glad to hear you're satisfied w…"
click at [1333, 555] on button " Send" at bounding box center [1348, 558] width 40 height 19
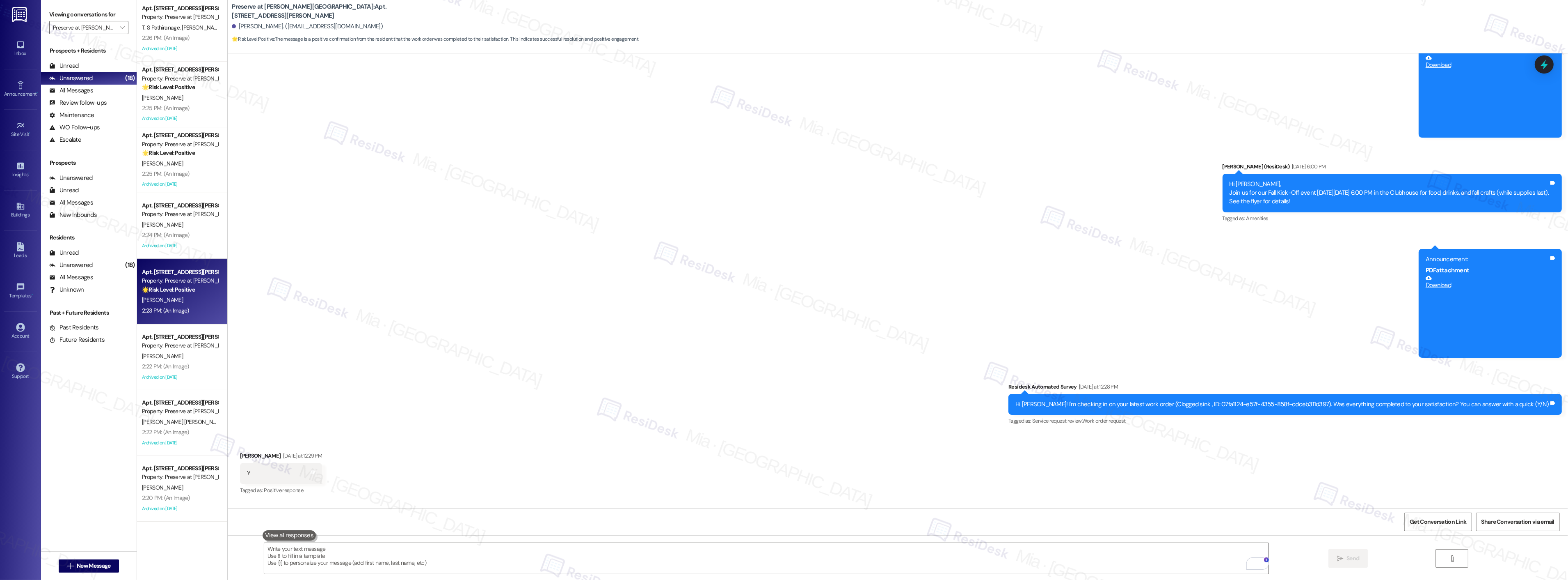
scroll to position [6617, 0]
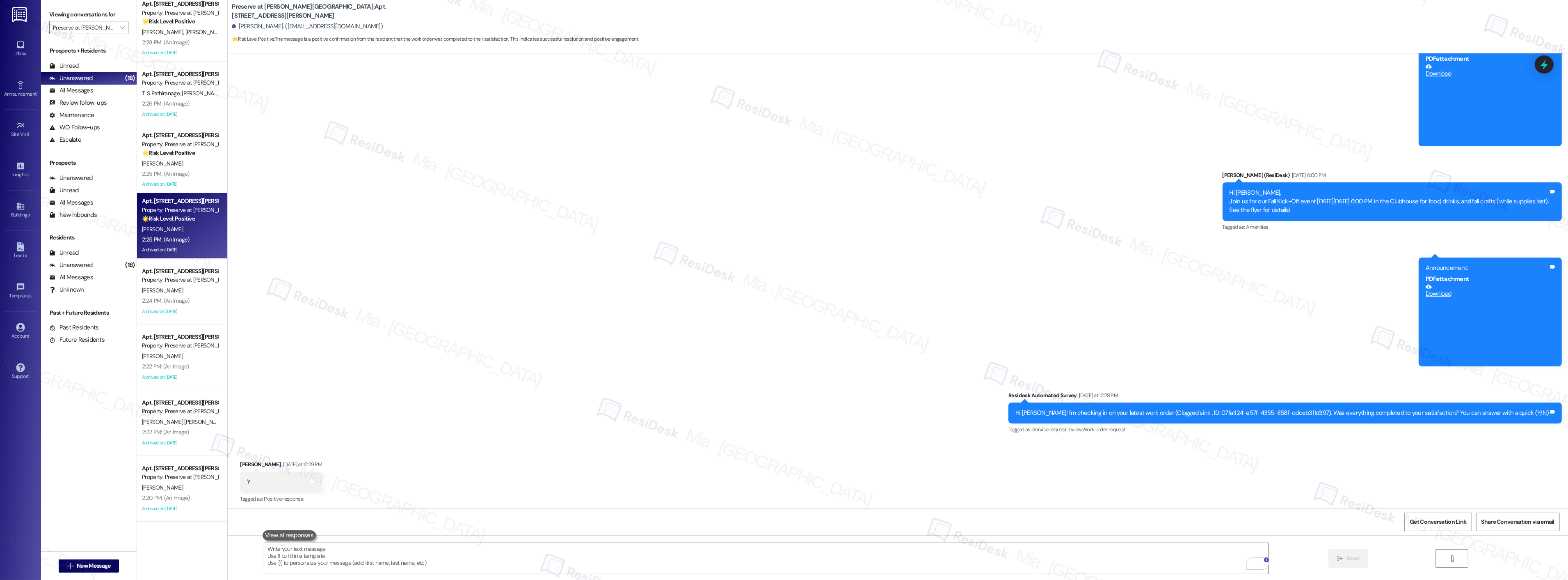
click at [187, 224] on div "[PERSON_NAME]" at bounding box center [180, 229] width 78 height 10
type textarea "Fetching suggested responses. Please feel free to read through the conversation…"
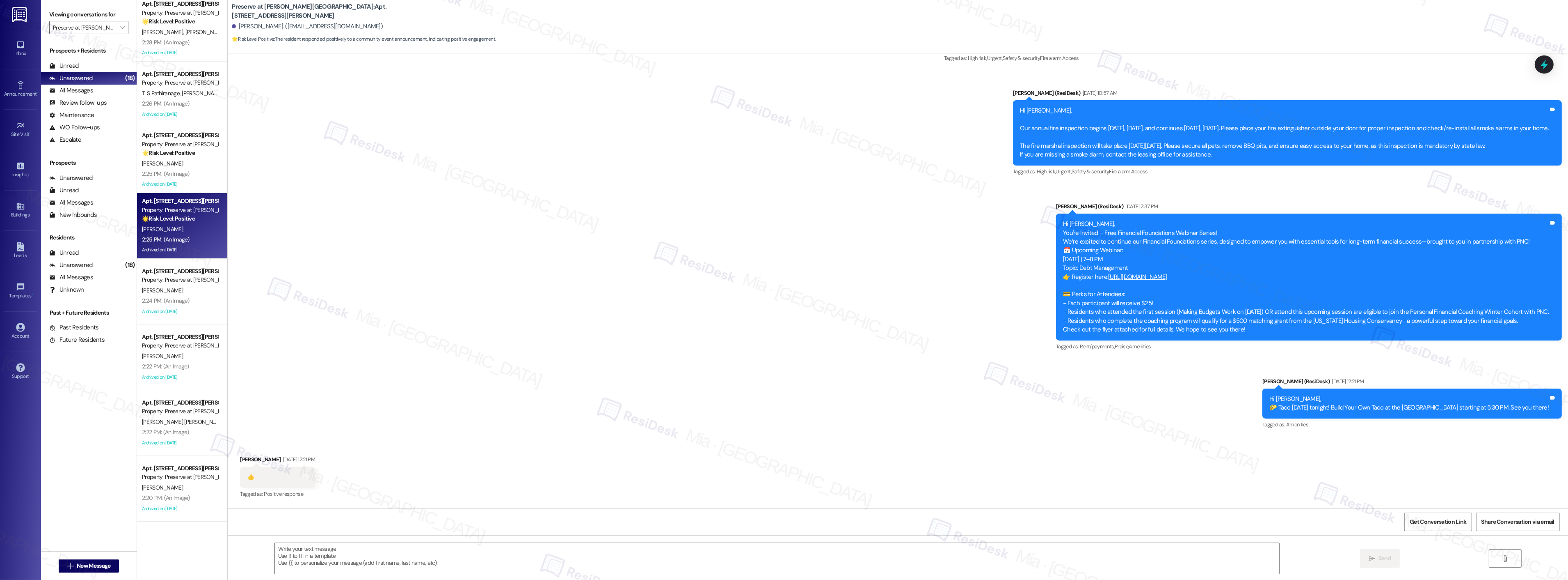
type textarea "Fetching suggested responses. Please feel free to read through the conversation…"
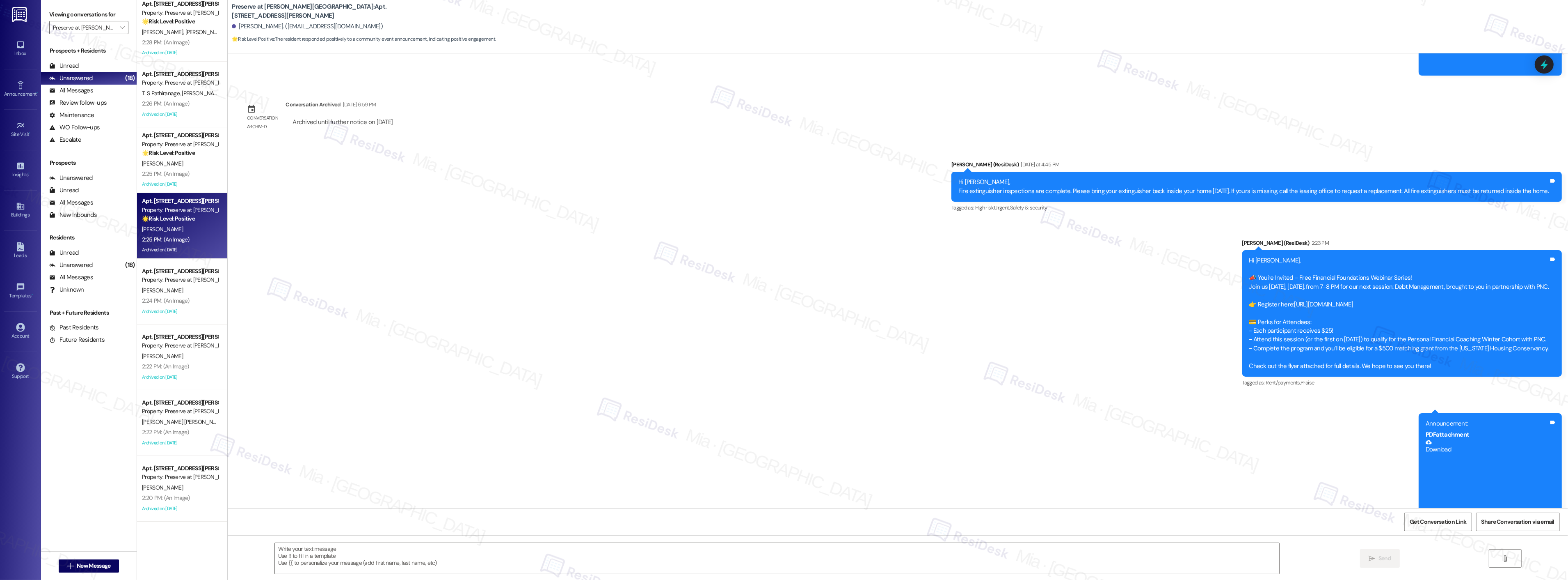
scroll to position [6590, 0]
click at [187, 312] on div "Archived on [DATE]" at bounding box center [180, 311] width 78 height 10
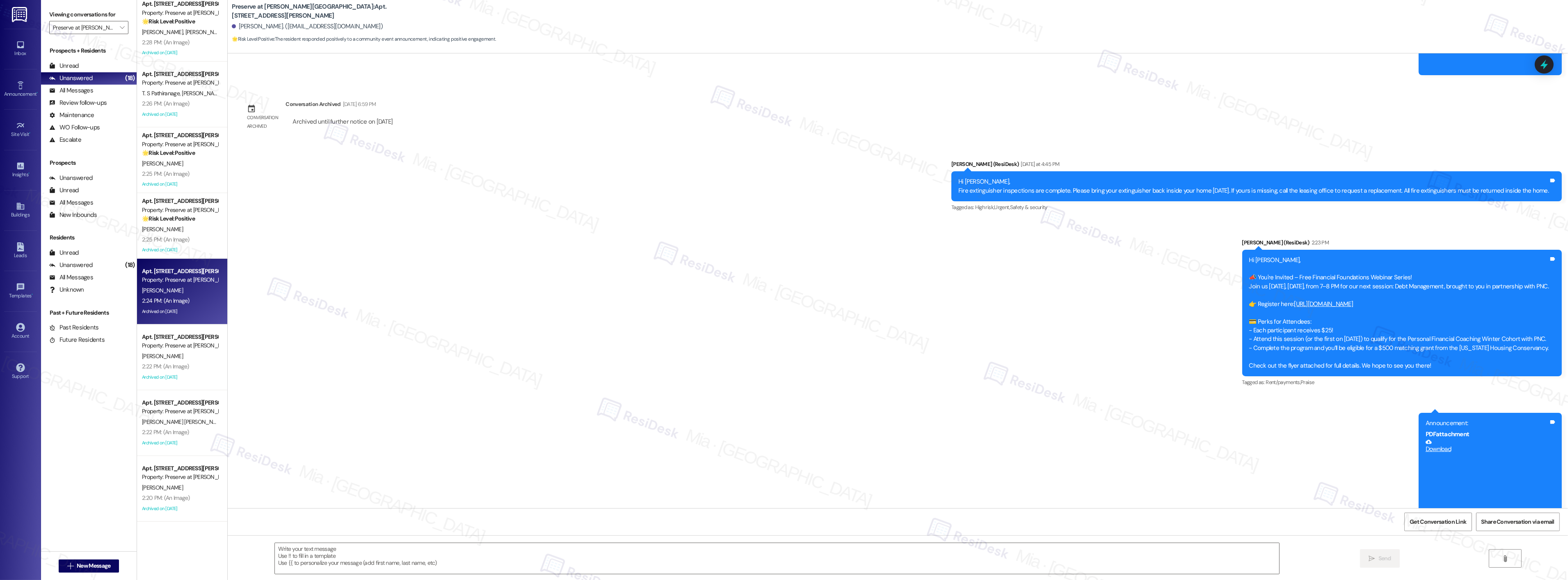
type textarea "Fetching suggested responses. Please feel free to read through the conversation…"
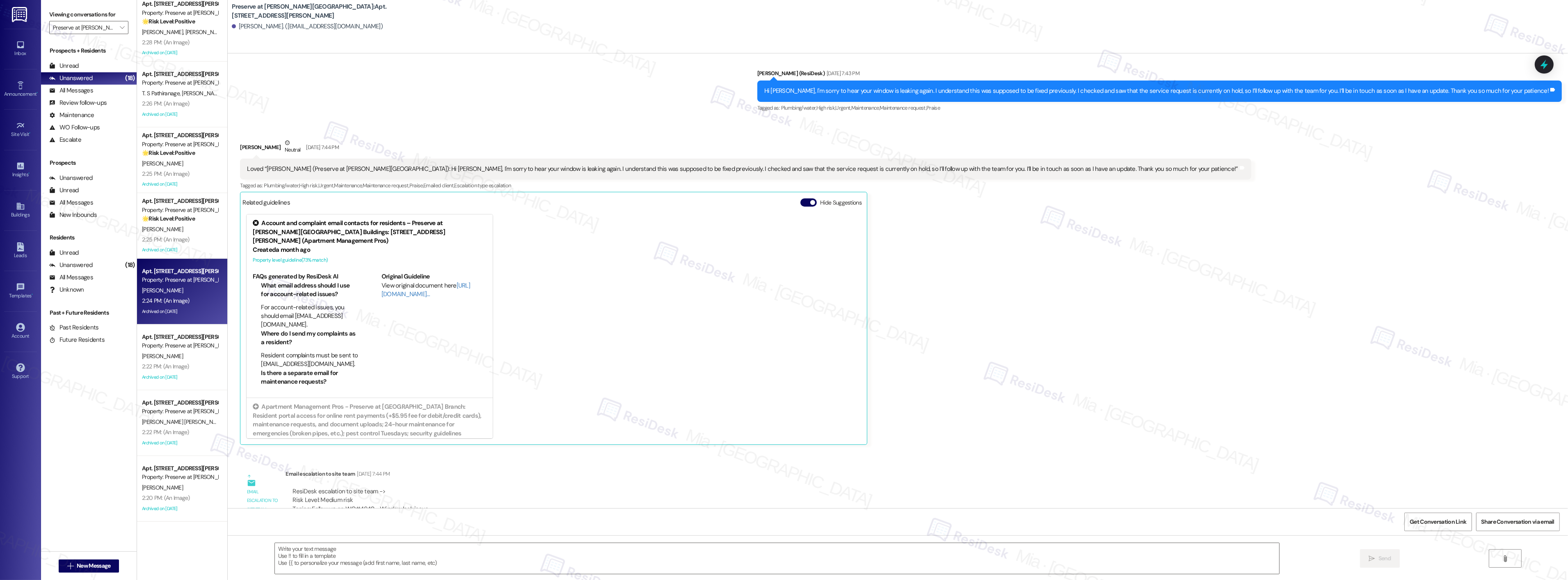
type textarea "Fetching suggested responses. Please feel free to read through the conversation…"
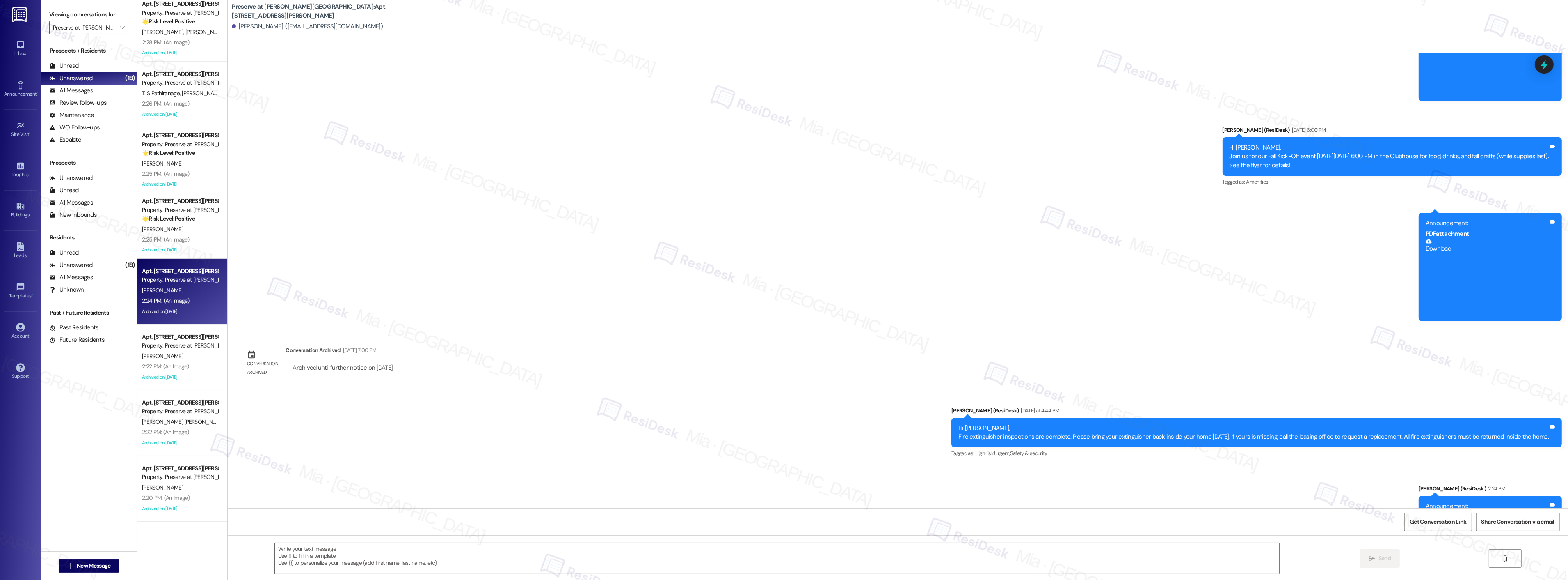
scroll to position [9593, 0]
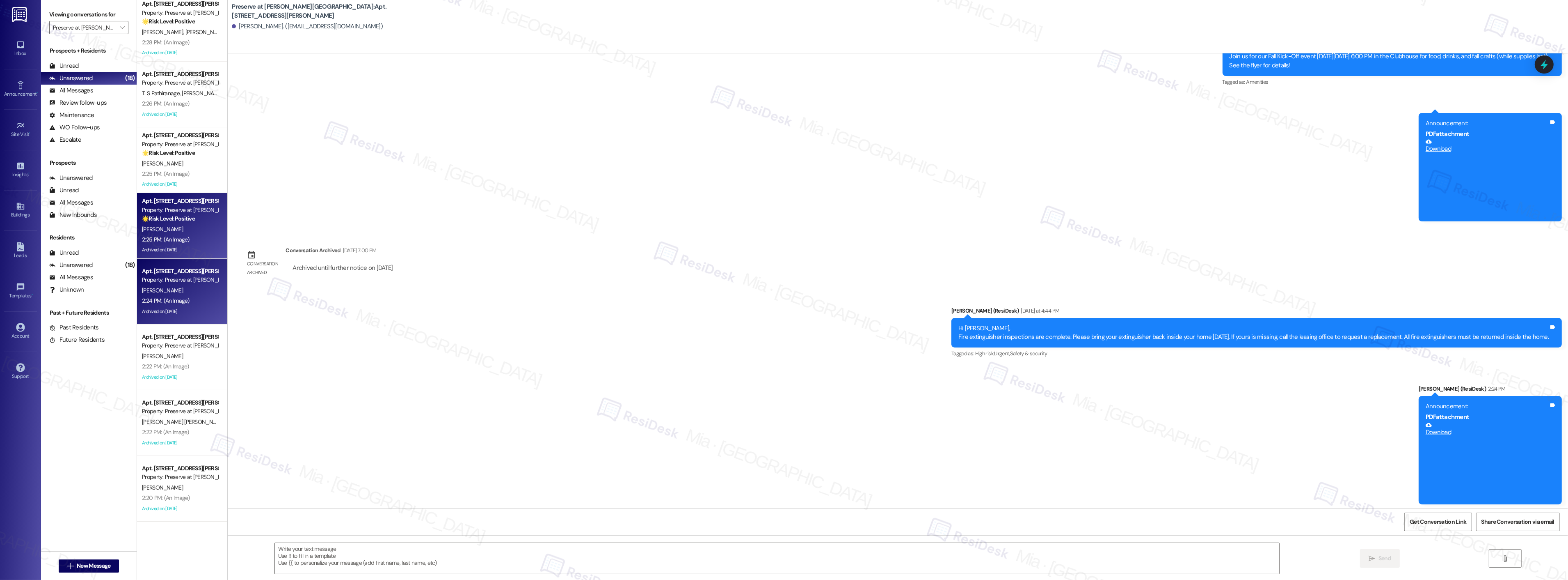
click at [182, 241] on div "2:25 PM: (An Image) 2:25 PM: (An Image)" at bounding box center [180, 239] width 78 height 10
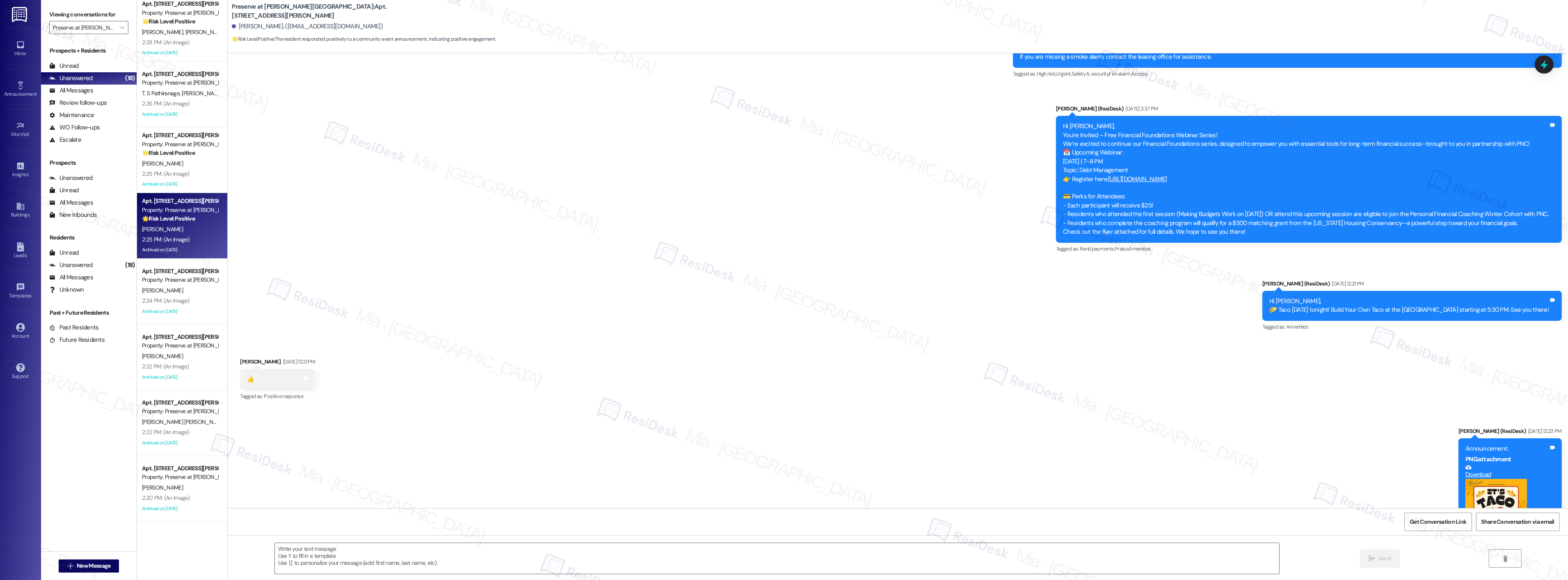
type textarea "Fetching suggested responses. Please feel free to read through the conversation…"
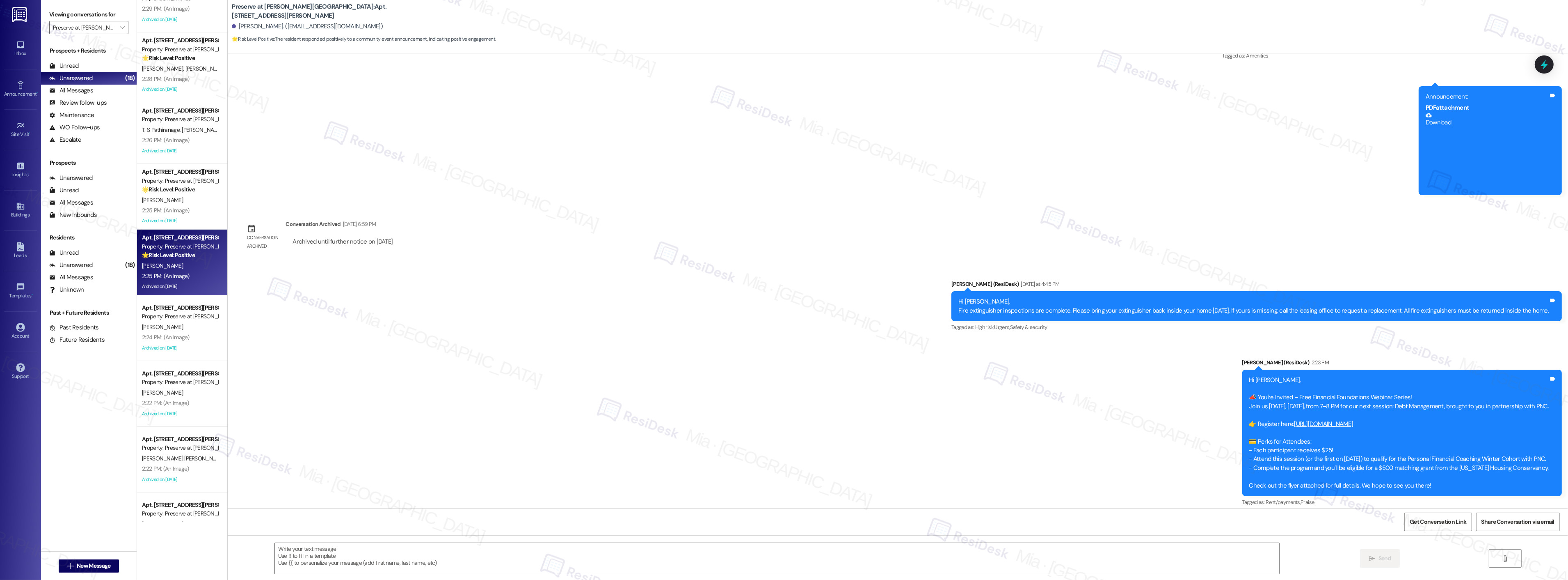
scroll to position [570, 0]
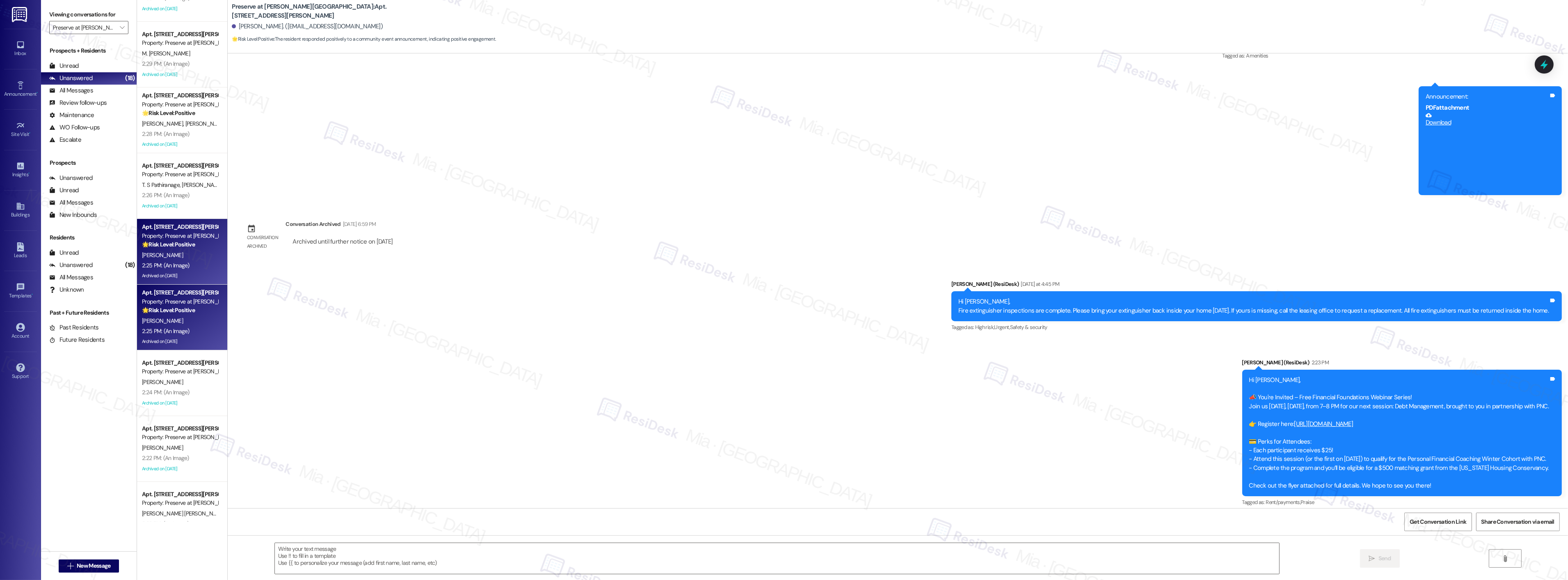
click at [187, 246] on strong "🌟 Risk Level: Positive" at bounding box center [168, 244] width 53 height 7
type textarea "Fetching suggested responses. Please feel free to read through the conversation…"
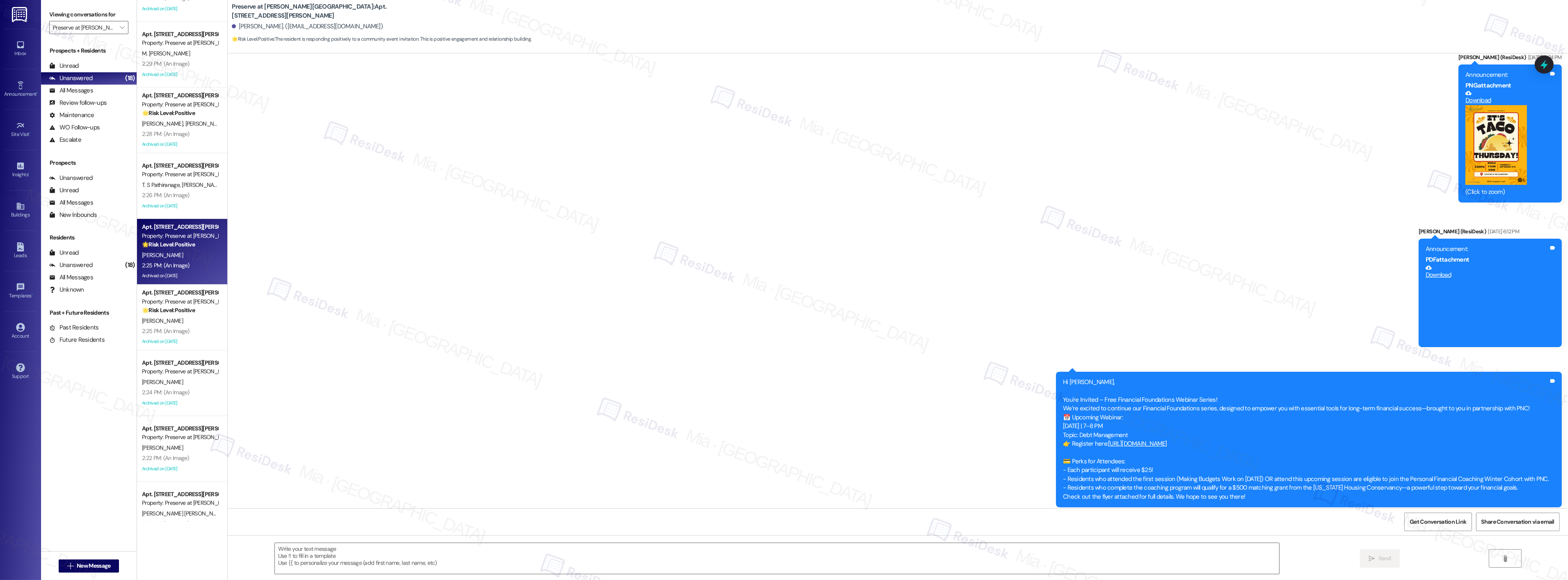
scroll to position [700, 0]
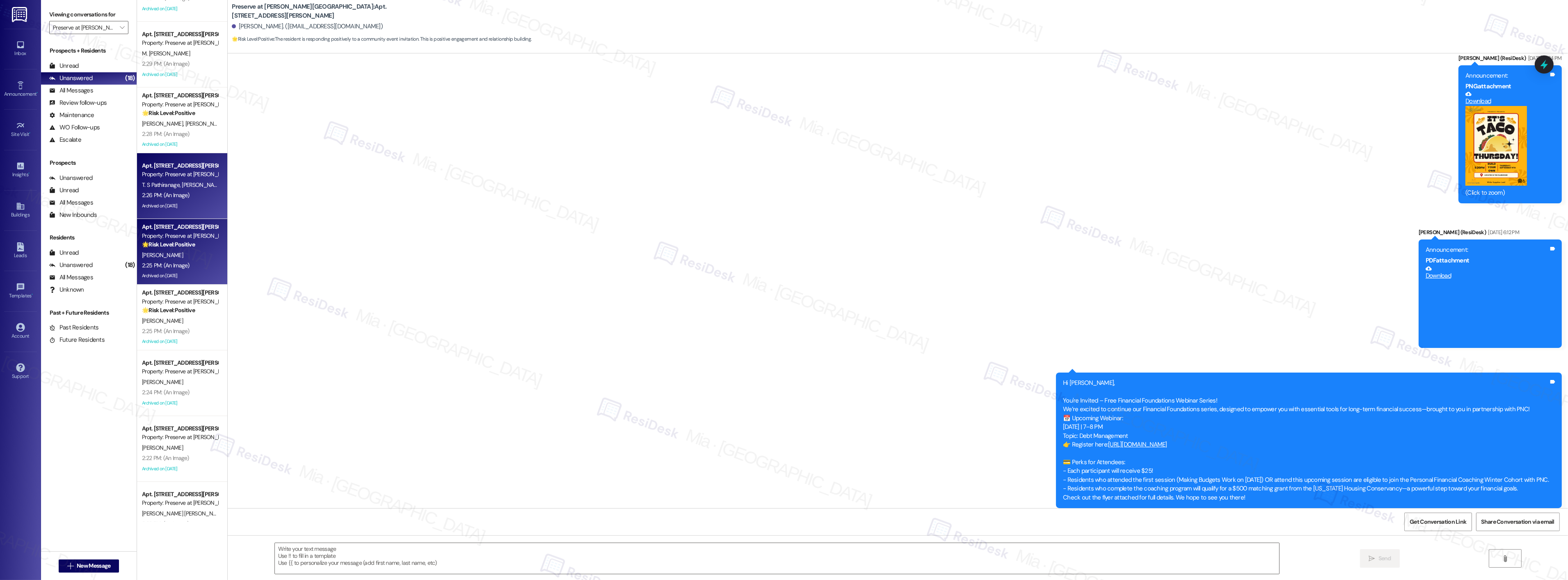
click at [187, 196] on div "2:26 PM: (An Image) 2:26 PM: (An Image)" at bounding box center [180, 195] width 78 height 10
type textarea "Fetching suggested responses. Please feel free to read through the conversation…"
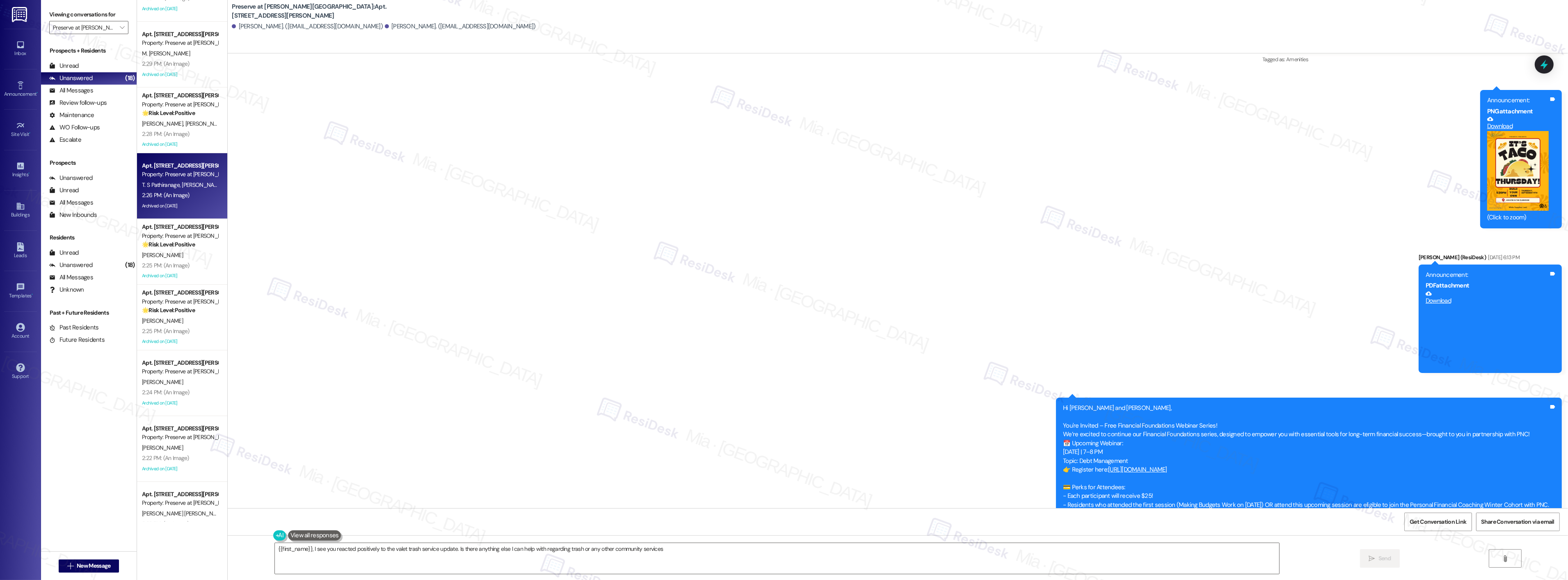
type textarea "{{first_name}}, I see you reacted positively to the valet trash service update.…"
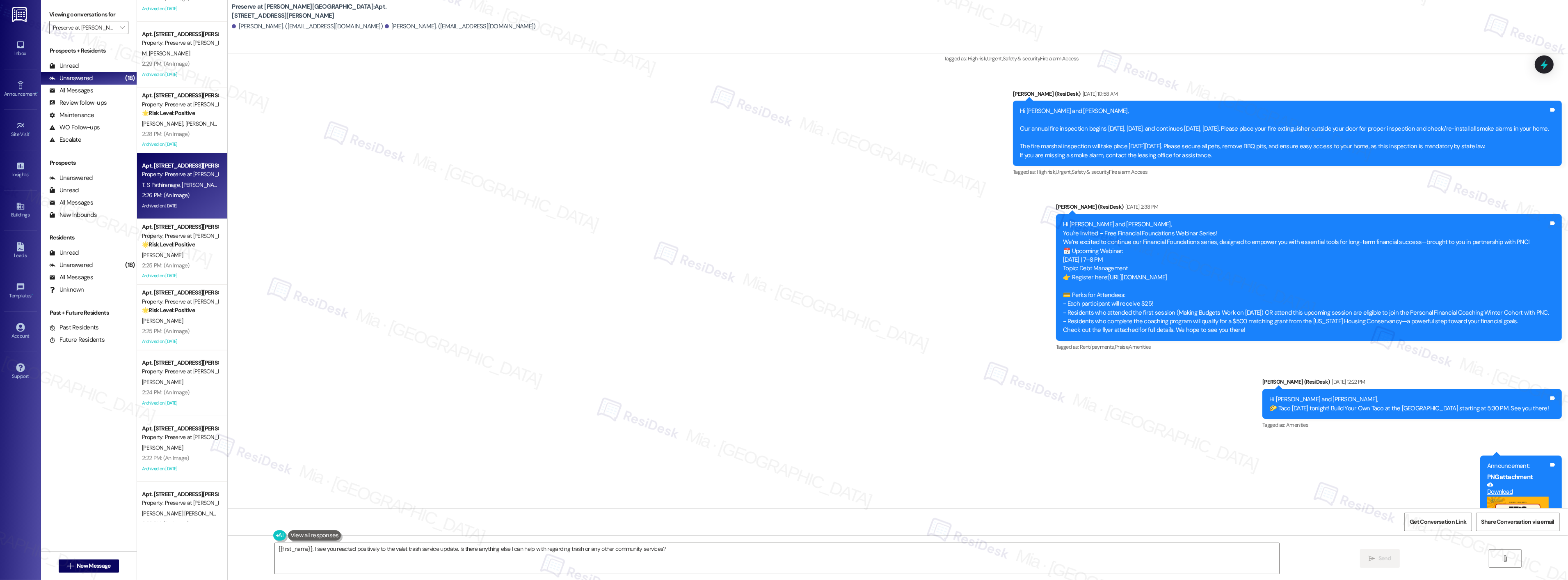
scroll to position [5798, 0]
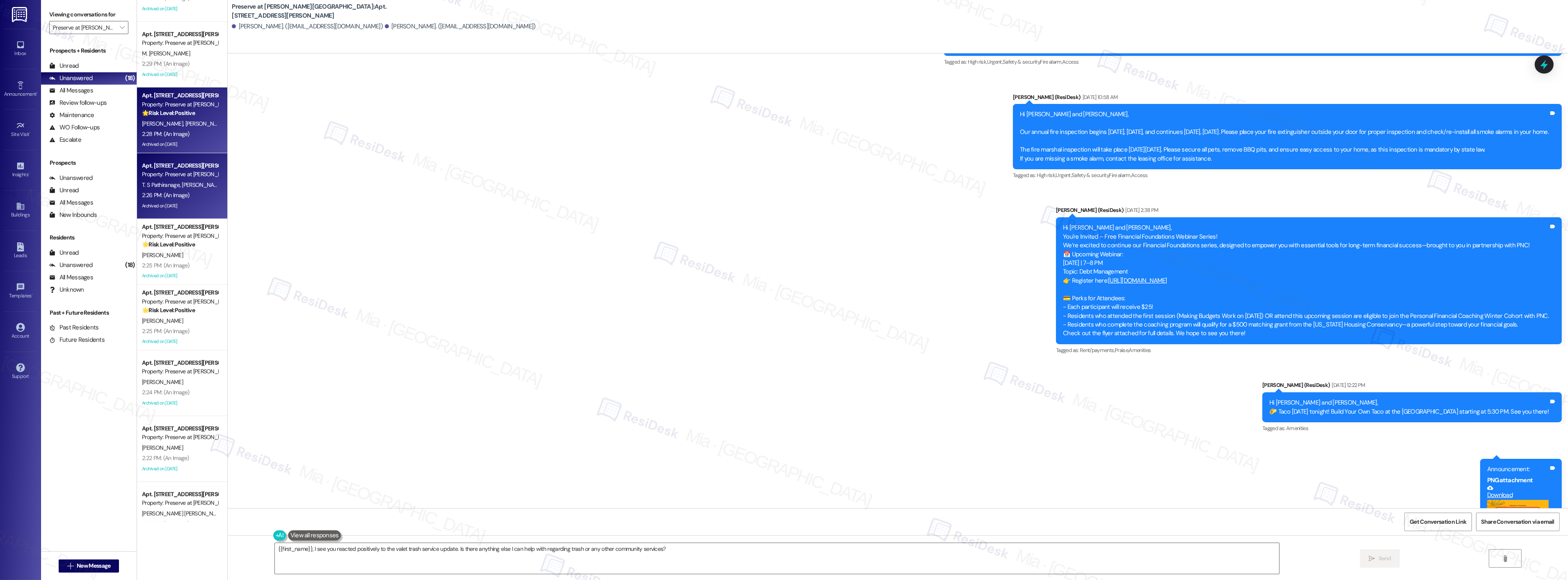
click at [199, 133] on div "2:28 PM: (An Image) 2:28 PM: (An Image)" at bounding box center [180, 133] width 78 height 10
type textarea "Fetching suggested responses. Please feel free to read through the conversation…"
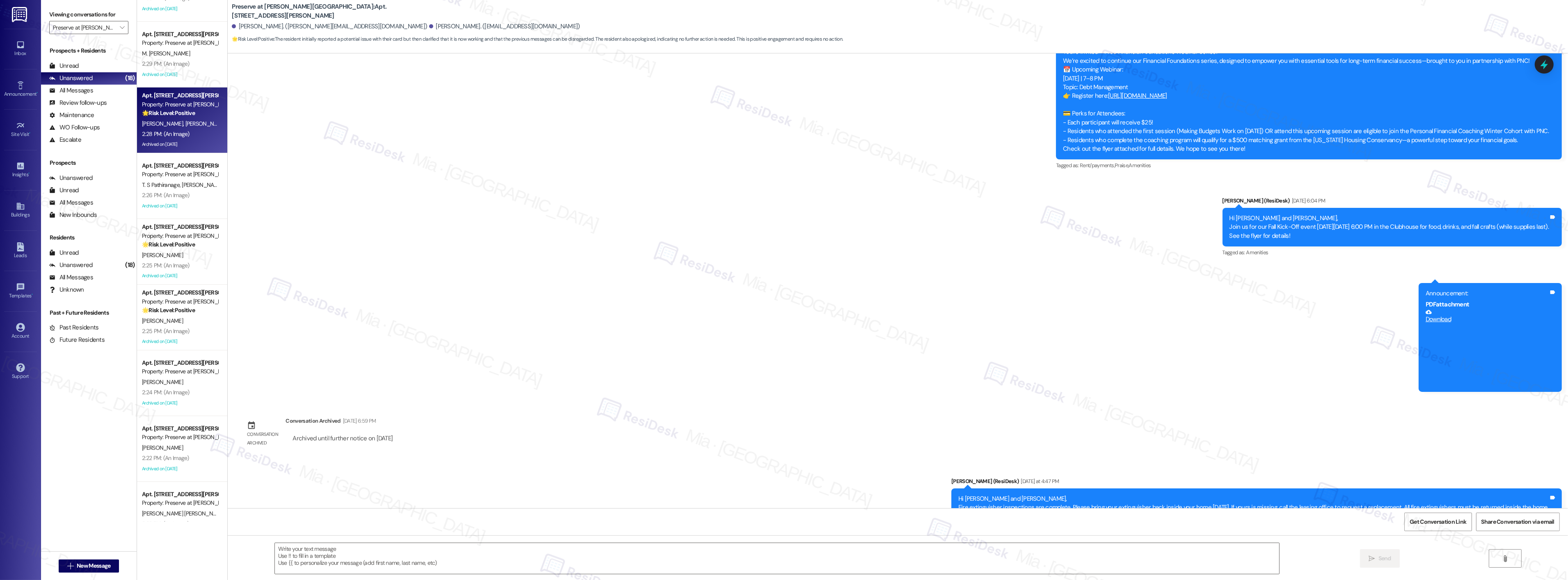
type textarea "Fetching suggested responses. Please feel free to read through the conversation…"
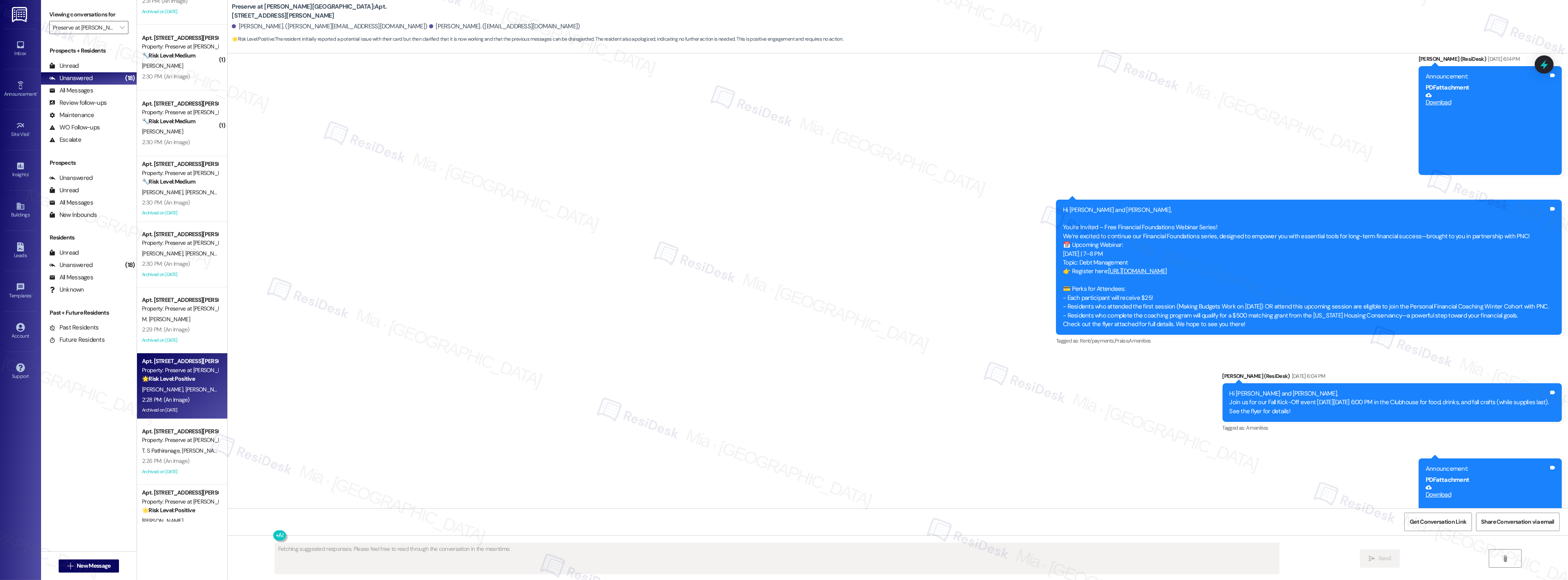
scroll to position [296, 0]
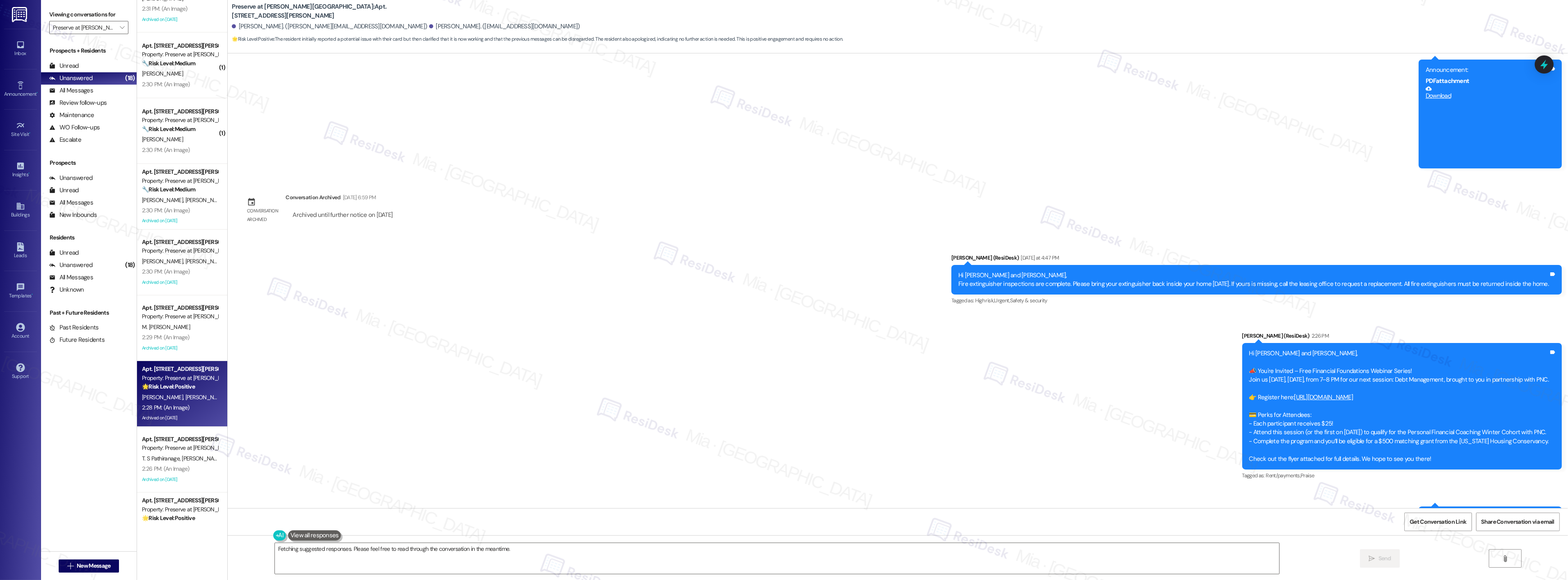
scroll to position [7195, 0]
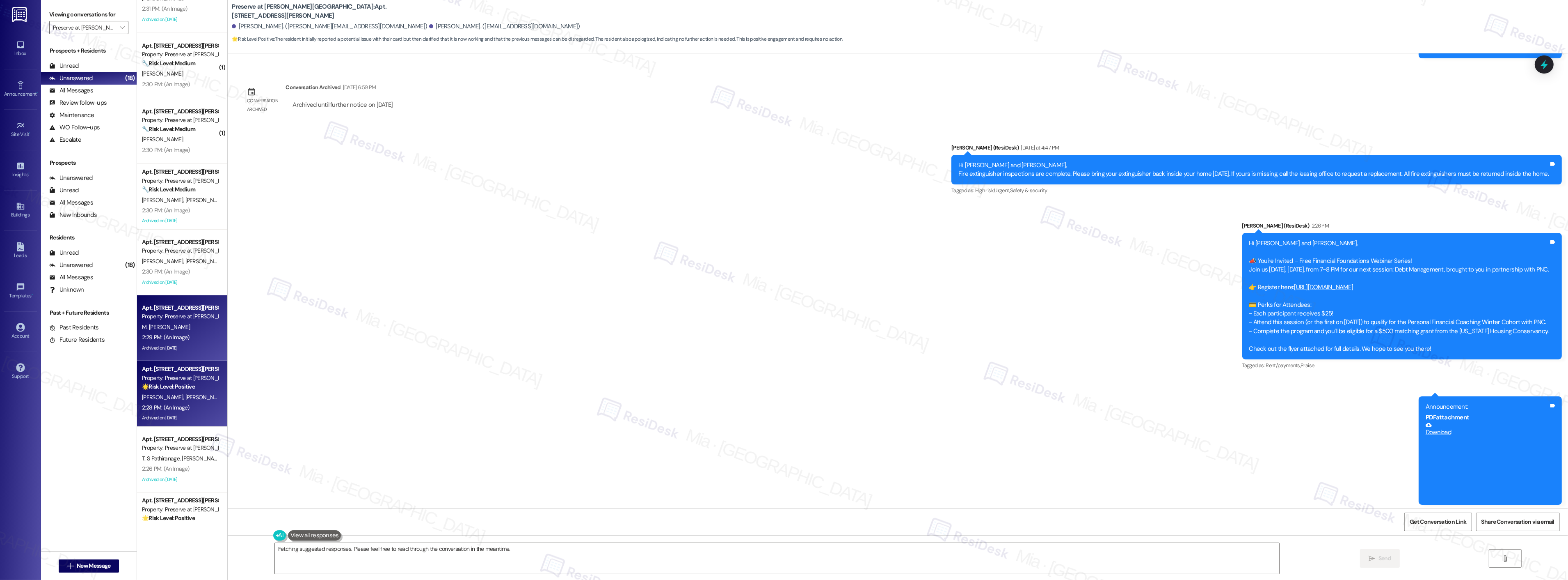
click at [183, 317] on div "Property: Preserve at [PERSON_NAME][GEOGRAPHIC_DATA]" at bounding box center [180, 316] width 76 height 9
type textarea "Fetching suggested responses. Please feel free to read through the conversation…"
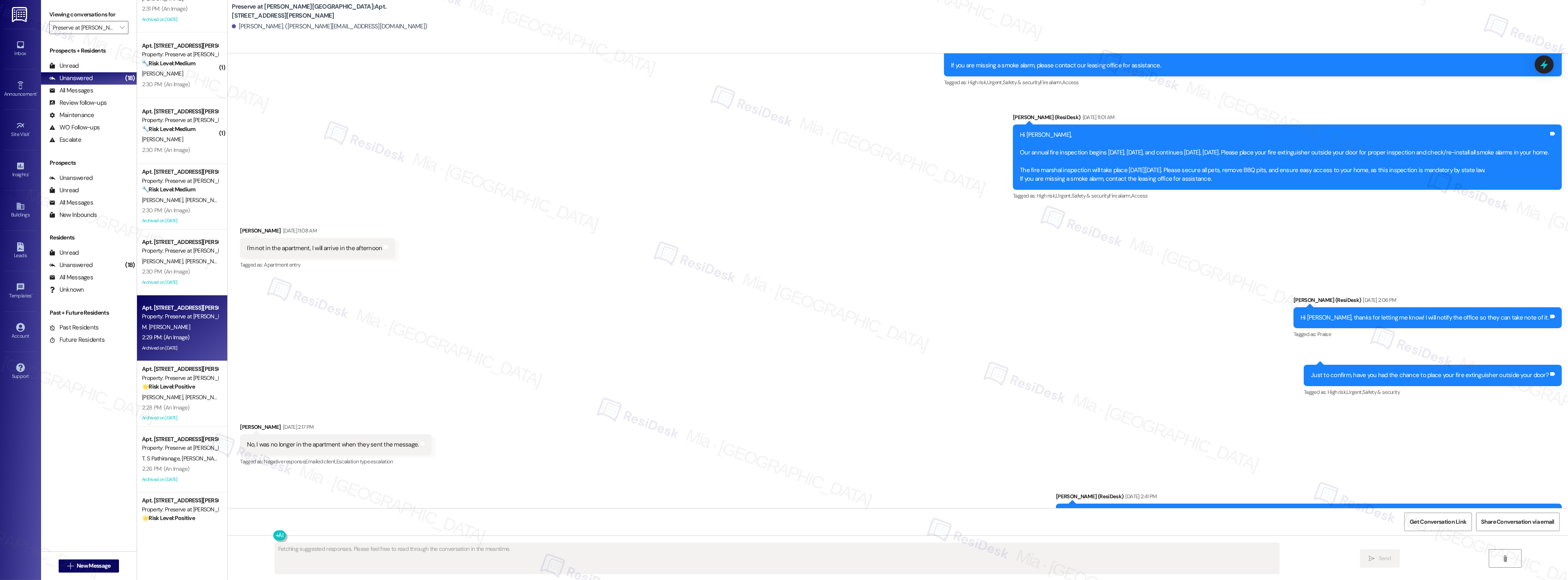
scroll to position [6699, 0]
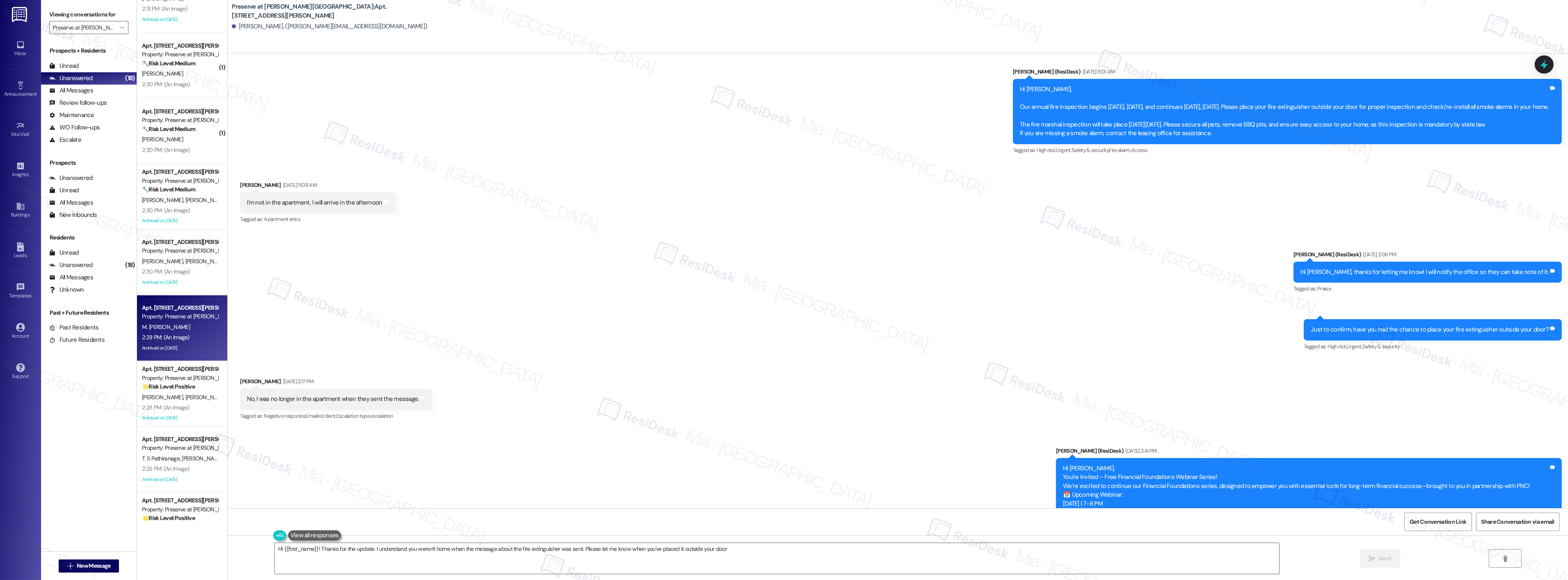
type textarea "Hi {{first_name}}! Thanks for the update. I understand you weren't home when th…"
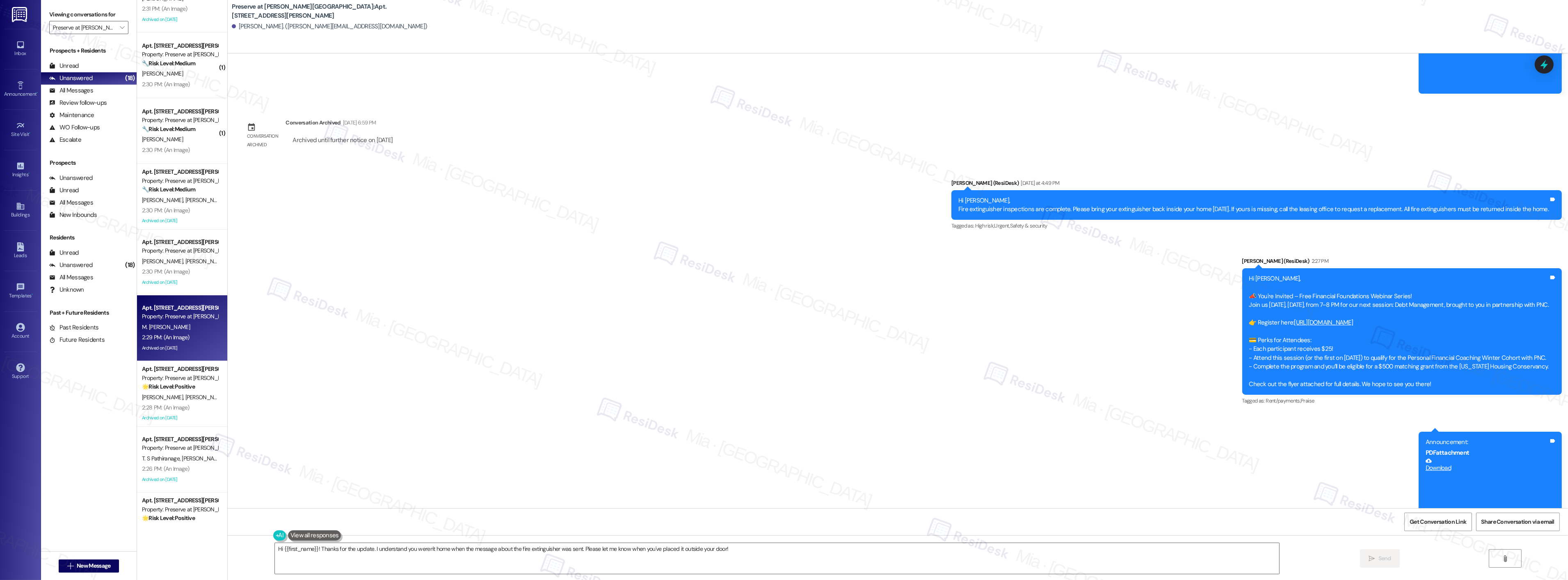
scroll to position [8099, 0]
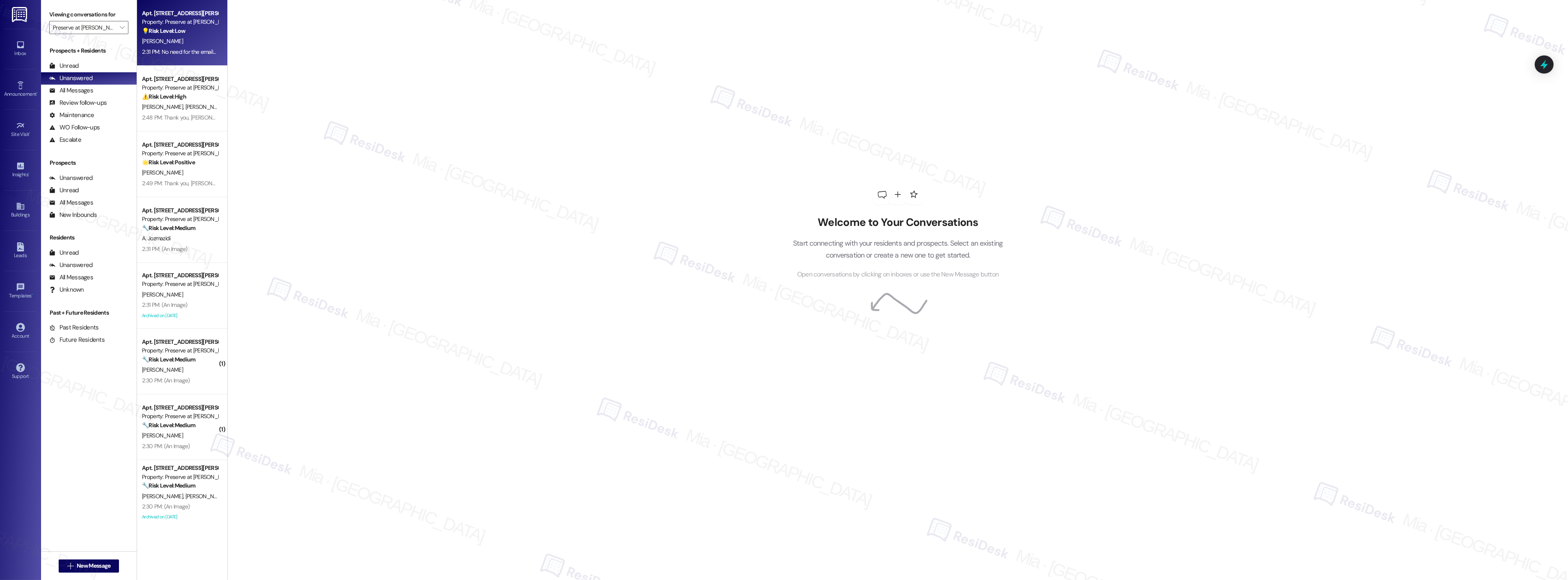
click at [195, 61] on div "Apt. 503, 1773 Wells Branch Pkwy Property: Preserve at Wells Branch 💡 Risk Leve…" at bounding box center [182, 33] width 90 height 66
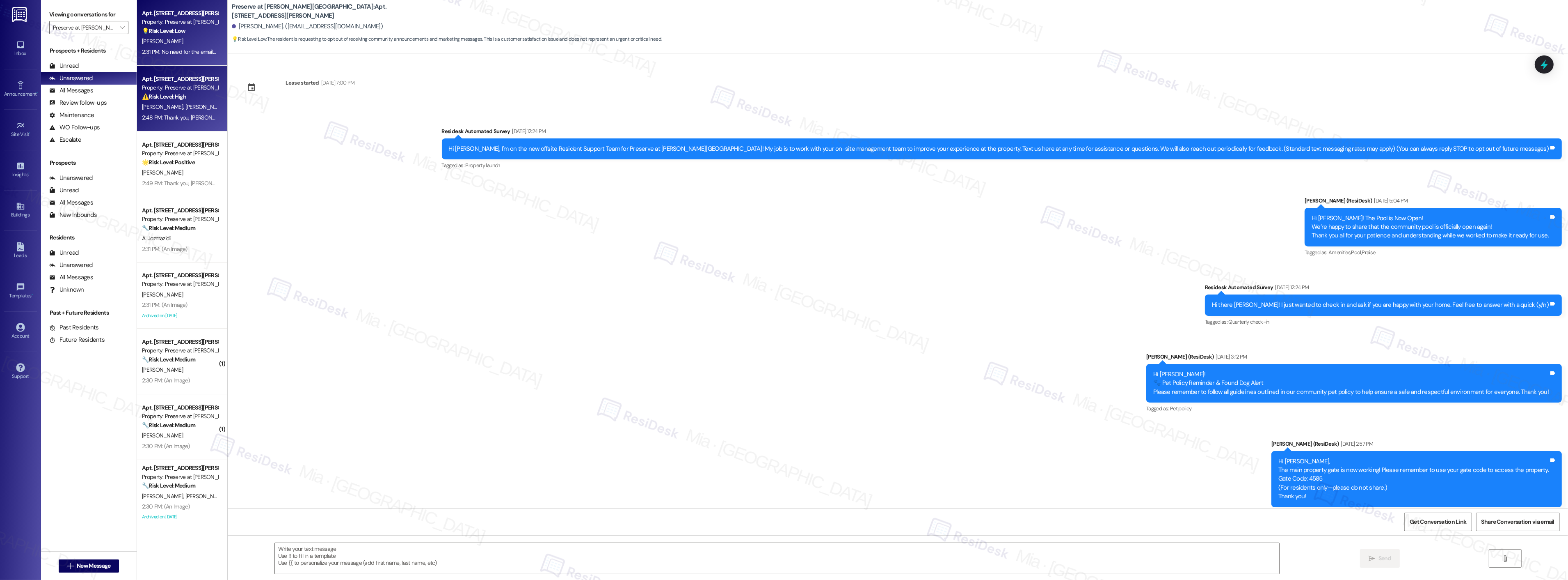
scroll to position [6469, 0]
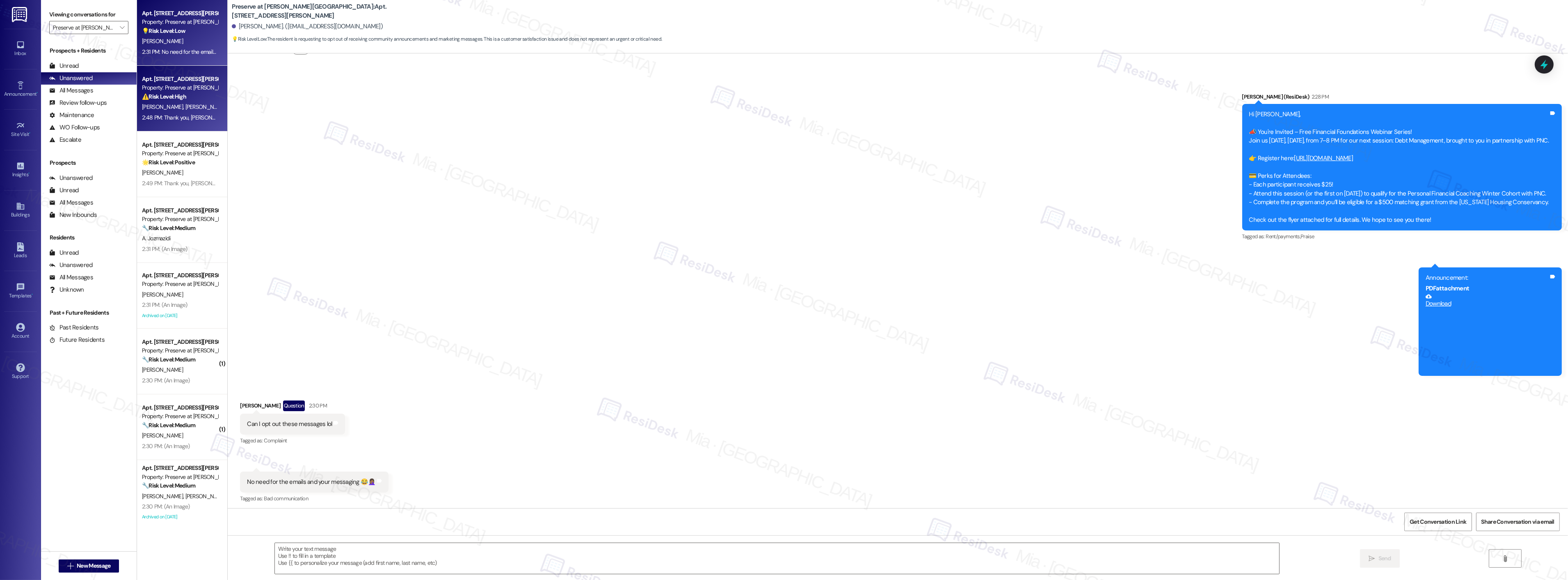
type textarea "Fetching suggested responses. Please feel free to read through the conversation…"
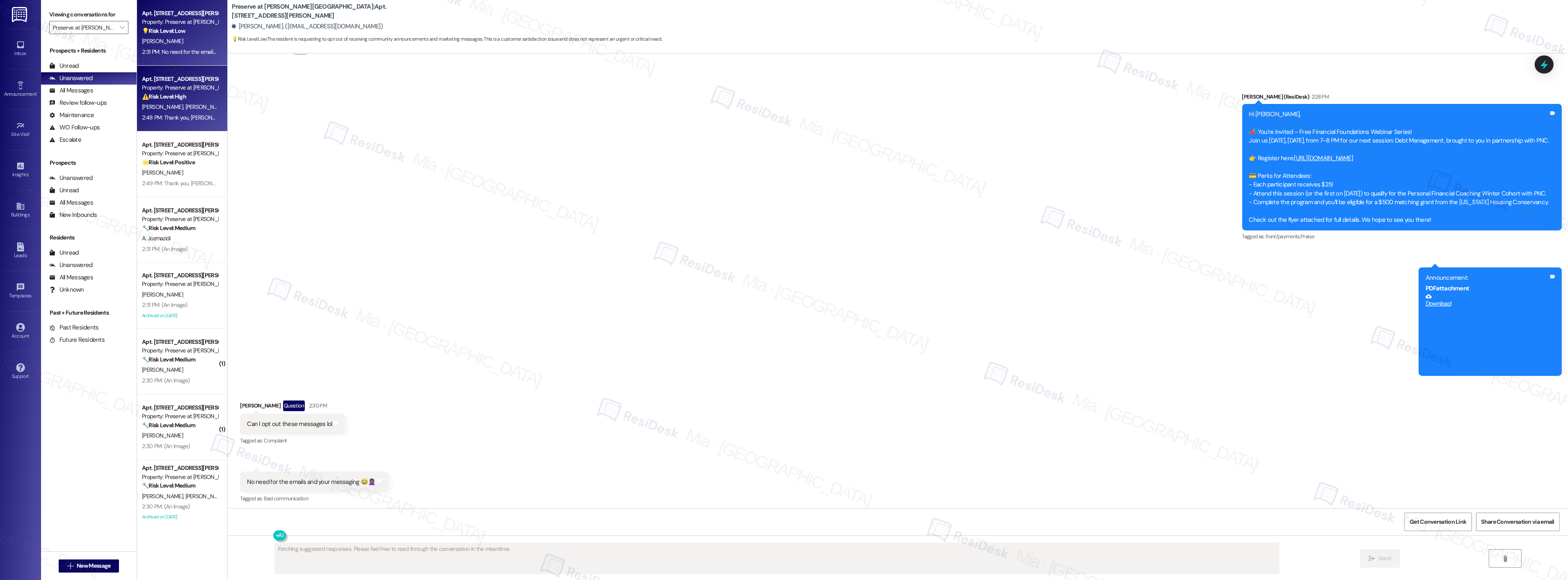
click at [191, 103] on div "I. Arellano Y. Mojica" at bounding box center [180, 107] width 78 height 10
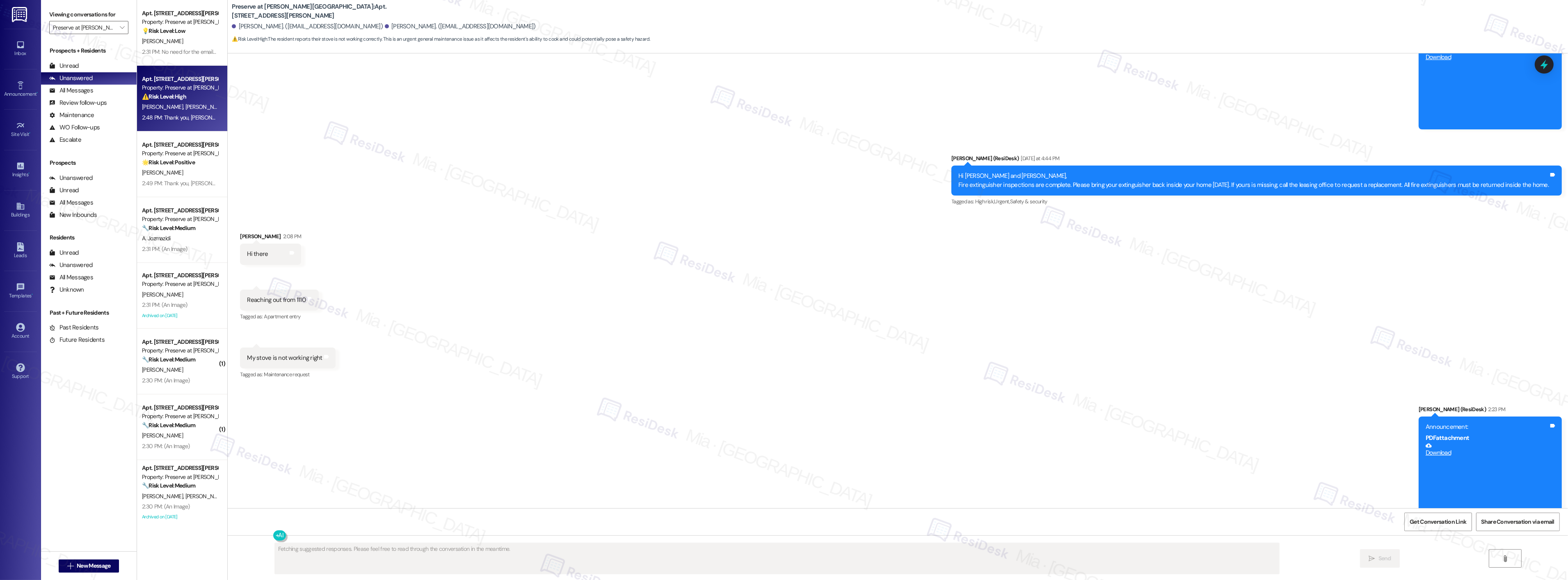
scroll to position [8298, 0]
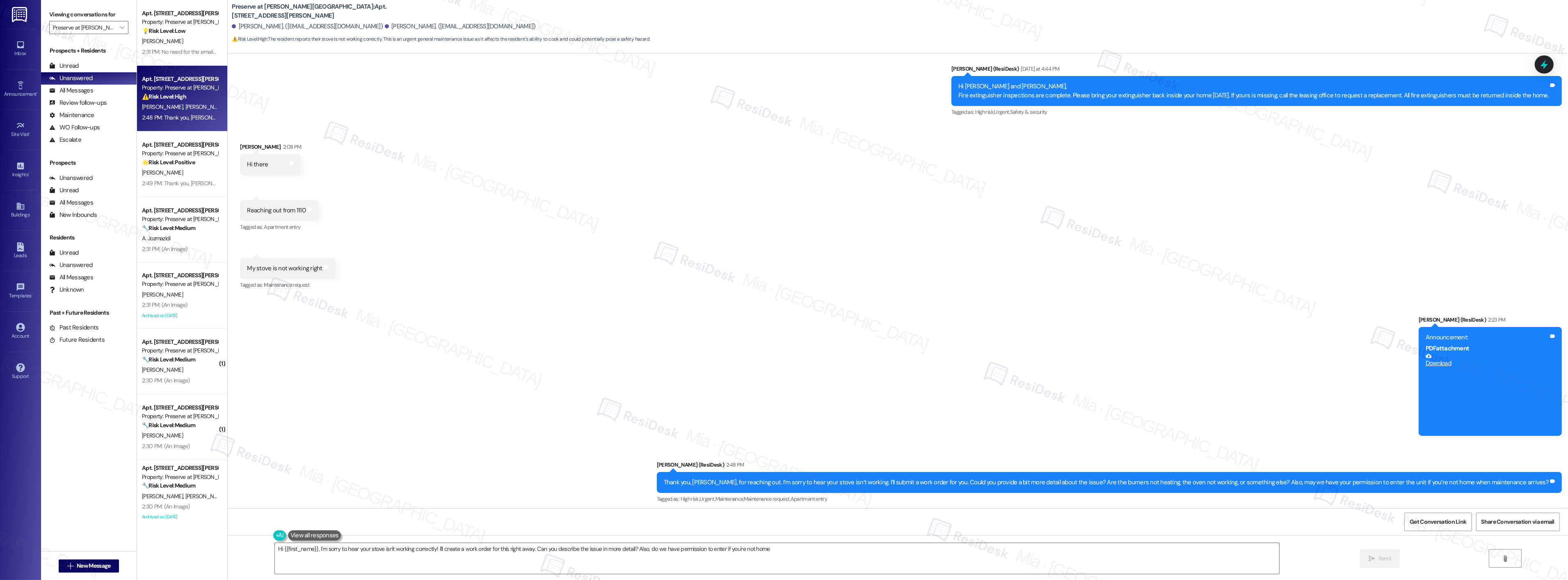
type textarea "Hi {{first_name}}, I'm sorry to hear your stove isn't working correctly! I'll c…"
click at [152, 181] on div "2:49 PM: Thank you, Nathaniel, for your feedback. I'm so glad to hear you're sa…" at bounding box center [338, 183] width 393 height 7
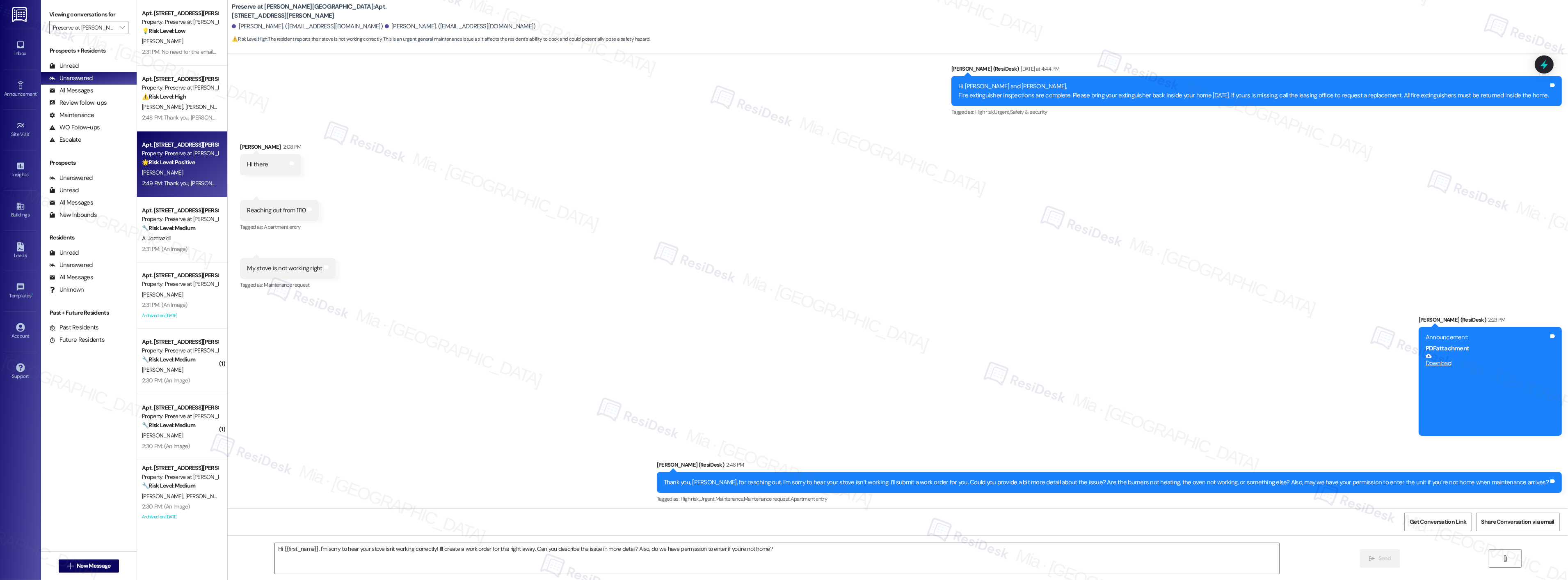
type textarea "Fetching suggested responses. Please feel free to read through the conversation…"
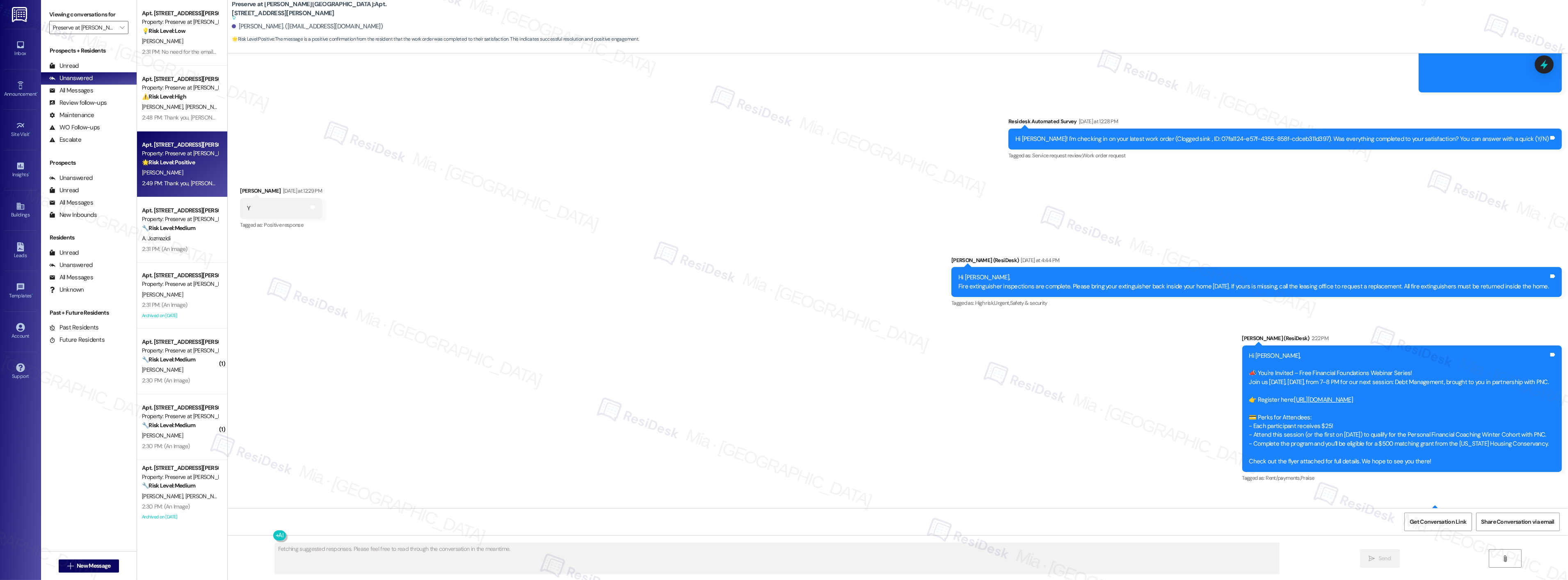
scroll to position [7094, 0]
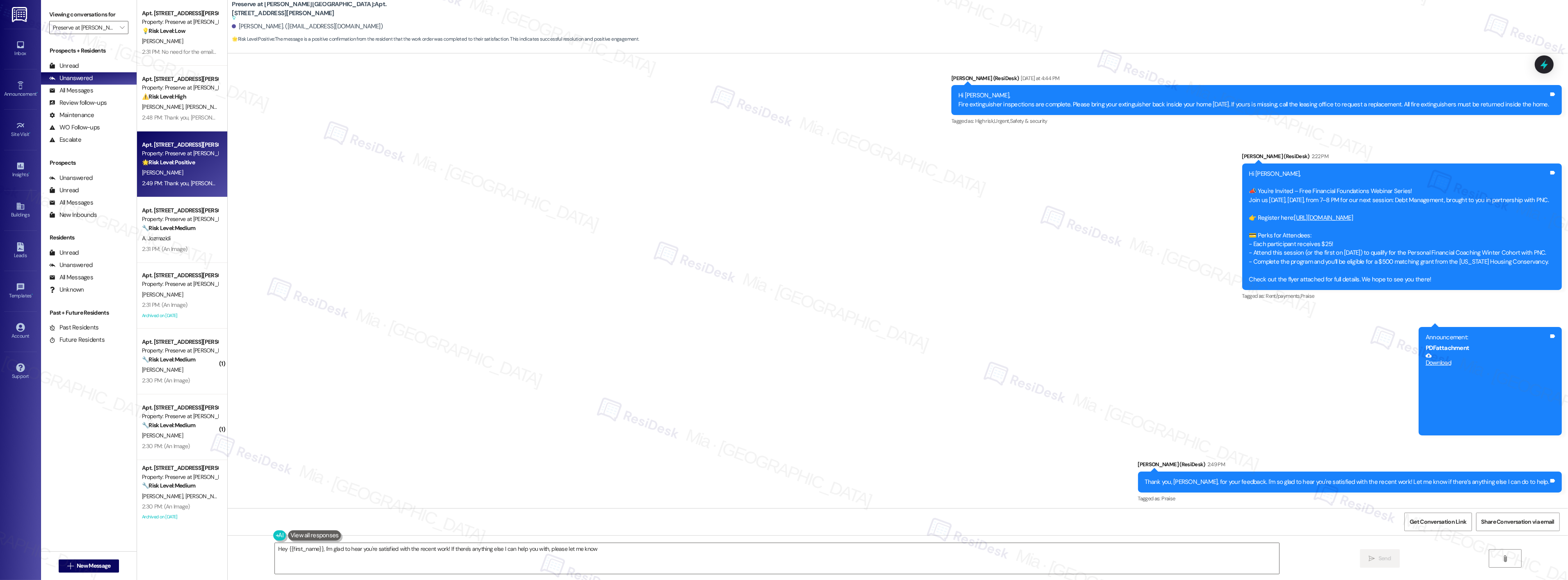
type textarea "Hey {{first_name}}, I'm glad to hear you're satisfied with the recent work! If …"
click at [174, 254] on div "Apt. 212, 1773 Wells Branch Pkwy Property: Preserve at Wells Branch 🔧 Risk Leve…" at bounding box center [182, 230] width 90 height 66
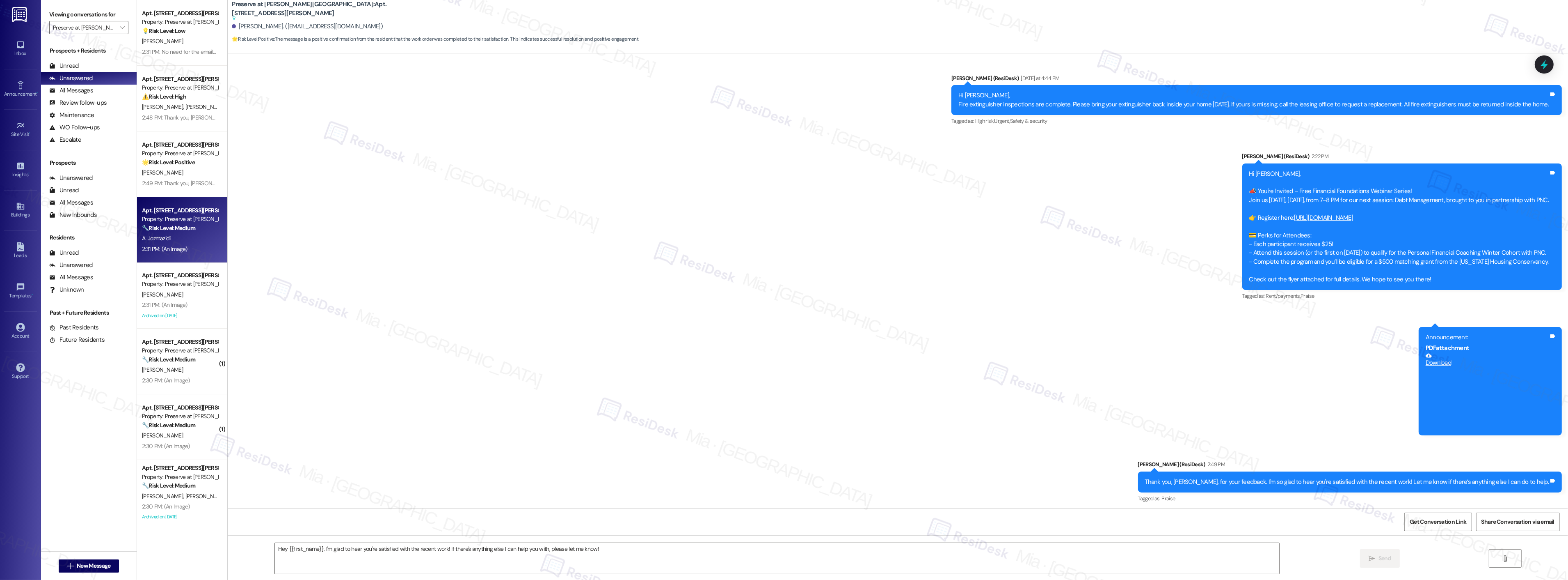
type textarea "Fetching suggested responses. Please feel free to read through the conversation…"
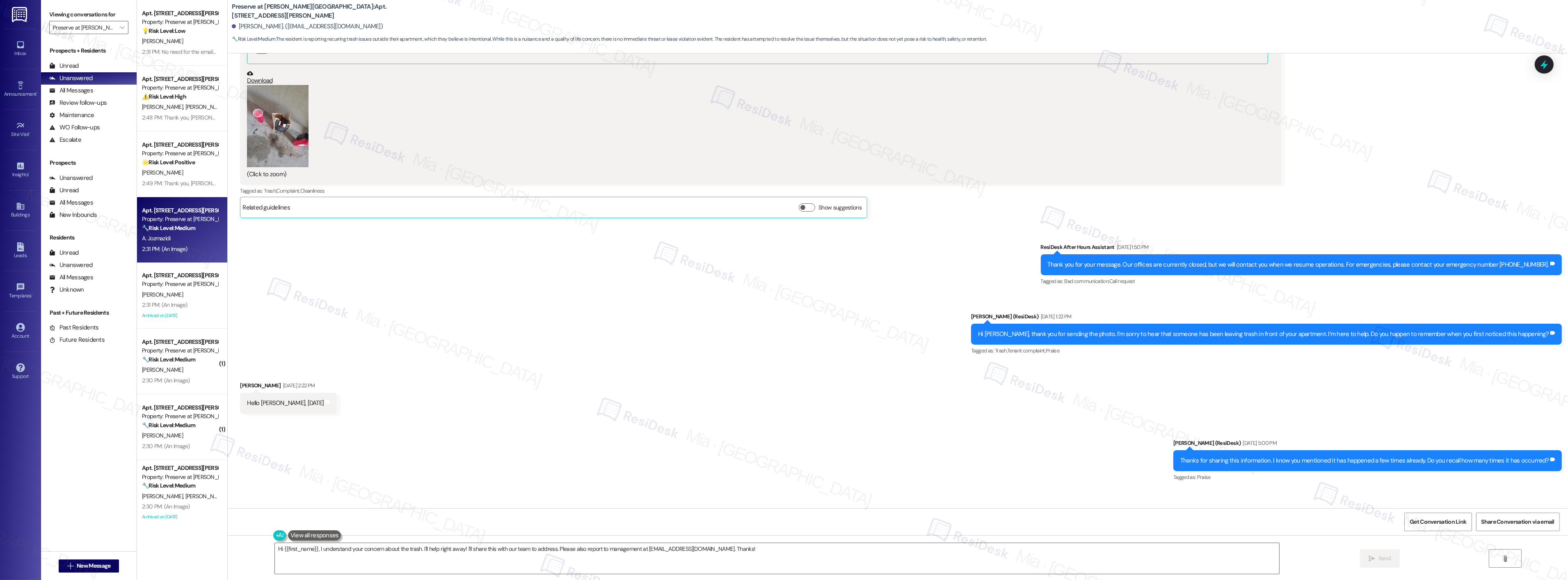
scroll to position [7640, 0]
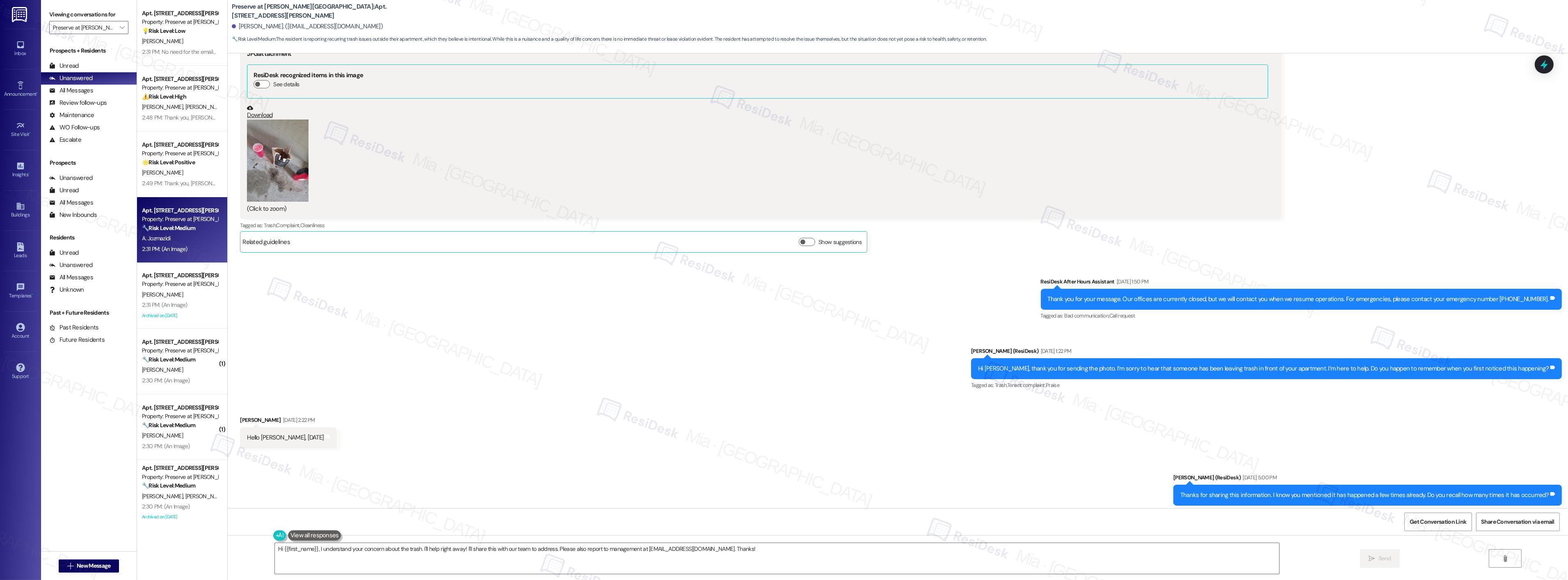
click at [264, 162] on button "Zoom image" at bounding box center [278, 160] width 61 height 82
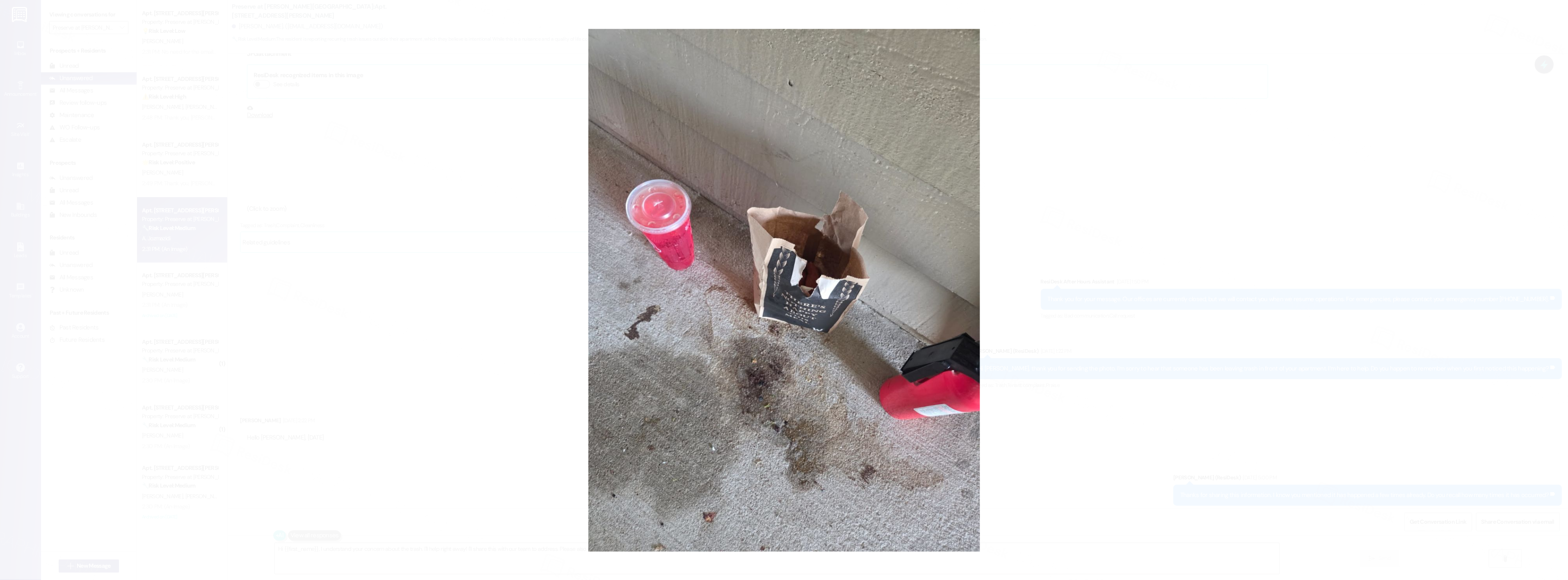
click at [1103, 273] on button "Unzoom image" at bounding box center [784, 290] width 1568 height 580
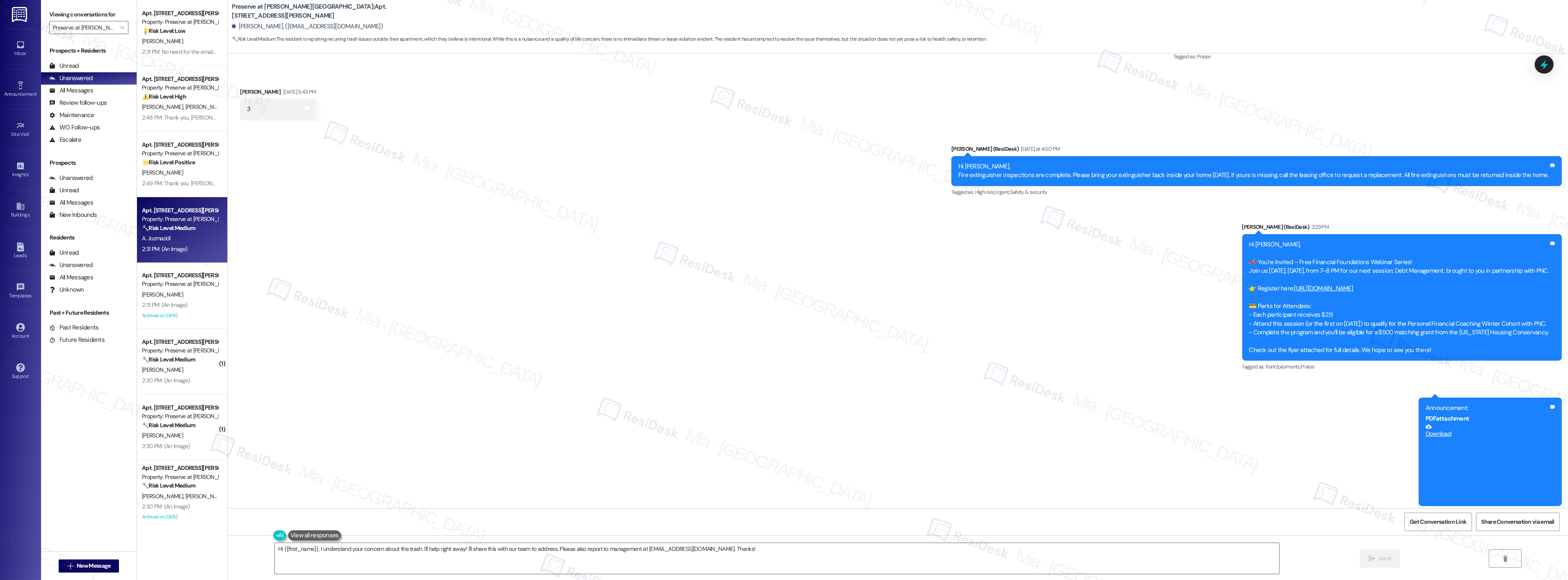
scroll to position [8096, 0]
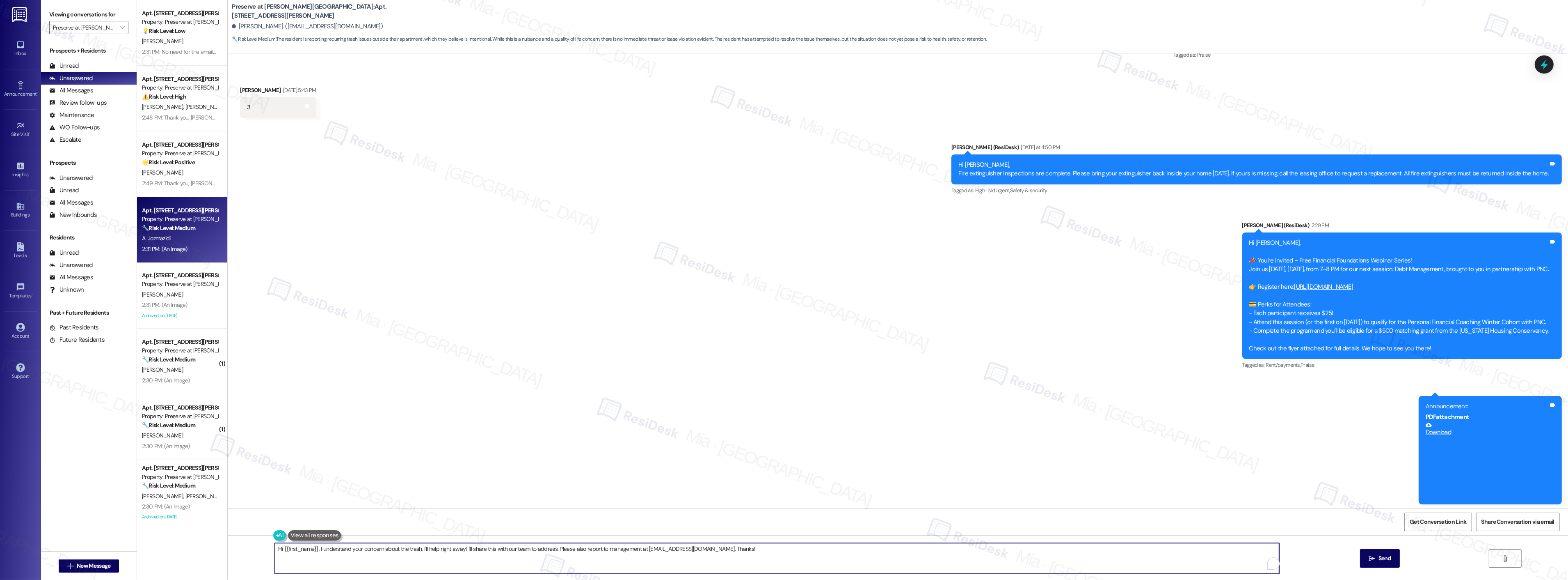
drag, startPoint x: 762, startPoint y: 551, endPoint x: 257, endPoint y: 553, distance: 505.0
click at [257, 553] on div "Hi {{first_name}}, I understand your concern about the trash. I'll help right a…" at bounding box center [897, 566] width 1341 height 61
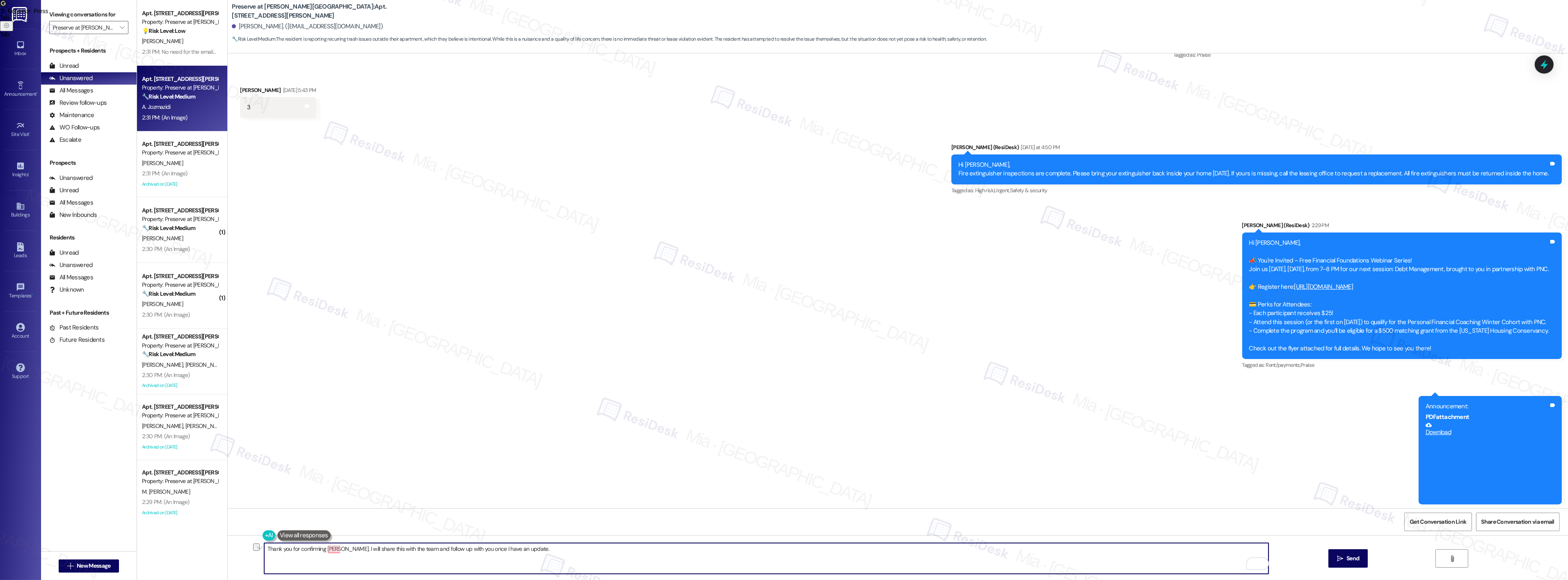
drag, startPoint x: 260, startPoint y: 551, endPoint x: 516, endPoint y: 548, distance: 256.0
click at [516, 548] on textarea "Thank you for confirming Amin. I will share this with the team and follow up wi…" at bounding box center [766, 558] width 1005 height 31
paste textarea ", Amin. I’ll share this with the team and follow up with you as soon as"
drag, startPoint x: 479, startPoint y: 548, endPoint x: 455, endPoint y: 550, distance: 24.1
click at [455, 550] on textarea "Thank you for confirming, Amin. I’ll share this with the team and follow up wit…" at bounding box center [766, 558] width 1005 height 31
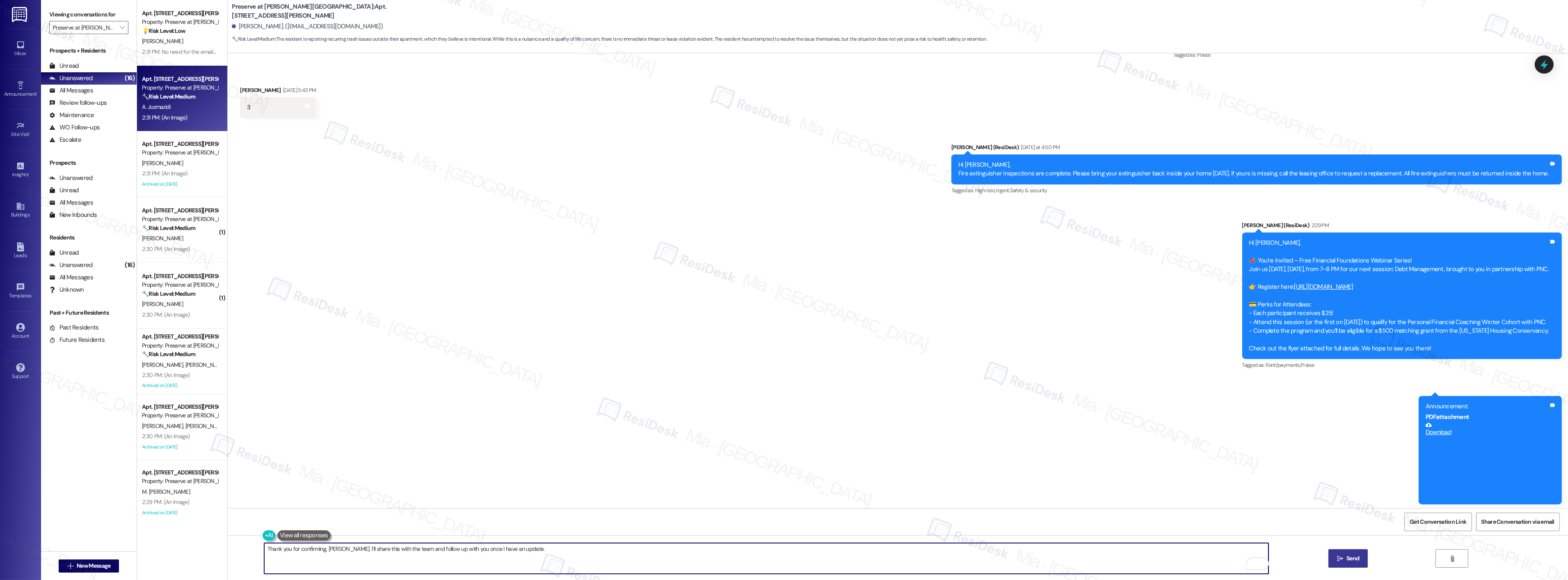
type textarea "Thank you for confirming, Amin. I’ll share this with the team and follow up wit…"
click at [1337, 553] on button " Send" at bounding box center [1348, 558] width 40 height 19
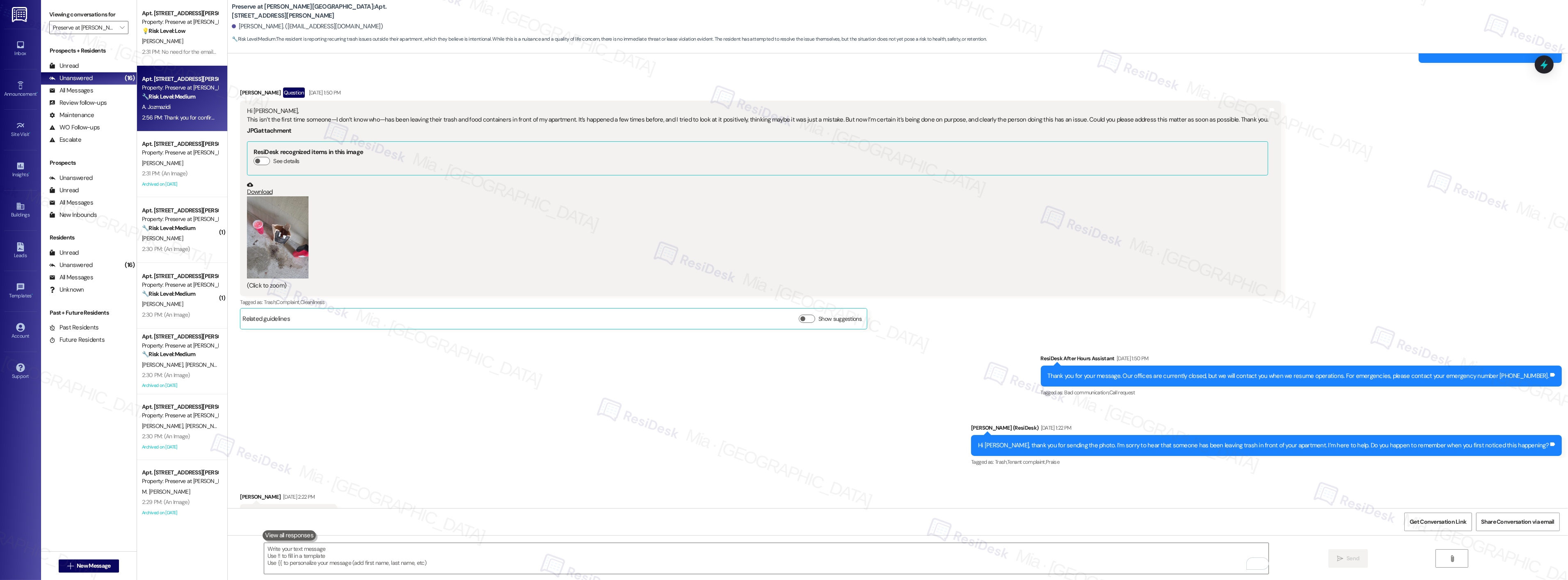
scroll to position [7527, 0]
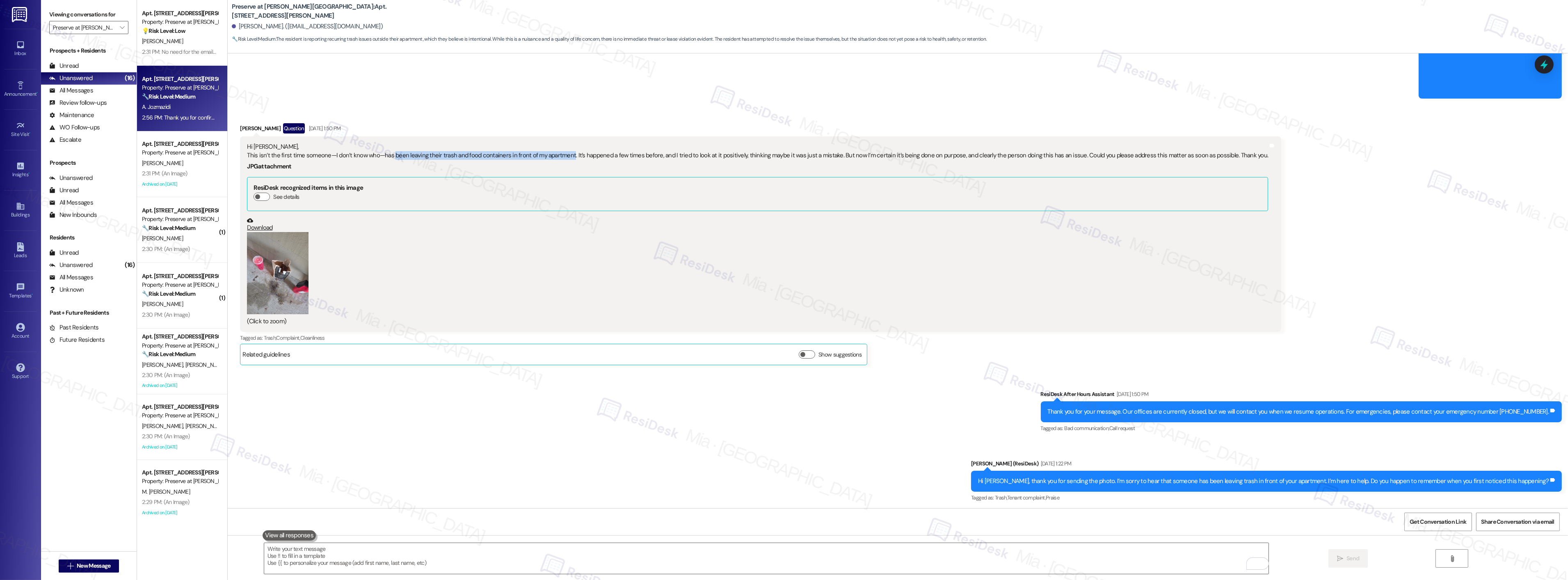
drag, startPoint x: 384, startPoint y: 152, endPoint x: 561, endPoint y: 152, distance: 177.0
click at [561, 152] on div "Hi Sarah, This isn’t the first time someone—I don’t know who—has been leaving t…" at bounding box center [758, 151] width 1021 height 17
copy div "been leaving their trash and food containers in front of my apartment"
click at [1544, 68] on icon at bounding box center [1544, 64] width 10 height 13
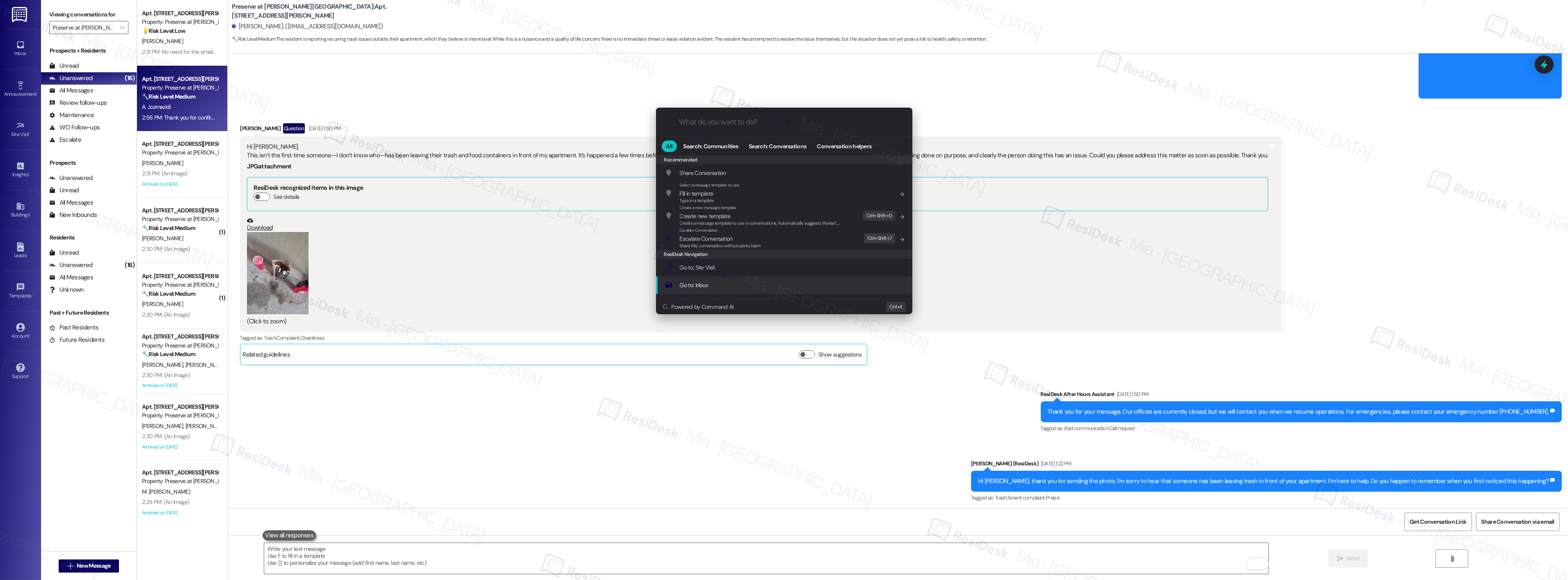
click at [897, 382] on div ".cls-1{fill:#0a055f;}.cls-2{fill:#0cc4c4;} resideskLogoBlueOrange All Search: C…" at bounding box center [784, 290] width 1568 height 580
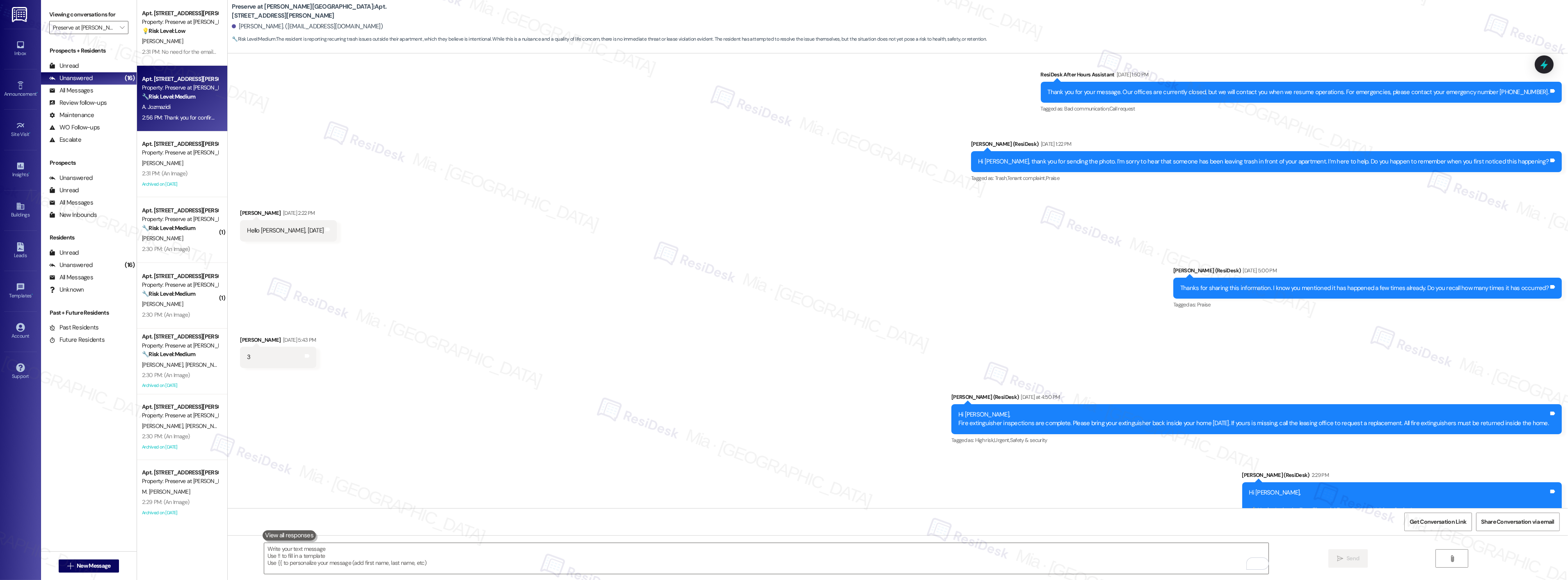
scroll to position [7892, 0]
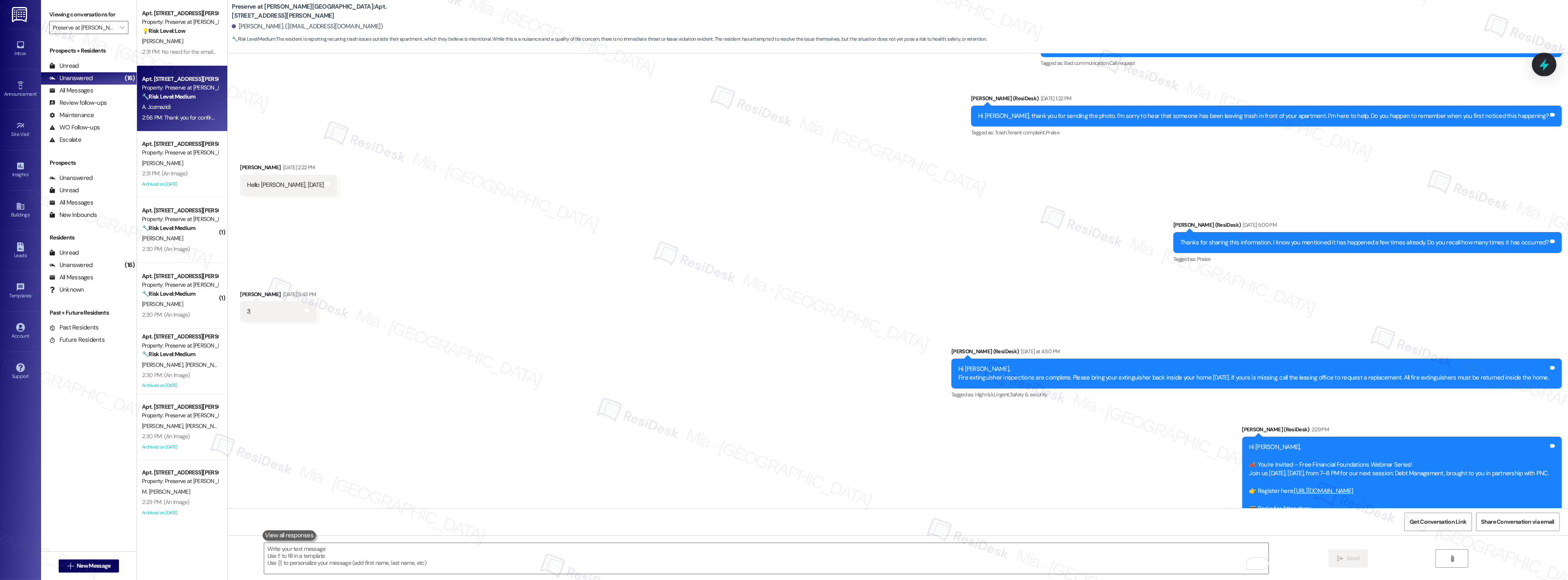
click at [1546, 60] on icon at bounding box center [1544, 64] width 10 height 13
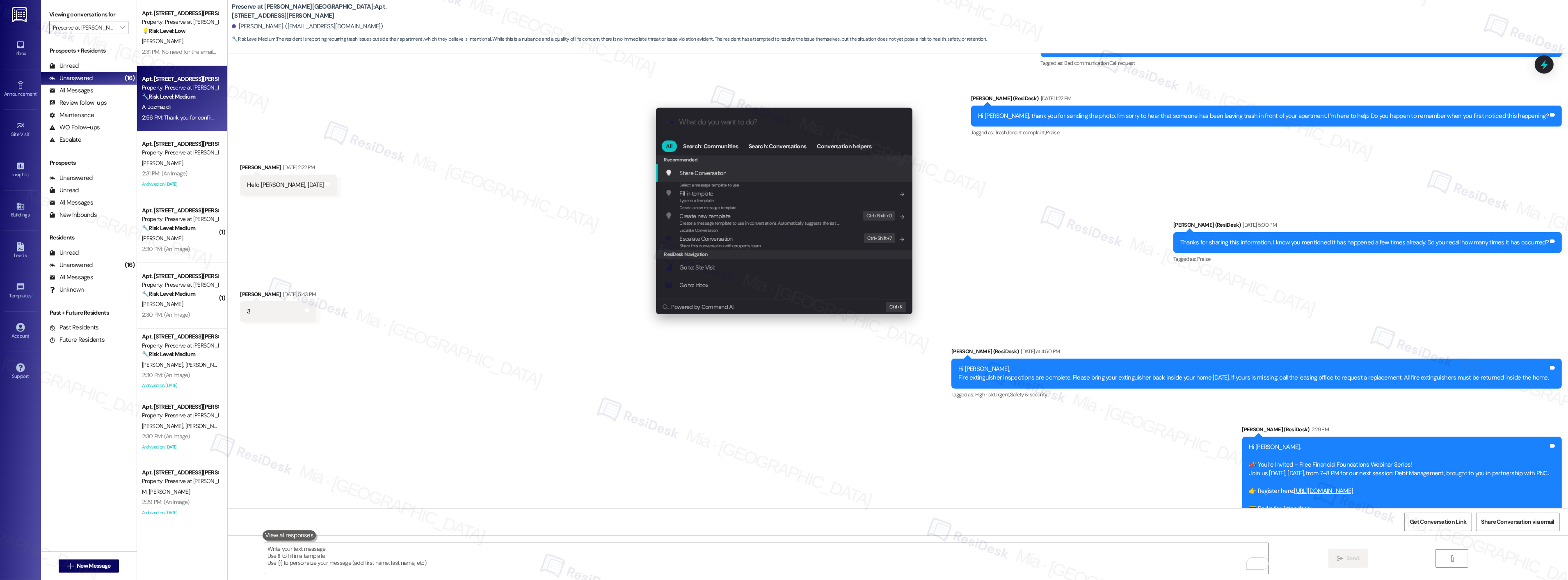
paste input "been leaving their trash and food containers in front of my apartment"
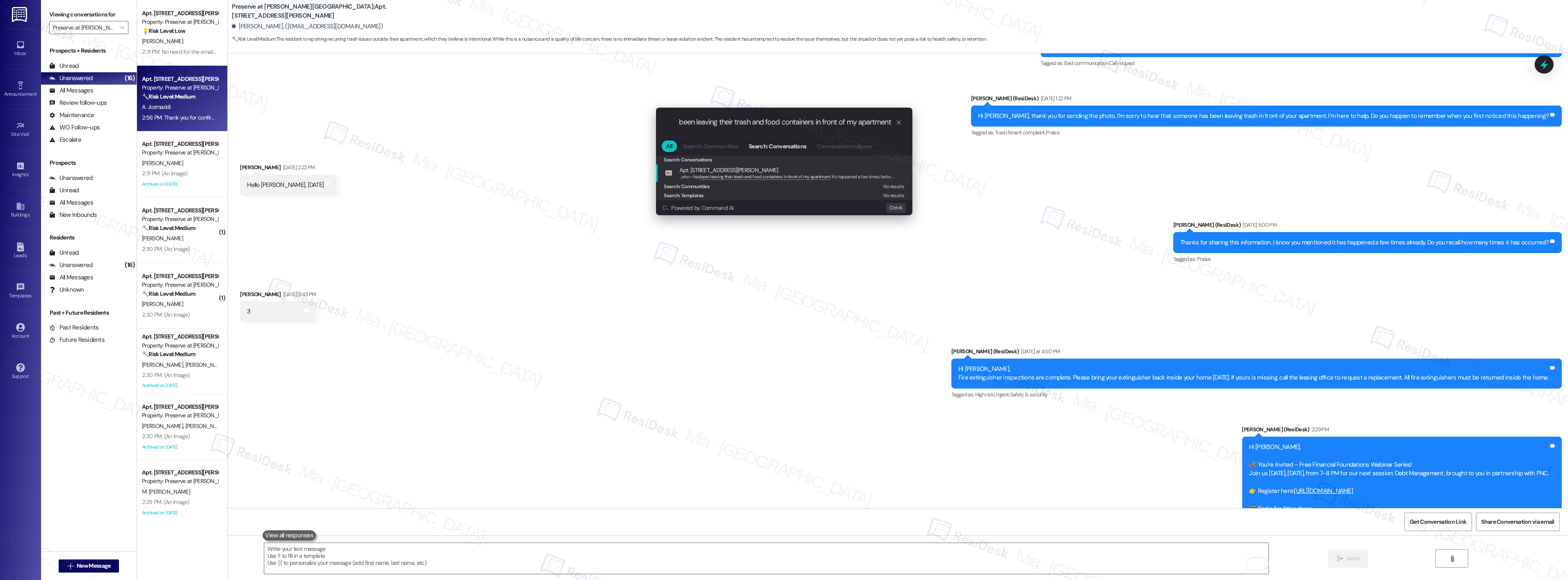
click at [680, 123] on input "been leaving their trash and food containers in front of my apartment" at bounding box center [788, 122] width 216 height 9
click at [684, 125] on input "been leaving their trash and food containers in front of my apartment" at bounding box center [788, 122] width 216 height 9
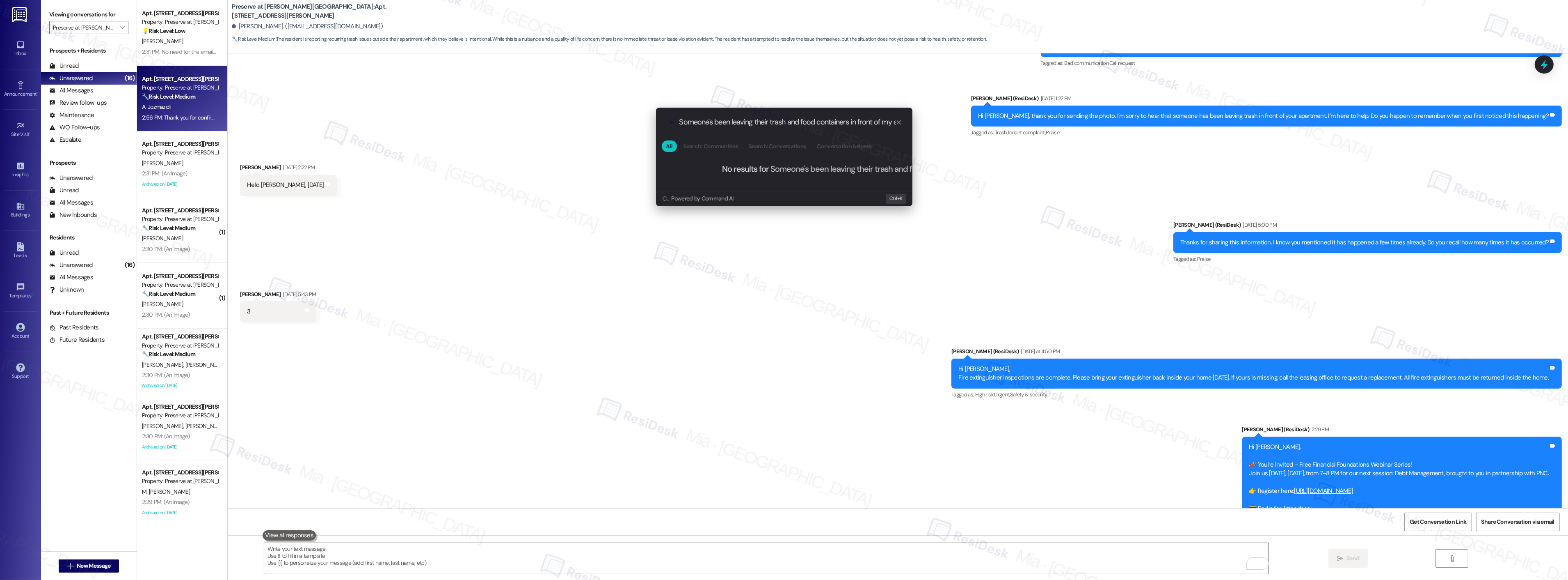
click at [886, 120] on input "Someone's been leaving their trash and food containers in front of my apartment" at bounding box center [788, 122] width 216 height 9
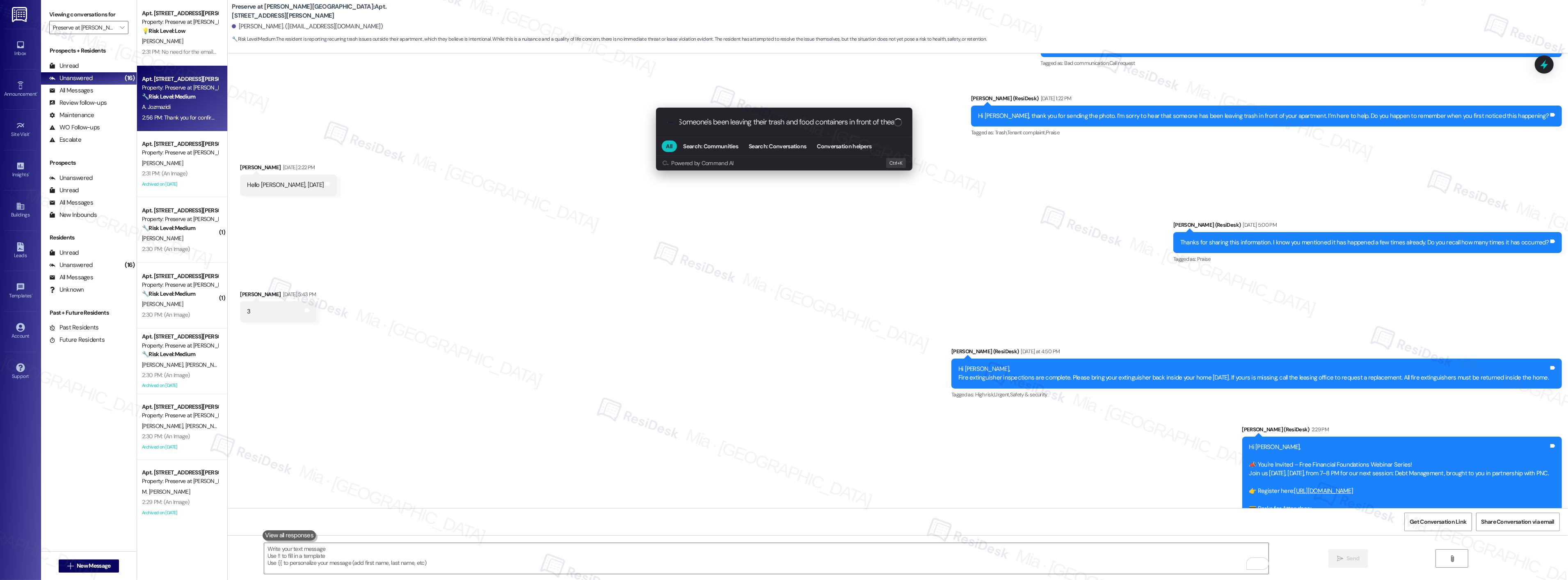
type input "Someone's been leaving their trash and food containers in front of the apartment"
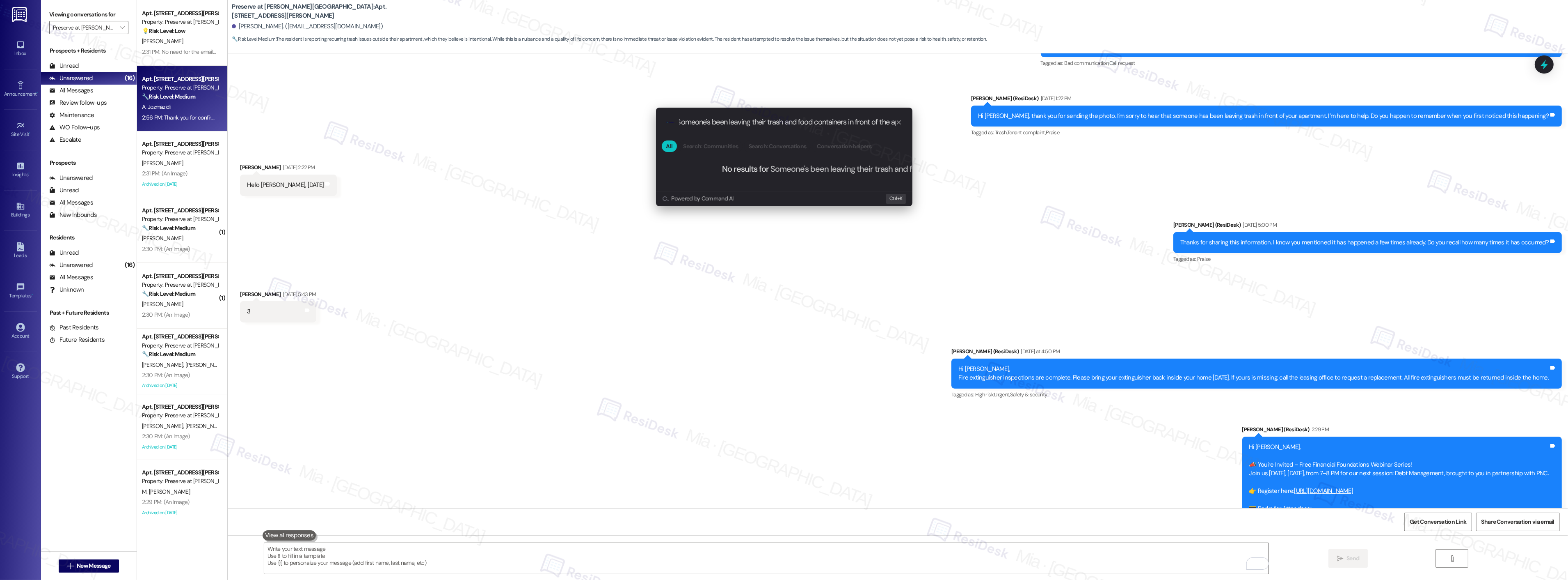
scroll to position [0, 34]
drag, startPoint x: 871, startPoint y: 121, endPoint x: 936, endPoint y: 121, distance: 65.0
click at [936, 121] on div ".cls-1{fill:#0a055f;}.cls-2{fill:#0cc4c4;} resideskLogoBlueOrange Someone's bee…" at bounding box center [784, 290] width 1568 height 580
click at [865, 125] on input "Someone's been leaving their trash and food containers in front of the apartment" at bounding box center [788, 122] width 216 height 9
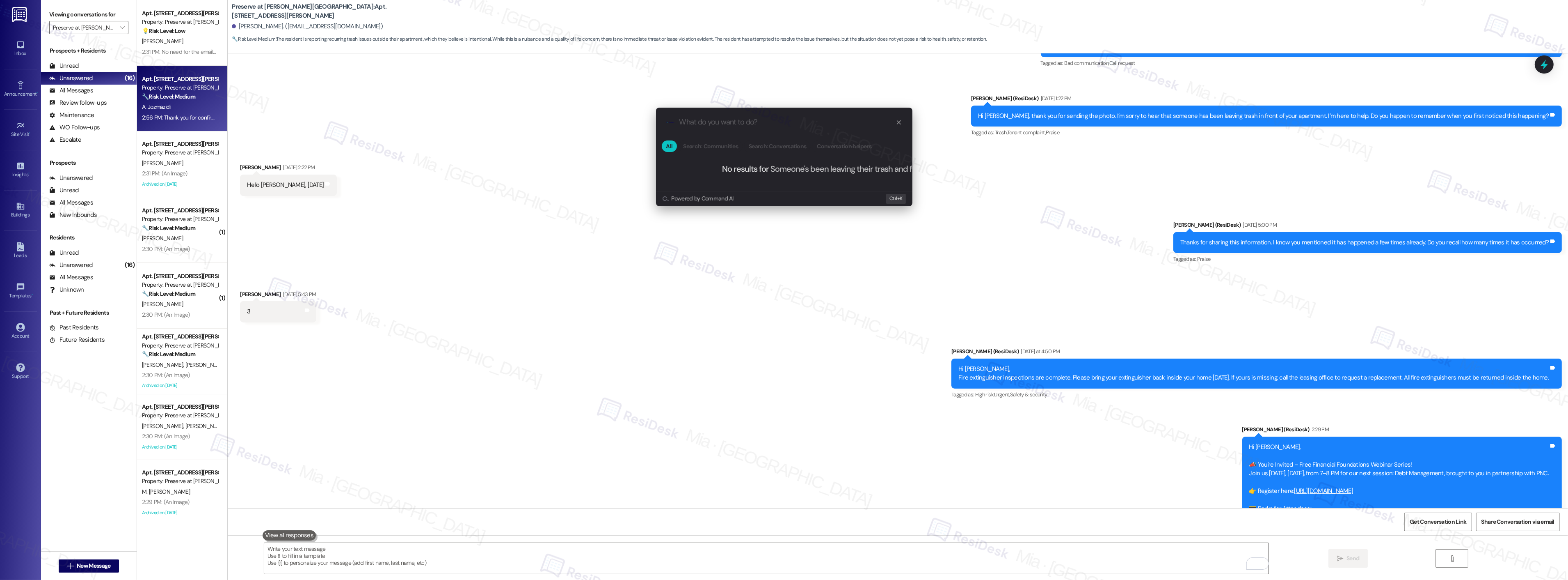
scroll to position [0, 0]
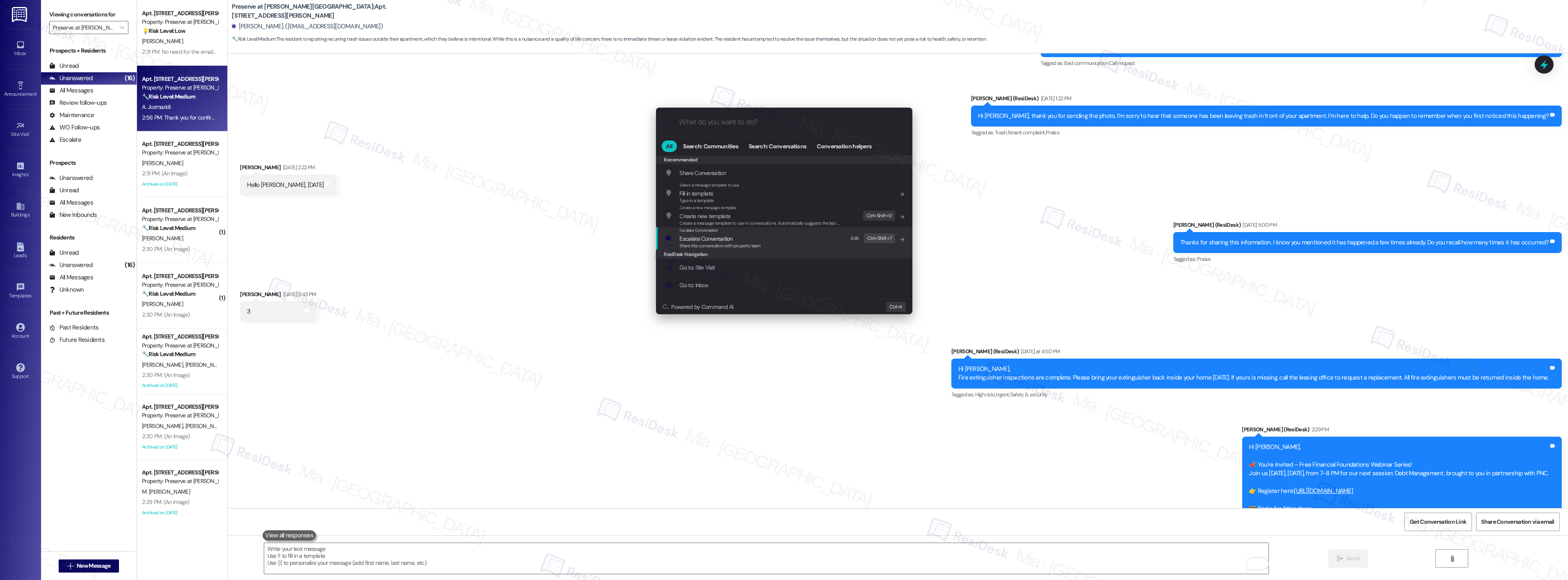
click at [715, 239] on span "Escalate Conversation" at bounding box center [706, 238] width 53 height 7
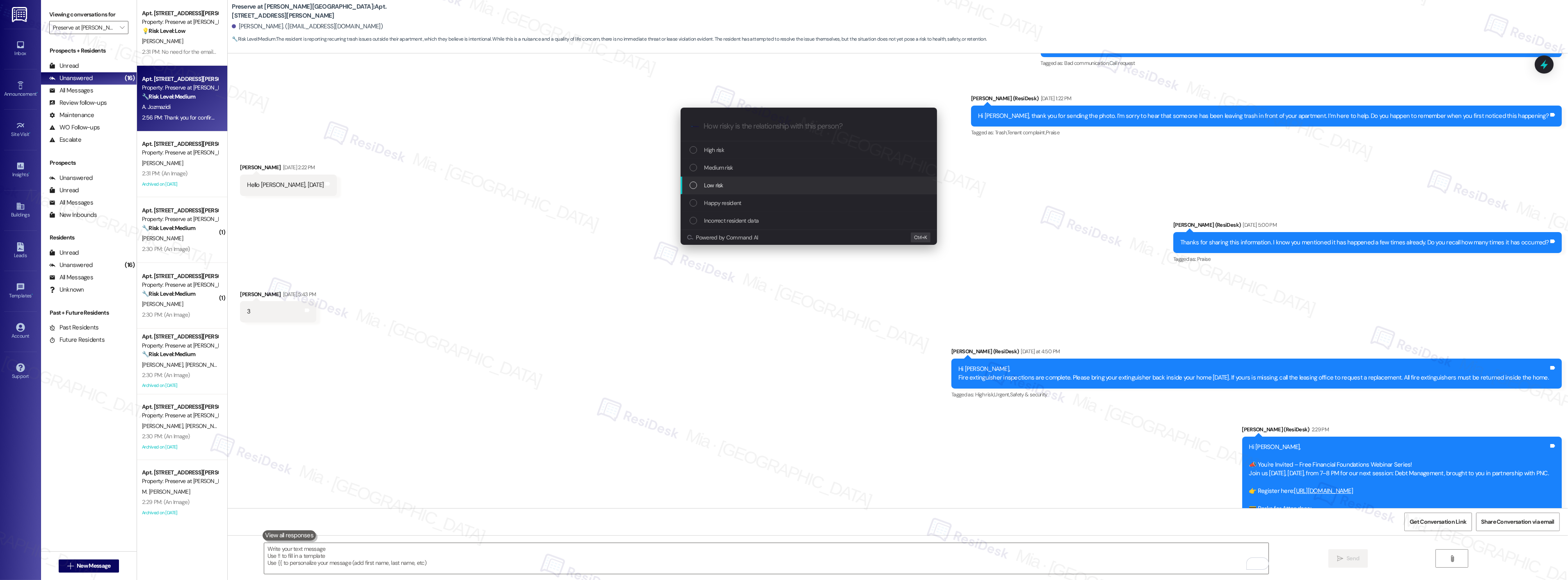
click at [722, 179] on div "Low risk" at bounding box center [809, 185] width 256 height 17
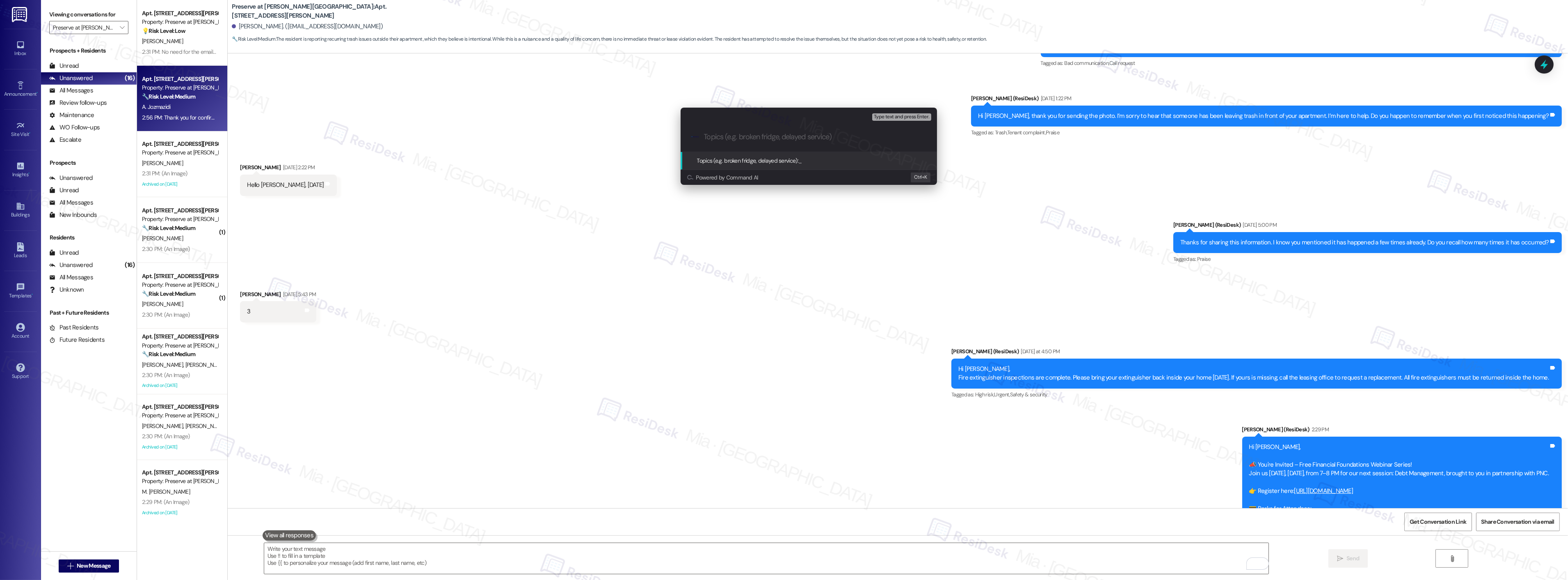
paste input "Someone's been leaving their trash and food containers in front of the apartment"
type input "Someone's been leaving their trash and food containers in front of the apartment"
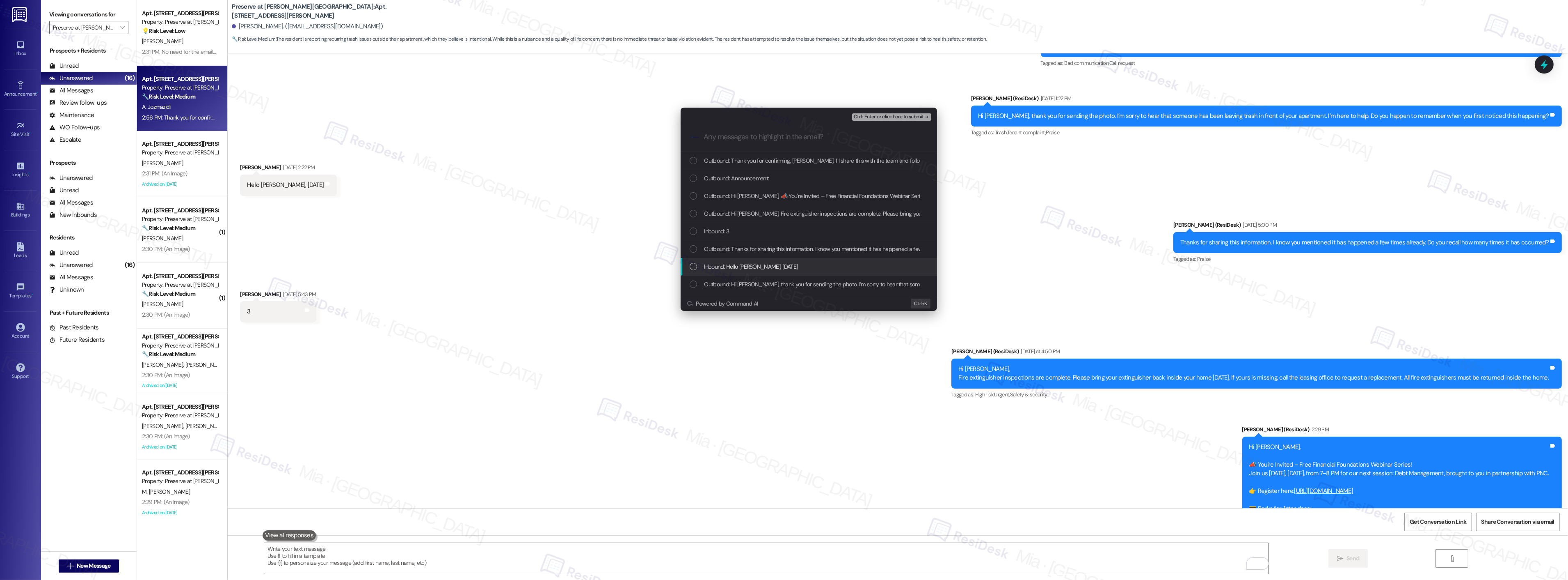
click at [693, 262] on div "Inbound: Hello Sarah, 2 weeks ago" at bounding box center [809, 267] width 240 height 9
click at [695, 234] on div "List of options" at bounding box center [693, 231] width 7 height 7
click at [697, 271] on div "List of options" at bounding box center [693, 273] width 7 height 7
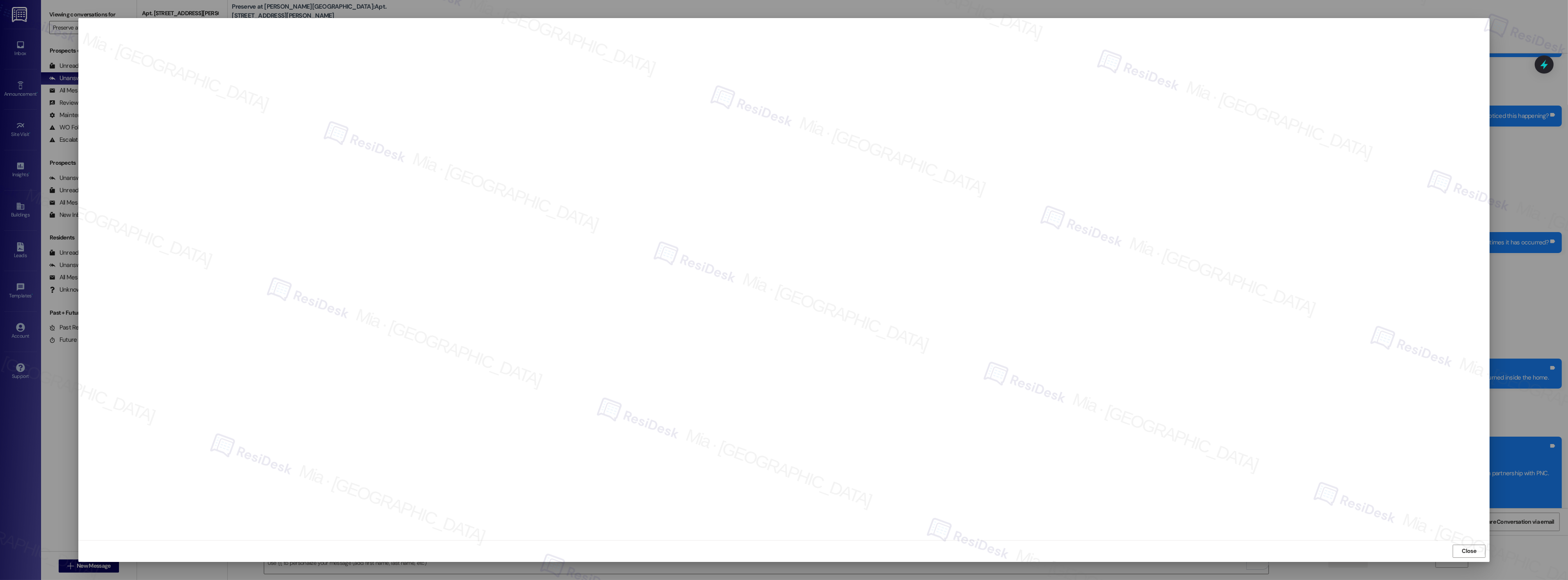
click at [1466, 545] on span "Close" at bounding box center [1469, 551] width 17 height 13
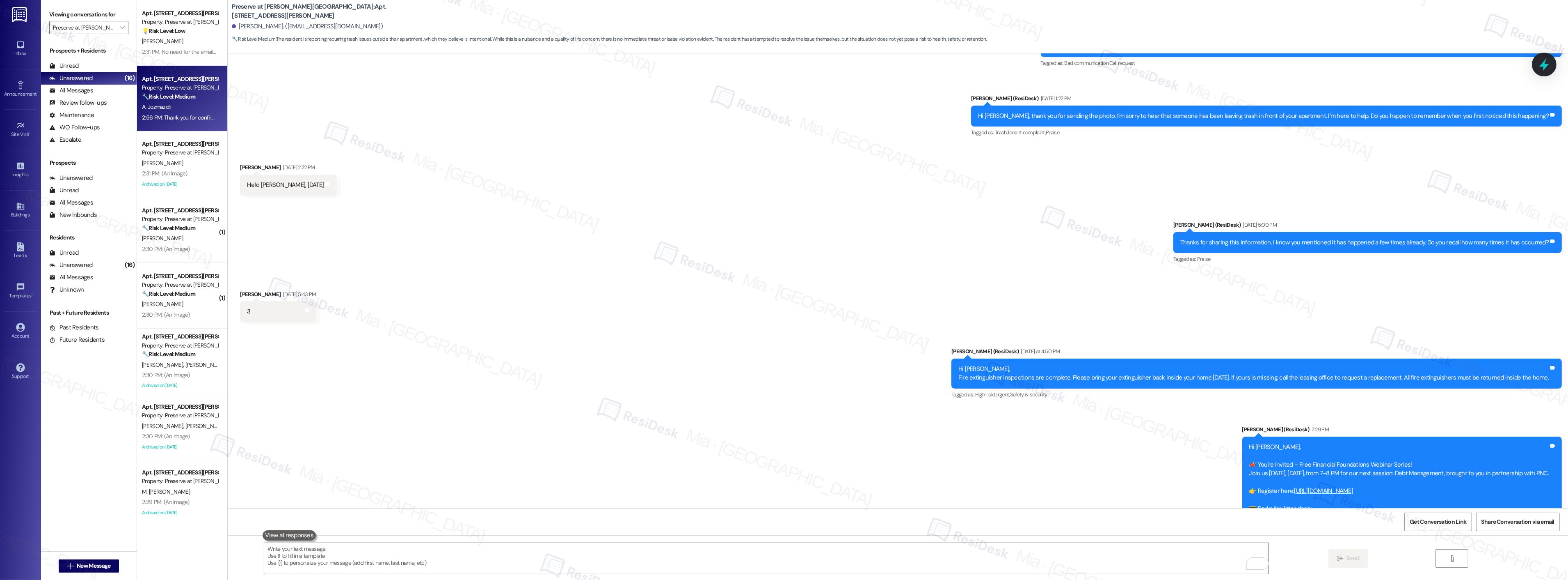
click at [1550, 69] on icon at bounding box center [1544, 64] width 14 height 14
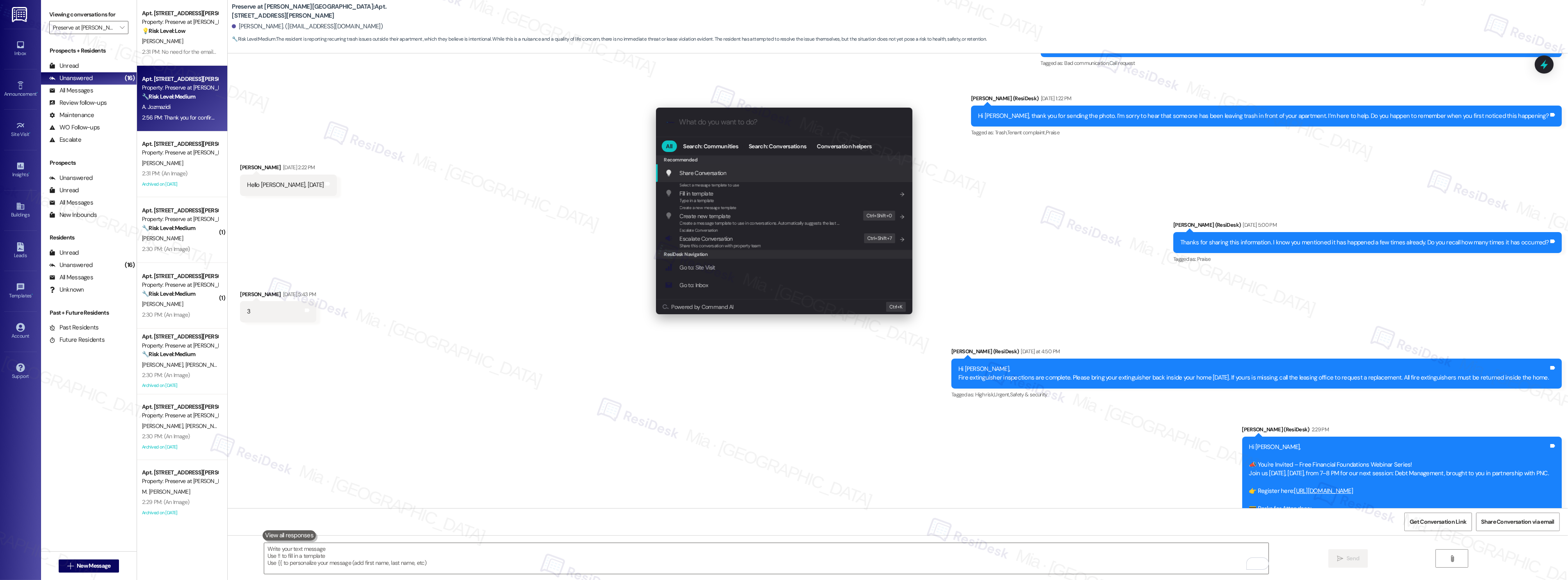
click at [724, 119] on input "What do you want to do?" at bounding box center [791, 122] width 223 height 9
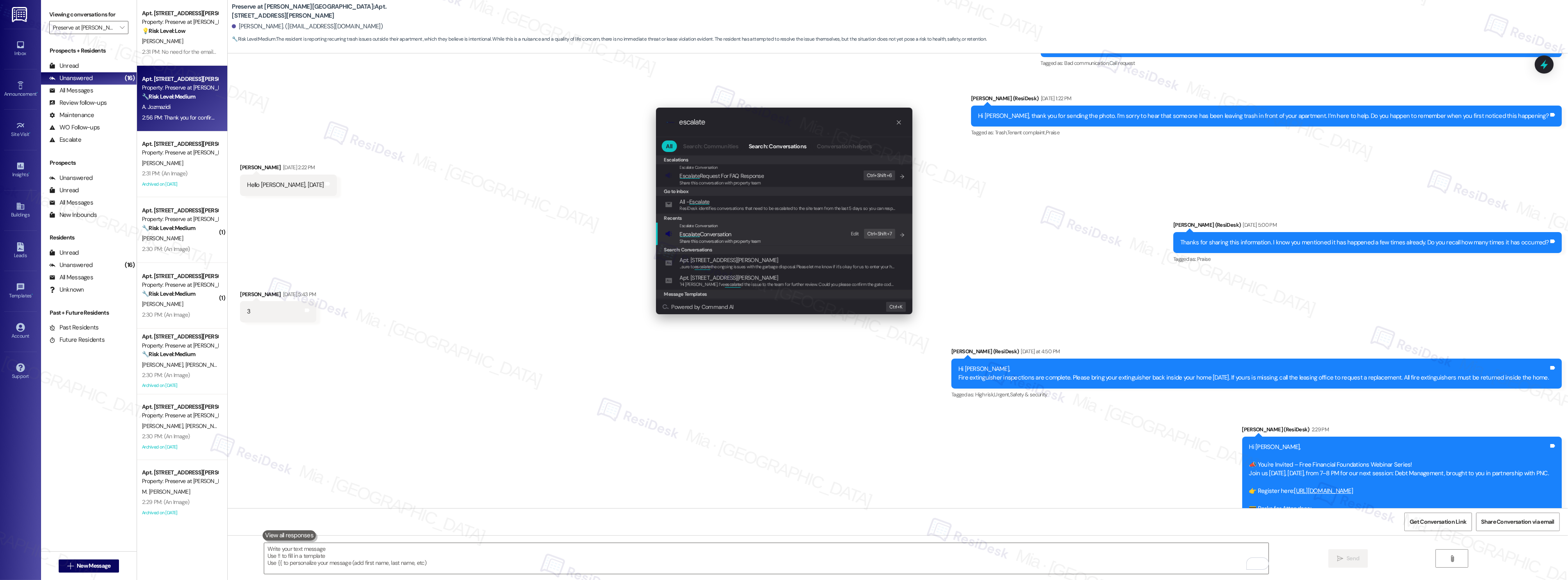
type input "escalate"
click at [728, 235] on span "Escalate Conversation" at bounding box center [706, 233] width 52 height 7
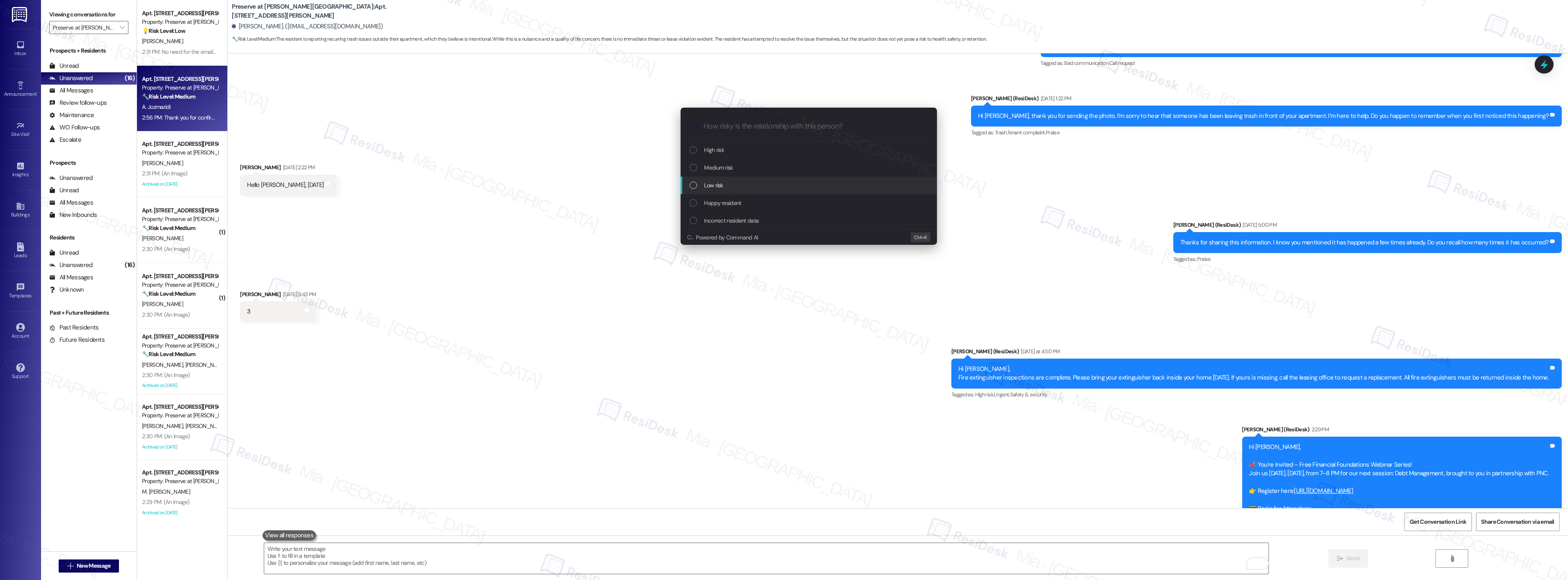
click at [740, 184] on div "Low risk" at bounding box center [809, 185] width 240 height 9
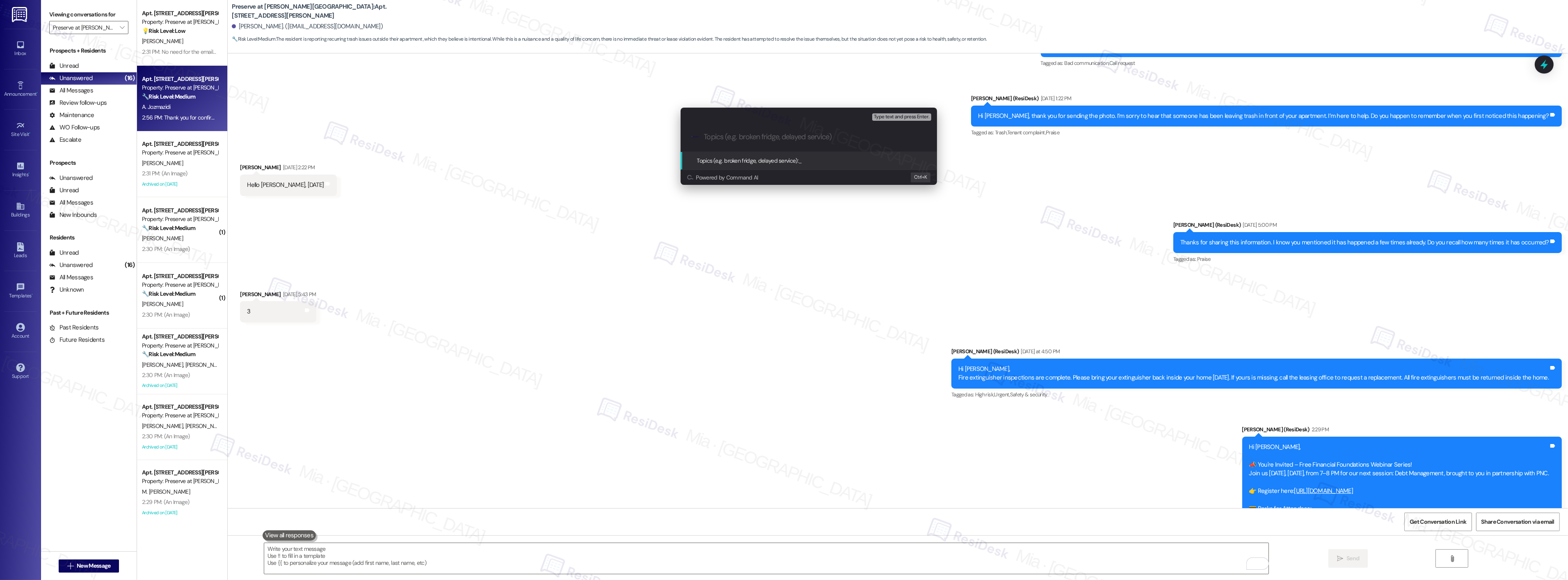
paste input "Someone's been leaving their trash and food containers in front of the apartment"
type input "Someone's been leaving their trash and food containers in front of the apartment"
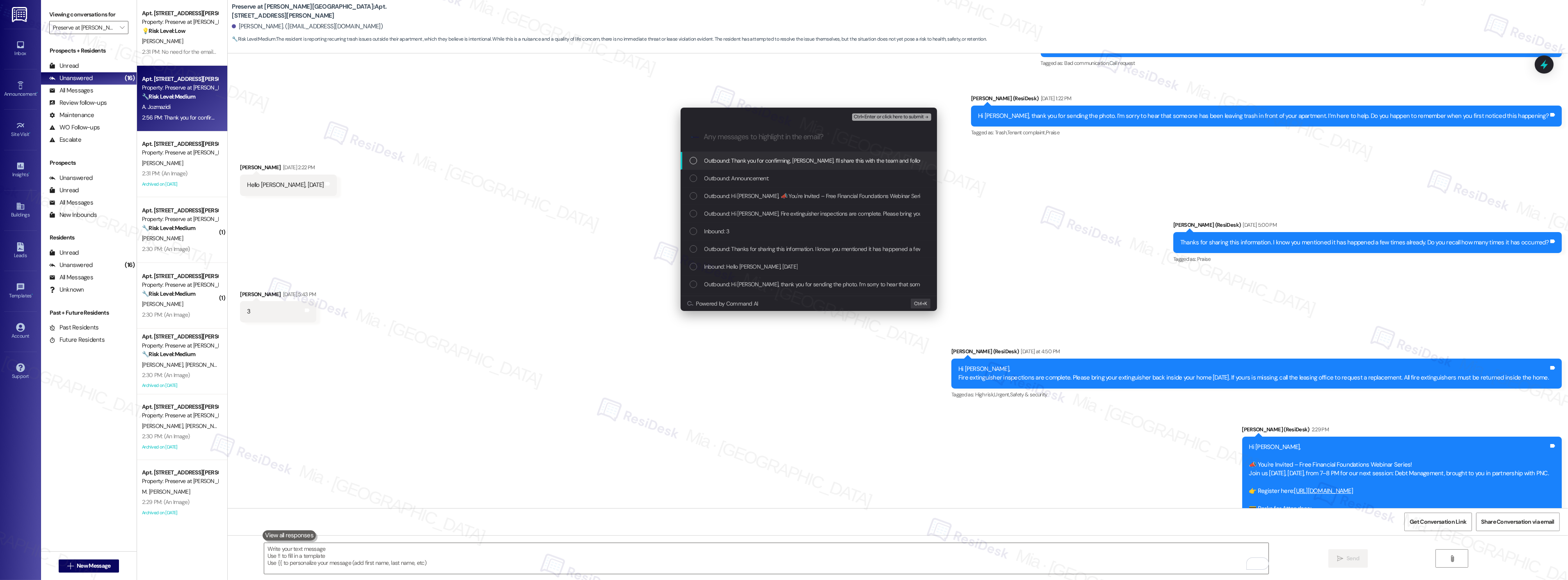
scroll to position [0, 0]
click at [696, 229] on div "List of options" at bounding box center [693, 231] width 7 height 7
click at [697, 265] on div "List of options" at bounding box center [693, 266] width 7 height 7
click at [687, 228] on div "Inbound: Hi Sarah, This isn’t the first time someone—I don’t know who—has been …" at bounding box center [809, 228] width 256 height 17
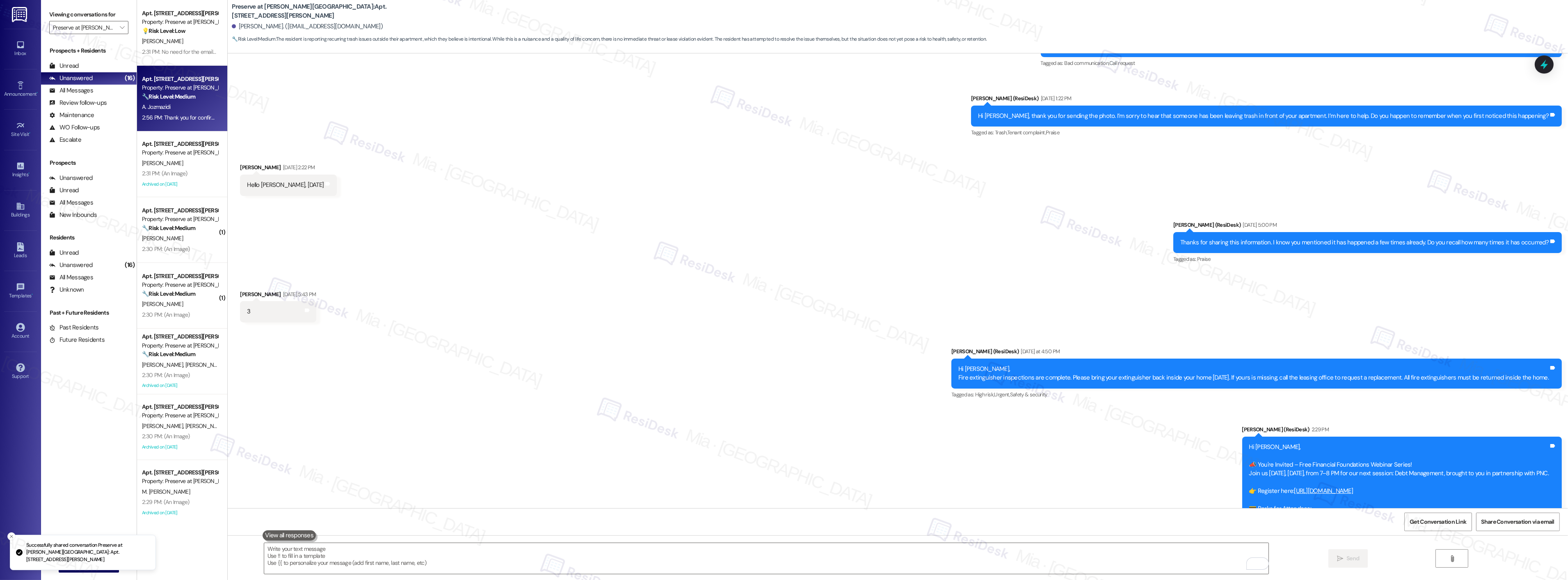
scroll to position [8154, 0]
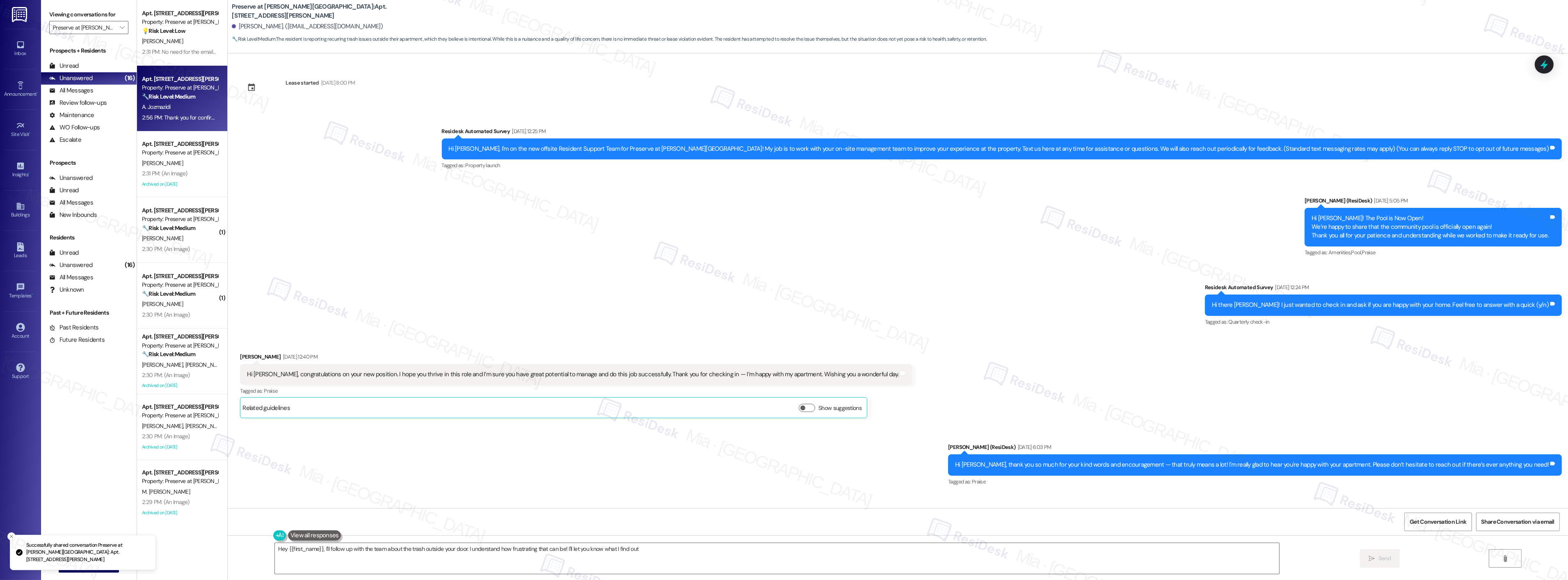
type textarea "Hey {{first_name}}, I'll follow up with the team about the trash outside your d…"
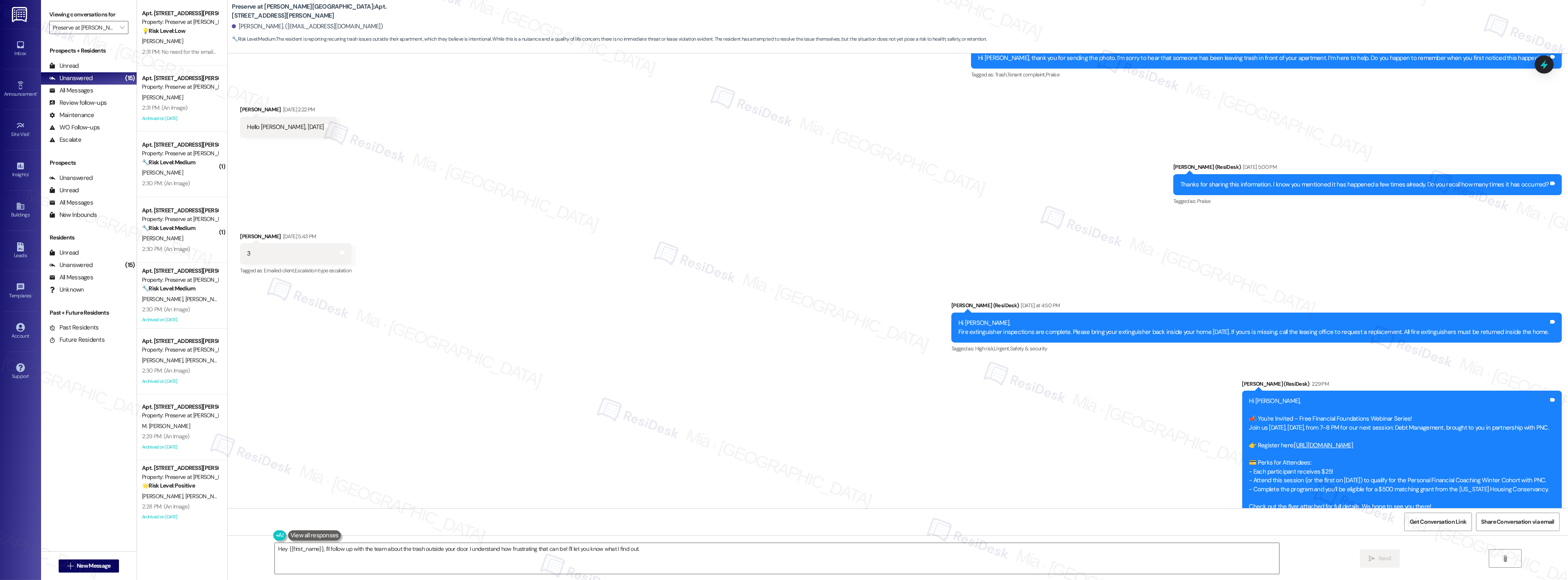
scroll to position [8177, 0]
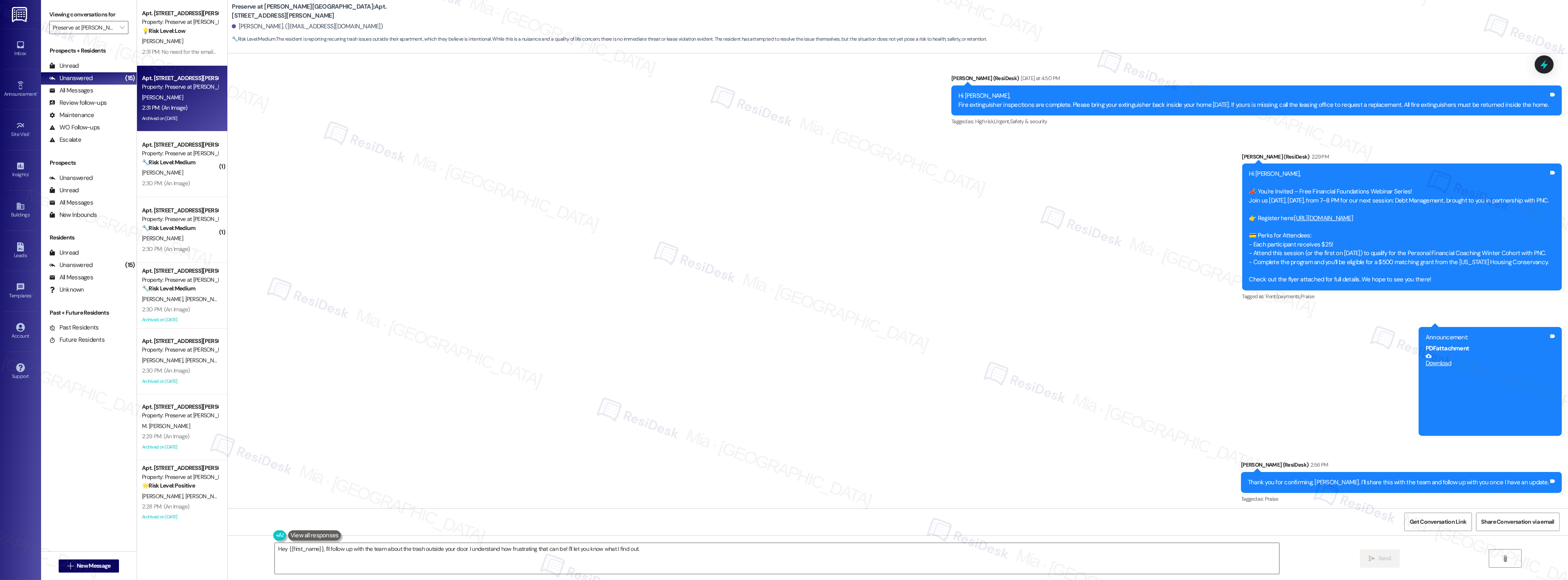
click at [198, 99] on div "[PERSON_NAME]" at bounding box center [180, 97] width 78 height 10
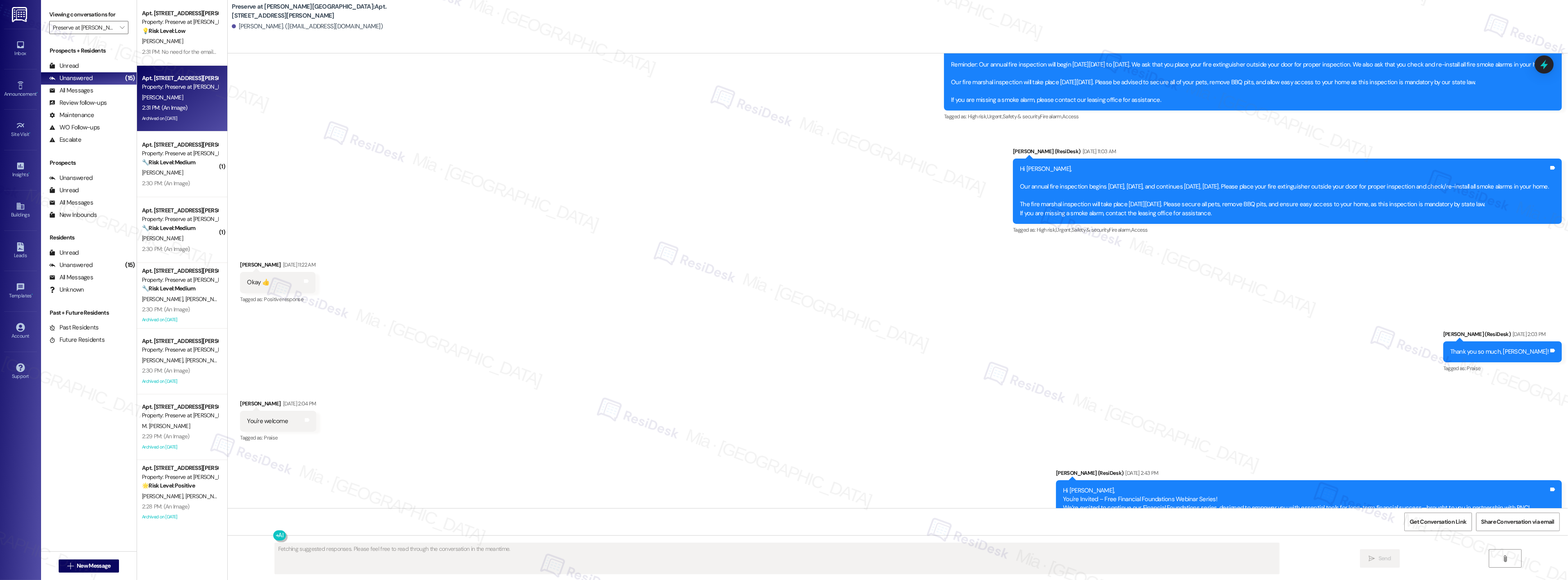
scroll to position [5412, 0]
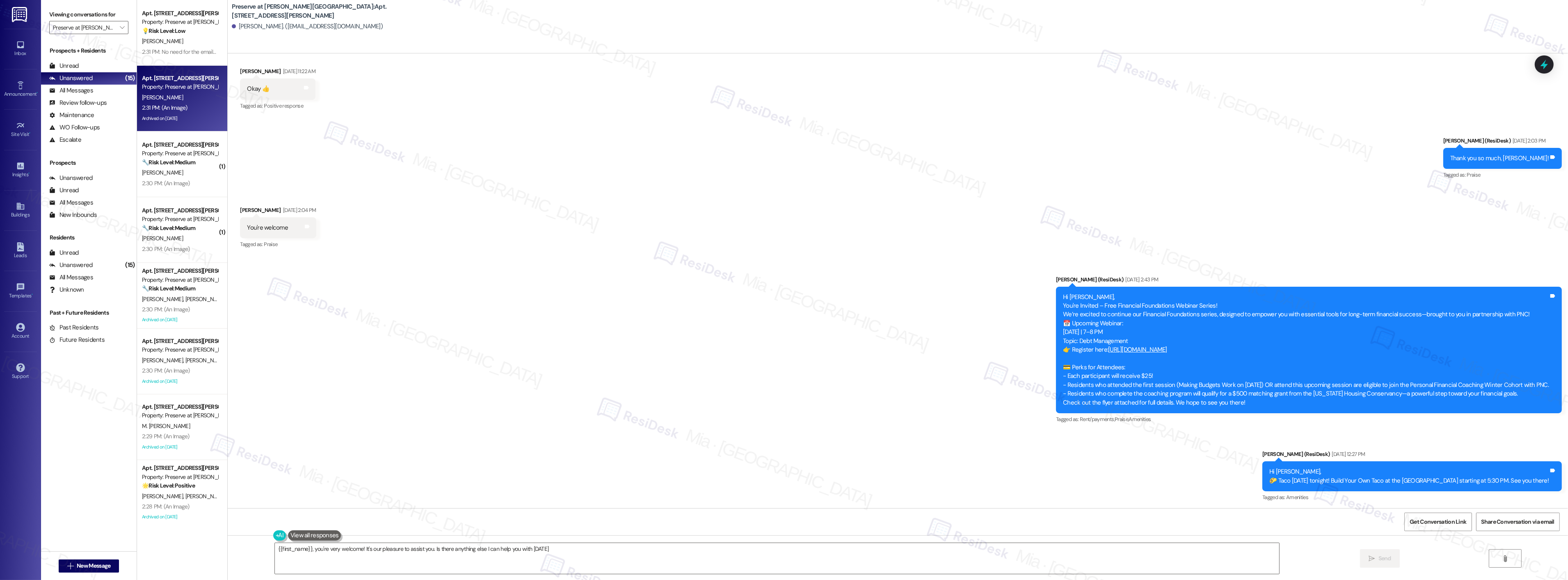
type textarea "{{first_name}}, you're very welcome! It's our pleasure to assist you. Is there …"
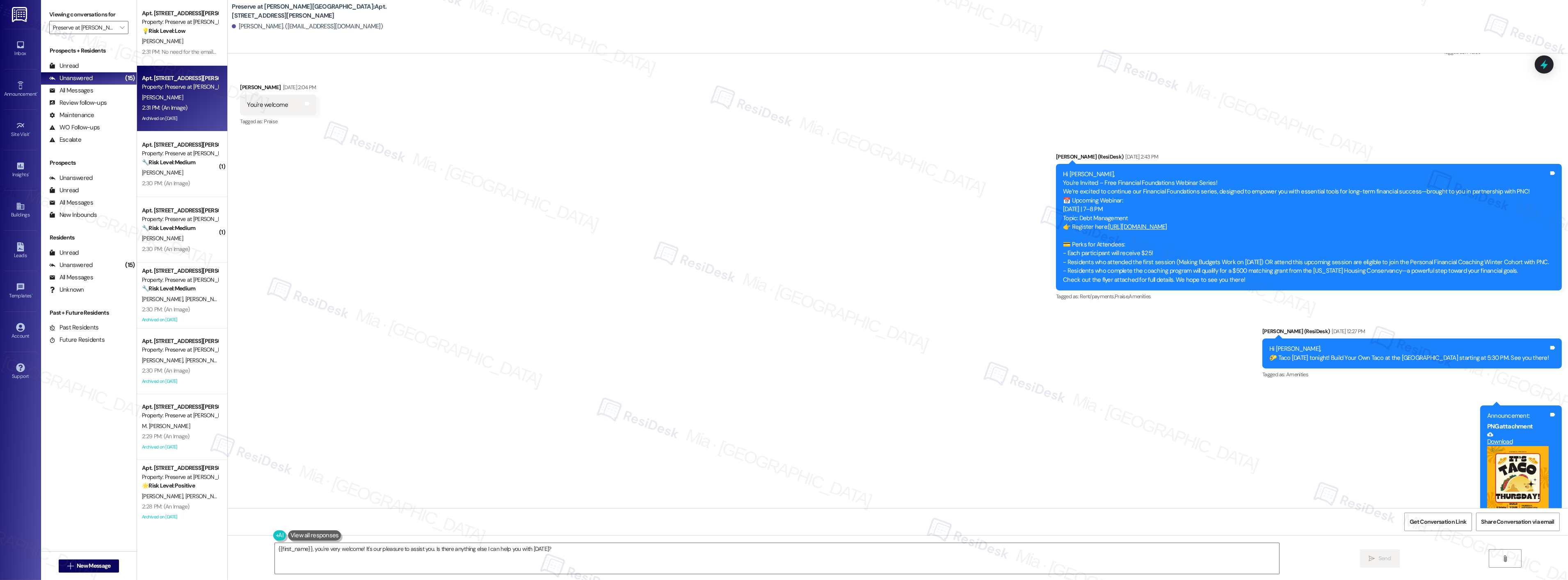
scroll to position [5700, 0]
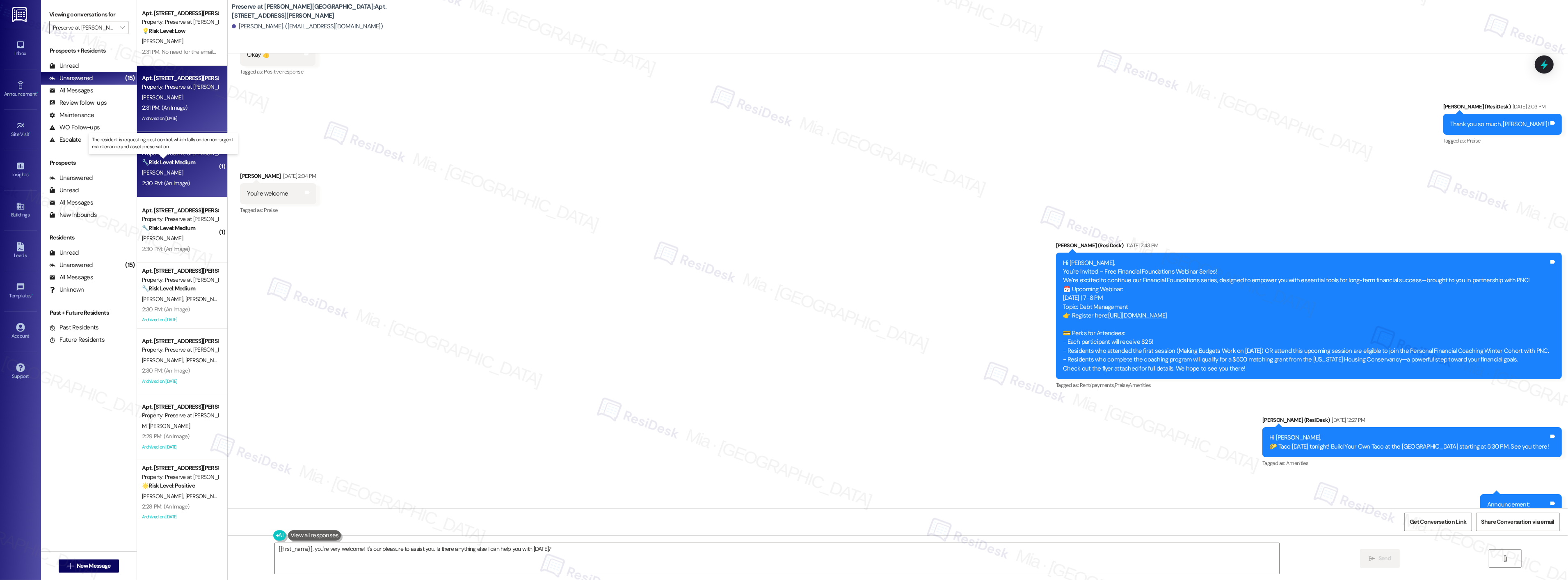
click at [175, 162] on strong "🔧 Risk Level: Medium" at bounding box center [169, 162] width 53 height 7
type textarea "Fetching suggested responses. Please feel free to read through the conversation…"
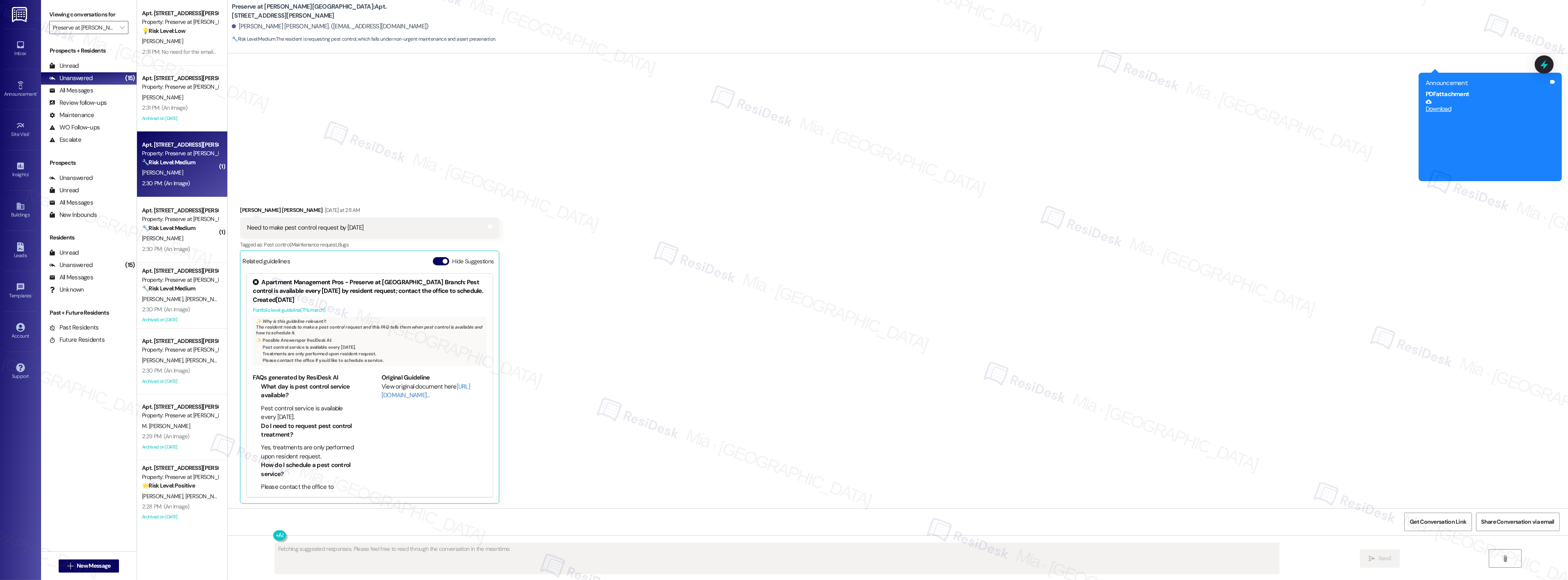
scroll to position [7564, 0]
click at [400, 394] on link "http://res.cl…" at bounding box center [426, 391] width 89 height 16
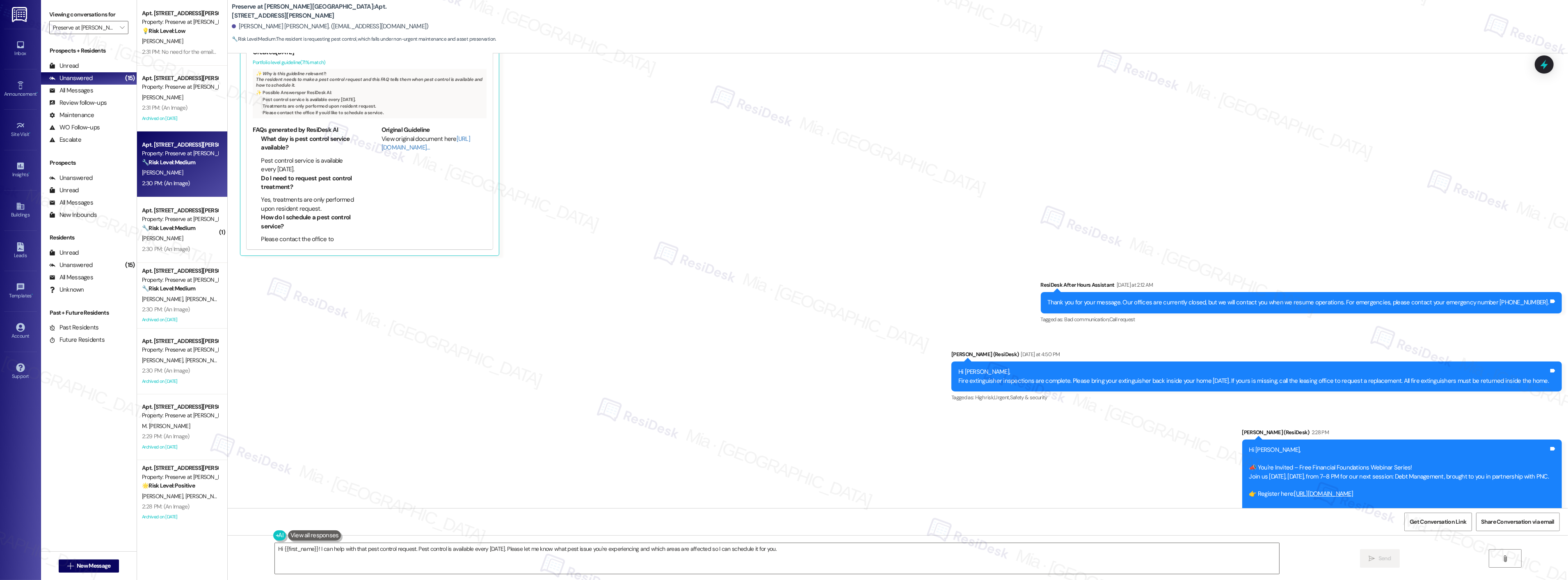
scroll to position [7884, 0]
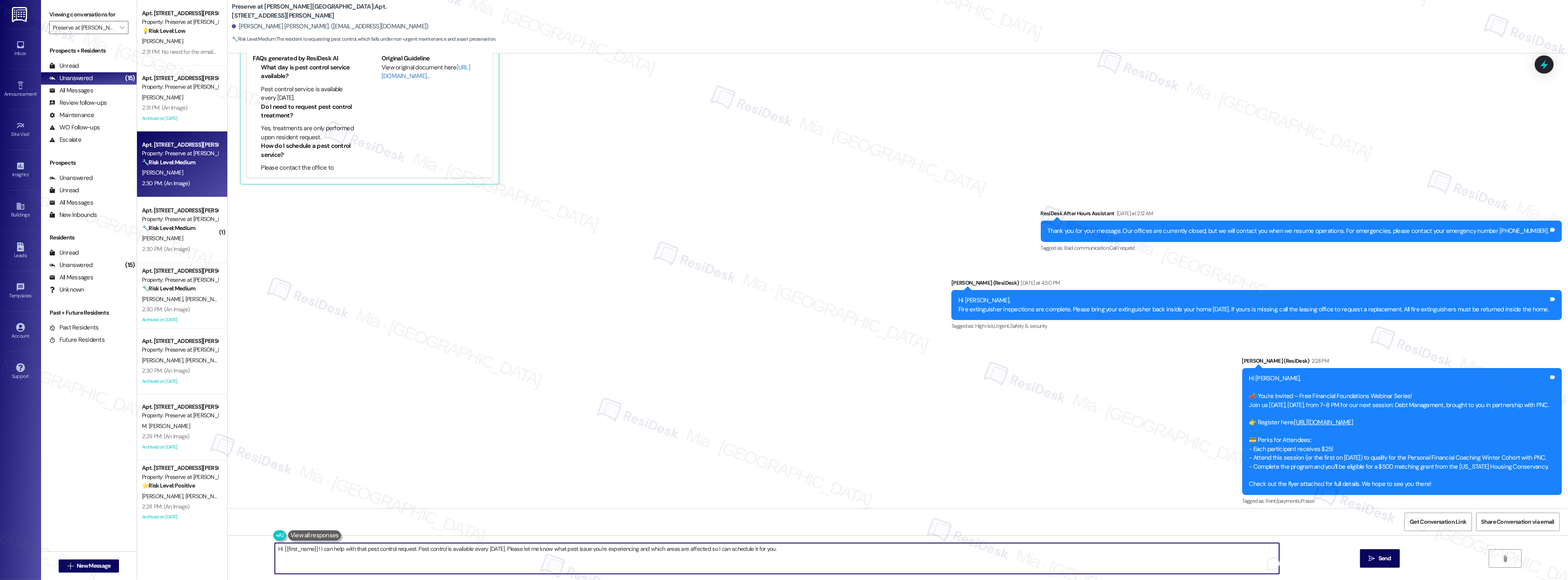
click at [782, 545] on textarea "Hi {{first_name}}! I can help with that pest control request. Pest control is a…" at bounding box center [777, 558] width 1005 height 31
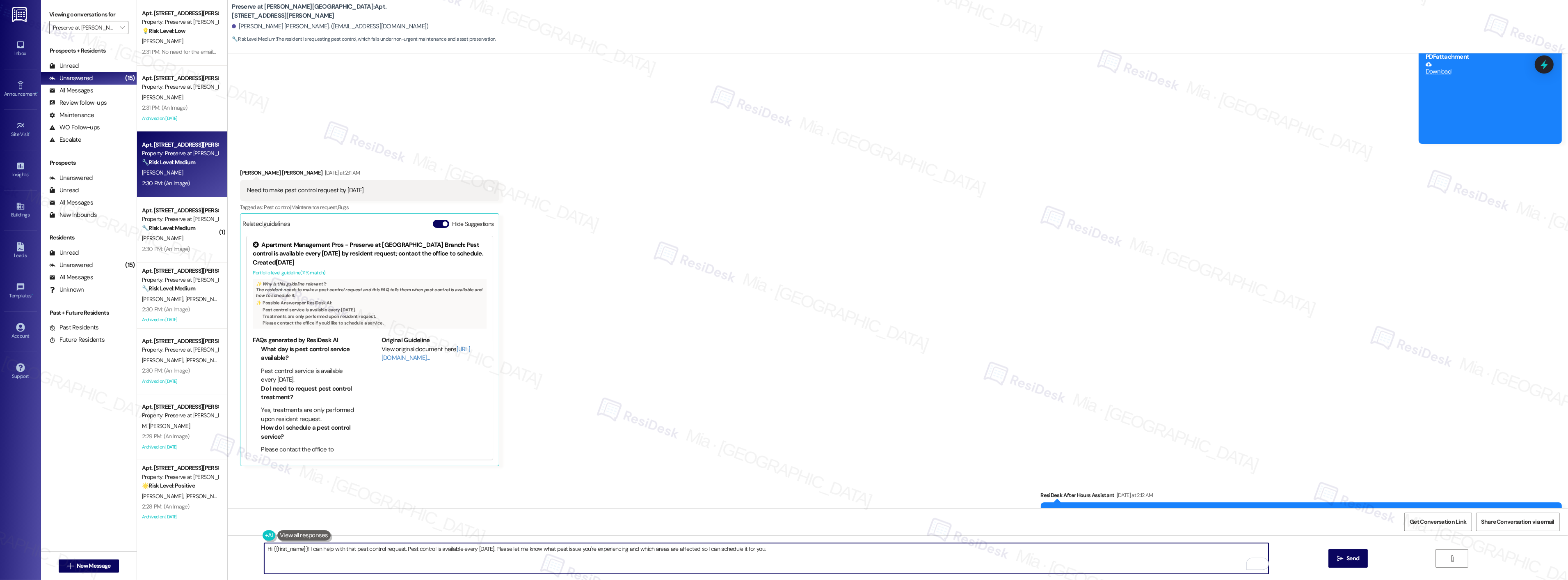
scroll to position [7564, 0]
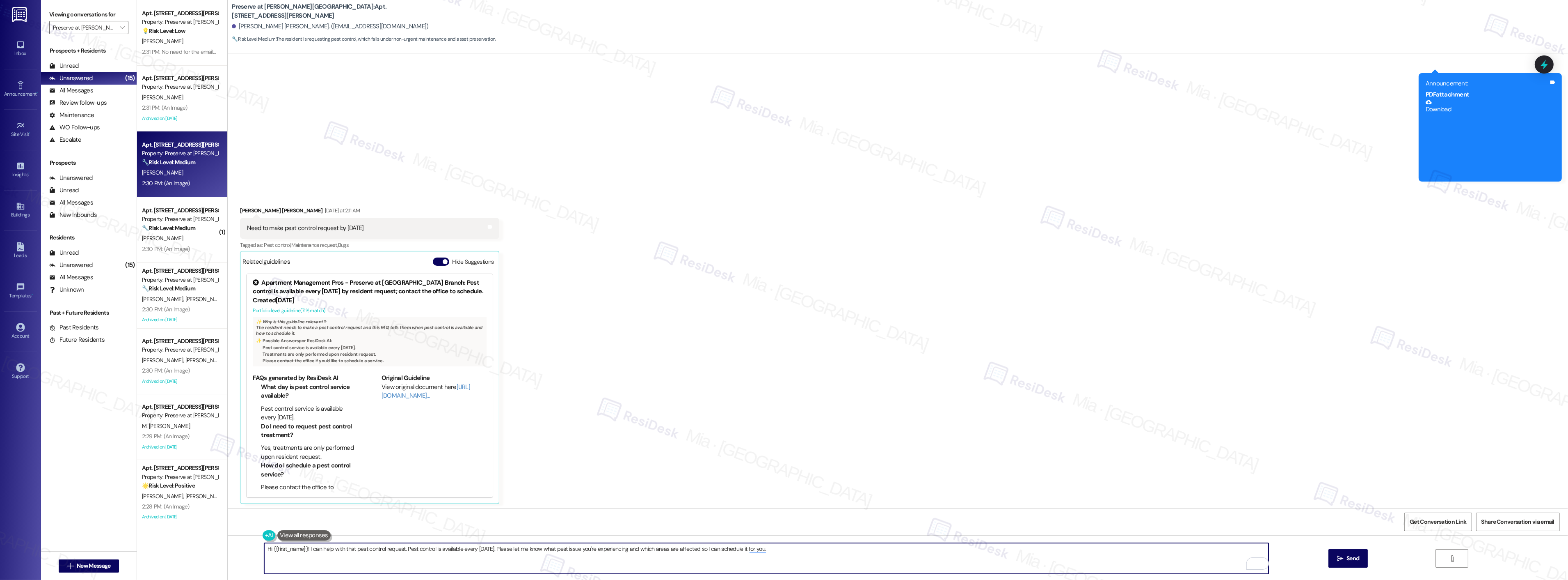
drag, startPoint x: 303, startPoint y: 553, endPoint x: 777, endPoint y: 553, distance: 474.0
click at [777, 553] on textarea "Hi {{first_name}}! I can help with that pest control request. Pest control is a…" at bounding box center [766, 558] width 1005 height 31
paste textarea "Pest control service is available every Tuesday and treatments are performed on…"
click at [856, 548] on textarea "Hi {{first_name}}! Thank you for reaching out. Pest control service is availabl…" at bounding box center [766, 558] width 1005 height 31
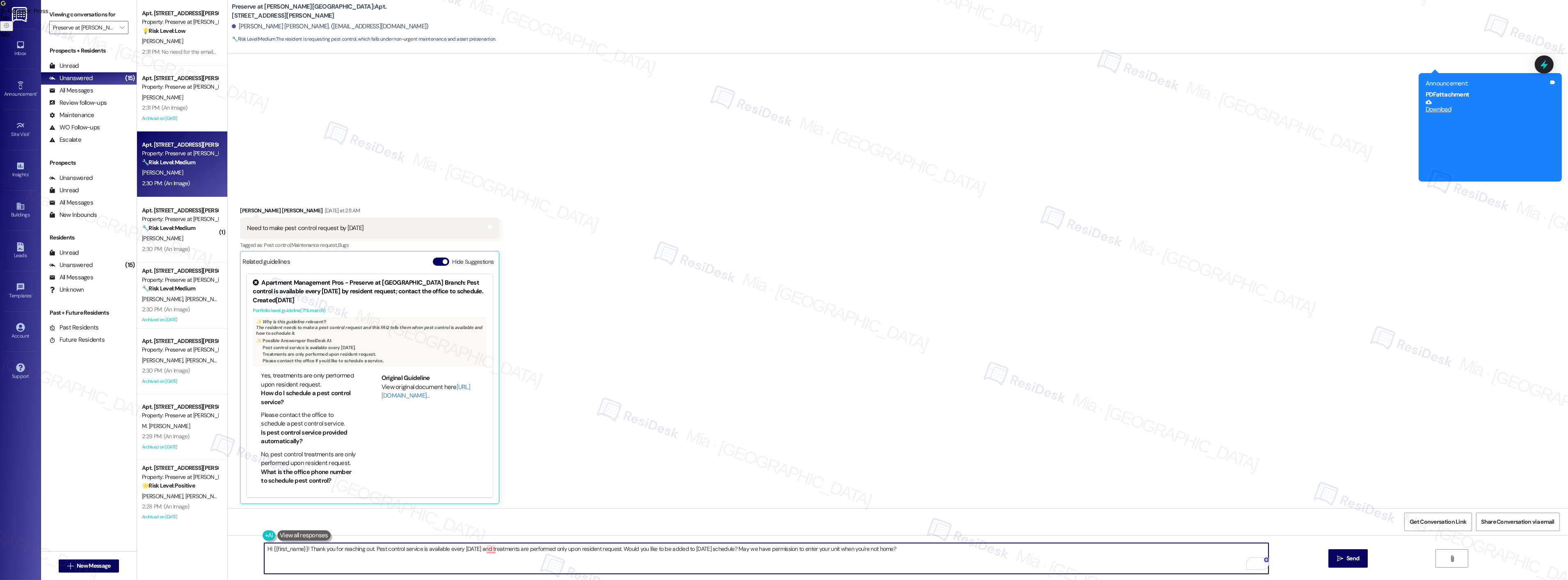
click at [1040, 549] on textarea "Hi {{first_name}}! Thank you for reaching out. Pest control service is availabl…" at bounding box center [766, 558] width 1005 height 31
type textarea "Hi {{first_name}}! Thank you for reaching out. Pest control service is availabl…"
click at [1343, 556] on span " Send" at bounding box center [1348, 558] width 26 height 9
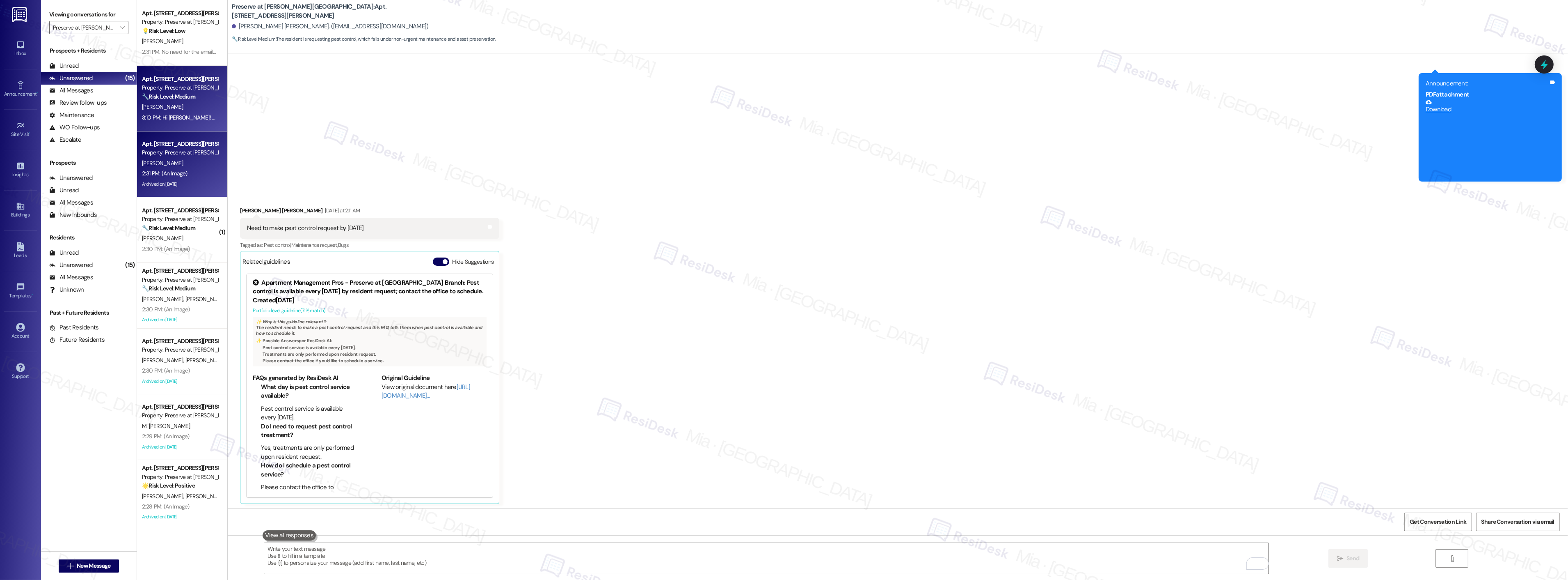
click at [193, 170] on div "2:31 PM: (An Image) 2:31 PM: (An Image)" at bounding box center [180, 173] width 78 height 10
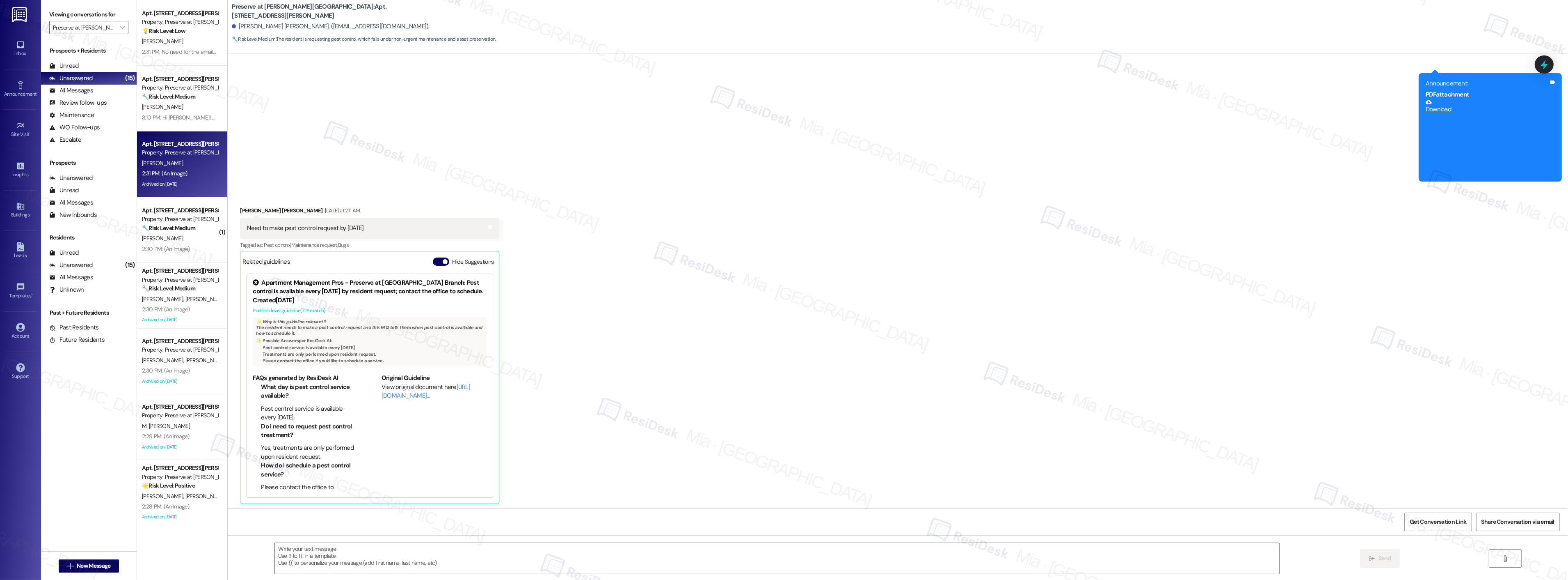
type textarea "Fetching suggested responses. Please feel free to read through the conversation…"
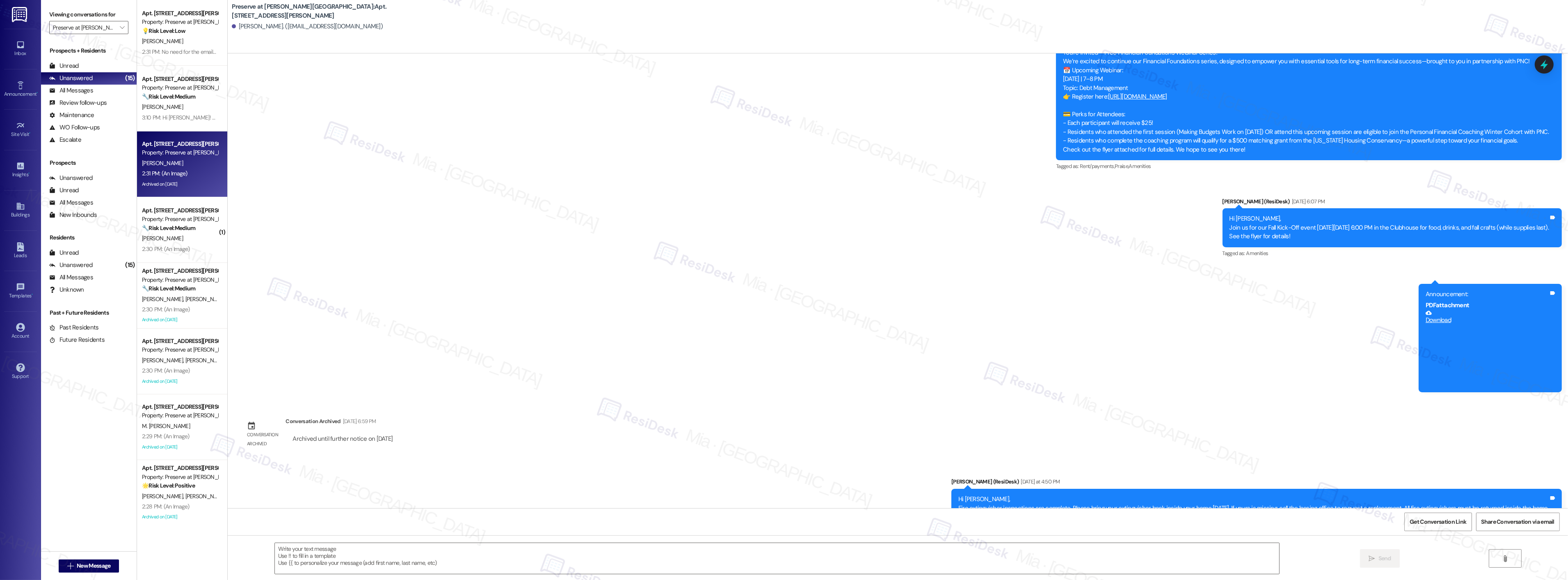
type textarea "Fetching suggested responses. Please feel free to read through the conversation…"
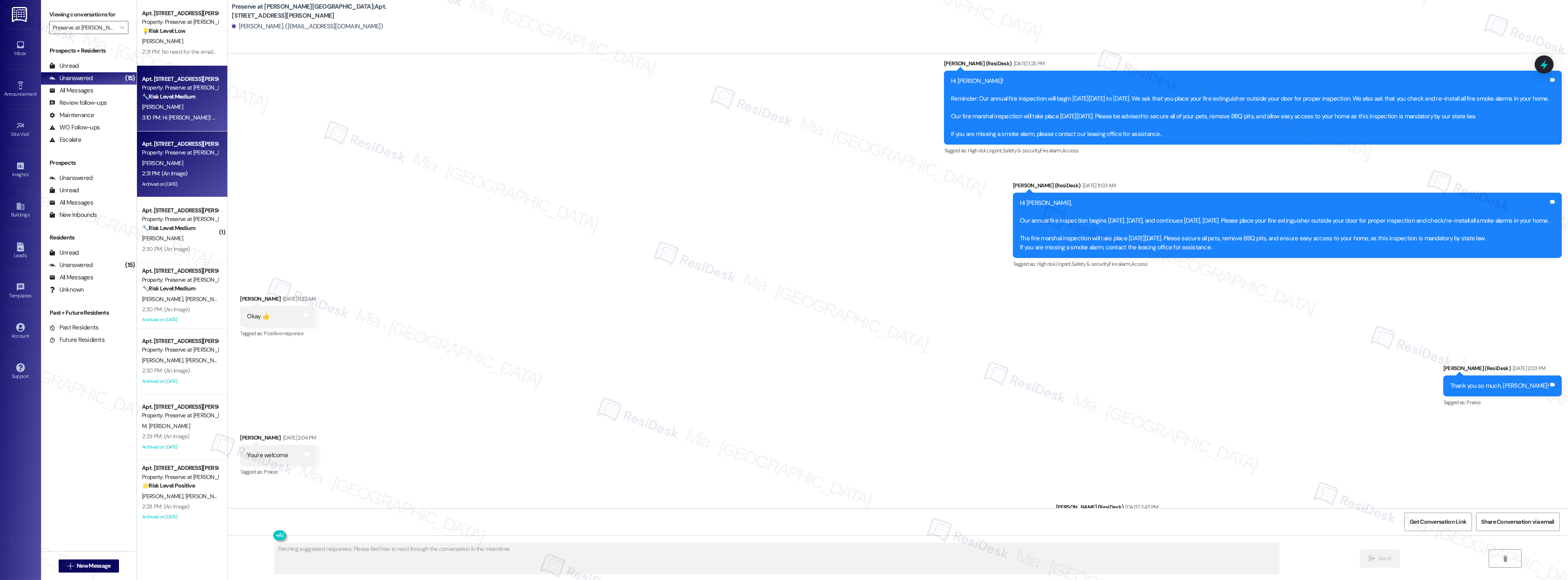
scroll to position [5412, 0]
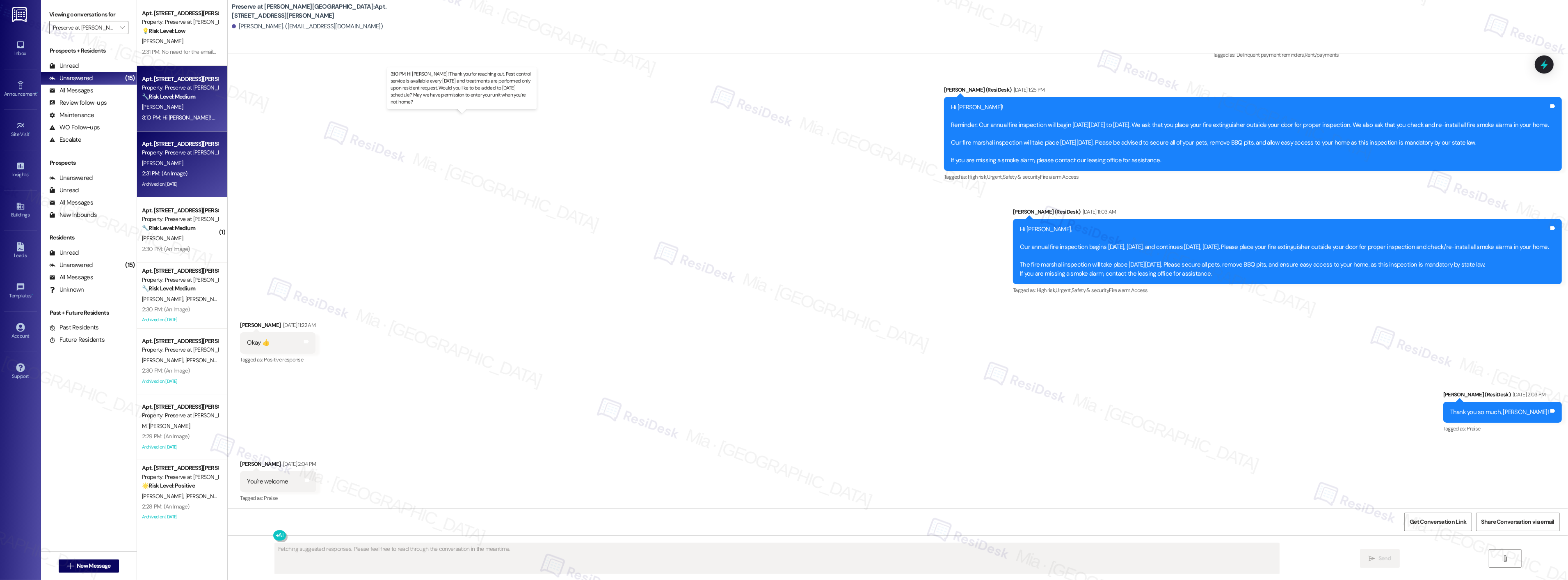
click at [201, 115] on div "3:10 PM: Hi Presley! Thank you for reaching out. Pest control service is availa…" at bounding box center [470, 117] width 656 height 7
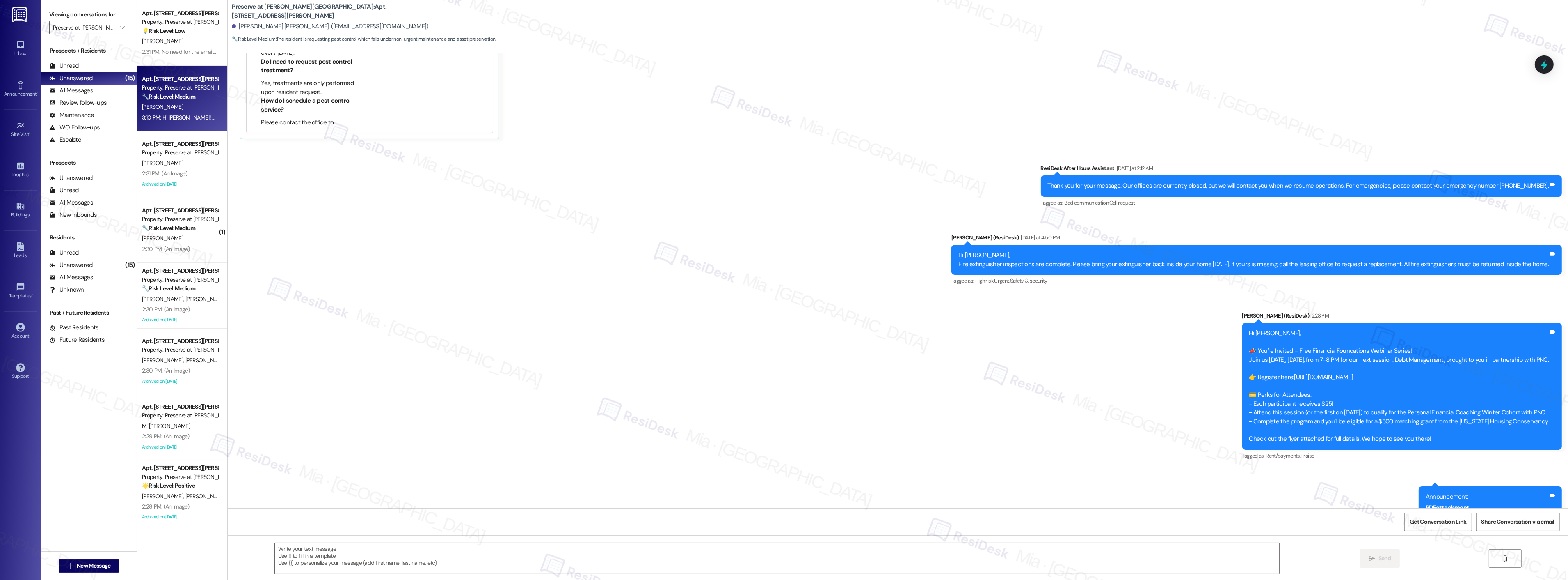
type textarea "Fetching suggested responses. Please feel free to read through the conversation…"
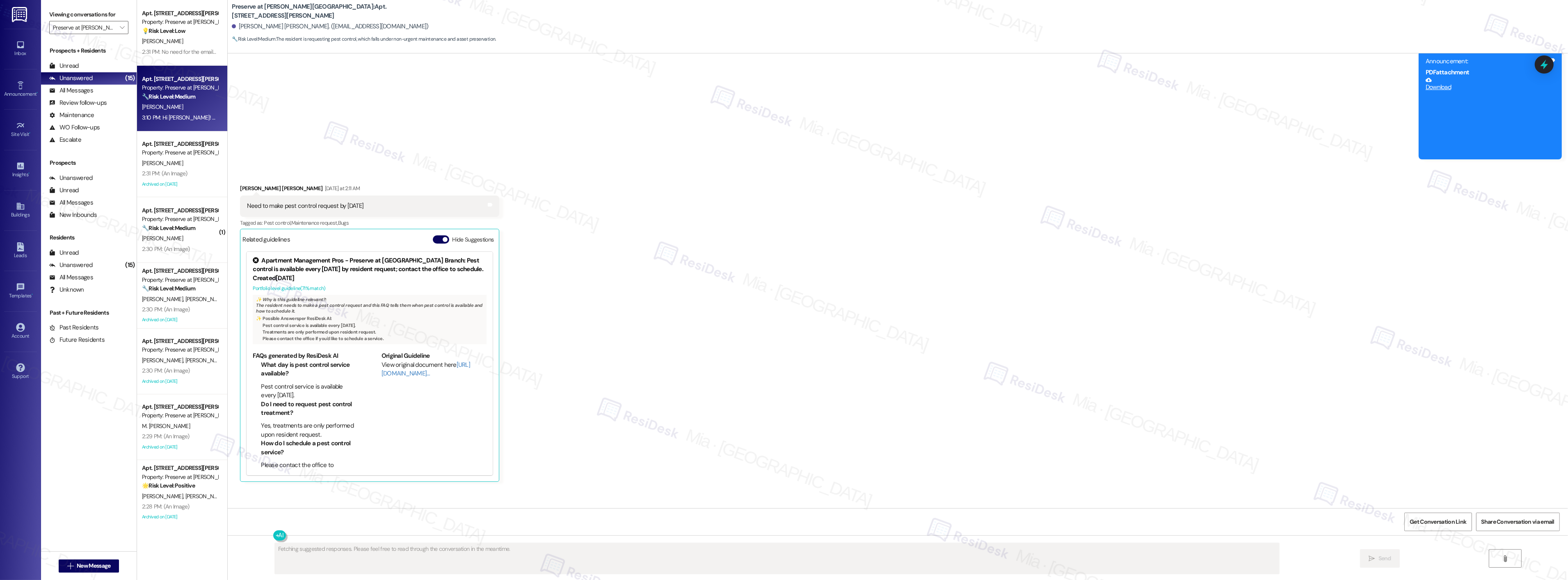
scroll to position [7564, 0]
